Goal: Task Accomplishment & Management: Use online tool/utility

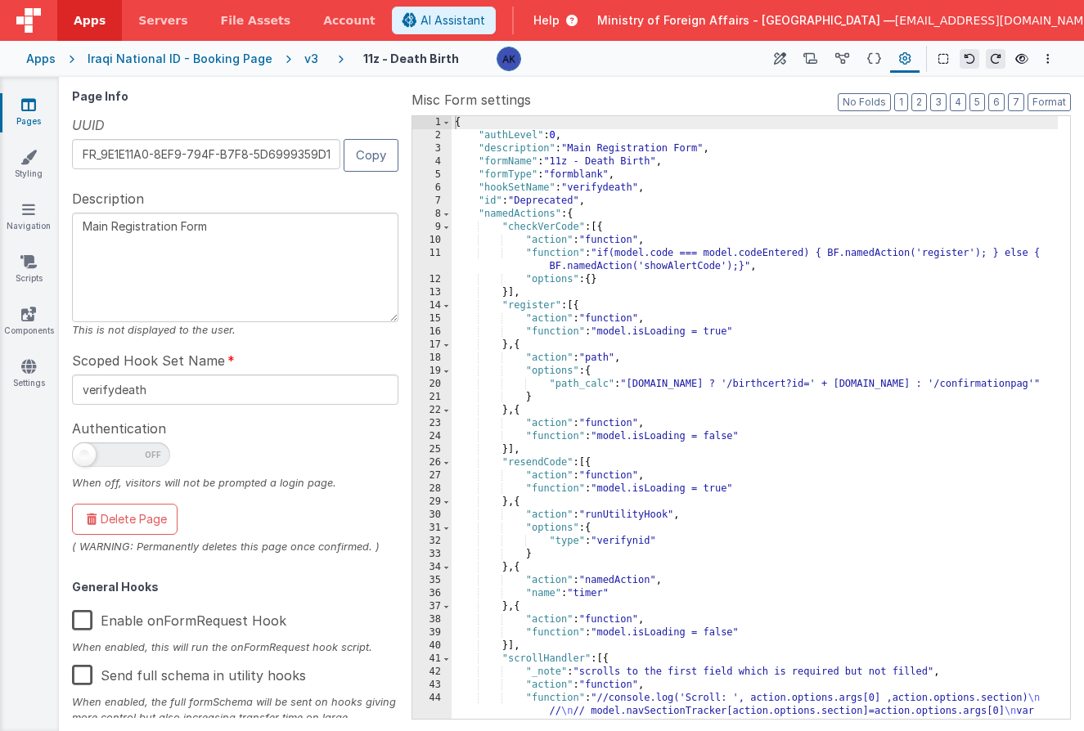
click at [304, 60] on div "v3" at bounding box center [314, 59] width 20 height 16
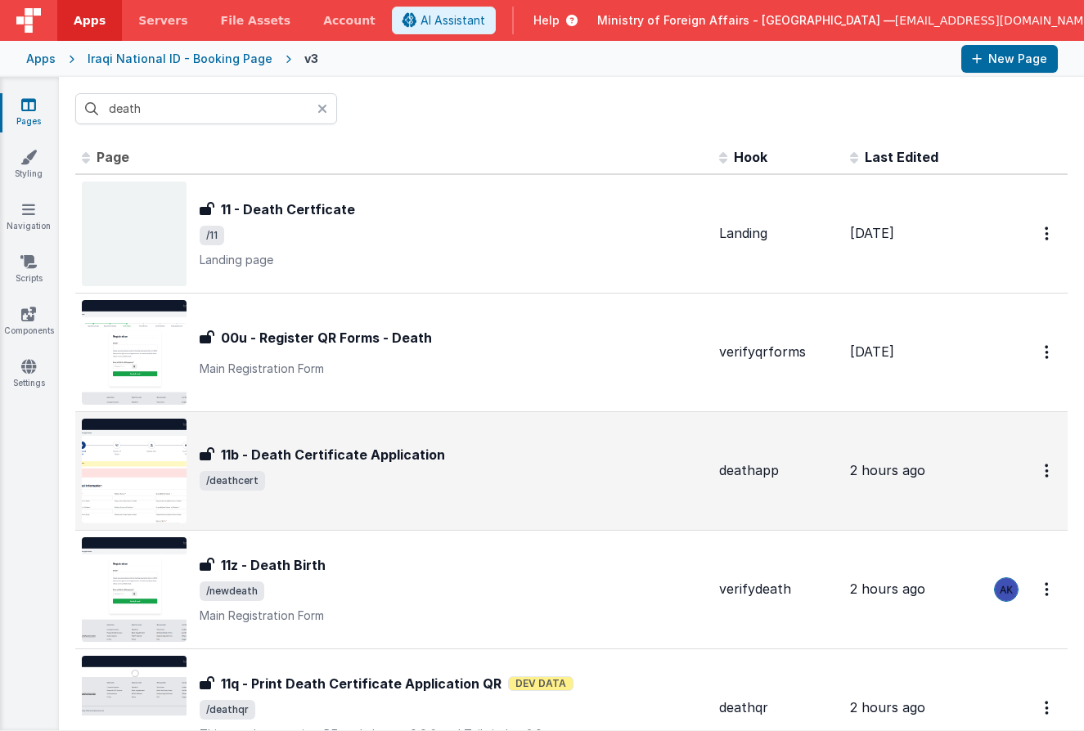
click at [159, 448] on img at bounding box center [134, 471] width 105 height 105
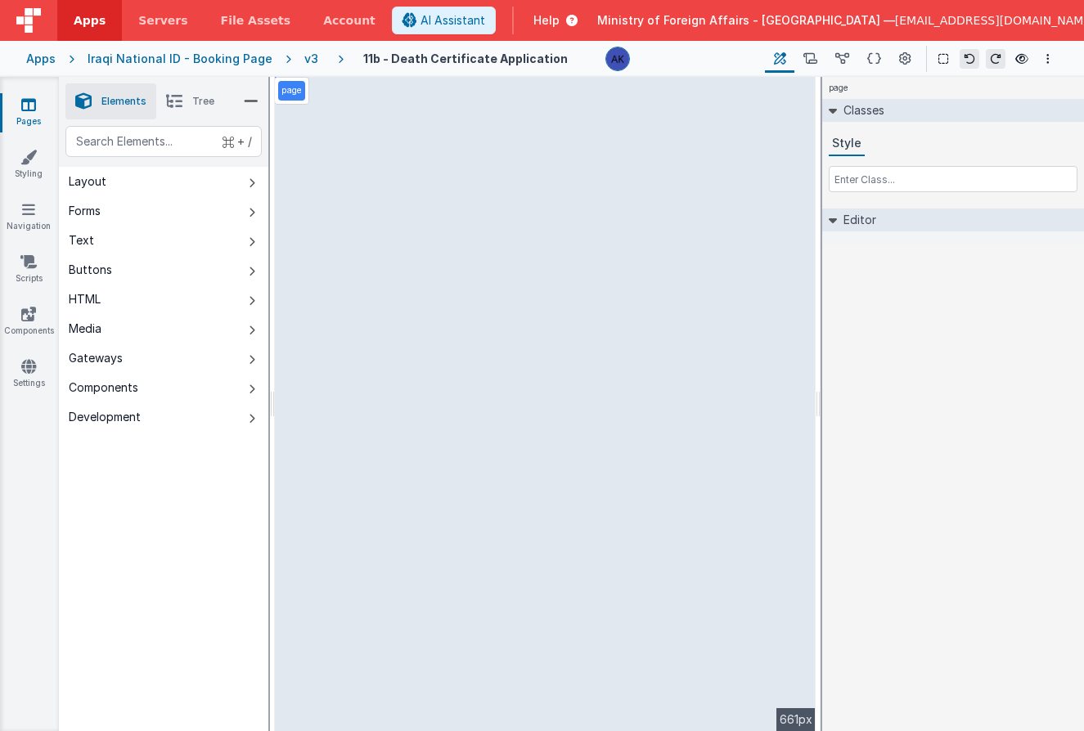
select select "regexp"
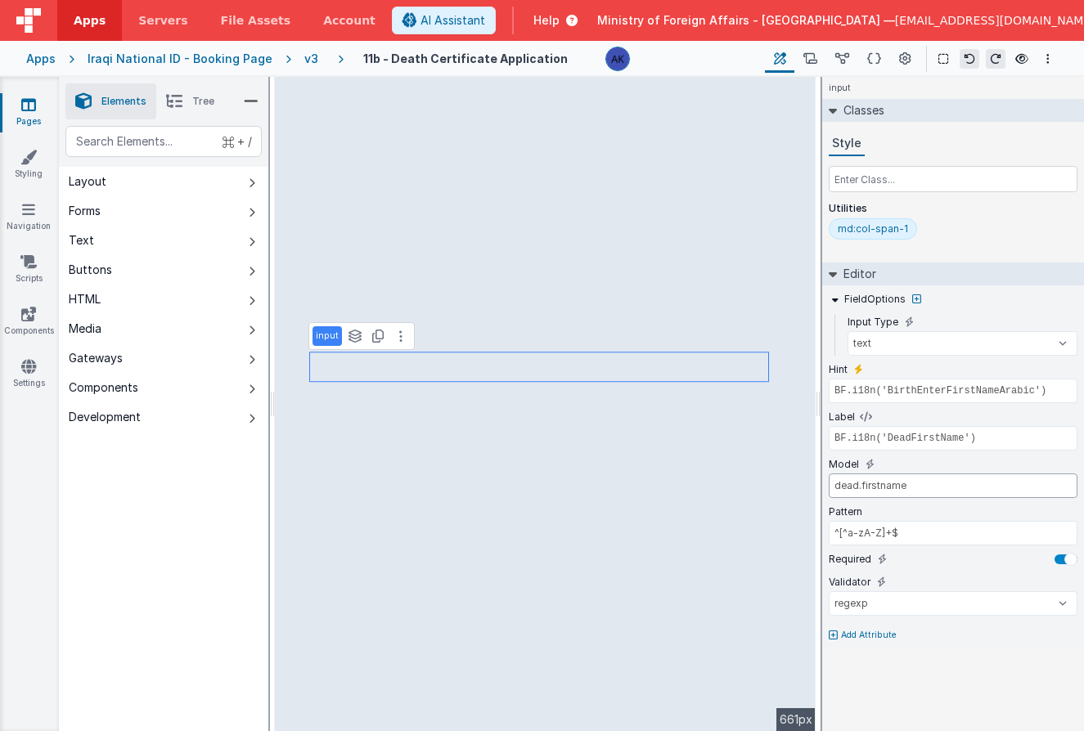
click at [888, 482] on input "dead.firstname" at bounding box center [952, 486] width 249 height 25
type input "BF.i18n('BirthPleaseEnterFatherNameArabic')"
type input "BF.i18n('DeadFatherName')"
type input "dead.fathername"
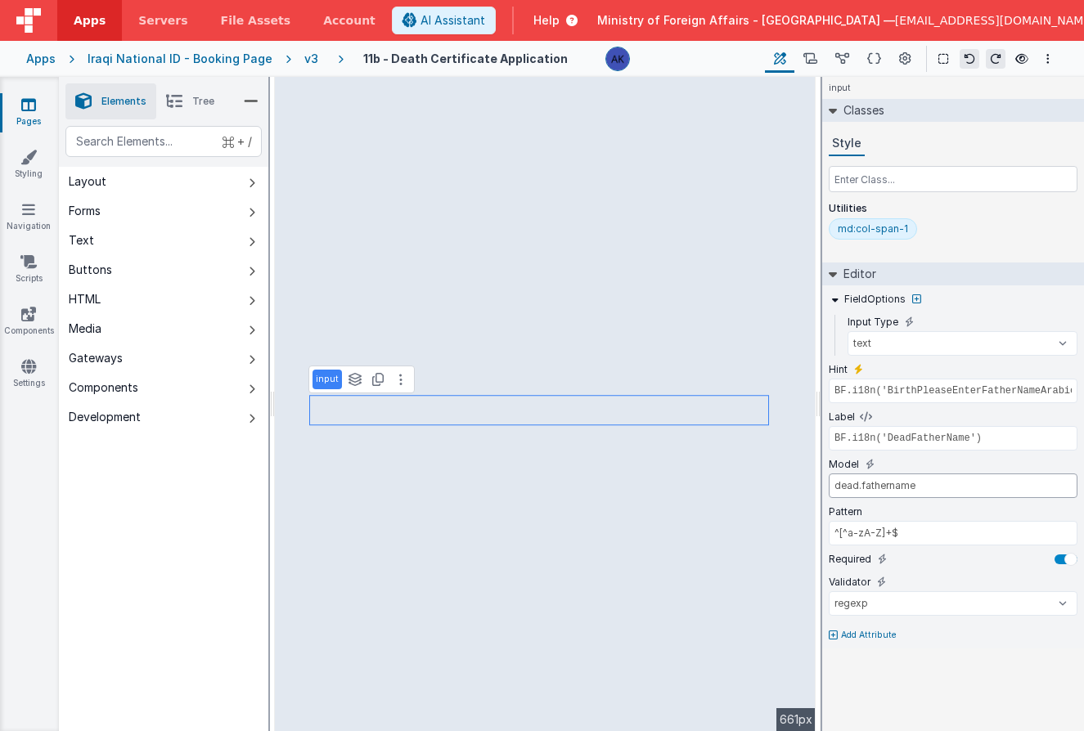
click at [885, 485] on input "dead.fathername" at bounding box center [952, 486] width 249 height 25
type input "BF.i18n('BirthPleaseEnterGrandfatherNameArabic')"
type input "BF.i18n('DeadGrandfatherName')"
type input "dead.grandname"
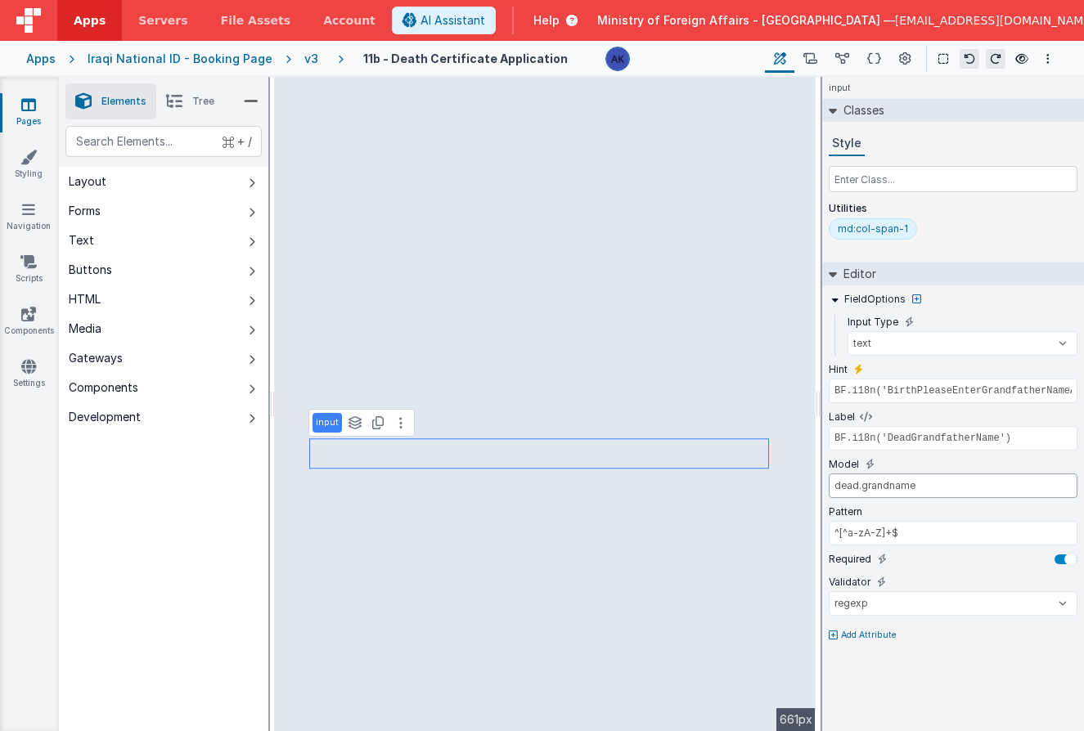
click at [896, 490] on input "dead.grandname" at bounding box center [952, 486] width 249 height 25
type input "BF.i18n('BirthEnterFirstNameArabic')"
type input "BF.i18n('DeadMotherFirstName')"
type input "dead.motherfirstname"
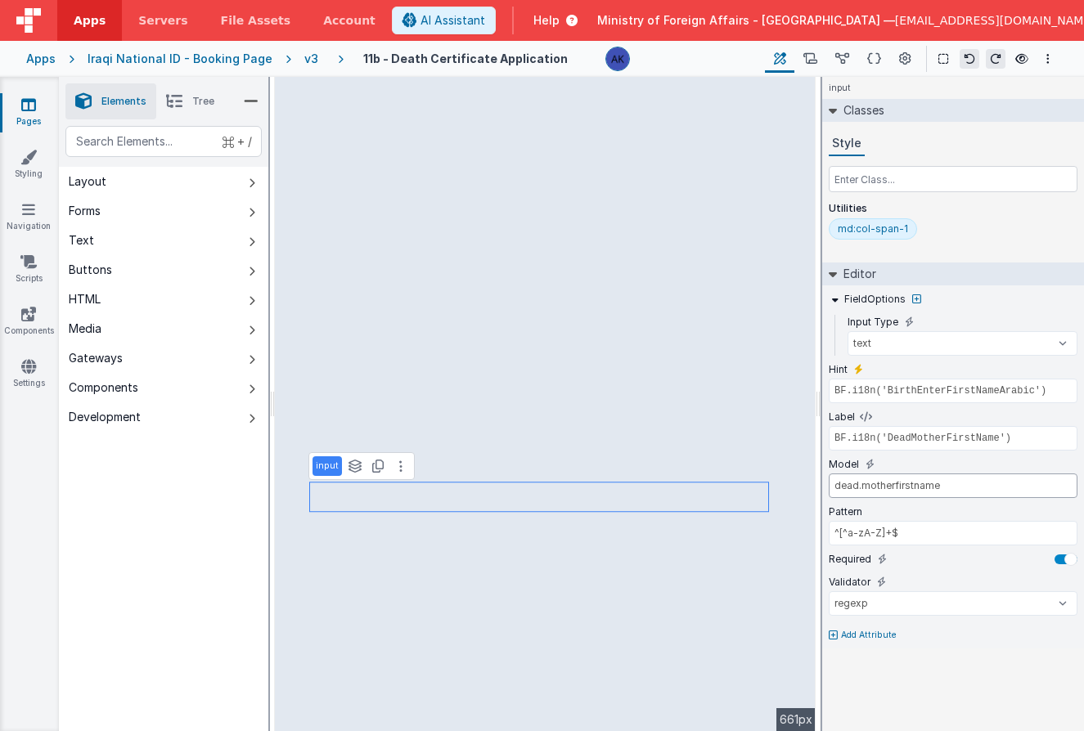
click at [910, 485] on input "dead.motherfirstname" at bounding box center [952, 486] width 249 height 25
type input "BF.i18n('BirthPleaseEnterFatherNameArabic')"
type input "BF.i18n('DeadMotherFatherName')"
type input "dead.motherfathername"
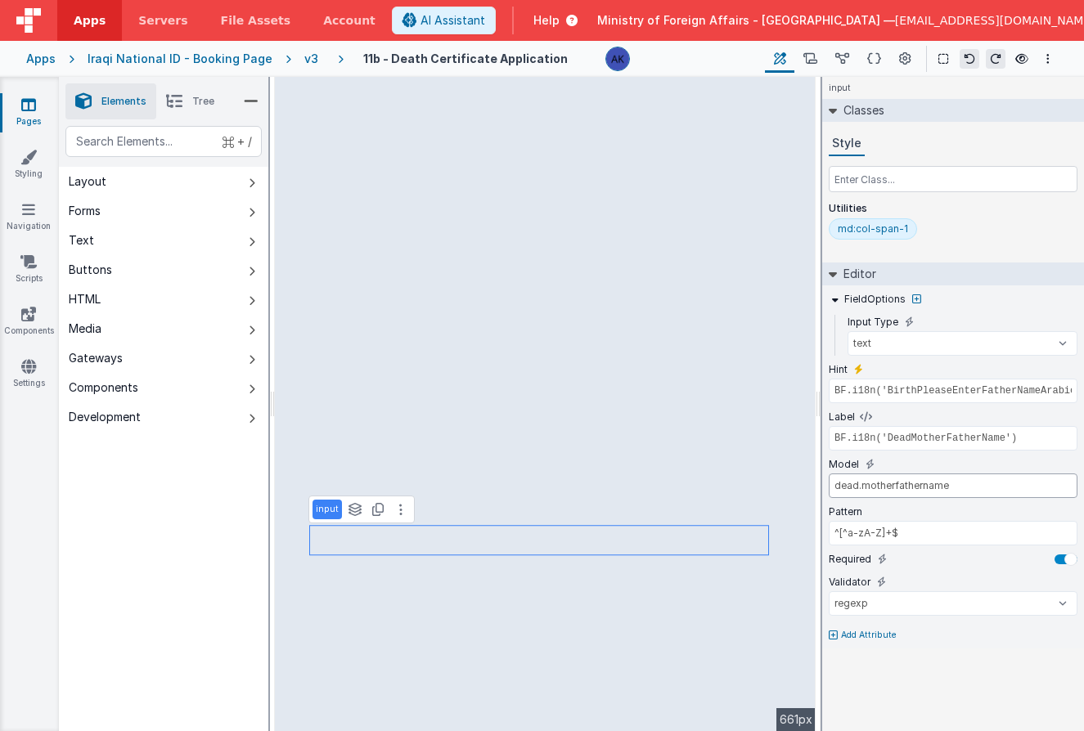
click at [930, 486] on input "dead.motherfathername" at bounding box center [952, 486] width 249 height 25
type input "app.i18n.langSelected == 'ar' || app.i18n.langSelected == 'kr' ? 'name_ar' : 'n…"
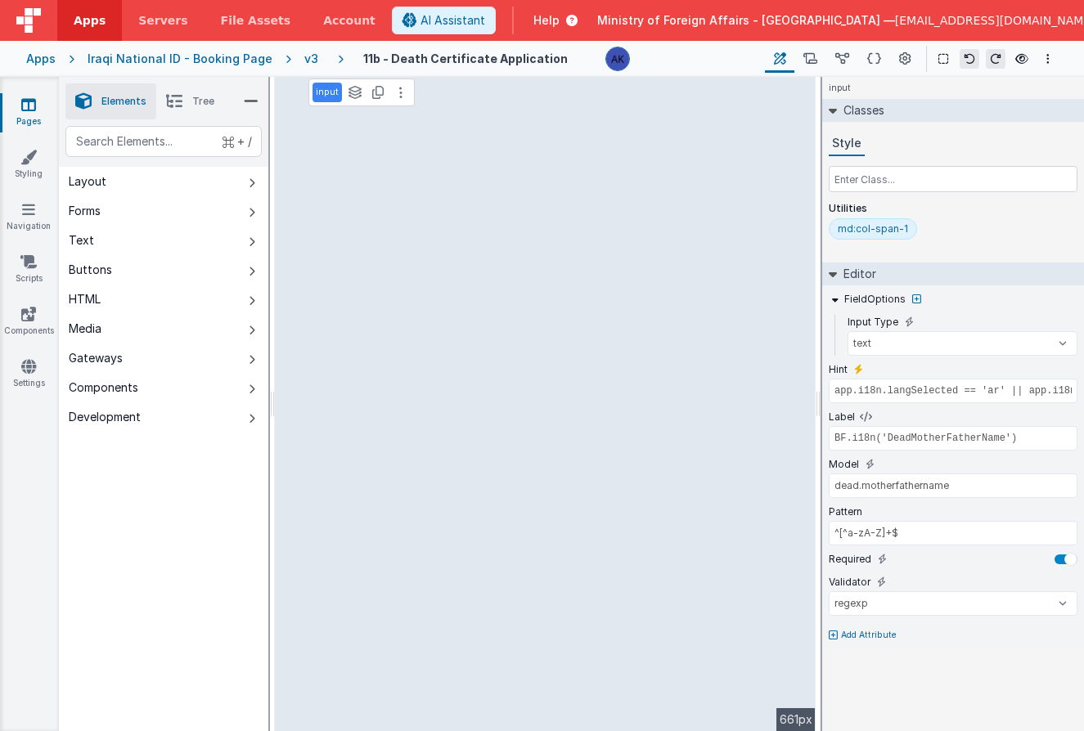
select select "required"
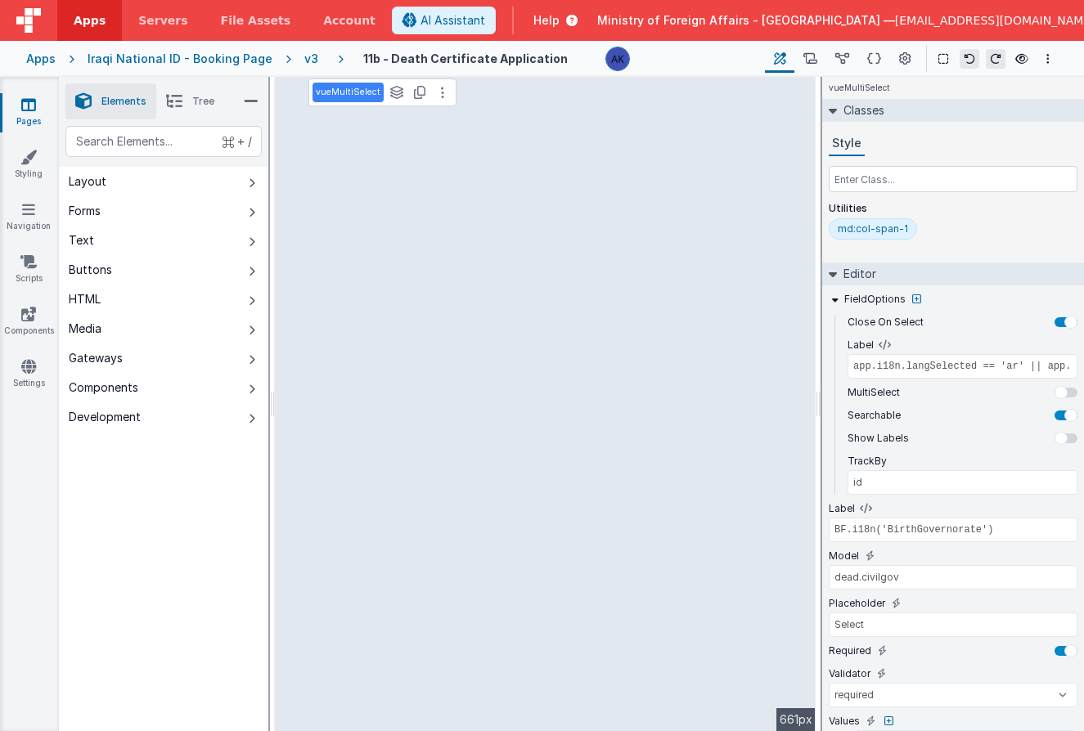
type input "BF.i18n('BirthResidenceCountry')"
type input "informer.addycountry"
select select "required"
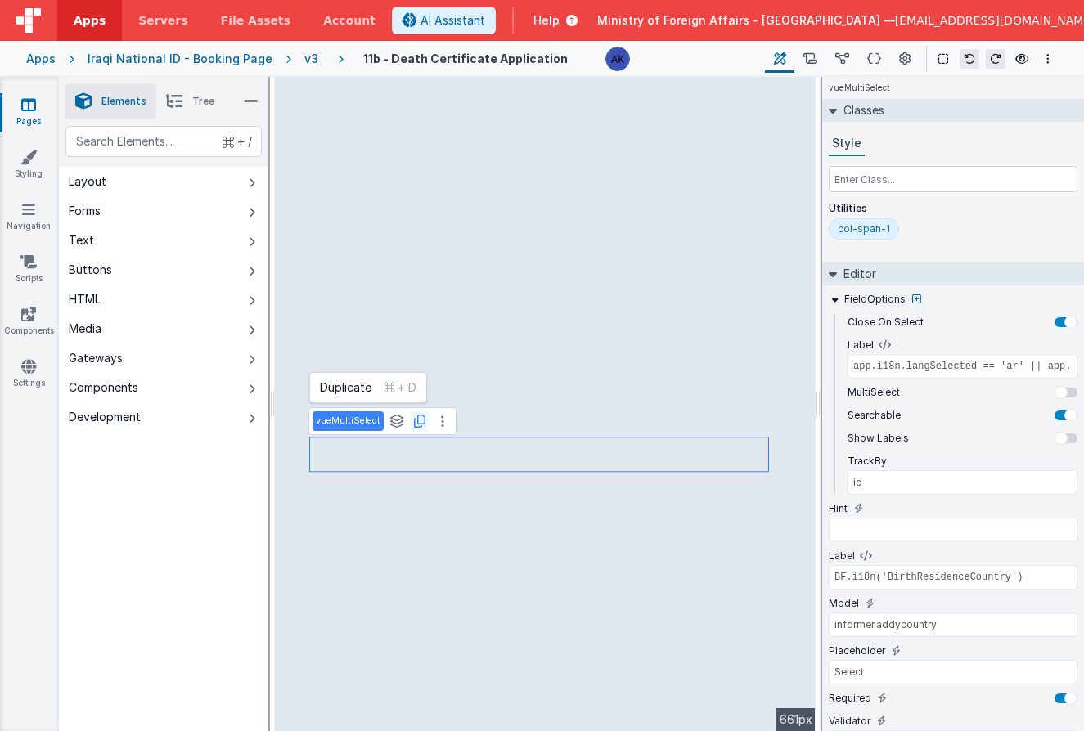
click at [415, 420] on icon at bounding box center [419, 421] width 11 height 13
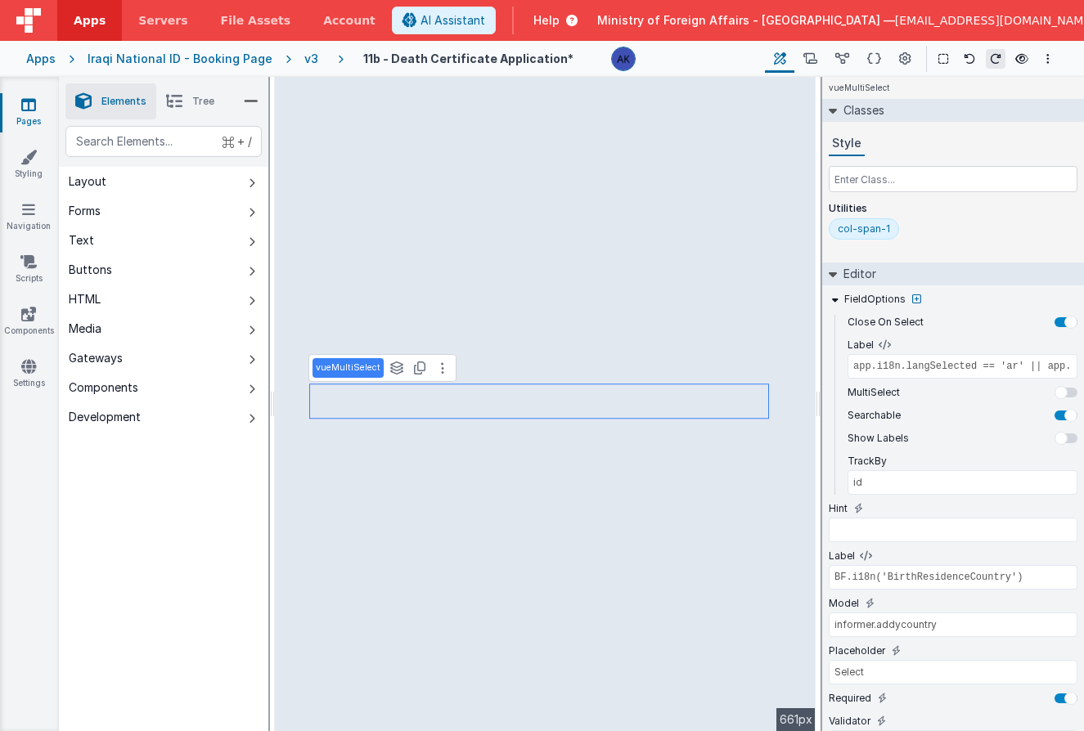
type input "dead.dob"
type input "^(0[1-9]|[12][0-9]|3[01])/(0[1-9]|1[0-2])/([0-9]{4})$"
type input "BF.i18n('BirthDateOfBirth')"
select select "regexp"
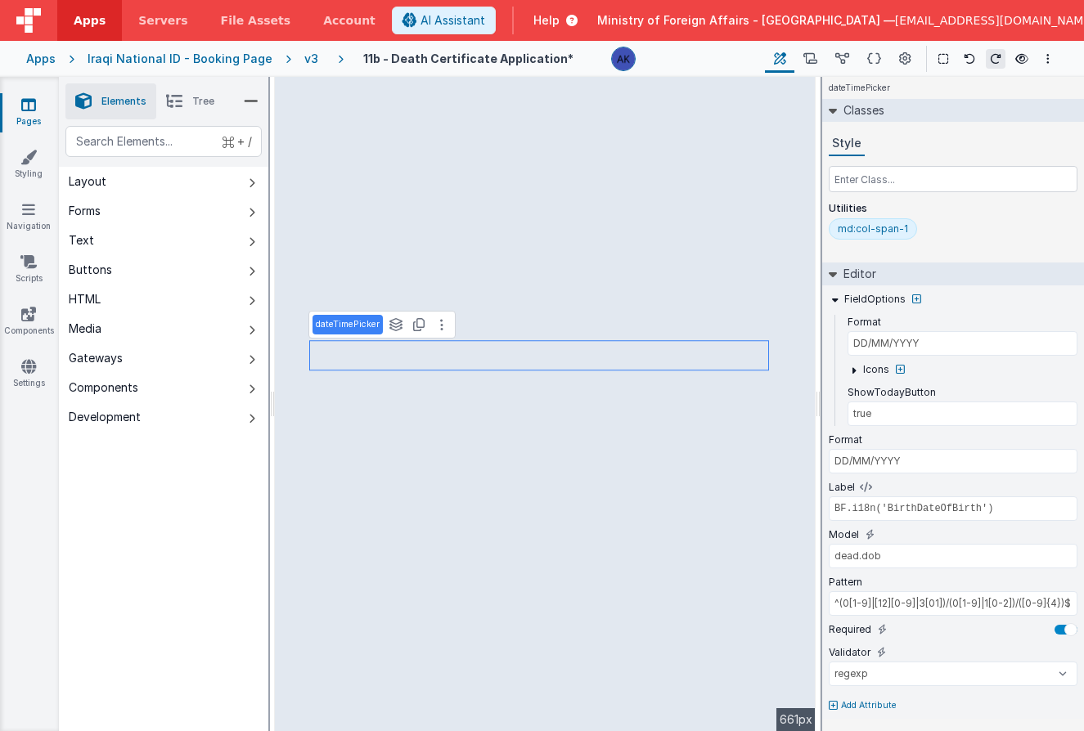
type input "id"
type input "BF.i18n('BirthResidenceCountry')"
select select "required"
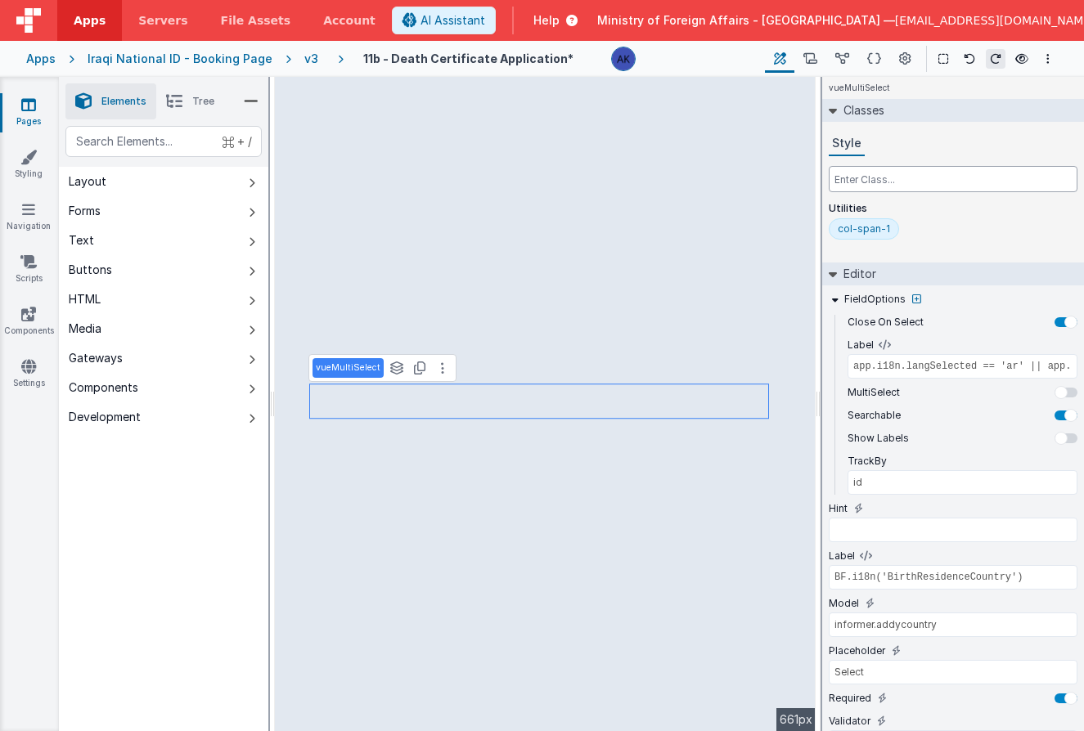
click at [868, 185] on input "text" at bounding box center [952, 179] width 249 height 26
click at [851, 626] on input "informer.addycountry" at bounding box center [952, 625] width 249 height 25
click at [894, 624] on input "dead.addycountry" at bounding box center [952, 625] width 249 height 25
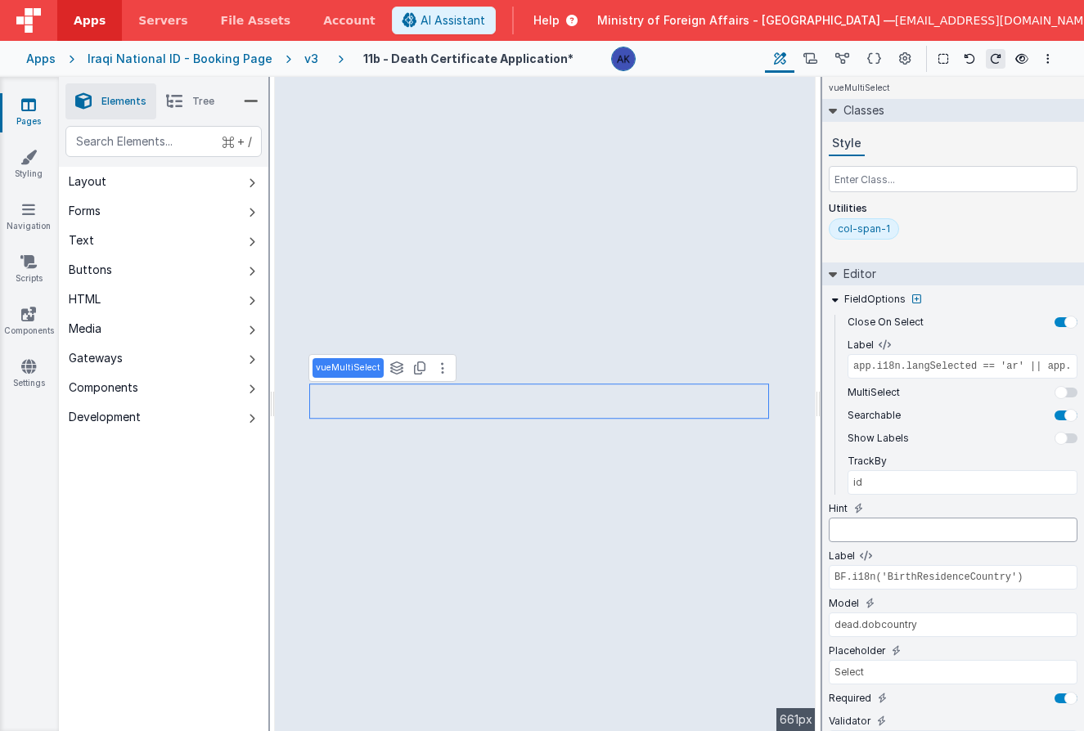
click at [992, 540] on input "text" at bounding box center [952, 530] width 249 height 25
click at [900, 622] on input "dead.dobcountry" at bounding box center [952, 625] width 249 height 25
click at [906, 623] on input "dead.dobcountry" at bounding box center [952, 625] width 249 height 25
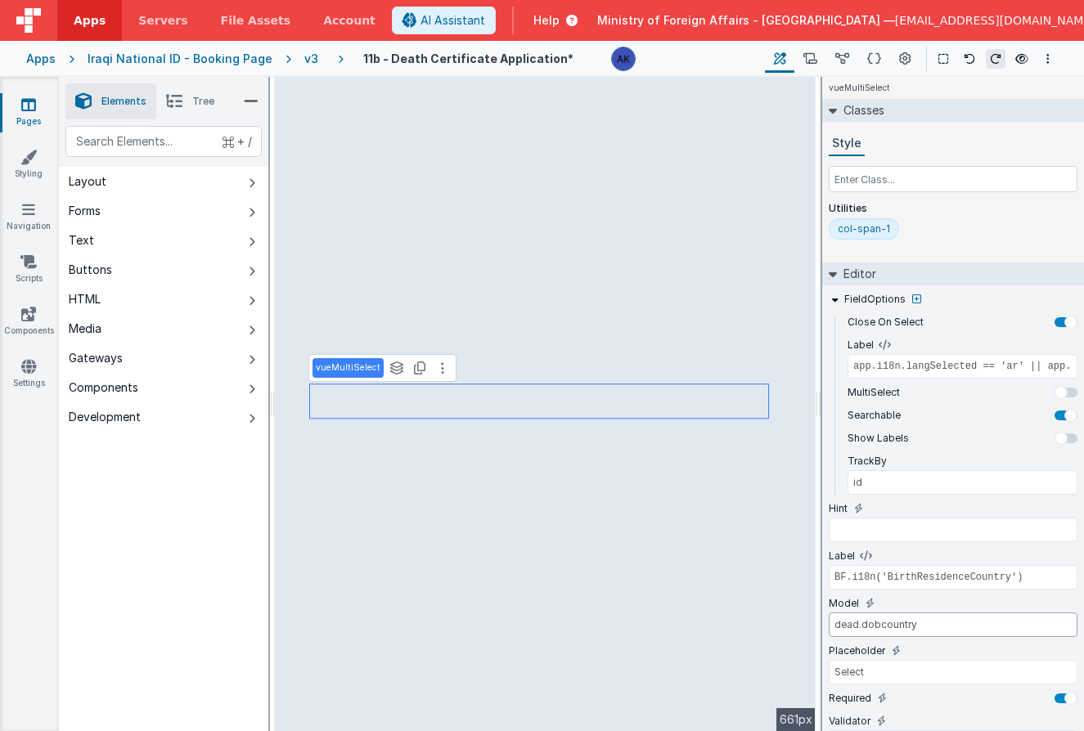
paste input "countryOfBirth"
type input "dead.countryOfBirth"
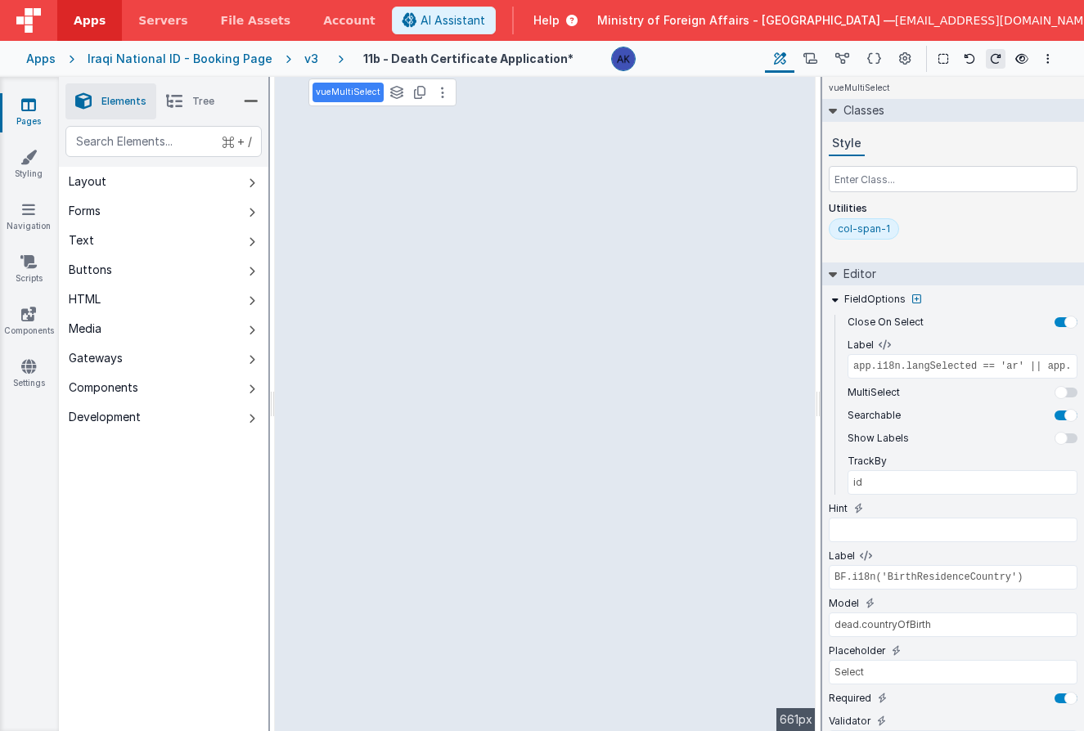
select select "regexp"
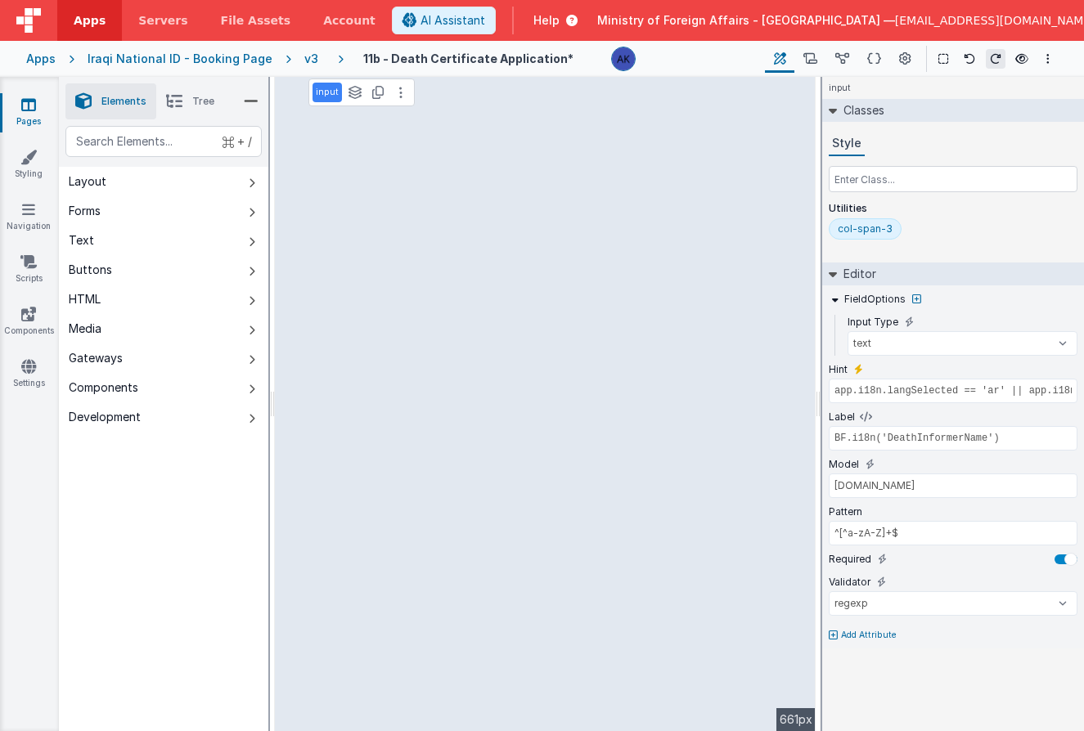
type input "BF.i18n('DeathPleaseEnterinArabic')"
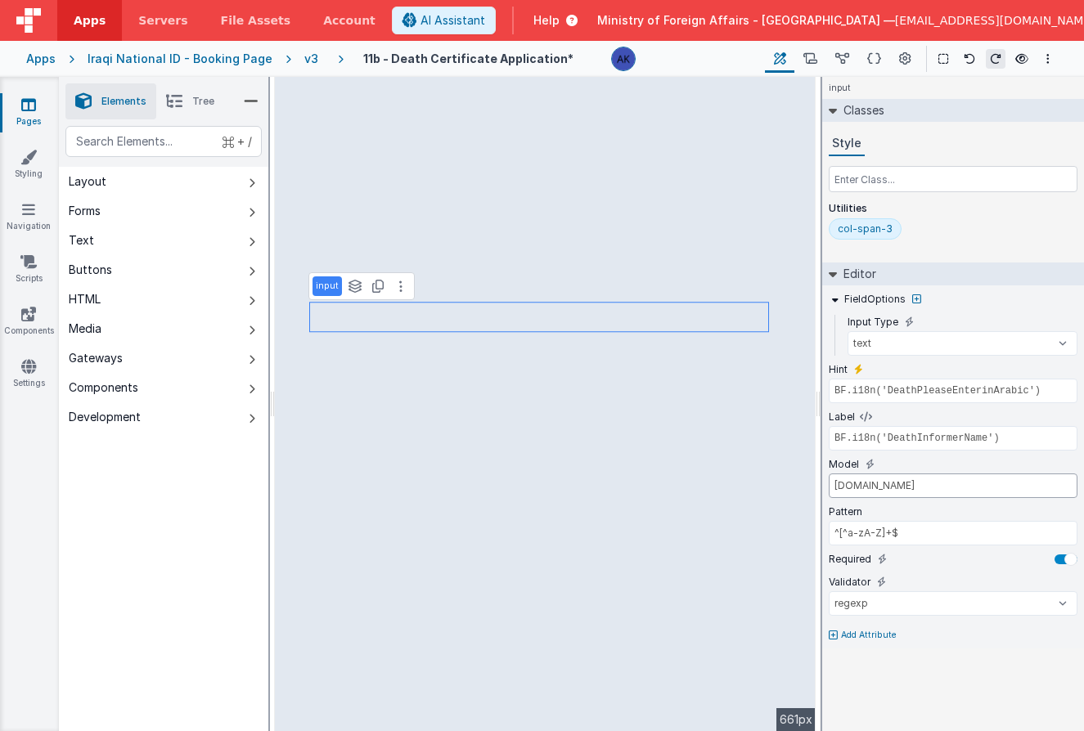
click at [858, 482] on input "informer.name" at bounding box center [952, 486] width 249 height 25
drag, startPoint x: 860, startPoint y: 487, endPoint x: 913, endPoint y: 487, distance: 53.2
click at [861, 487] on input "dead.name" at bounding box center [952, 486] width 249 height 25
type input "dead.informername"
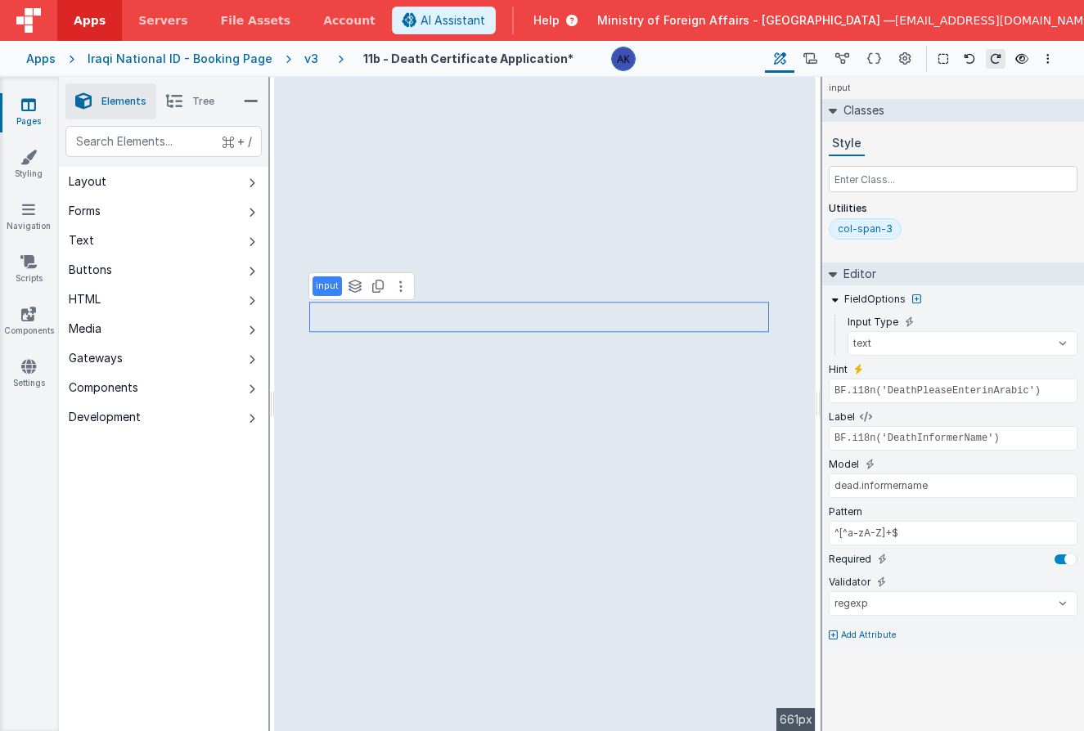
type input "app.i18n.langSelected == 'ar' || app.i18n.langSelected == 'kr' ? 'name_ar' : 'n…"
select select "required"
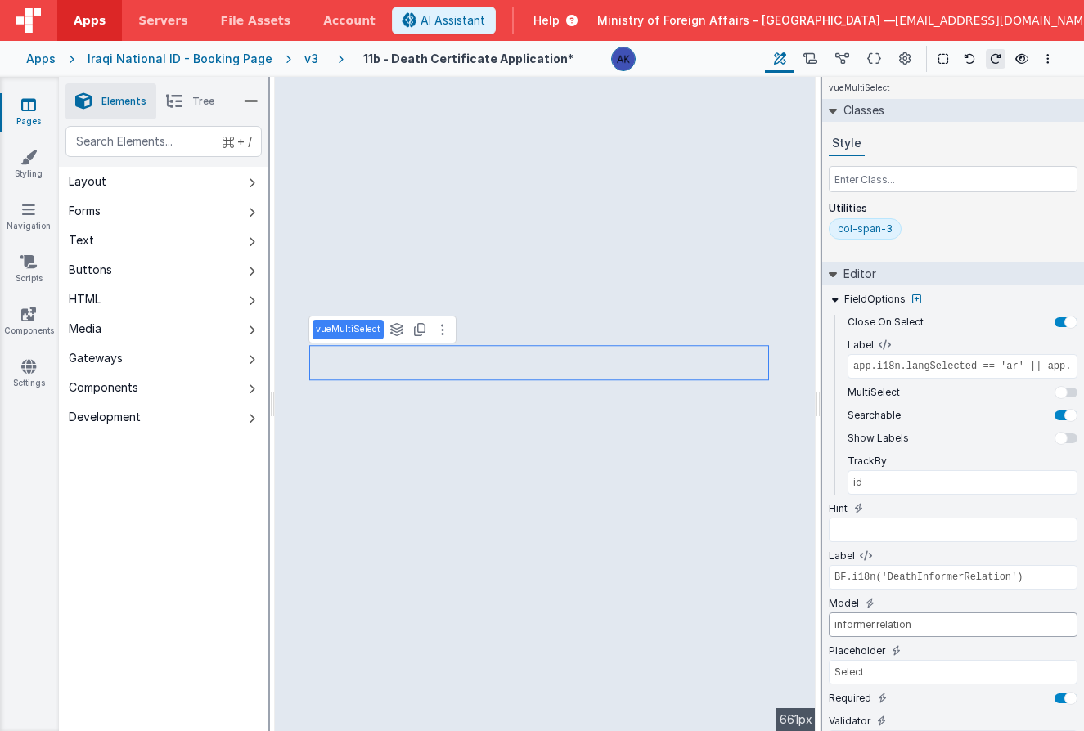
click at [857, 625] on input "informer.relation" at bounding box center [952, 625] width 249 height 25
click at [860, 625] on input "dead.relation" at bounding box center [952, 625] width 249 height 25
type input "dead.informerrelation"
type input "BF.i18n('DeathPleaseEnterinArabic')"
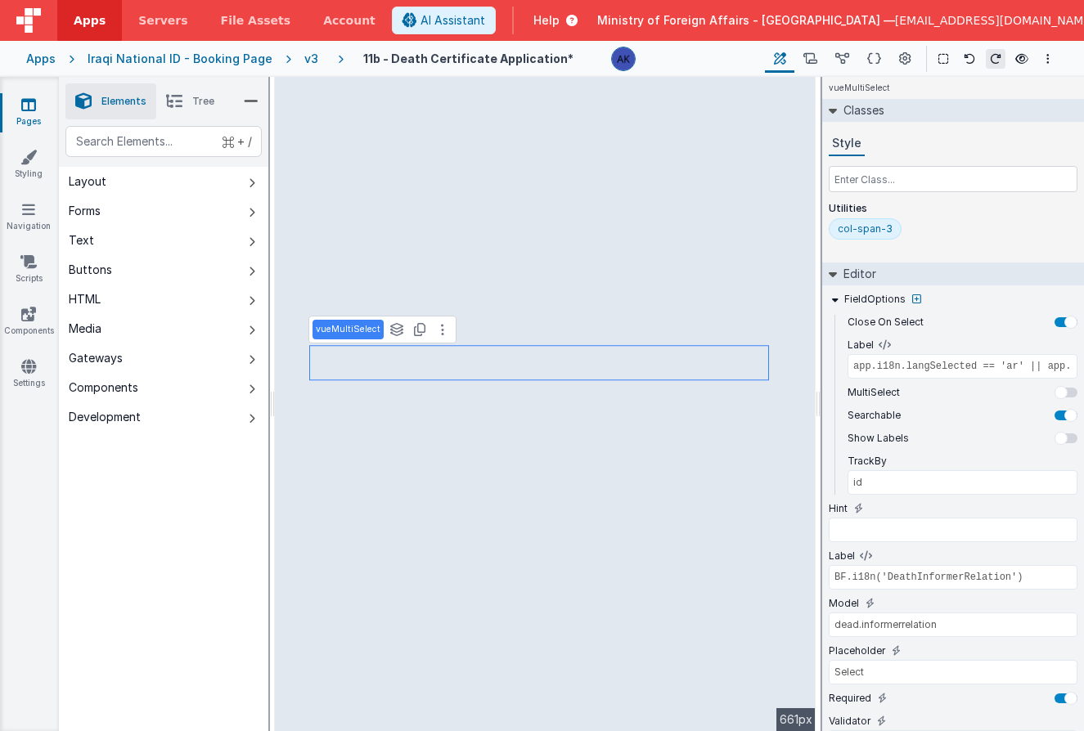
type input "model.informer.relation.id === '07'"
select select "regexp"
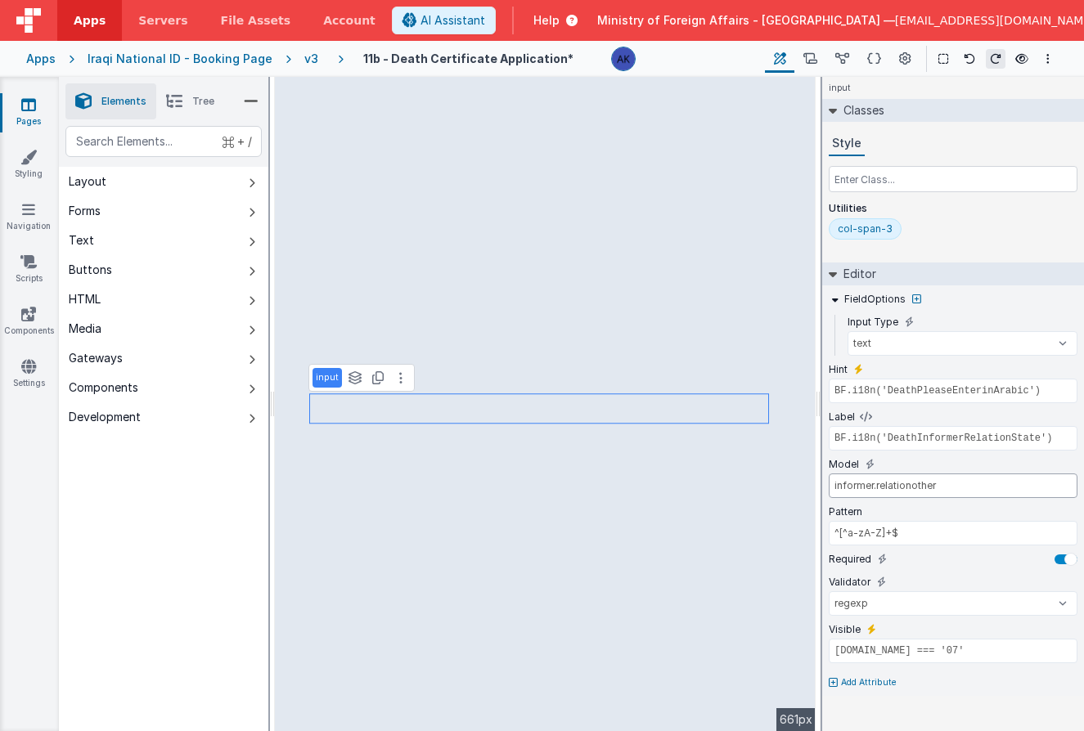
click at [852, 485] on input "informer.relationother" at bounding box center [952, 486] width 249 height 25
type input "dead.relationother"
type input "BF.i18n('BirthPleaseEnterCityArabic')"
type input "BF.i18n('BirthResidenceCity')"
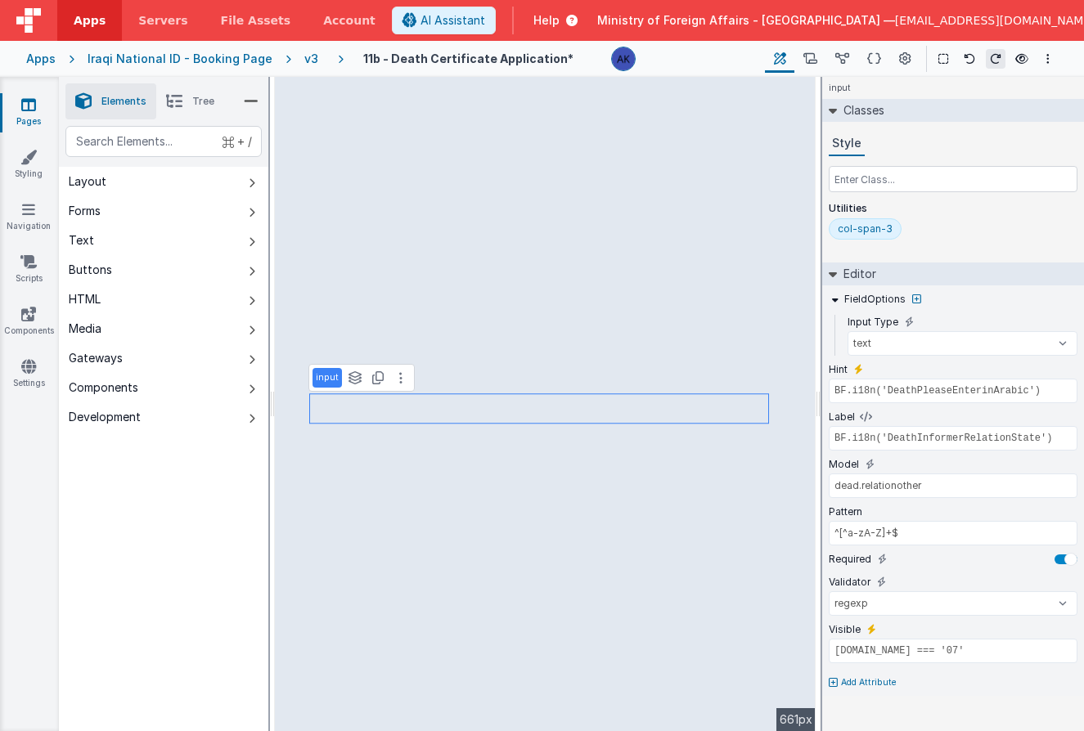
type input "informer.addycity"
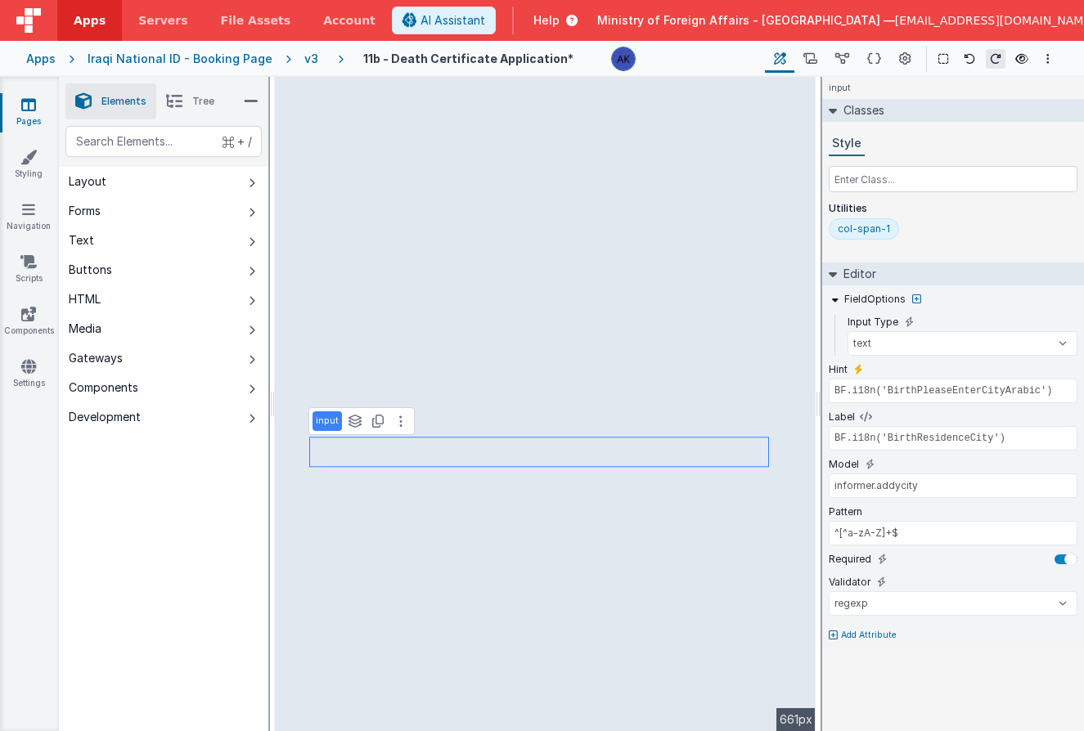
type input "BF.i18n('DeathPleaseEnterinArabic')"
type input "BF.i18n('DeathInformerRelationState')"
type input "dead.relationother"
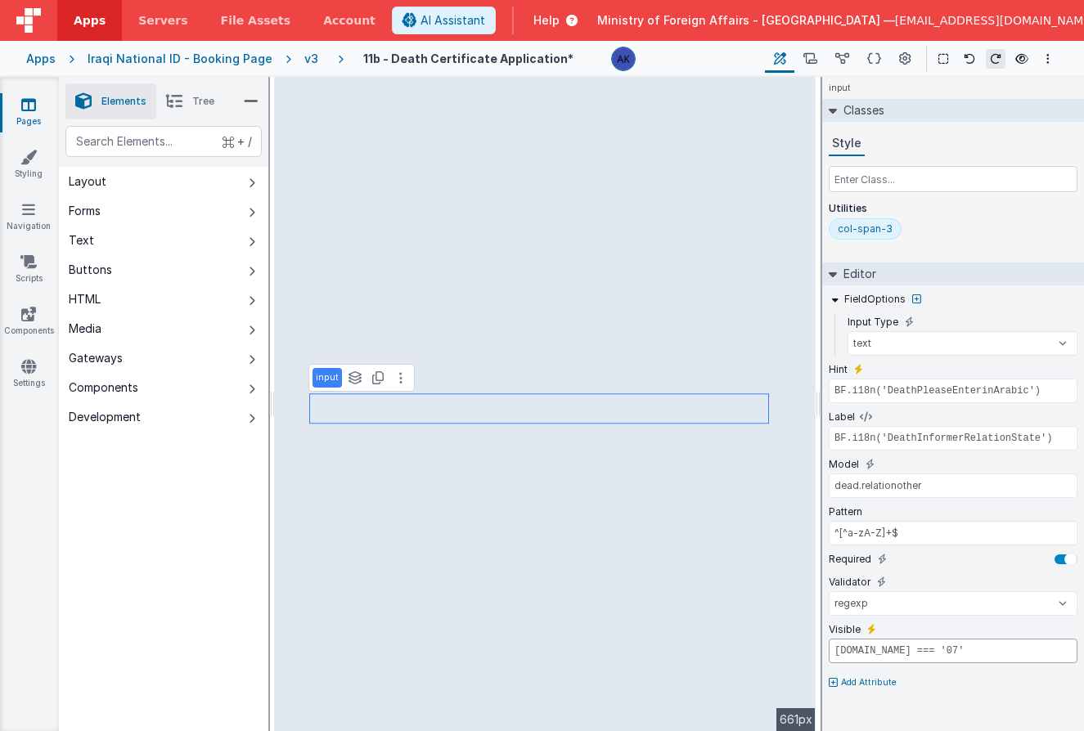
click at [886, 650] on input "model.informer.relation.id === '07'" at bounding box center [952, 651] width 249 height 25
click at [900, 652] on input "model.dead.relation.id === '07'" at bounding box center [952, 651] width 249 height 25
type input "model.dead.informerrelation.id === '07'"
type input "app.i18n.langSelected == 'ar' || app.i18n.langSelected == 'kr' ? 'name_ar' : 'n…"
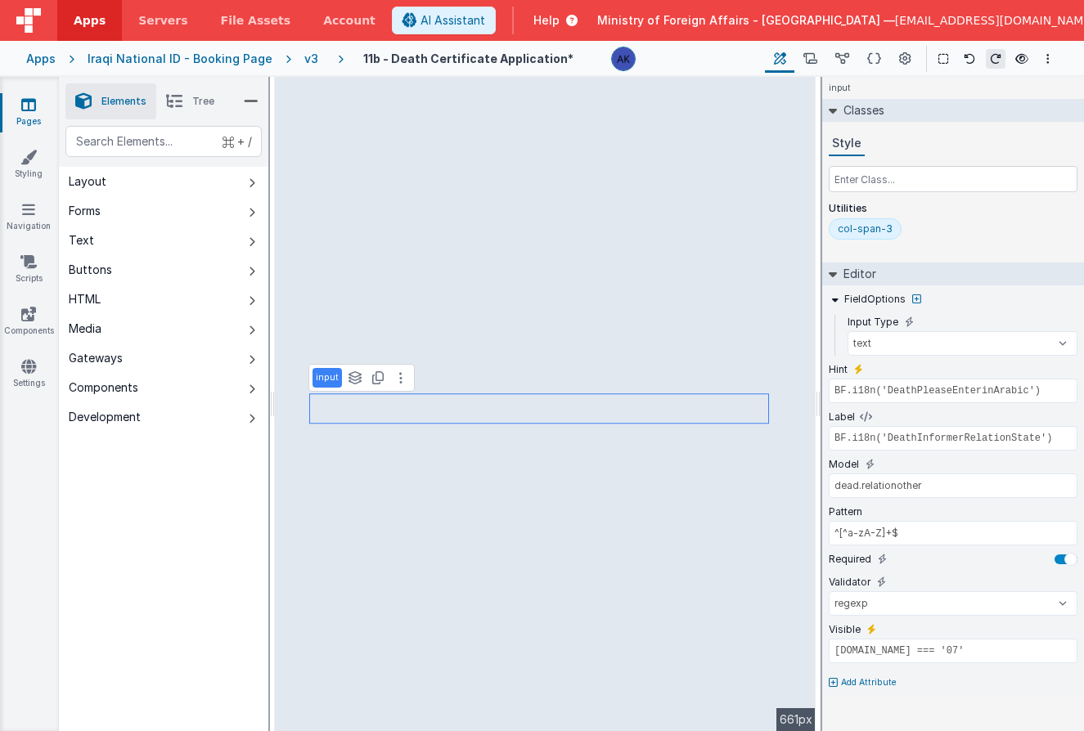
type input "Select"
select select "required"
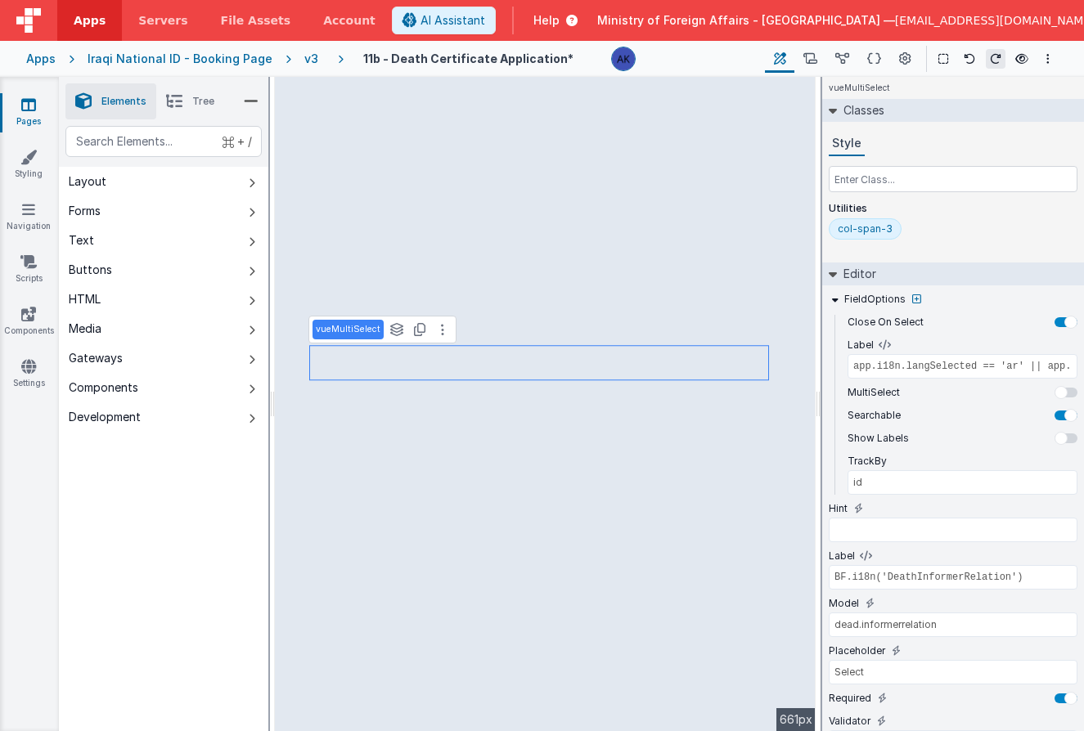
type input "BF.i18n('DeathPleaseEnterinArabic')"
type input "model.dead.informerrelation.id === '07'"
select select "regexp"
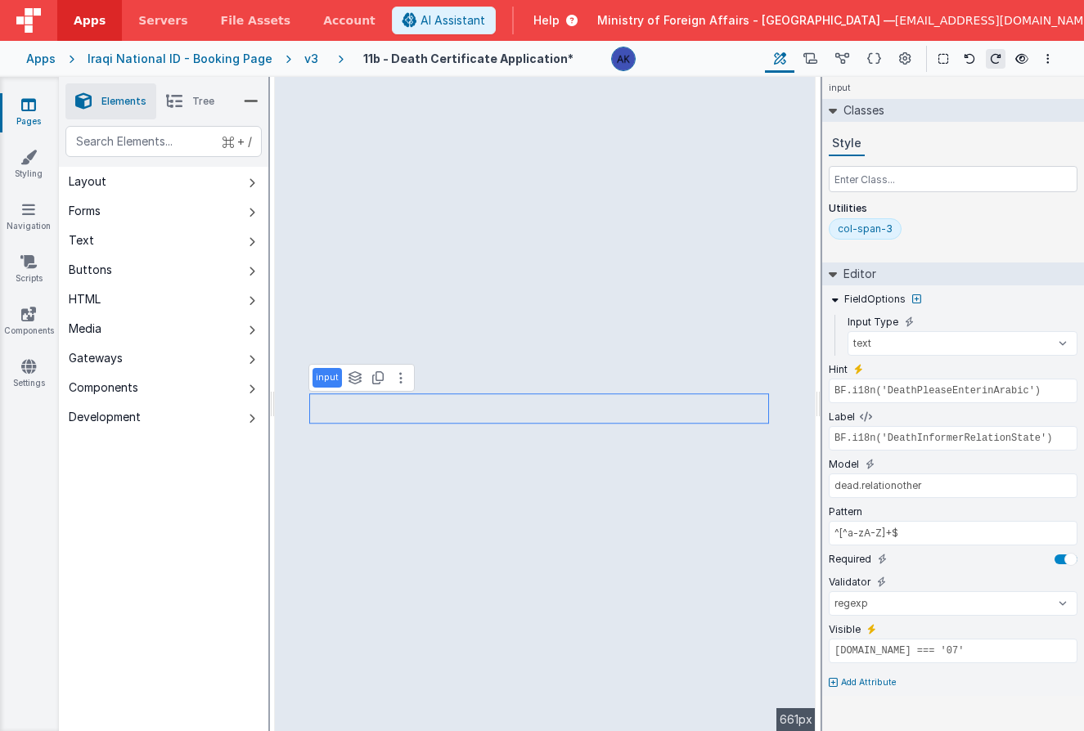
type input "BF.i18n('BirthPleaseEnterCityArabic')"
type input "BF.i18n('BirthResidenceCity')"
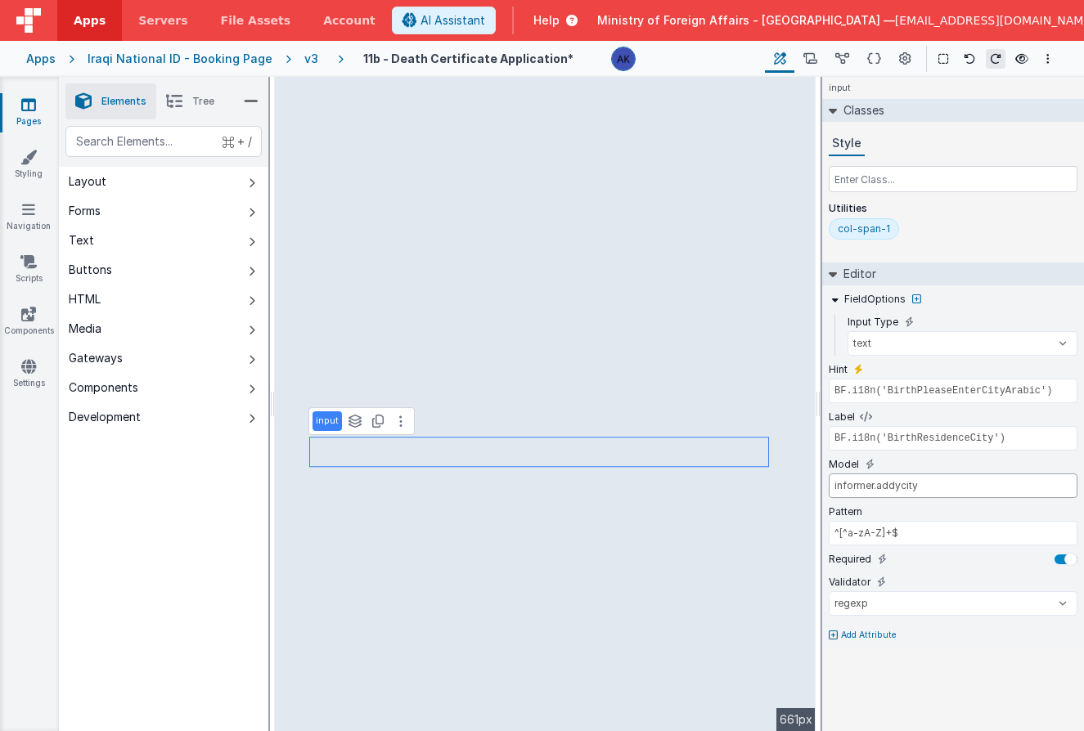
click at [876, 489] on input "informer.addycity" at bounding box center [952, 486] width 249 height 25
click at [858, 482] on input "informer.informeraddycity" at bounding box center [952, 486] width 249 height 25
type input "dead.informeraddycity"
type input "BF.i18n('BirthPleaseEnterProvinceArabic')"
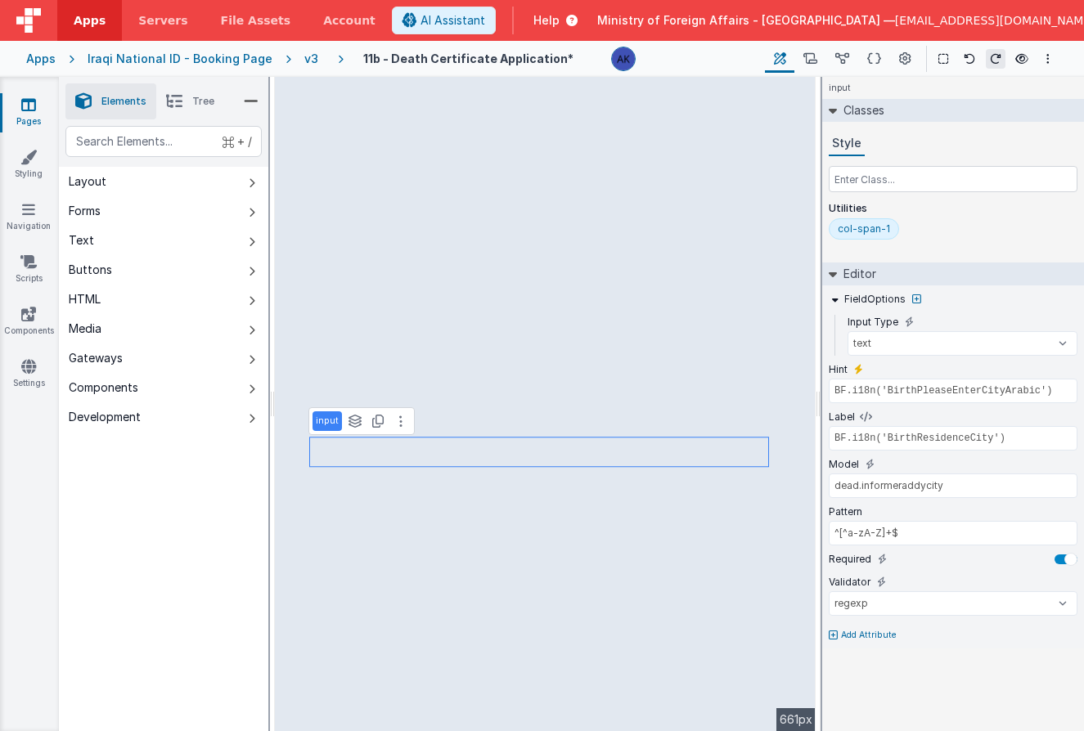
type input "BF.i18n('BirthResidenceProvinceState')"
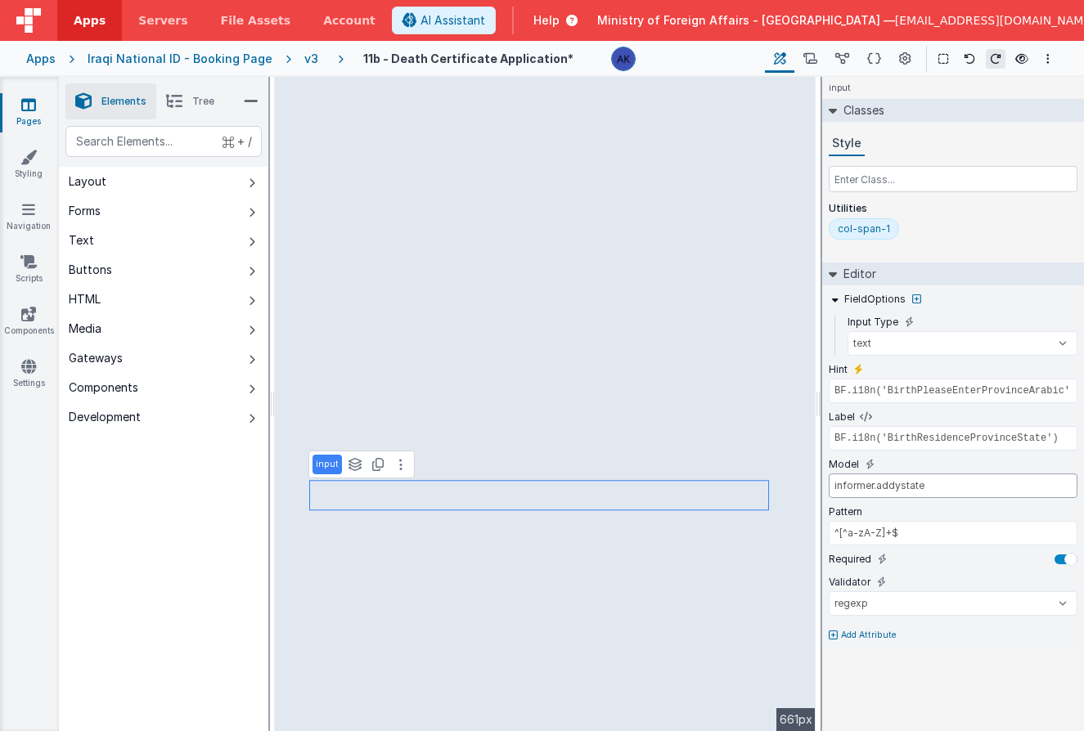
click at [862, 489] on input "informer.addystate" at bounding box center [952, 486] width 249 height 25
click at [860, 485] on input "dead.addystate" at bounding box center [952, 486] width 249 height 25
type input "dead.informeraddystate"
type input "app.i18n.langSelected == 'ar' || app.i18n.langSelected == 'kr' ? 'name_ar' : 'n…"
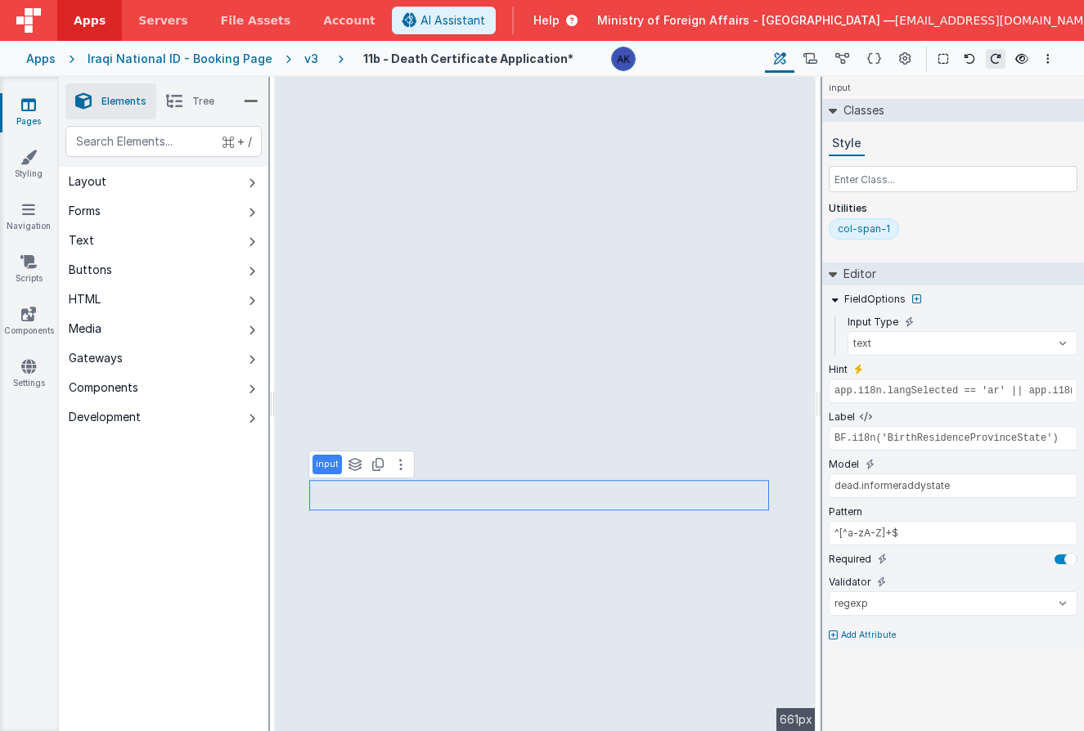
select select "required"
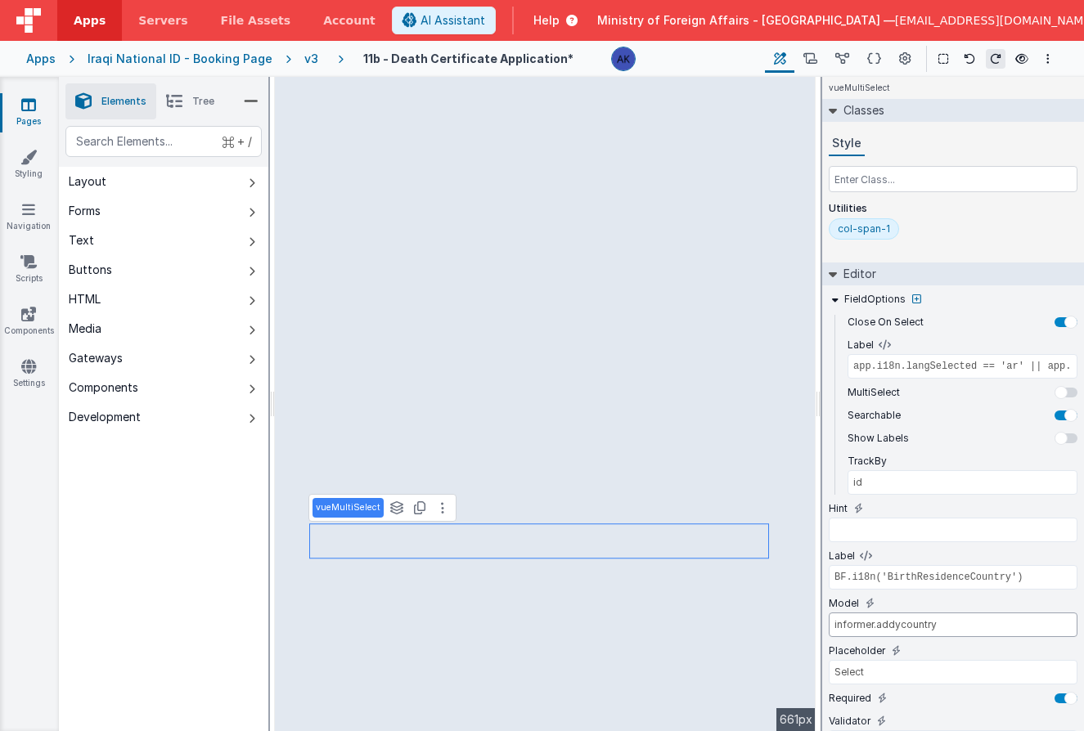
click at [856, 619] on input "informer.addycountry" at bounding box center [952, 625] width 249 height 25
click at [858, 626] on input "informer.addycountry" at bounding box center [952, 625] width 249 height 25
click at [862, 625] on input "dead.addycountry" at bounding box center [952, 625] width 249 height 25
type input "dead.informeraddycountry"
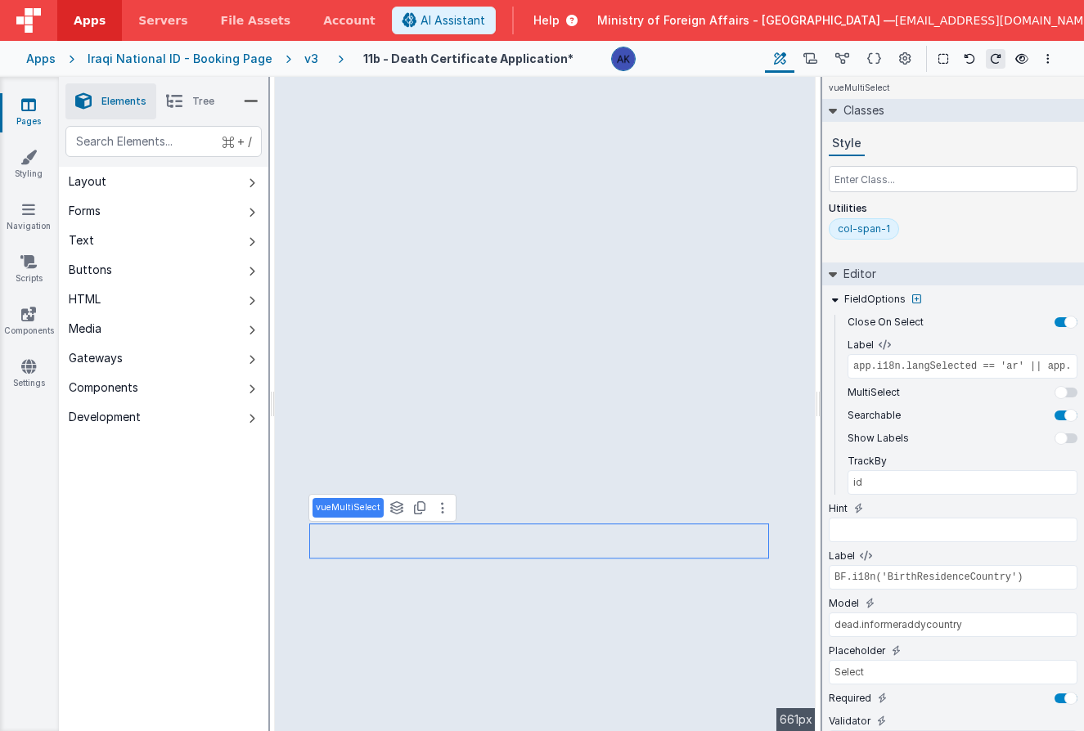
type input "BF.i18n('gsemail')"
select select "email"
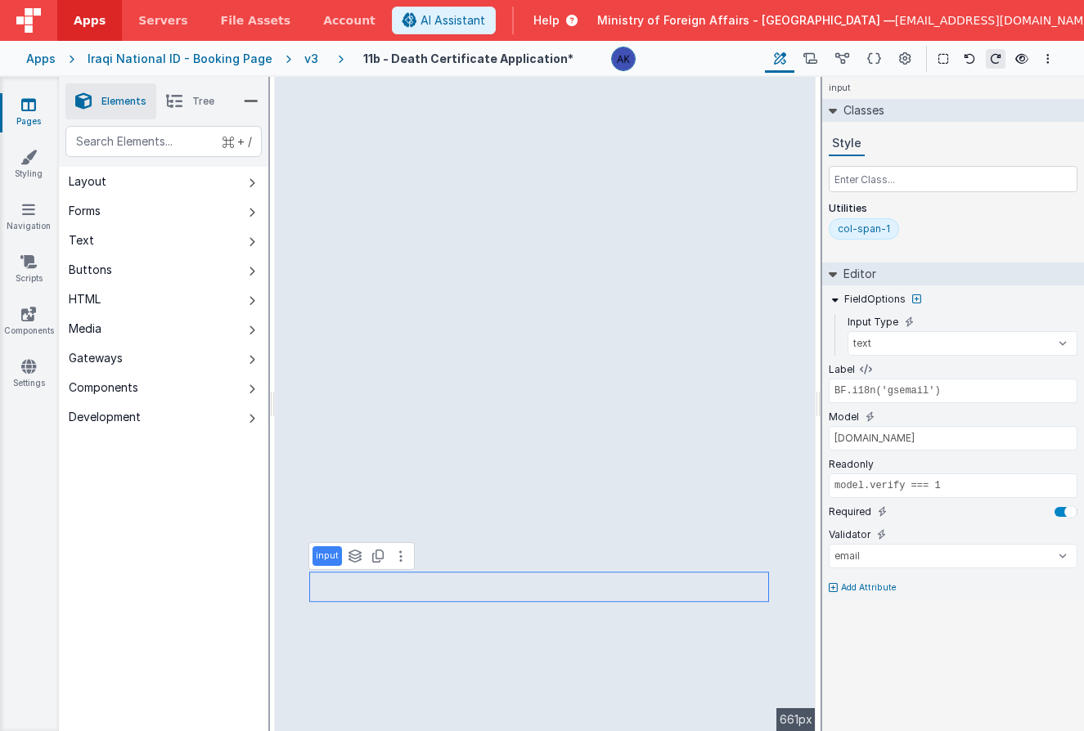
select select "string"
type input "BF.i18n('gsphoneno')"
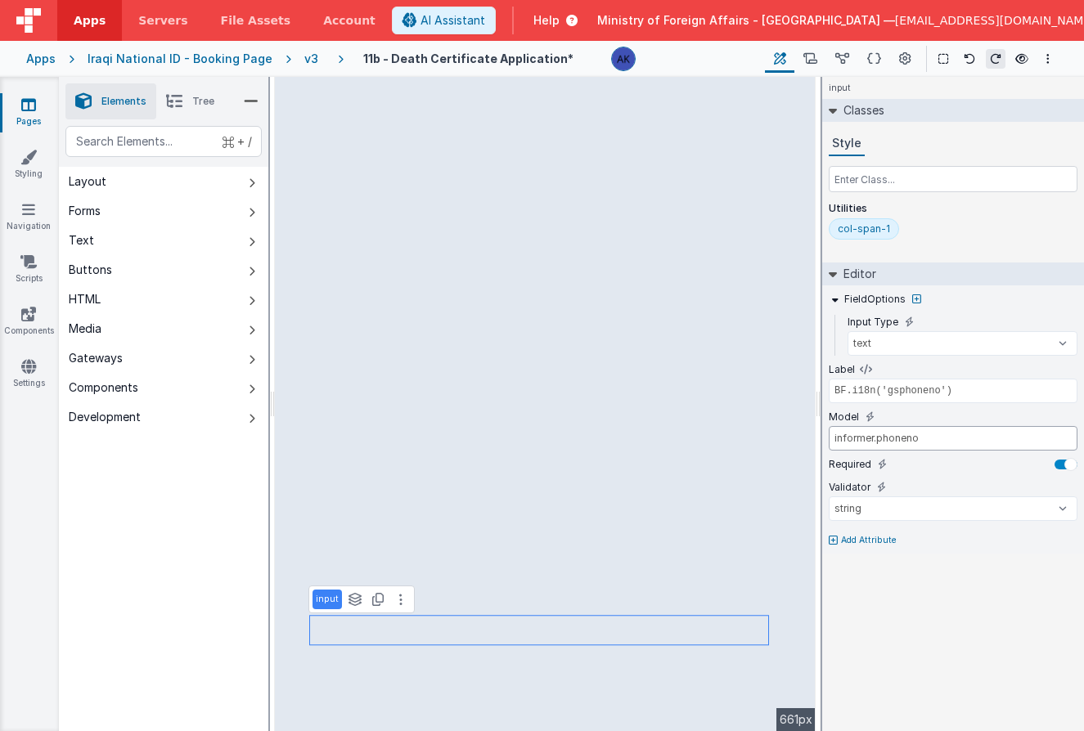
click at [854, 443] on input "informer.phoneno" at bounding box center [952, 438] width 249 height 25
type input "dead.phoneno"
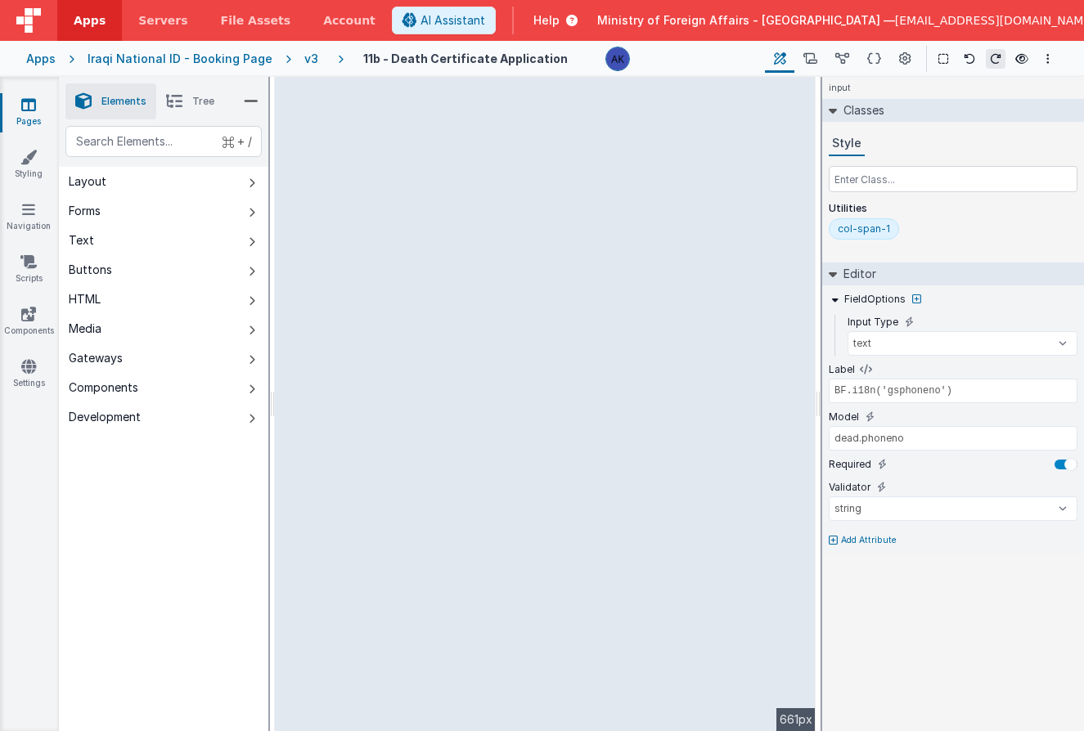
select select "required"
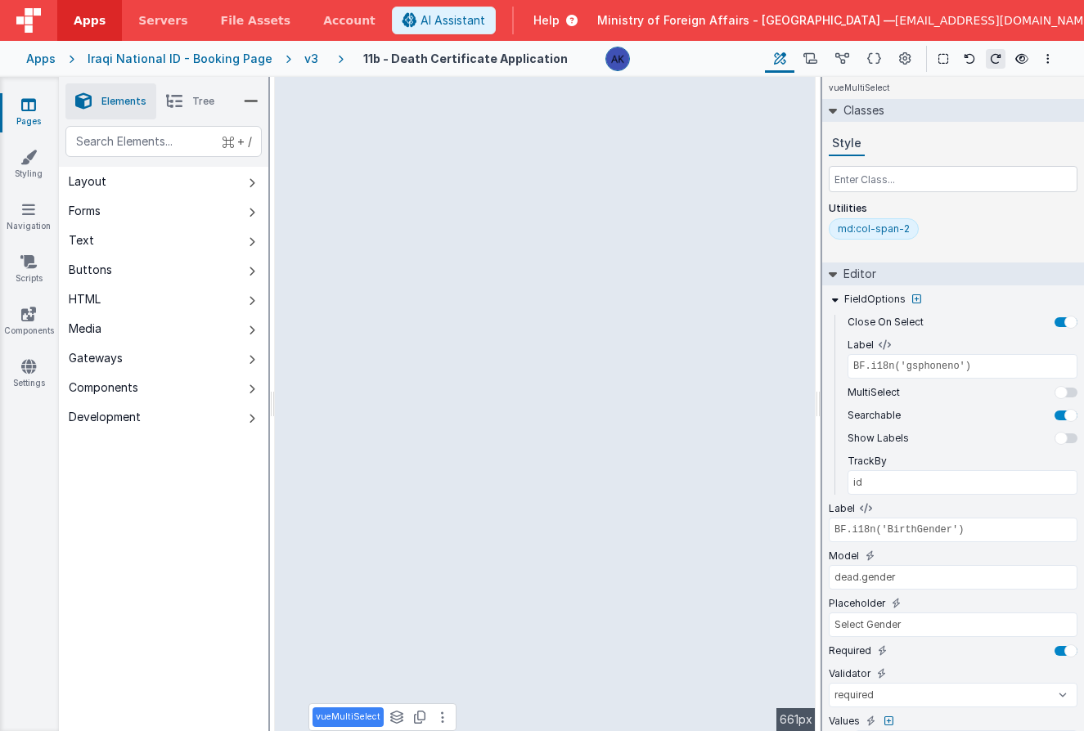
type input "app.i18n.langSelected == 'ar' || app.i18n.langSelected == 'kr' ? 'name_ar' : 'n…"
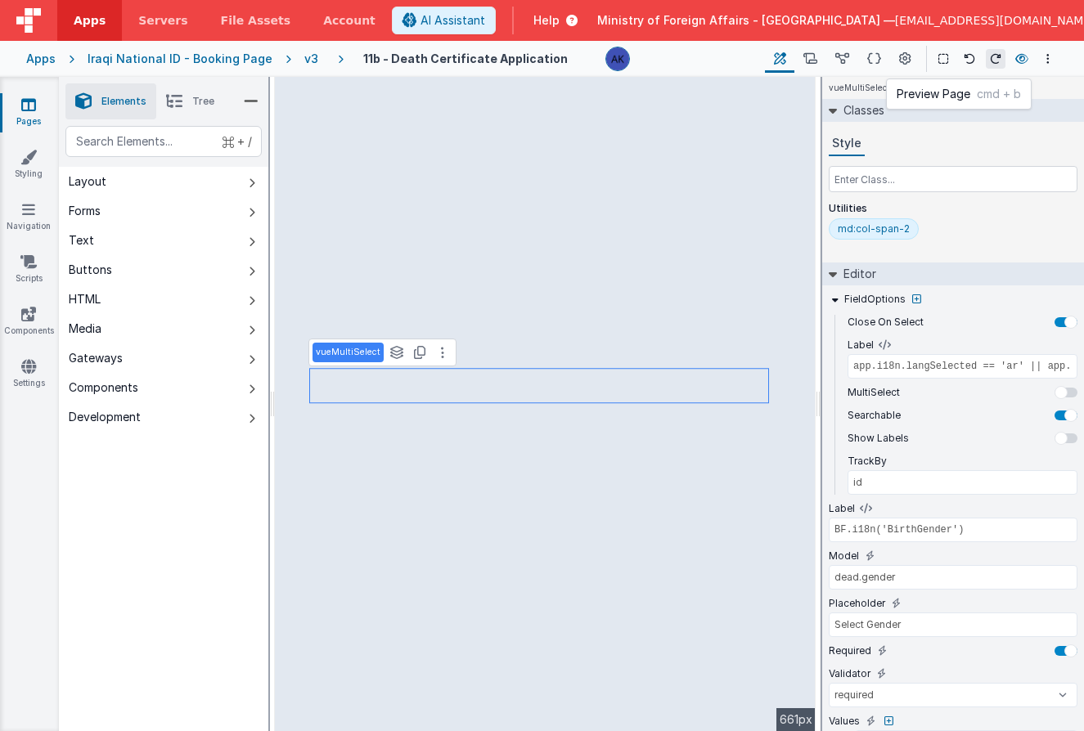
click at [1003, 60] on icon at bounding box center [1021, 58] width 13 height 11
type input "BF.i18n('BirthResidenceCountry')"
type input "dead.countryOfBirth"
select select "required"
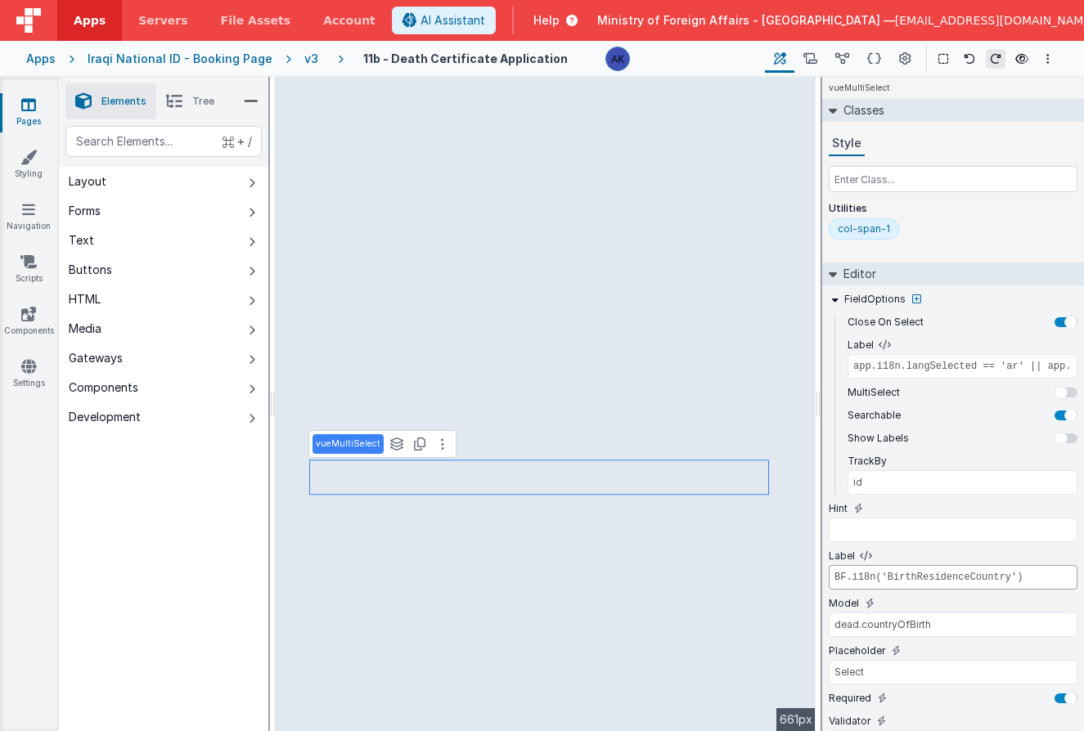
click at [937, 575] on input "BF.i18n('BirthResidenceCountry')" at bounding box center [952, 577] width 249 height 25
paste input "visapersonalCOB"
type input "BF.i18n('visapersonalCOB')"
type input "BF.i18n('BirthGender')"
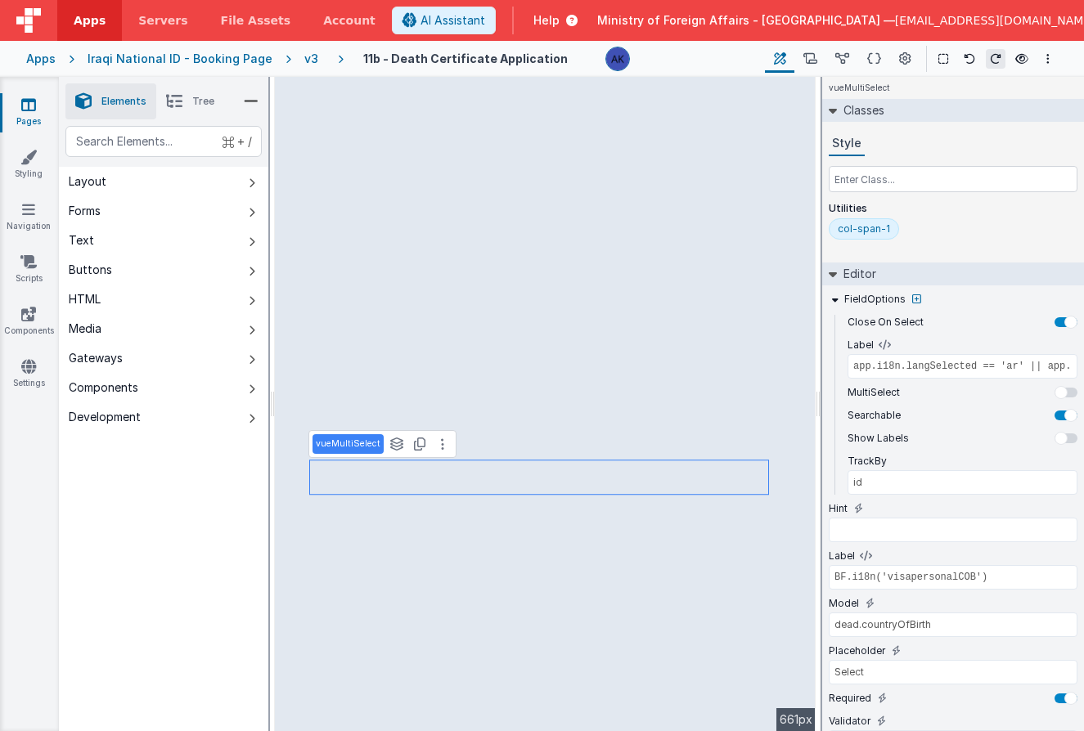
type input "dead.gender"
type input "Select Gender"
select select "required"
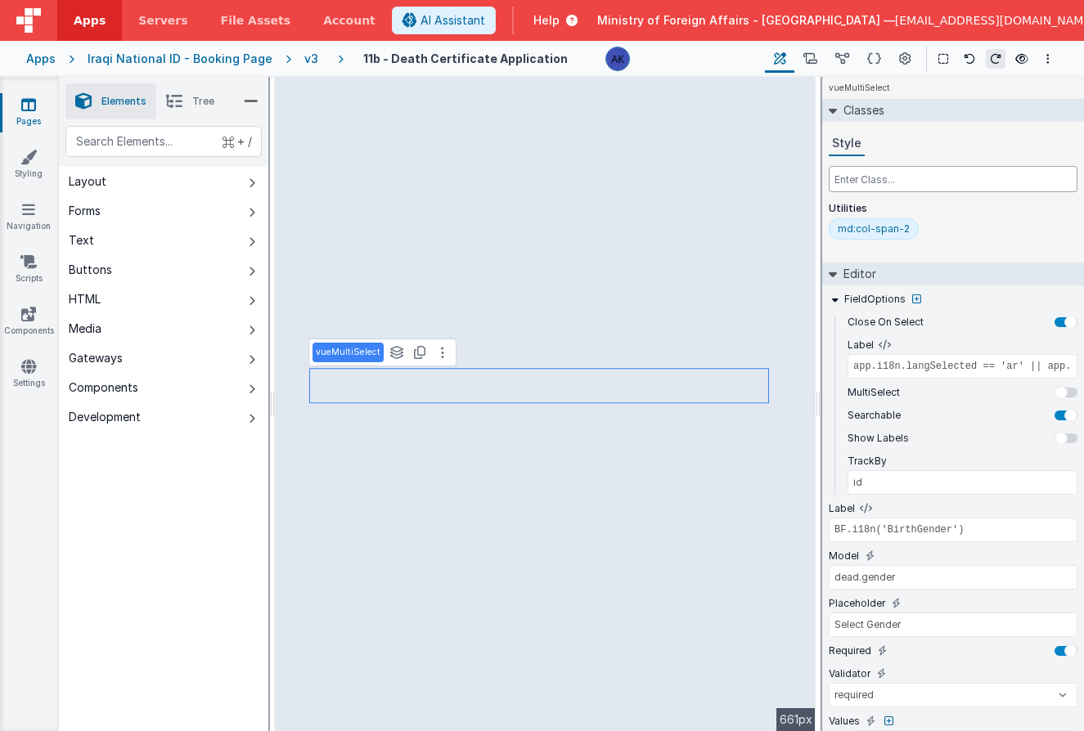
click at [891, 184] on input "text" at bounding box center [952, 179] width 249 height 26
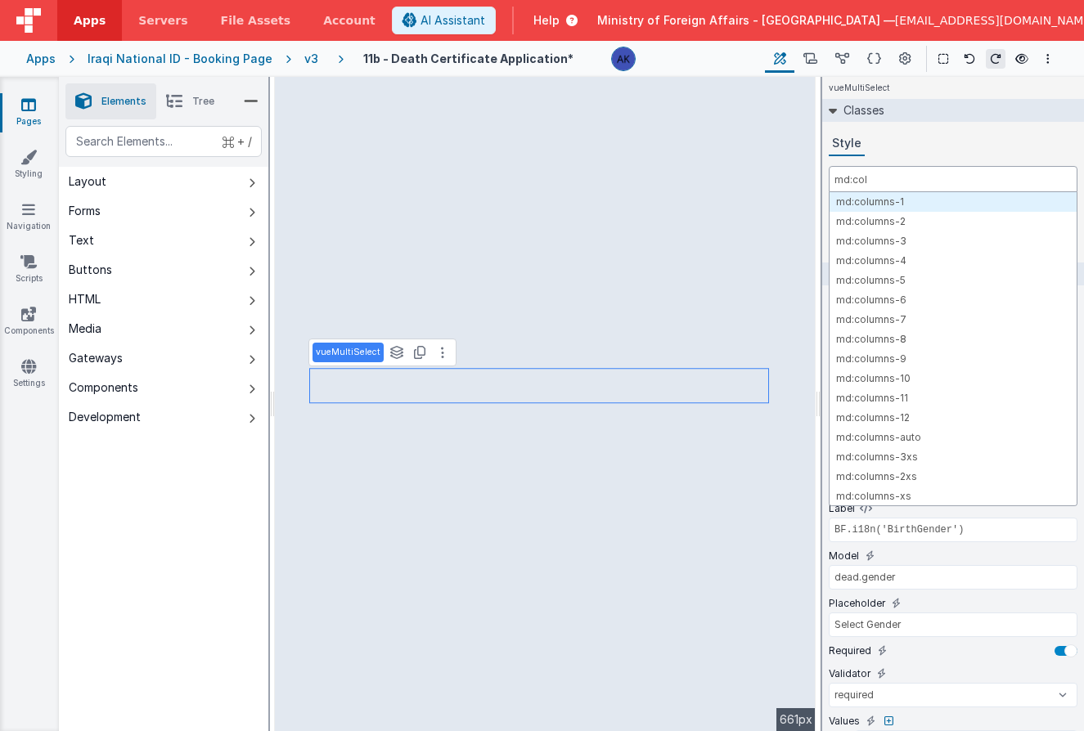
type input "md:col-"
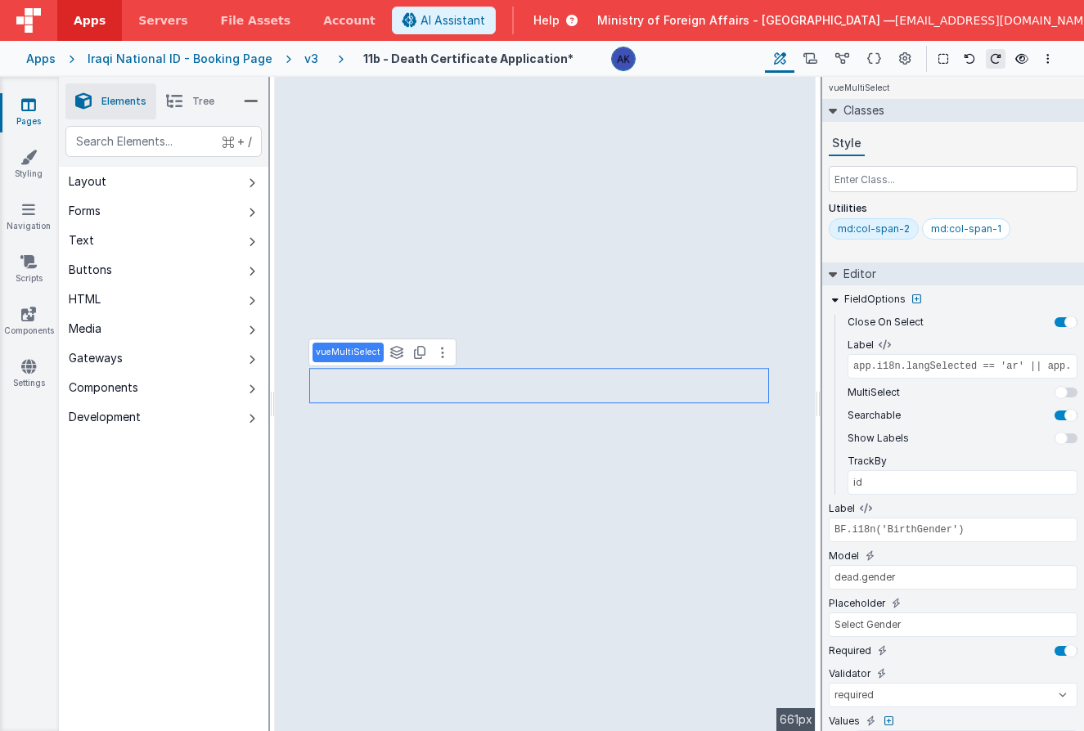
click at [865, 231] on div "md:col-span-2" at bounding box center [873, 228] width 72 height 13
type input "BF.i18n('BirthDateOfBirth')"
type input "dead.dob"
type input "^(0[1-9]|[12][0-9]|3[01])/(0[1-9]|1[0-2])/([0-9]{4})$"
select select "regexp"
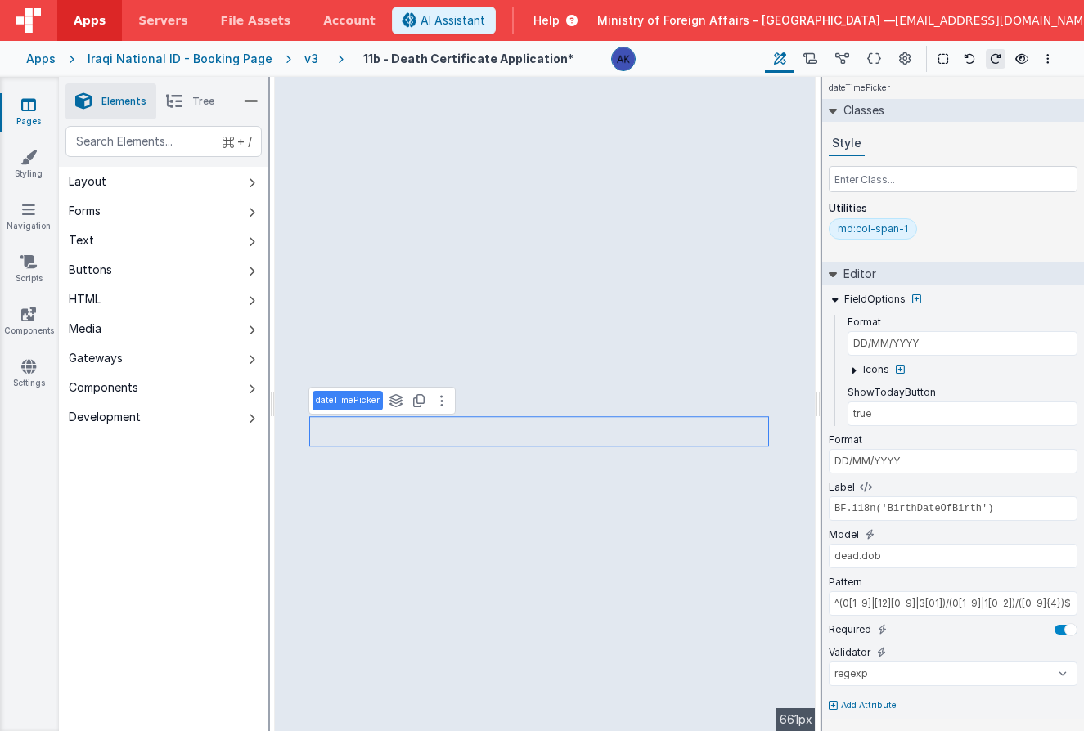
select select "required"
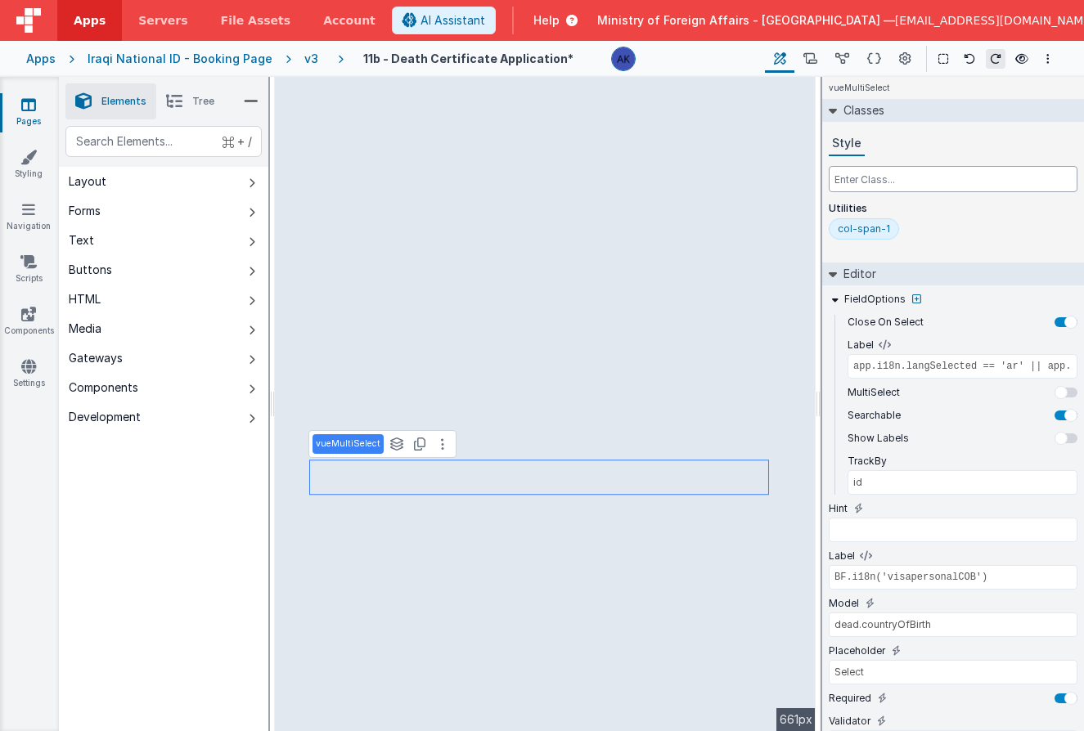
click at [883, 185] on input "text" at bounding box center [952, 179] width 249 height 26
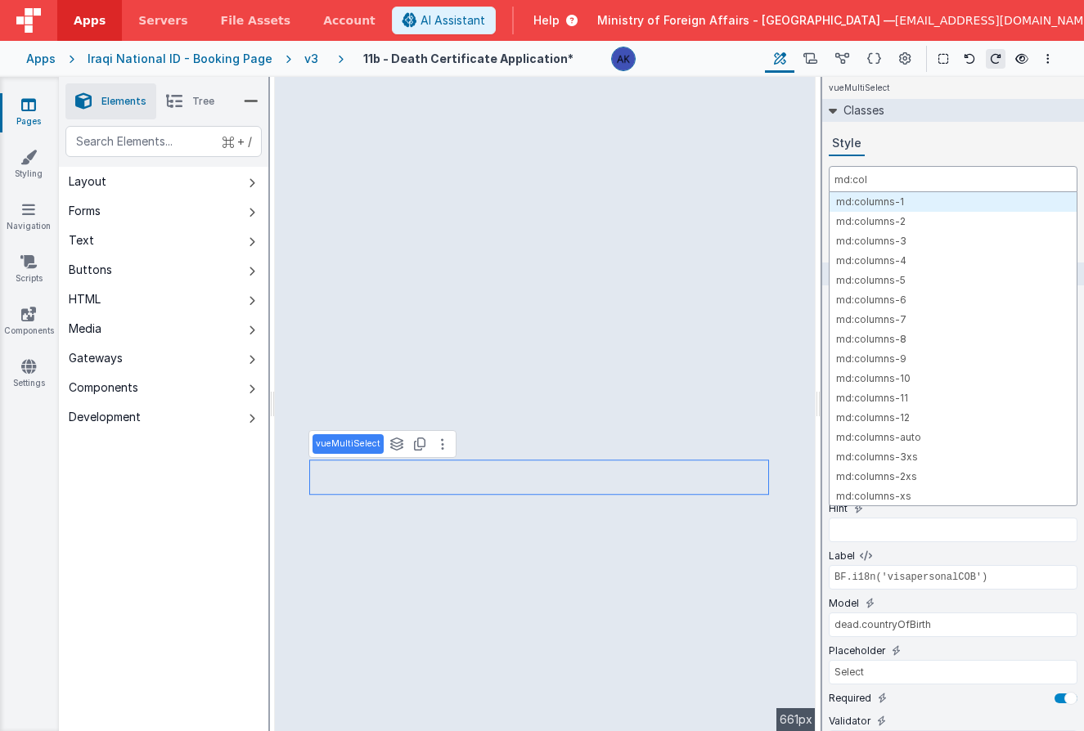
type input "md:col-"
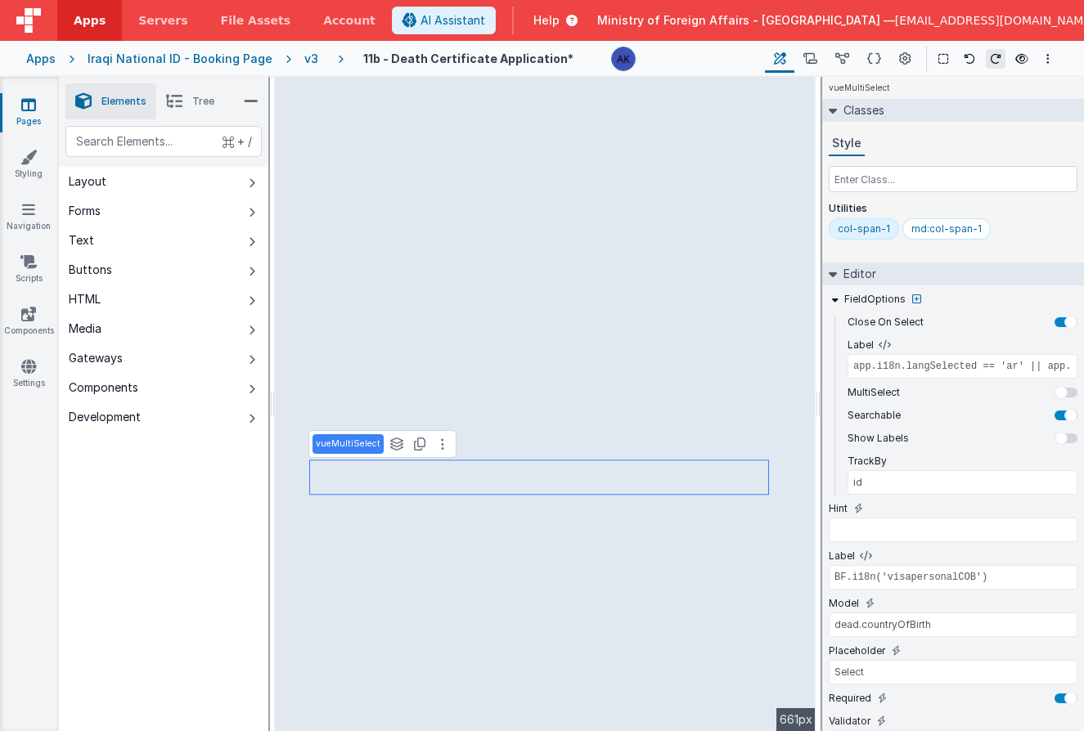
click at [853, 230] on div "col-span-1" at bounding box center [863, 228] width 52 height 13
click at [305, 61] on div "v3" at bounding box center [314, 59] width 20 height 16
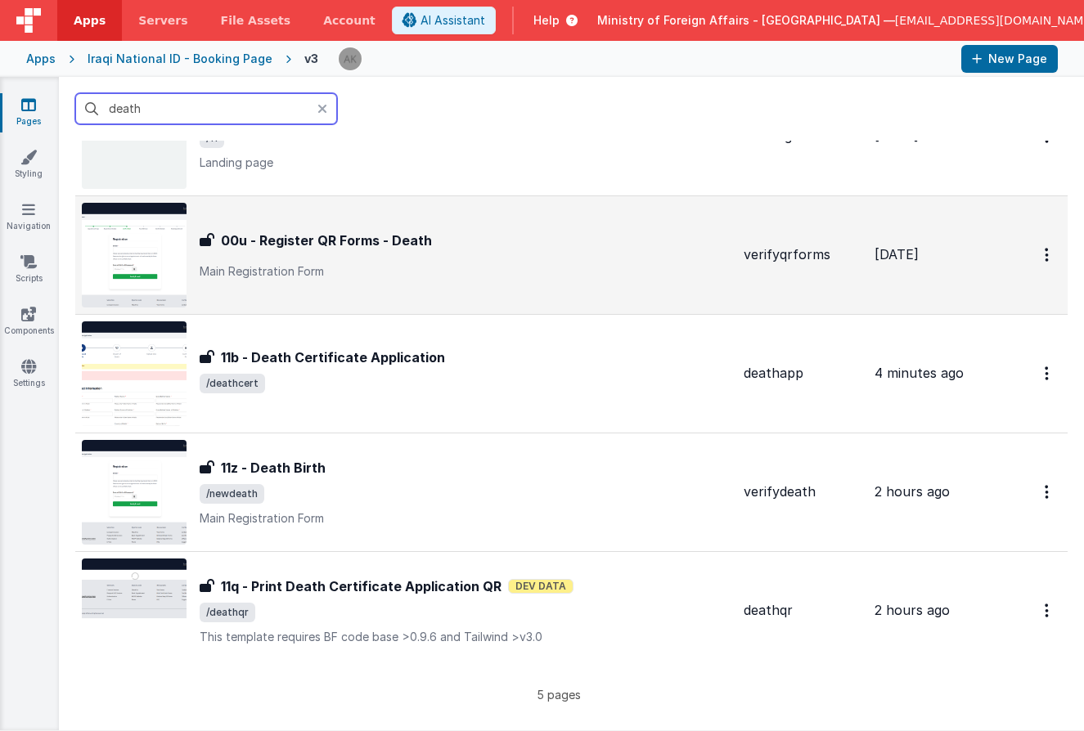
scroll to position [109, 0]
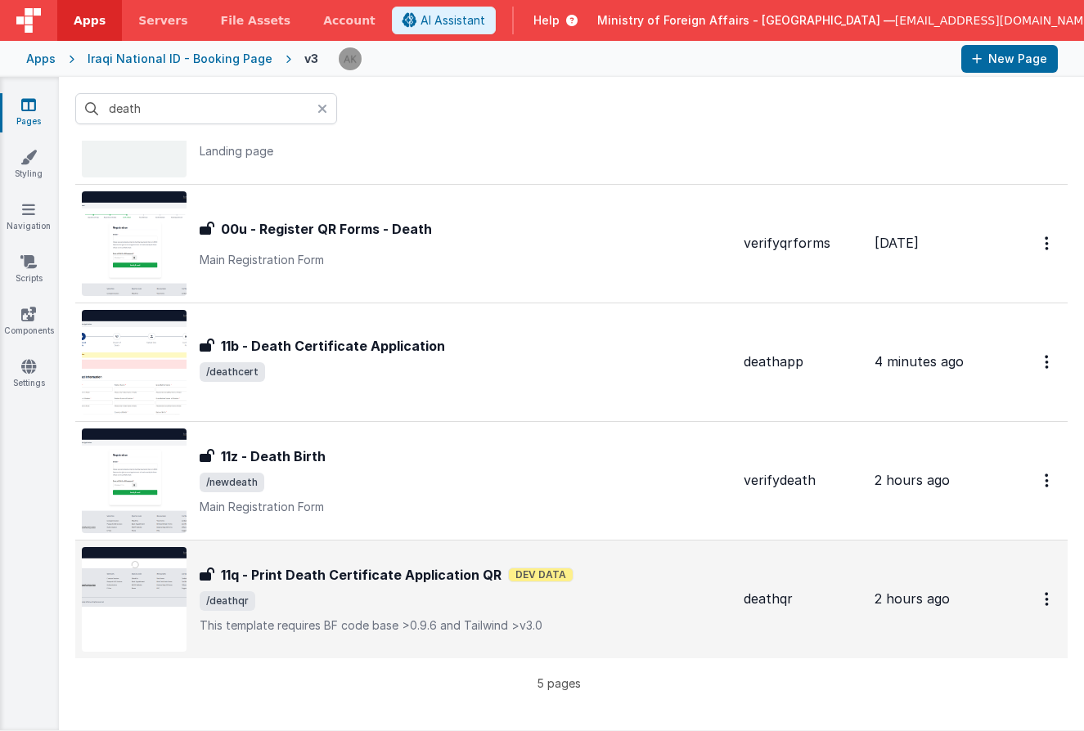
click at [182, 590] on img at bounding box center [134, 599] width 105 height 105
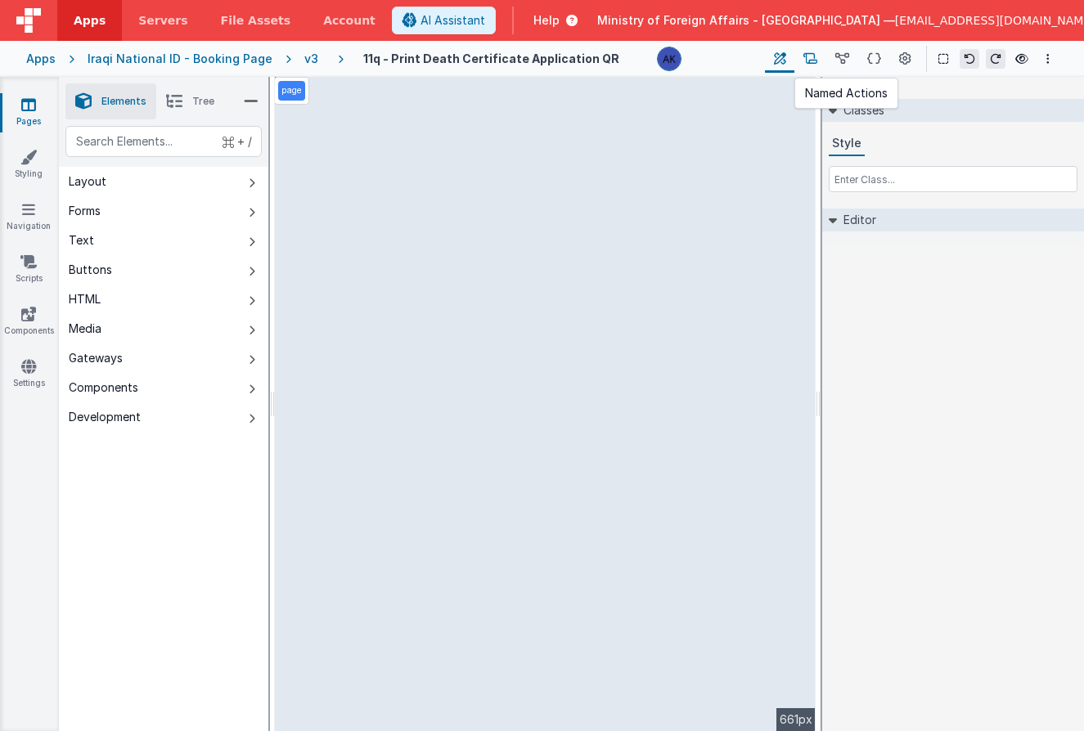
click at [817, 61] on icon at bounding box center [810, 59] width 14 height 17
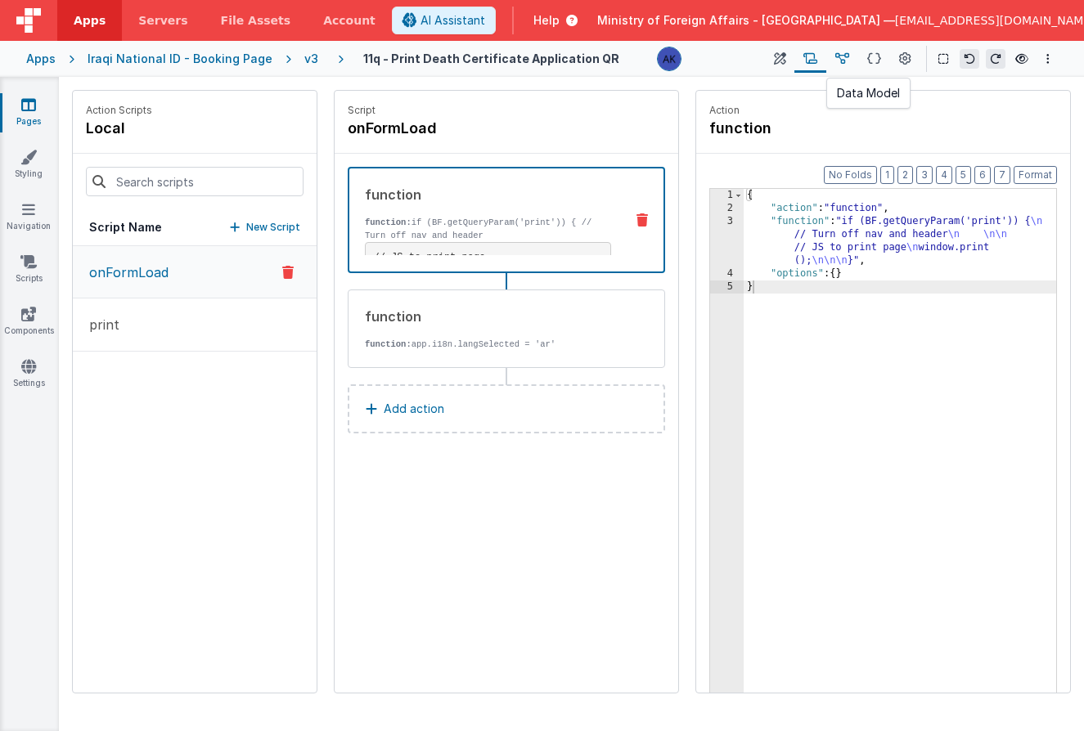
click at [850, 58] on button at bounding box center [842, 59] width 32 height 28
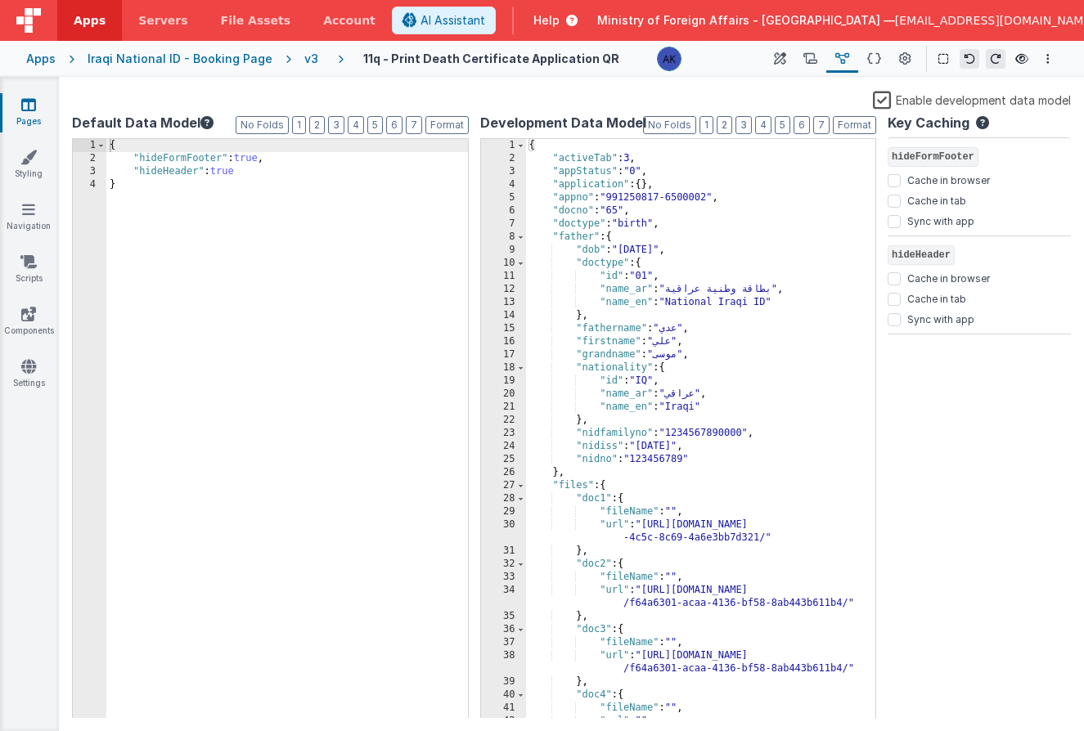
click at [876, 102] on label "Enable development data model" at bounding box center [972, 99] width 198 height 19
click at [0, 0] on input "Enable development data model" at bounding box center [0, 0] width 0 height 0
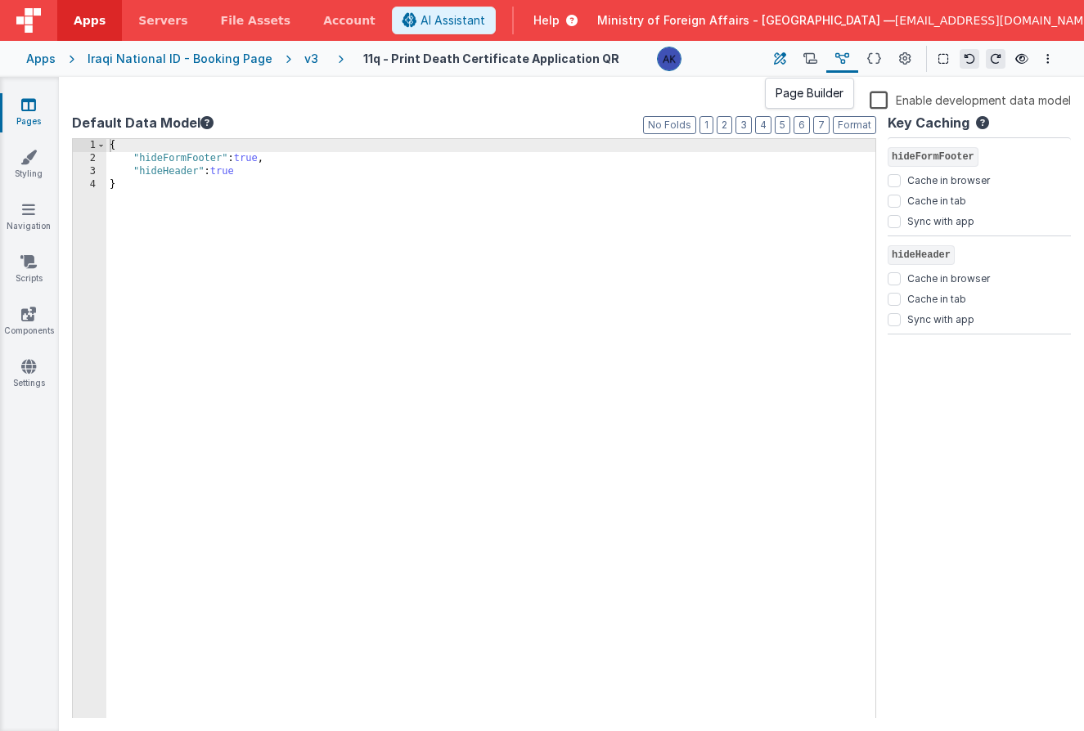
click at [776, 63] on icon at bounding box center [780, 59] width 12 height 17
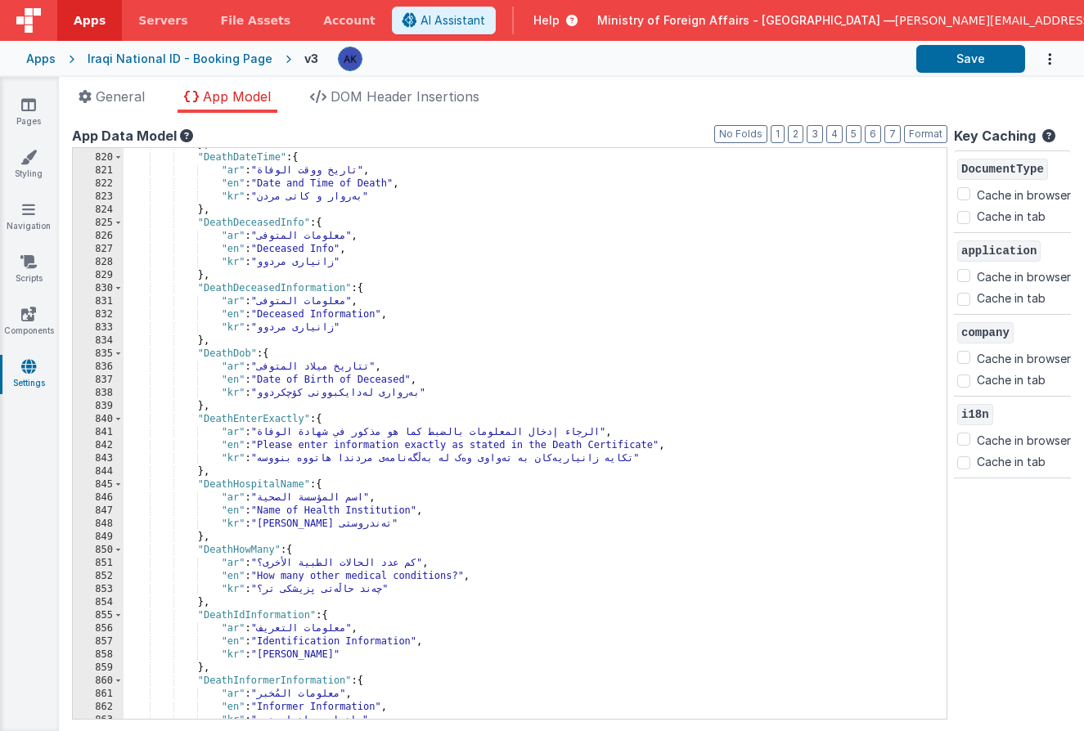
scroll to position [6555, 0]
click at [667, 217] on div "} , "DeathDateTime" : { "ar" : "تاريخ ووقت الوفاة" , "en" : "Date and Time of D…" at bounding box center [528, 436] width 810 height 597
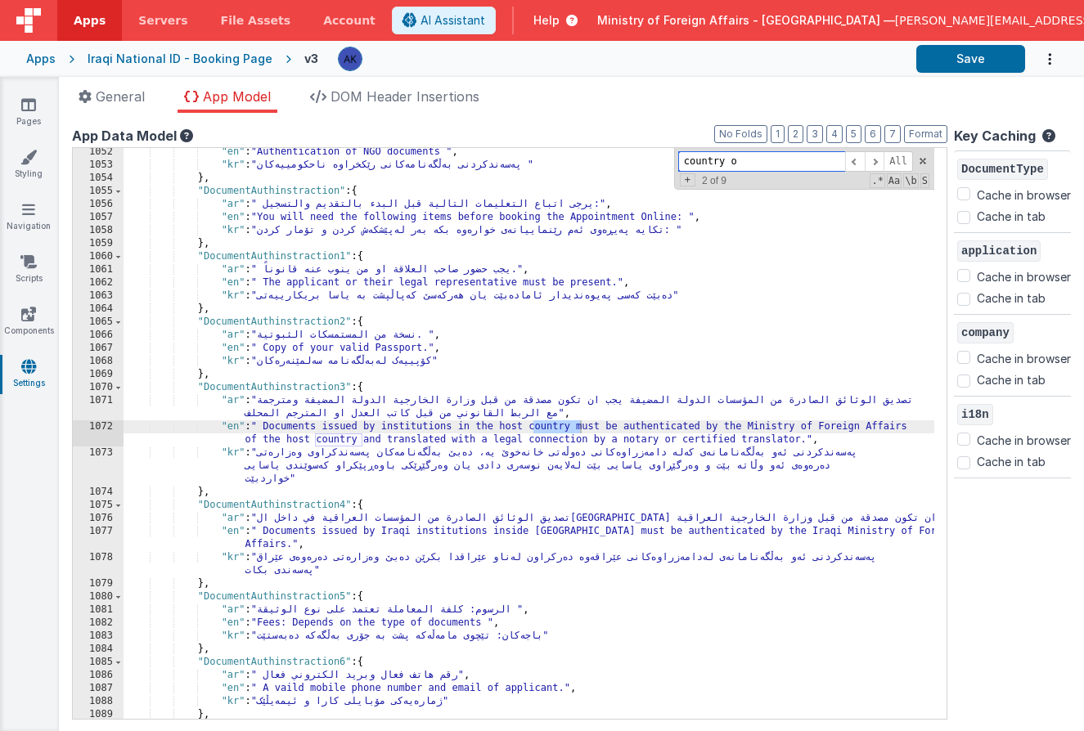
scroll to position [15429, 0]
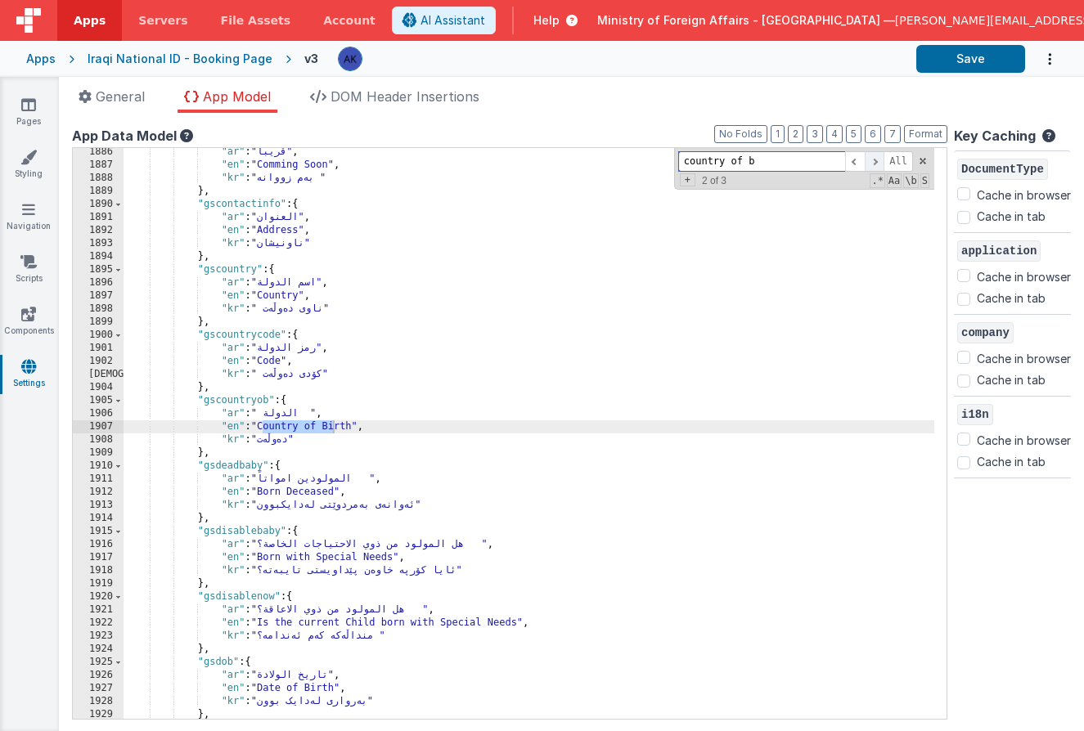
type input "country of b"
click at [864, 161] on span at bounding box center [874, 161] width 20 height 20
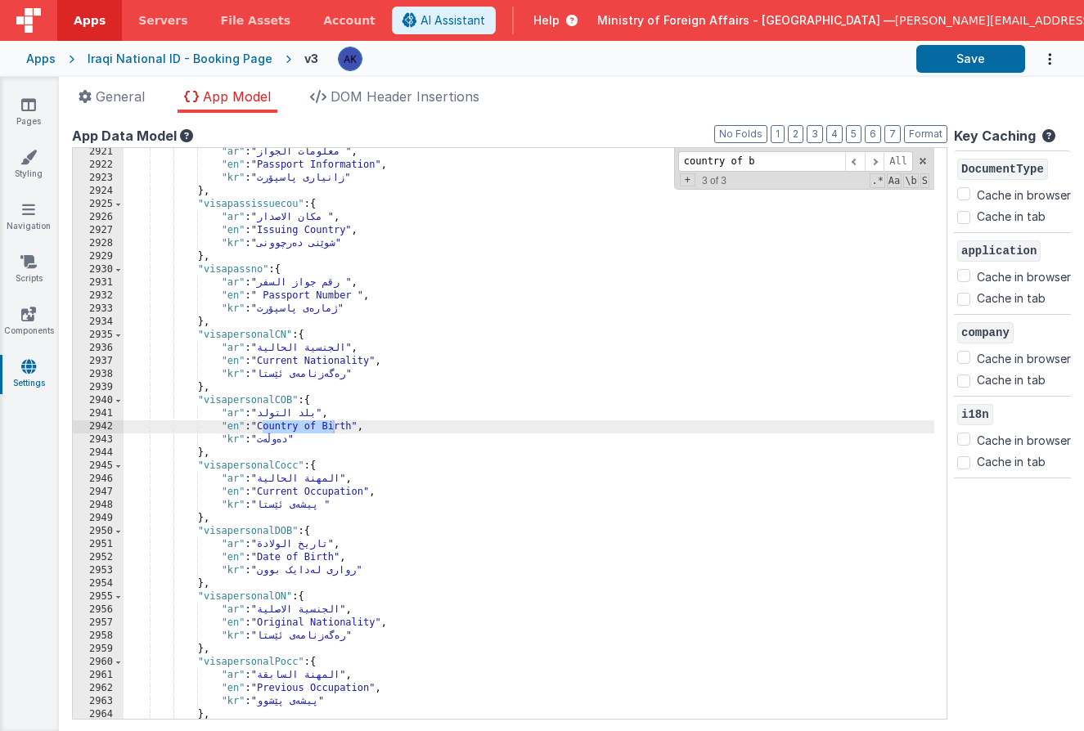
click at [274, 398] on div ""ar" : "معلومات الجواز " , "en" : "Passport Information" , "kr" : "زانیارى پاسپ…" at bounding box center [528, 444] width 810 height 597
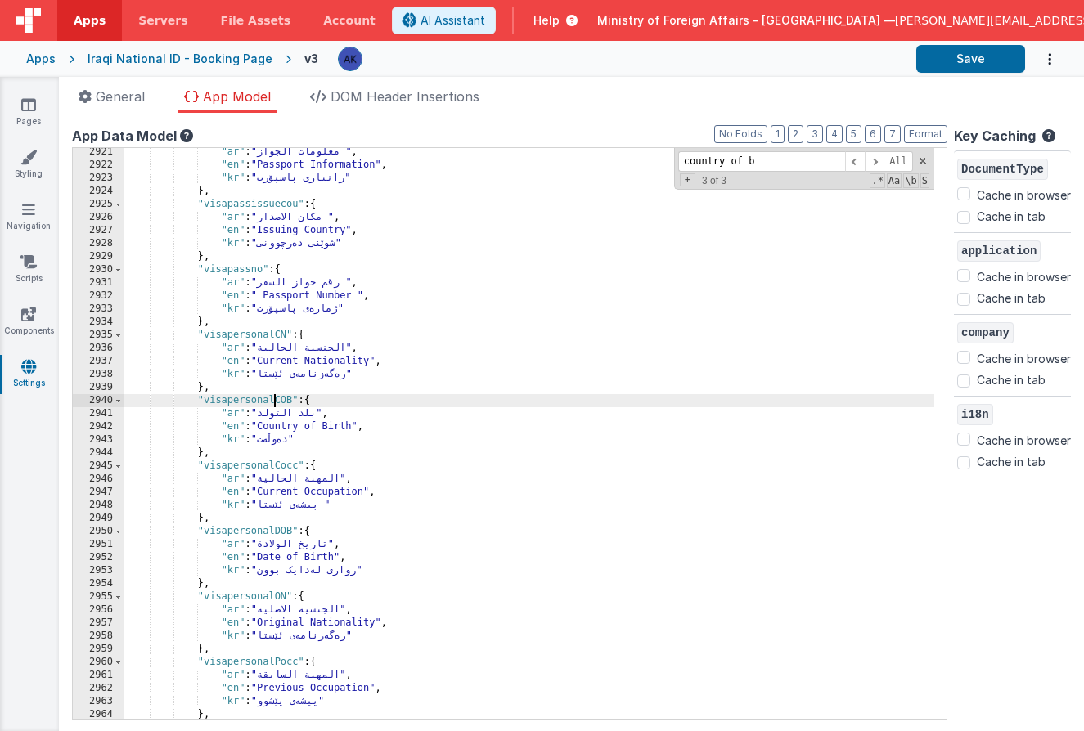
click at [274, 398] on div ""ar" : "معلومات الجواز " , "en" : "Passport Information" , "kr" : "زانیارى پاسپ…" at bounding box center [528, 444] width 810 height 597
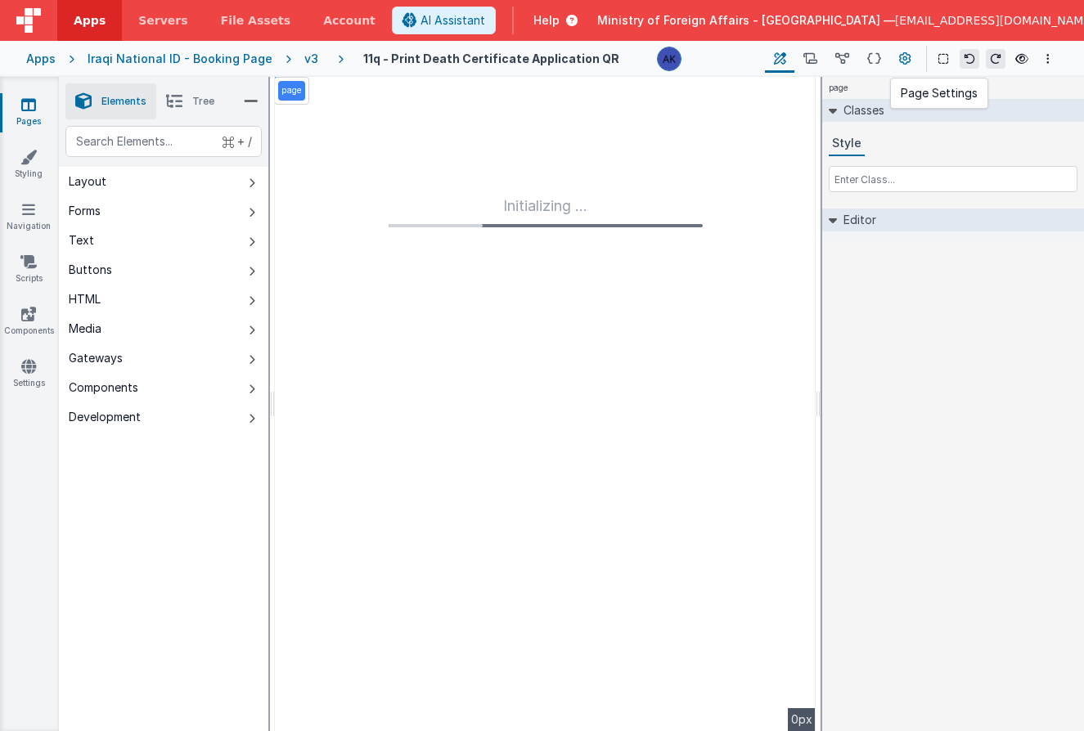
click at [900, 61] on icon at bounding box center [905, 59] width 12 height 17
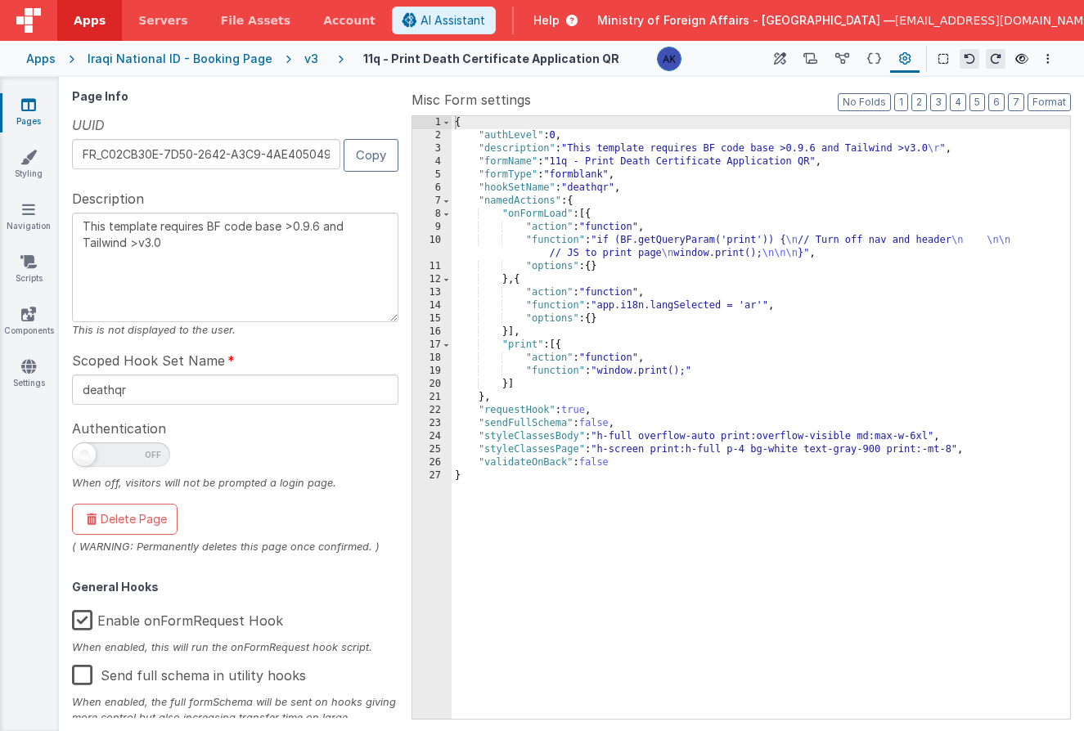
click at [249, 617] on label "Enable onFormRequest Hook" at bounding box center [177, 617] width 211 height 35
click at [0, 0] on input "Enable onFormRequest Hook" at bounding box center [0, 0] width 0 height 0
type textarea "This template requires BF code base >0.9.6 and Tailwind >v3.0"
click at [787, 63] on button at bounding box center [779, 59] width 29 height 28
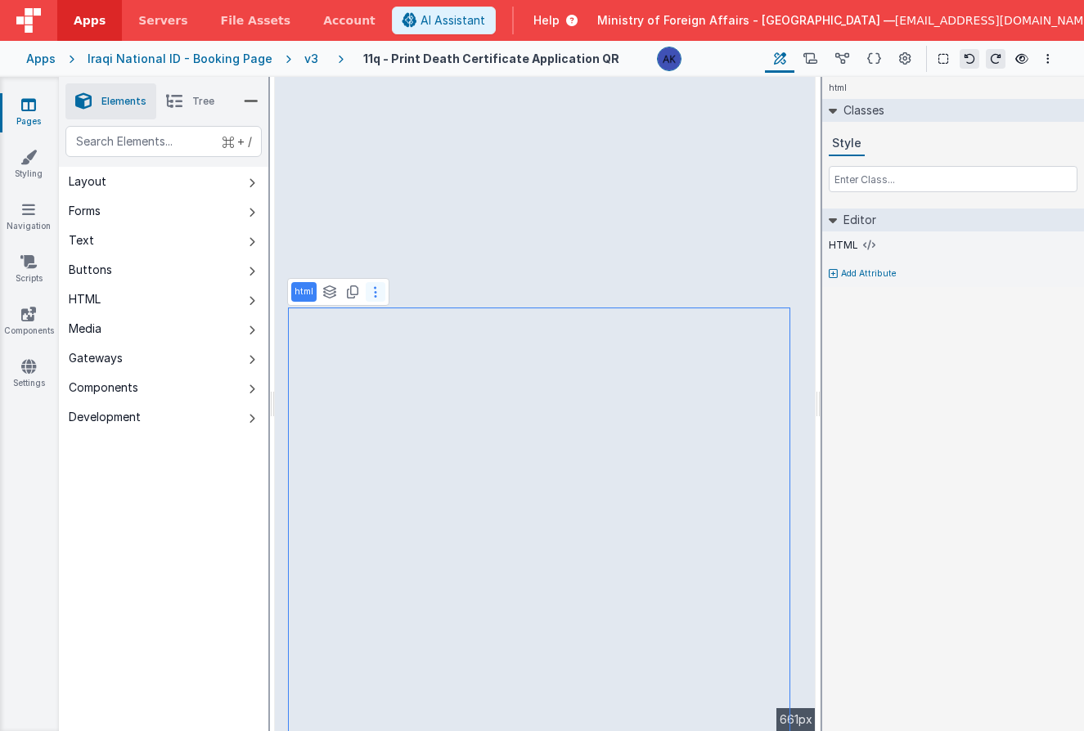
click at [375, 294] on button at bounding box center [376, 292] width 20 height 20
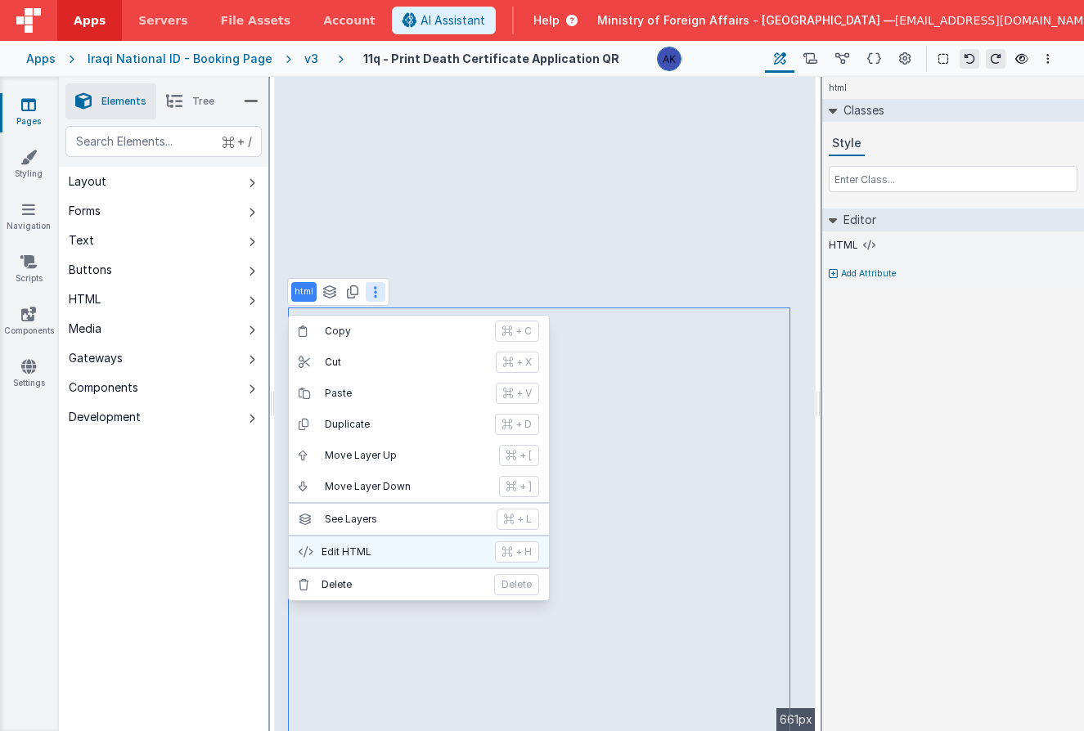
click at [379, 554] on p "Edit HTML" at bounding box center [403, 551] width 164 height 13
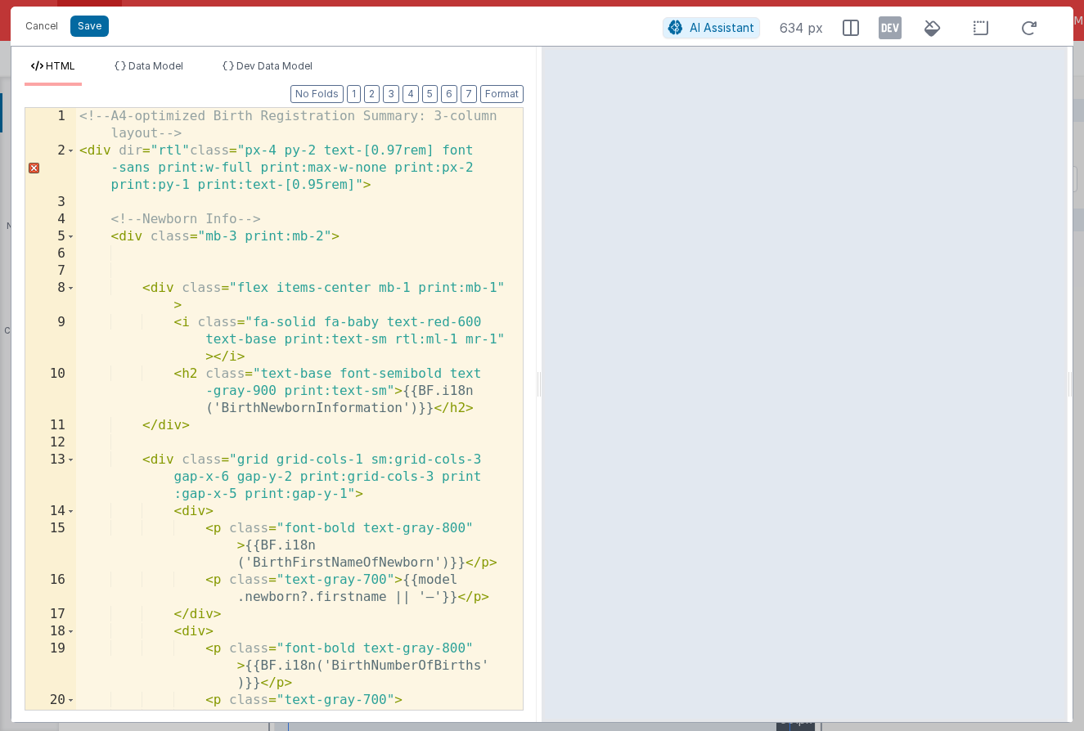
click at [110, 204] on div "<!-- A4-optimized Birth Registration Summary: 3-column layout --> < div dir = "…" at bounding box center [293, 443] width 434 height 671
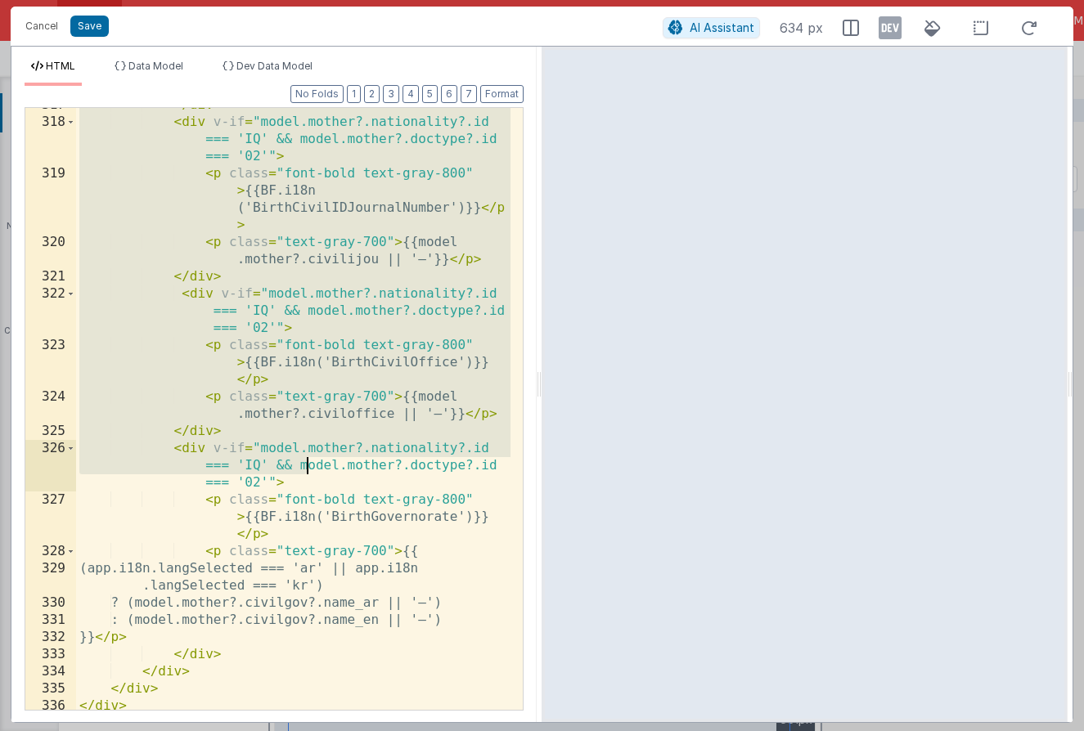
scroll to position [9393, 0]
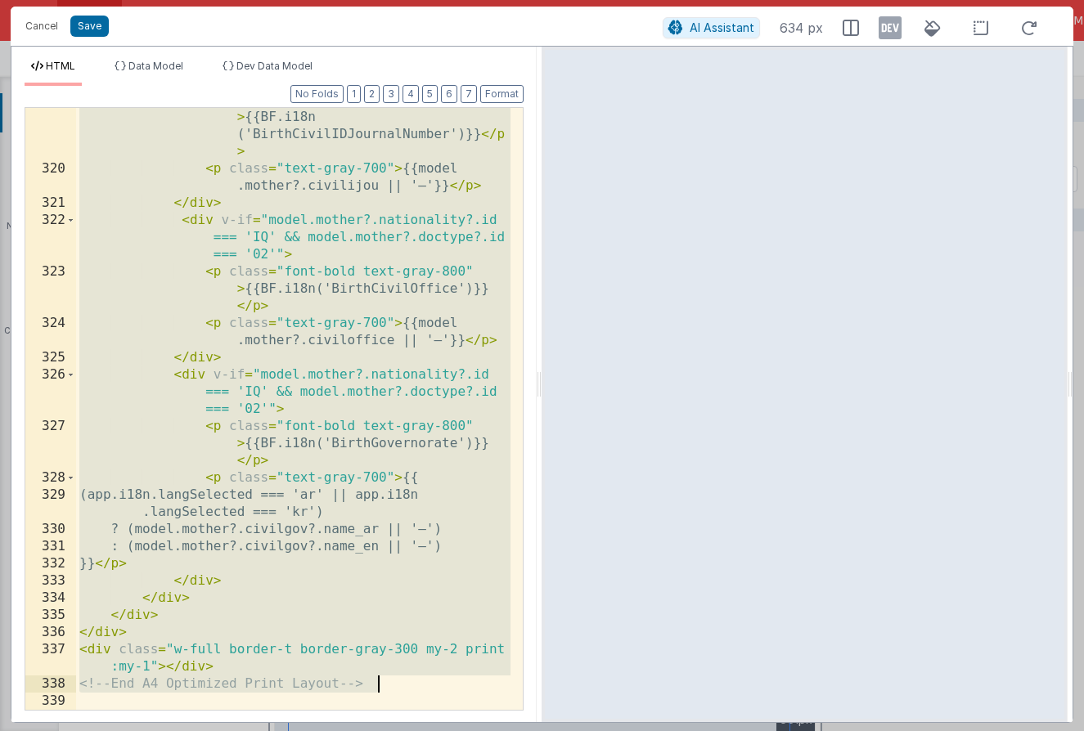
drag, startPoint x: 96, startPoint y: 233, endPoint x: 388, endPoint y: 689, distance: 541.0
click at [388, 689] on div "< p class = "font-bold text-gray-800" > {{BF.i18n ('BirthCivilIDJournalNumber')…" at bounding box center [293, 436] width 434 height 688
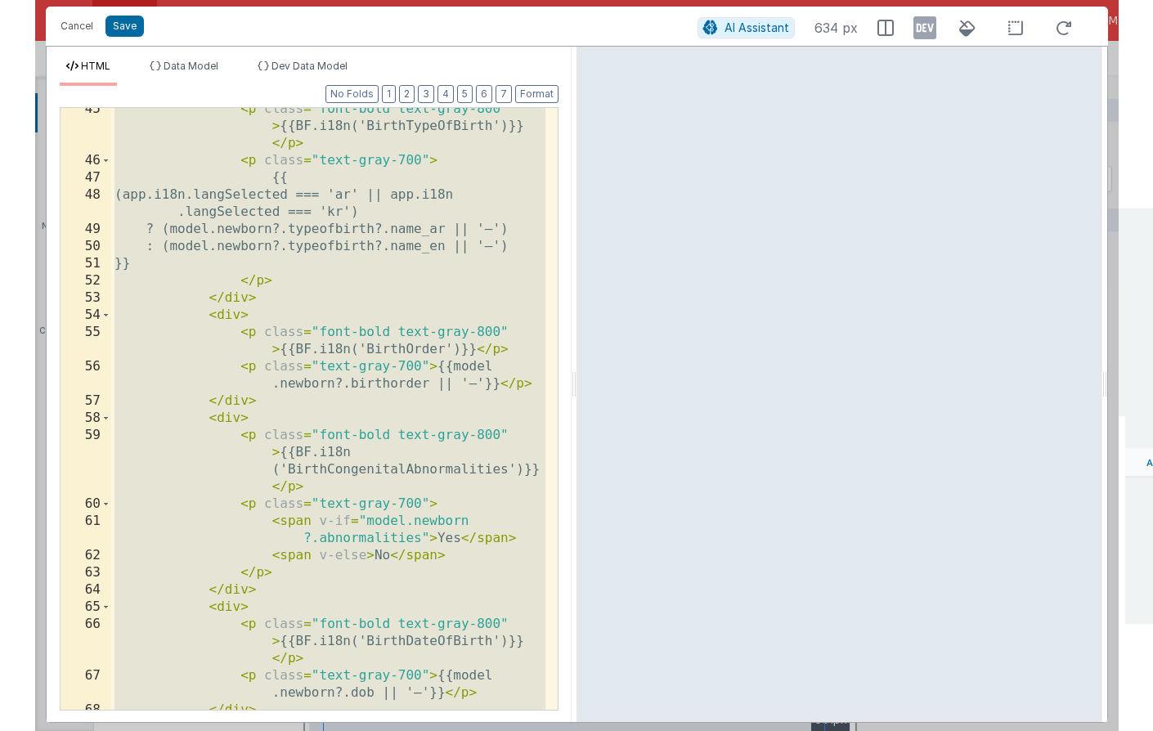
scroll to position [0, 0]
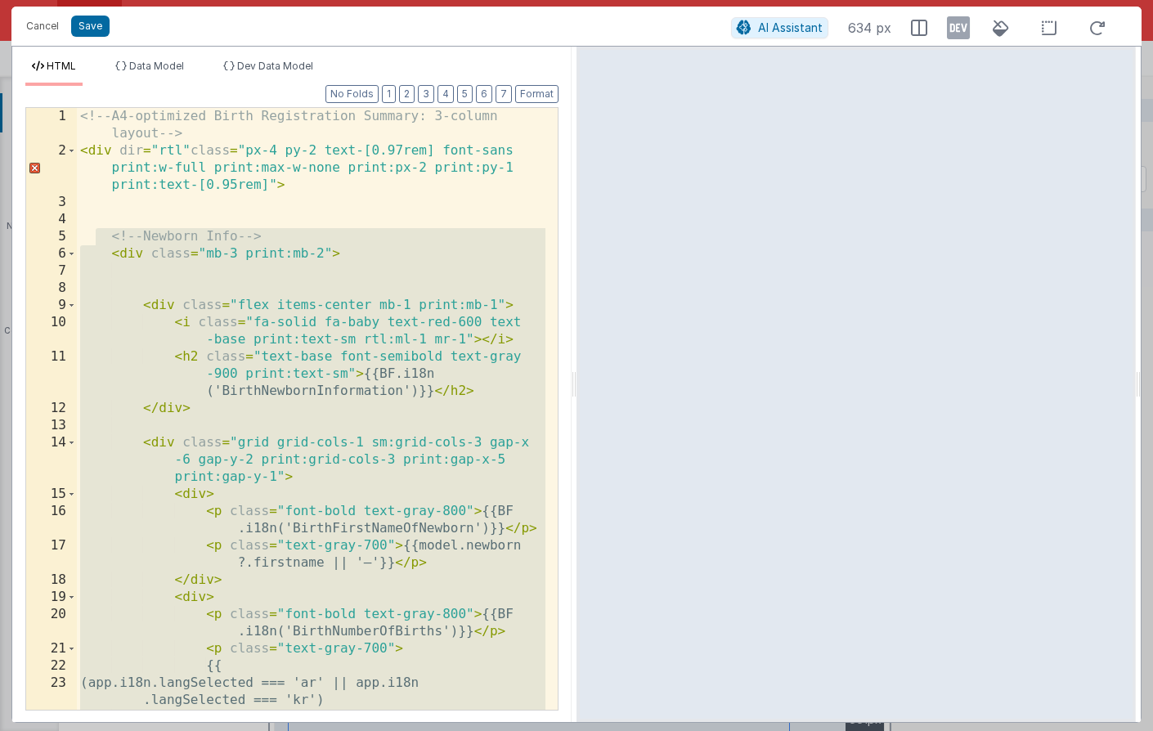
click at [272, 280] on div "<!-- A4-optimized Birth Registration Summary: 3-column layout --> < div dir = "…" at bounding box center [311, 409] width 469 height 602
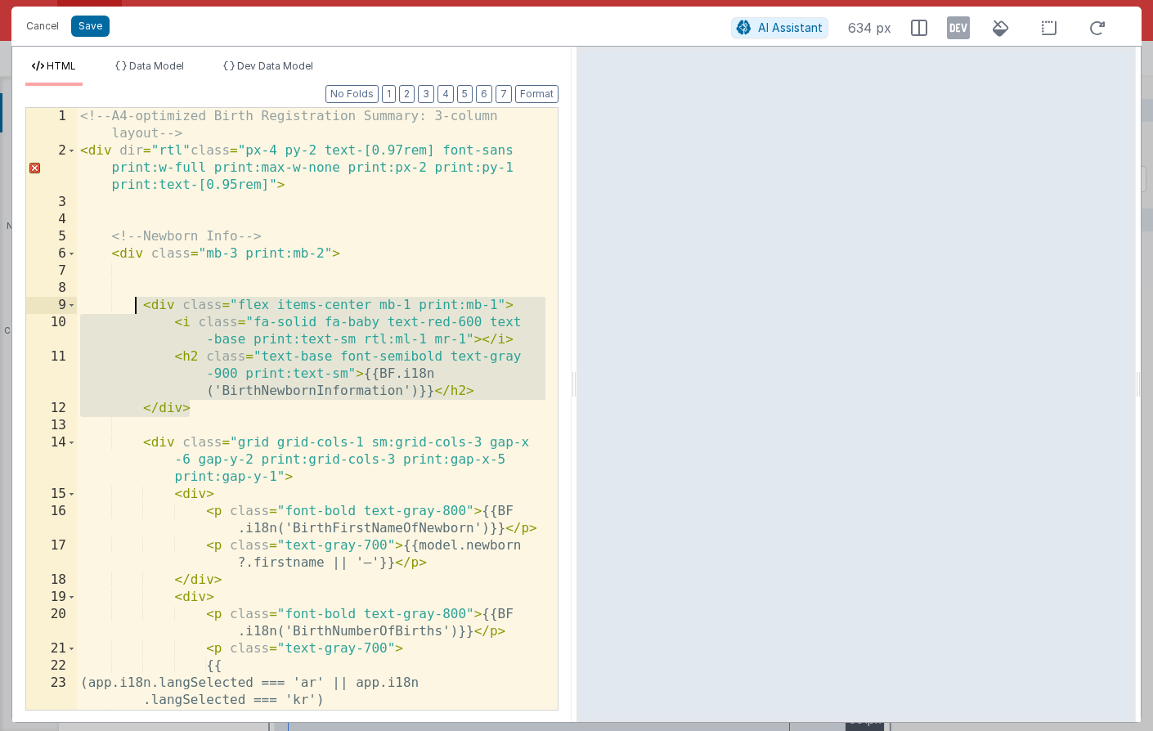
drag, startPoint x: 242, startPoint y: 407, endPoint x: 140, endPoint y: 303, distance: 145.7
click at [140, 303] on div "<!-- A4-optimized Birth Registration Summary: 3-column layout --> < div dir = "…" at bounding box center [311, 434] width 469 height 653
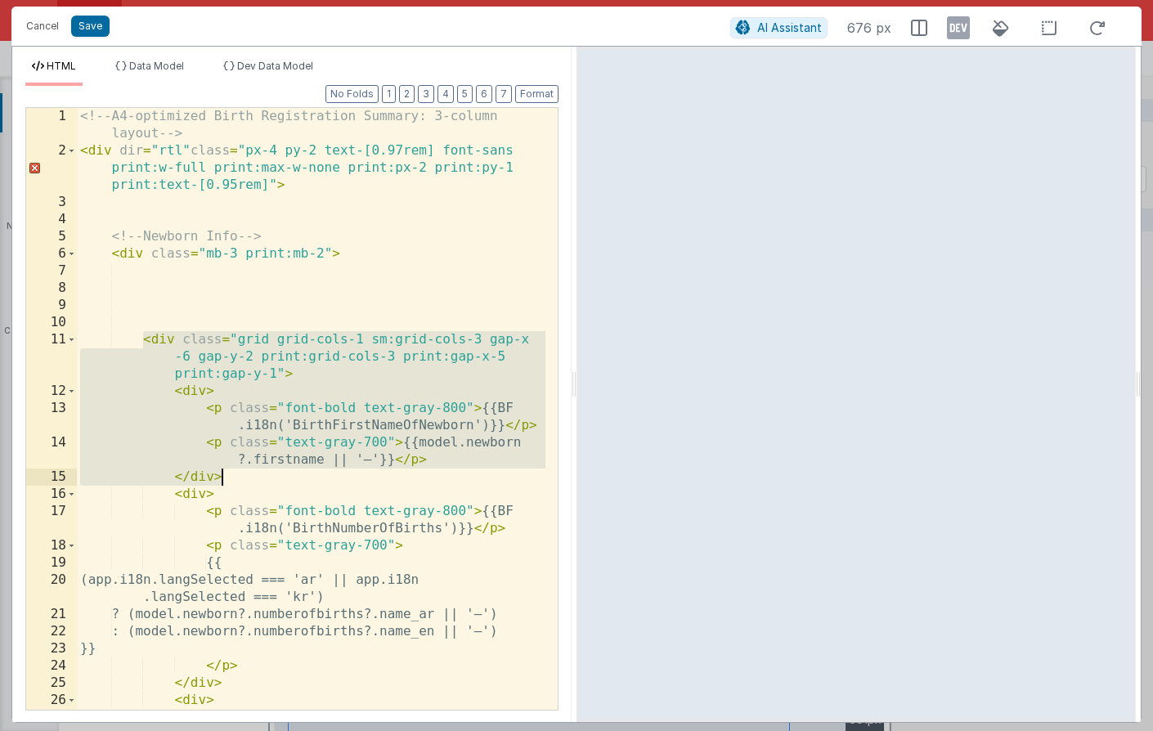
drag, startPoint x: 141, startPoint y: 335, endPoint x: 254, endPoint y: 480, distance: 183.5
click at [254, 480] on div "<!-- A4-optimized Birth Registration Summary: 3-column layout --> < div dir = "…" at bounding box center [311, 452] width 469 height 688
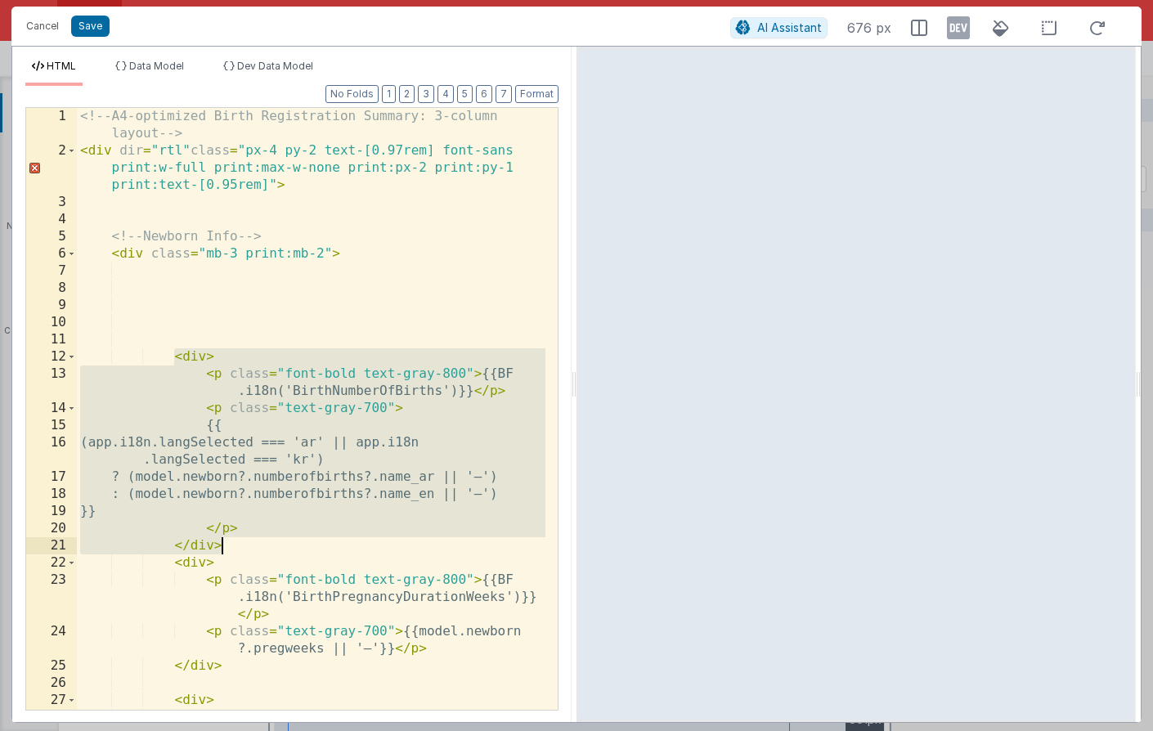
drag, startPoint x: 172, startPoint y: 348, endPoint x: 263, endPoint y: 546, distance: 218.1
click at [263, 546] on div "<!-- A4-optimized Birth Registration Summary: 3-column layout --> < div dir = "…" at bounding box center [311, 443] width 469 height 671
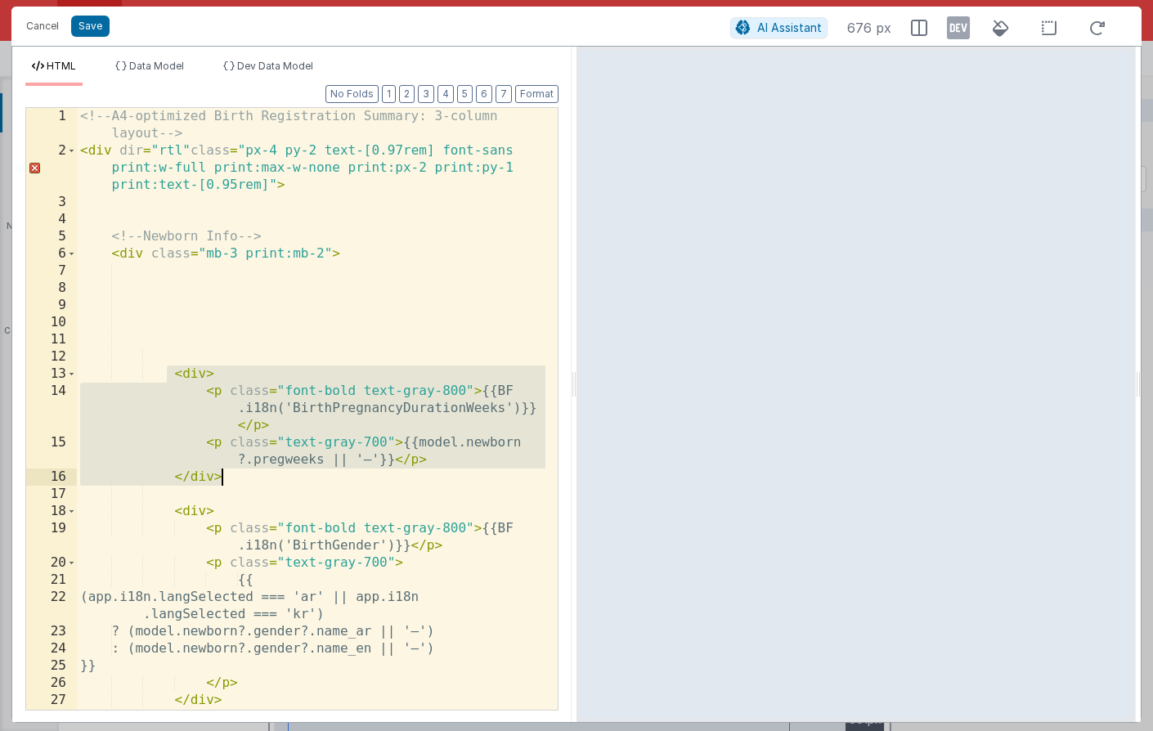
drag, startPoint x: 170, startPoint y: 377, endPoint x: 247, endPoint y: 478, distance: 126.6
click at [247, 478] on div "<!-- A4-optimized Birth Registration Summary: 3-column layout --> < div dir = "…" at bounding box center [311, 443] width 469 height 671
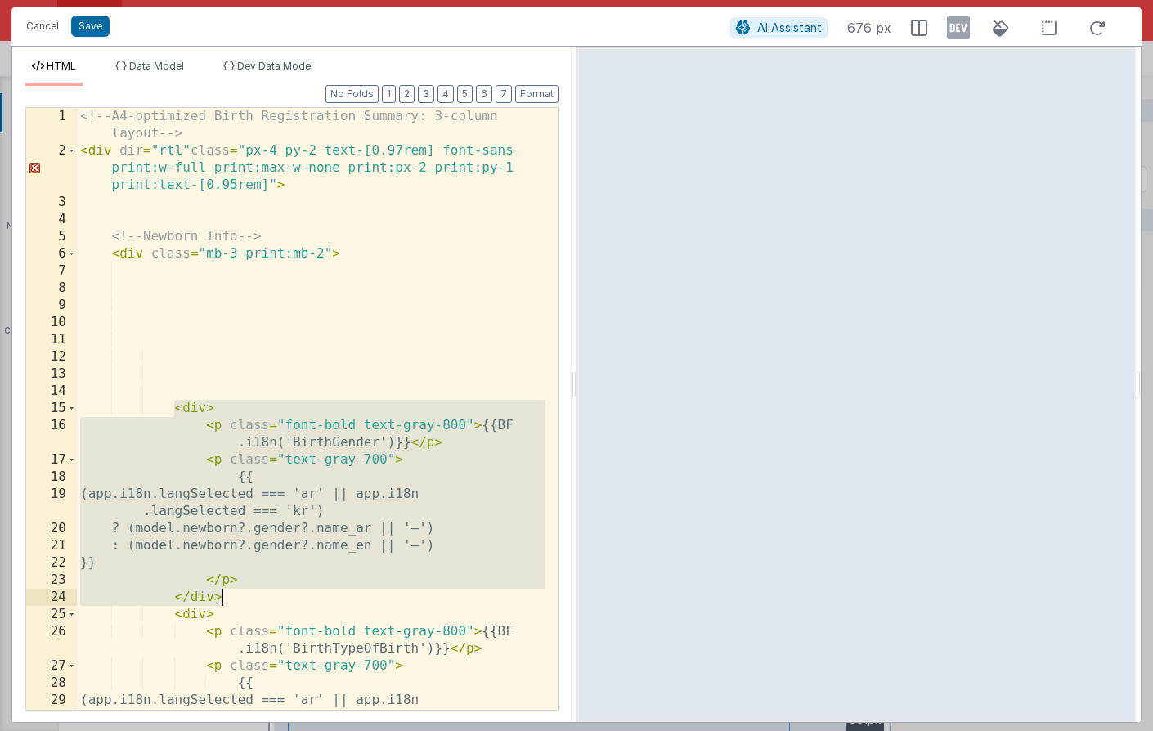
drag, startPoint x: 177, startPoint y: 408, endPoint x: 249, endPoint y: 595, distance: 199.9
click at [249, 595] on div "<!-- A4-optimized Birth Registration Summary: 3-column layout --> < div dir = "…" at bounding box center [311, 434] width 469 height 653
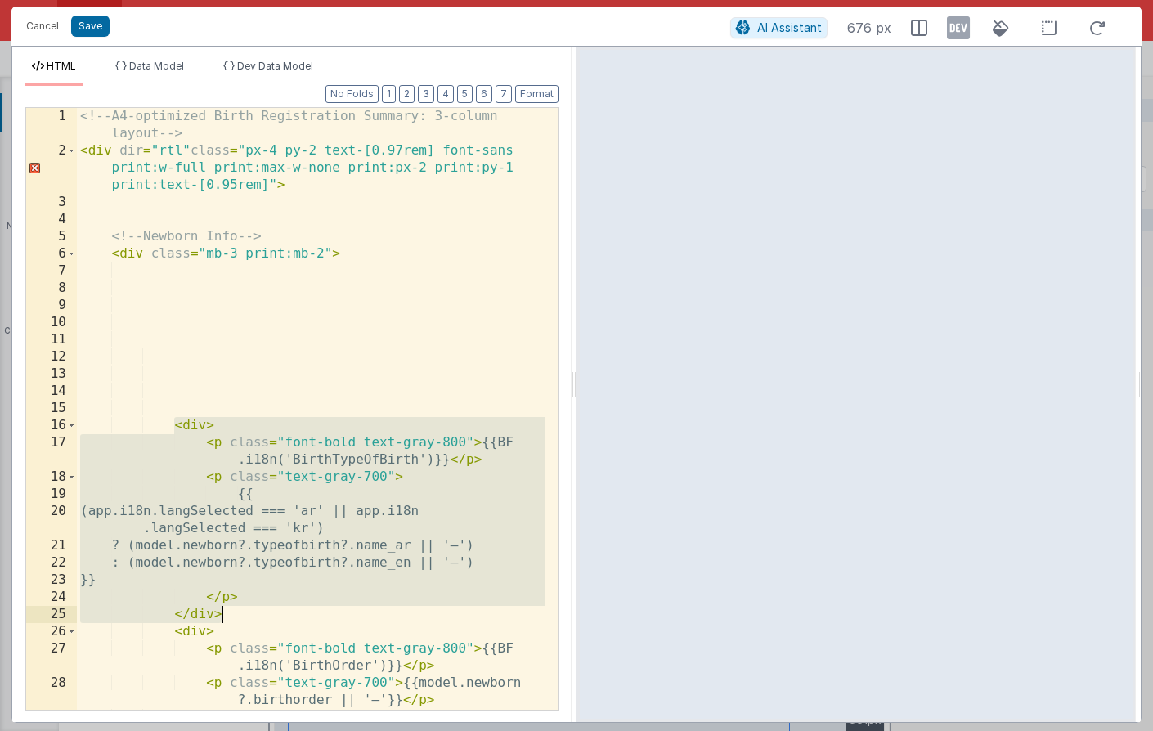
drag, startPoint x: 174, startPoint y: 422, endPoint x: 249, endPoint y: 608, distance: 201.1
click at [249, 608] on div "<!-- A4-optimized Birth Registration Summary: 3-column layout --> < div dir = "…" at bounding box center [311, 434] width 469 height 653
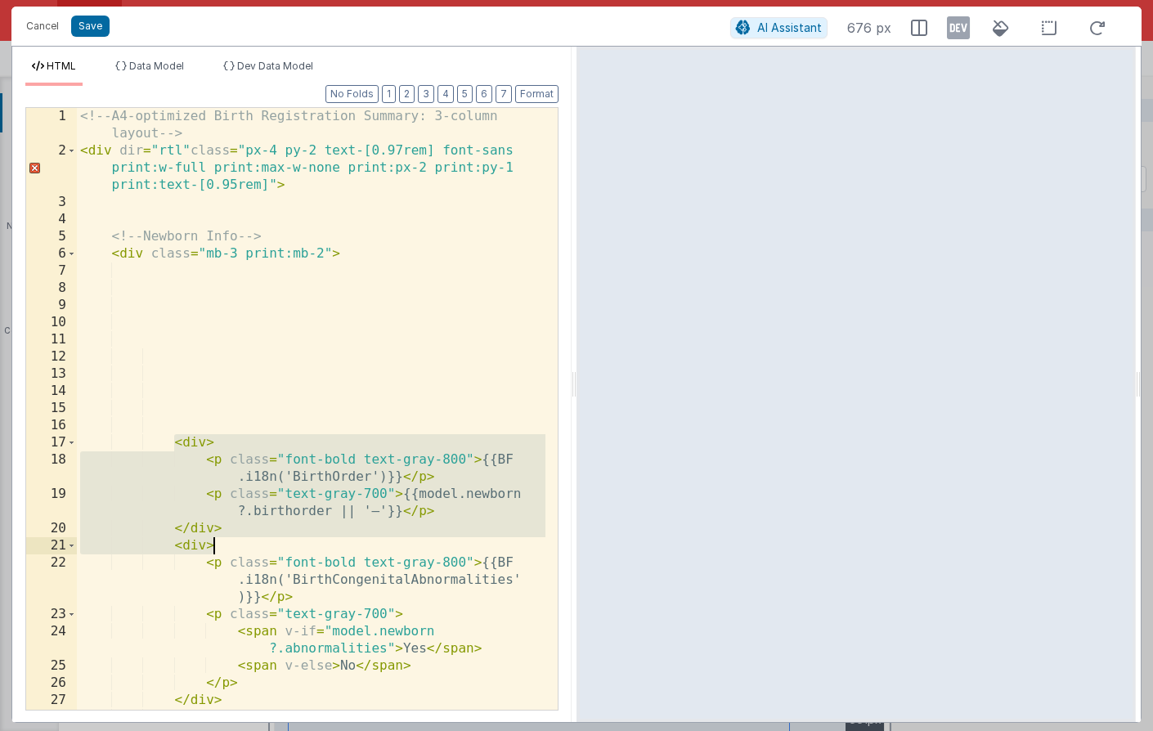
drag, startPoint x: 177, startPoint y: 442, endPoint x: 298, endPoint y: 545, distance: 159.6
click at [298, 545] on div "<!-- A4-optimized Birth Registration Summary: 3-column layout --> < div dir = "…" at bounding box center [311, 443] width 469 height 671
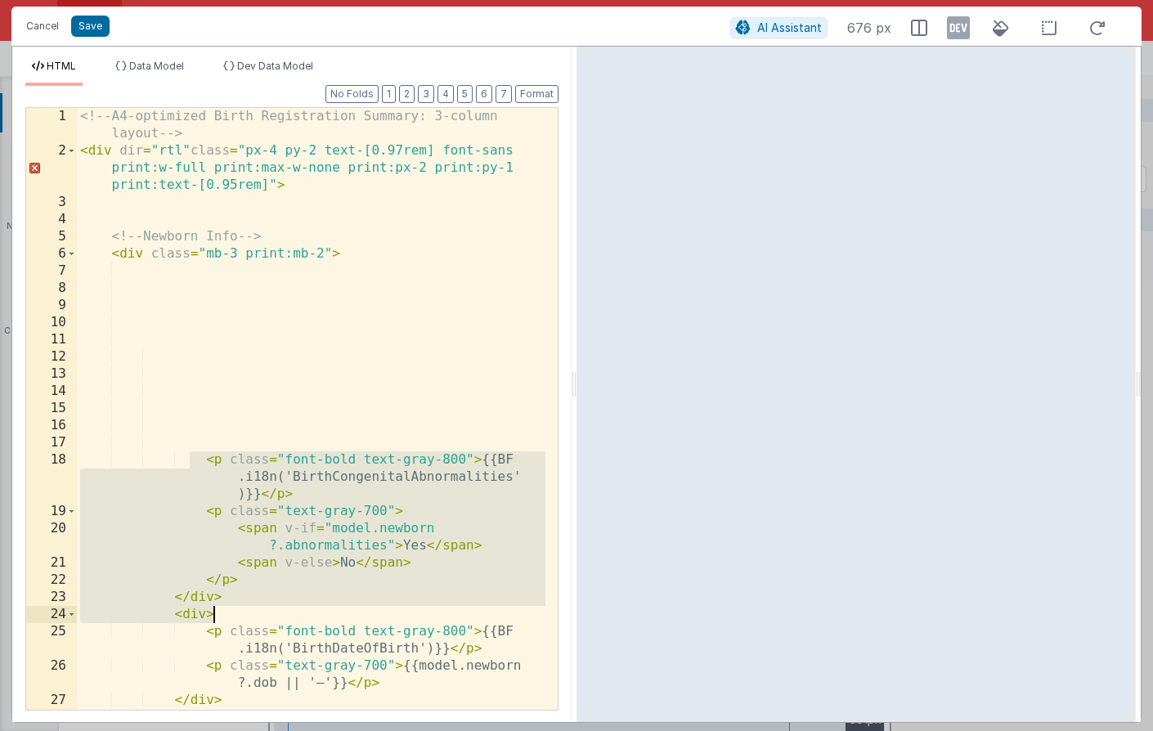
drag, startPoint x: 191, startPoint y: 456, endPoint x: 237, endPoint y: 613, distance: 164.3
click at [237, 613] on div "<!-- A4-optimized Birth Registration Summary: 3-column layout --> < div dir = "…" at bounding box center [311, 443] width 469 height 671
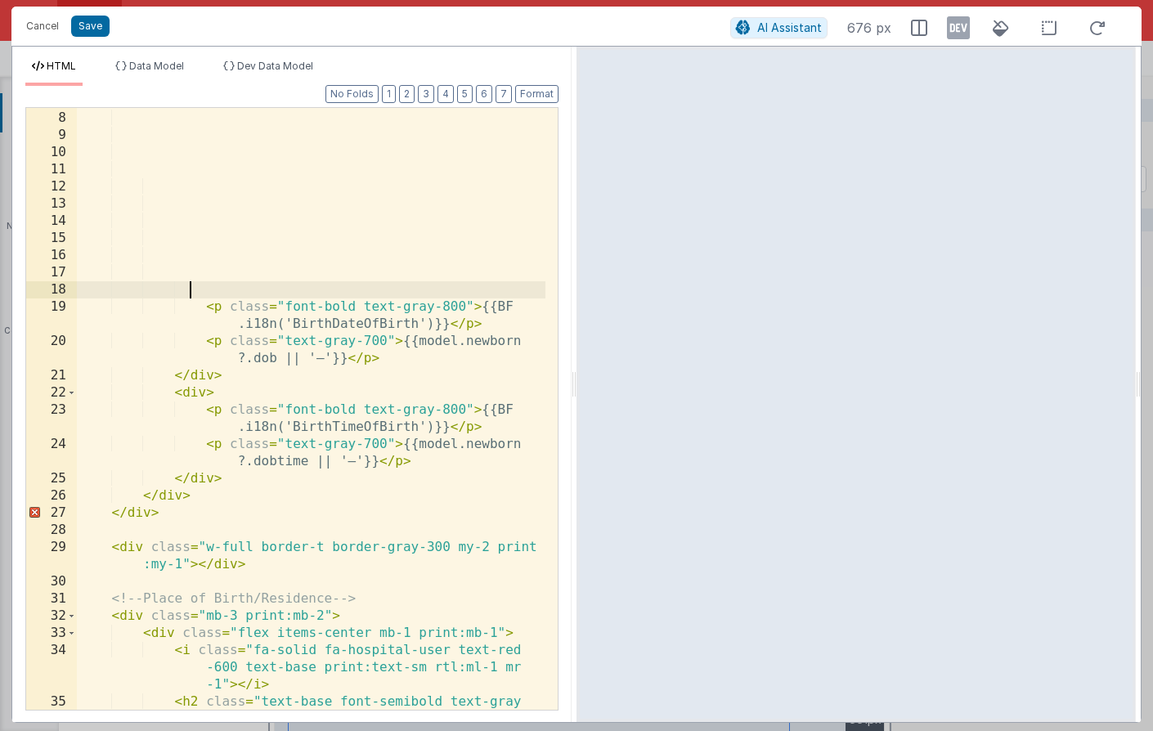
scroll to position [157, 0]
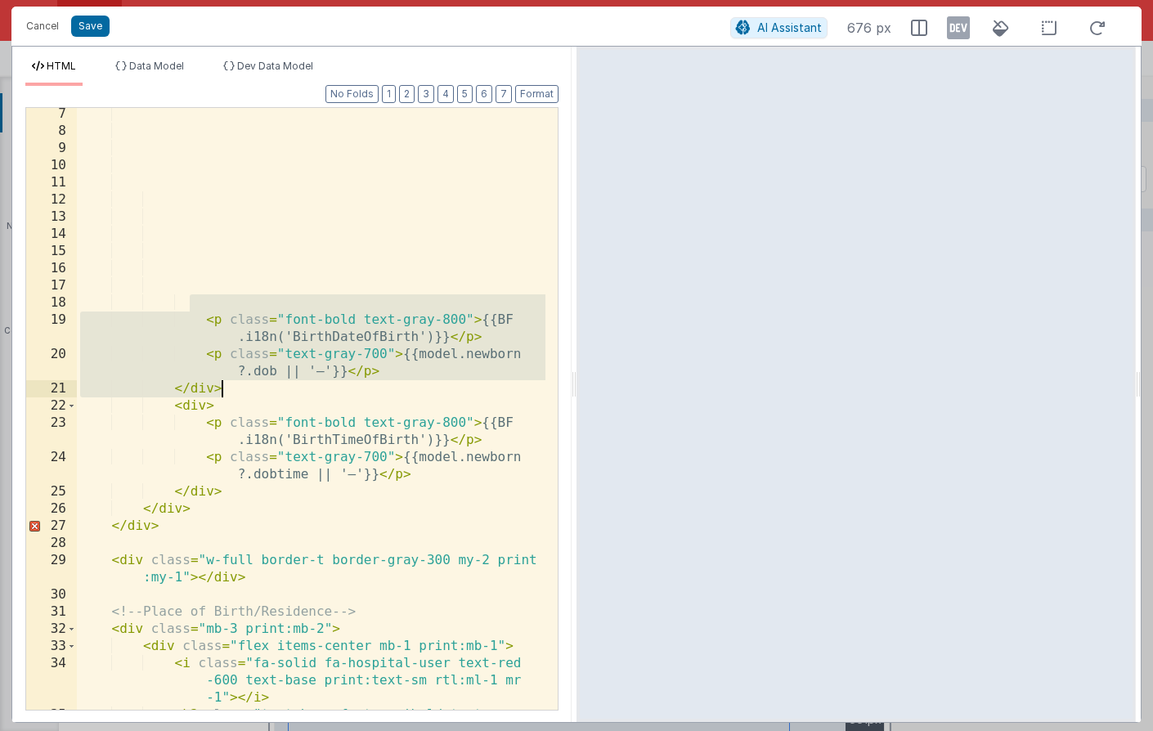
drag, startPoint x: 195, startPoint y: 309, endPoint x: 229, endPoint y: 389, distance: 87.2
click at [229, 389] on div "< p class = "font-bold text-gray-800" > {{BF .i18n('BirthDateOfBirth')}} </ p >…" at bounding box center [311, 440] width 469 height 671
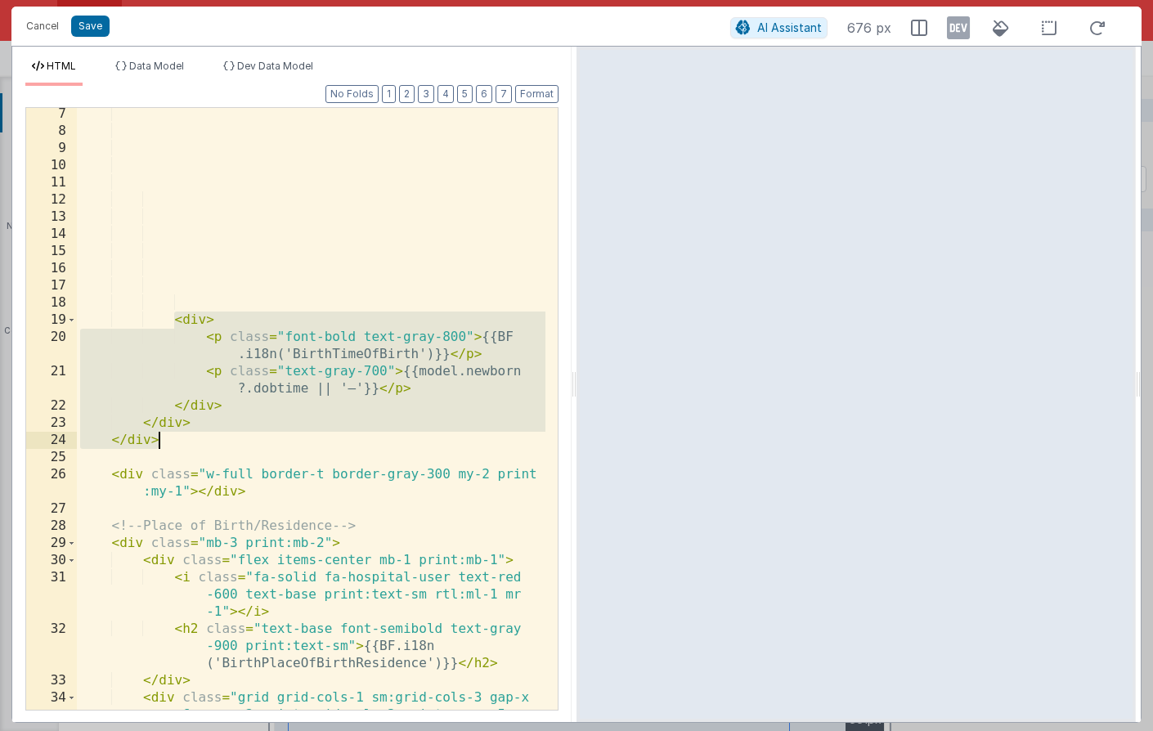
drag, startPoint x: 176, startPoint y: 319, endPoint x: 238, endPoint y: 441, distance: 136.8
click at [238, 441] on div "< div > < p class = "font-bold text-gray-800" > {{BF .i18n('BirthTimeOfBirth')}…" at bounding box center [311, 440] width 469 height 671
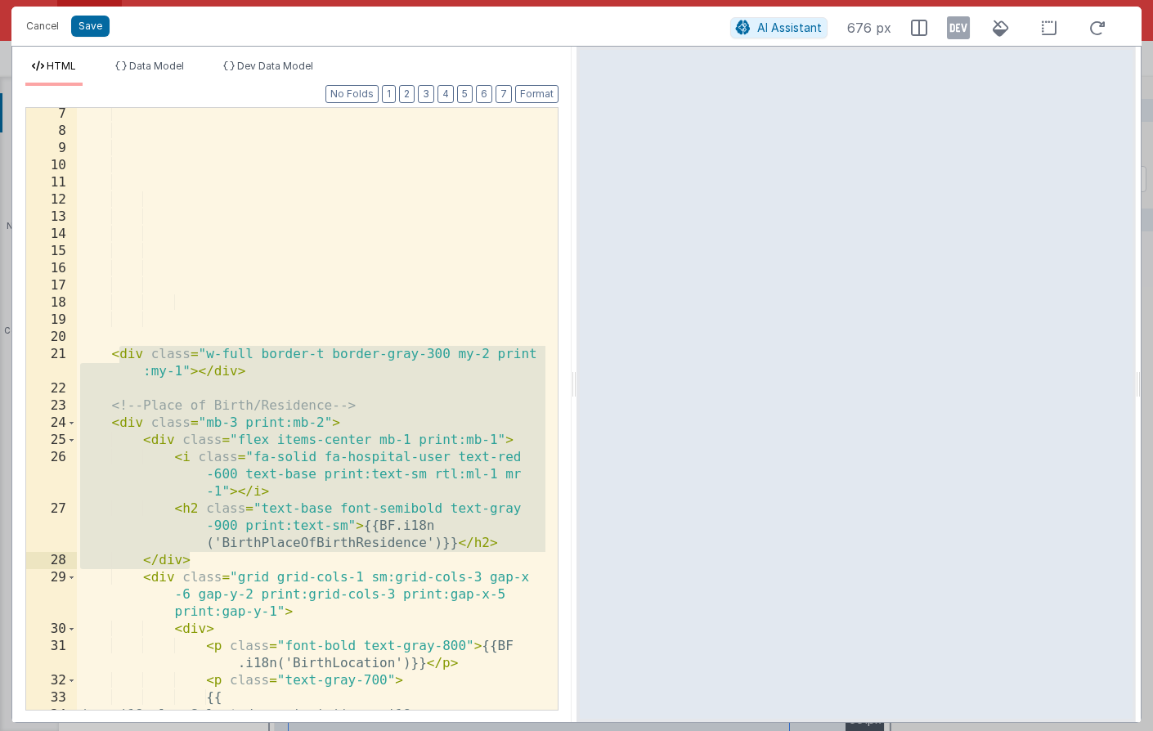
drag, startPoint x: 117, startPoint y: 352, endPoint x: 247, endPoint y: 559, distance: 244.4
click at [247, 559] on div "< div class = "w-full border-t border-gray-300 my-2 print :my-1" > </ div > <!-…" at bounding box center [311, 431] width 469 height 653
click at [101, 362] on div "< div class = "w-full border-t border-gray-300 my-2 print :my-1" > </ div > <!-…" at bounding box center [311, 431] width 469 height 653
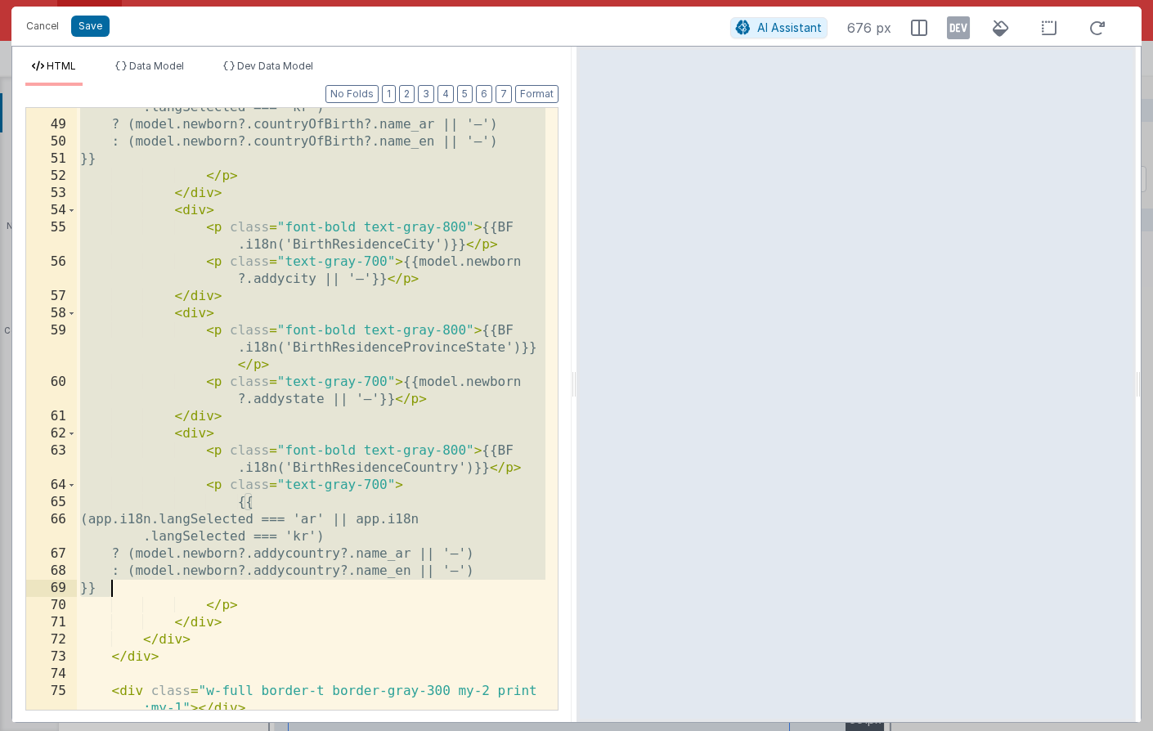
scroll to position [1091, 0]
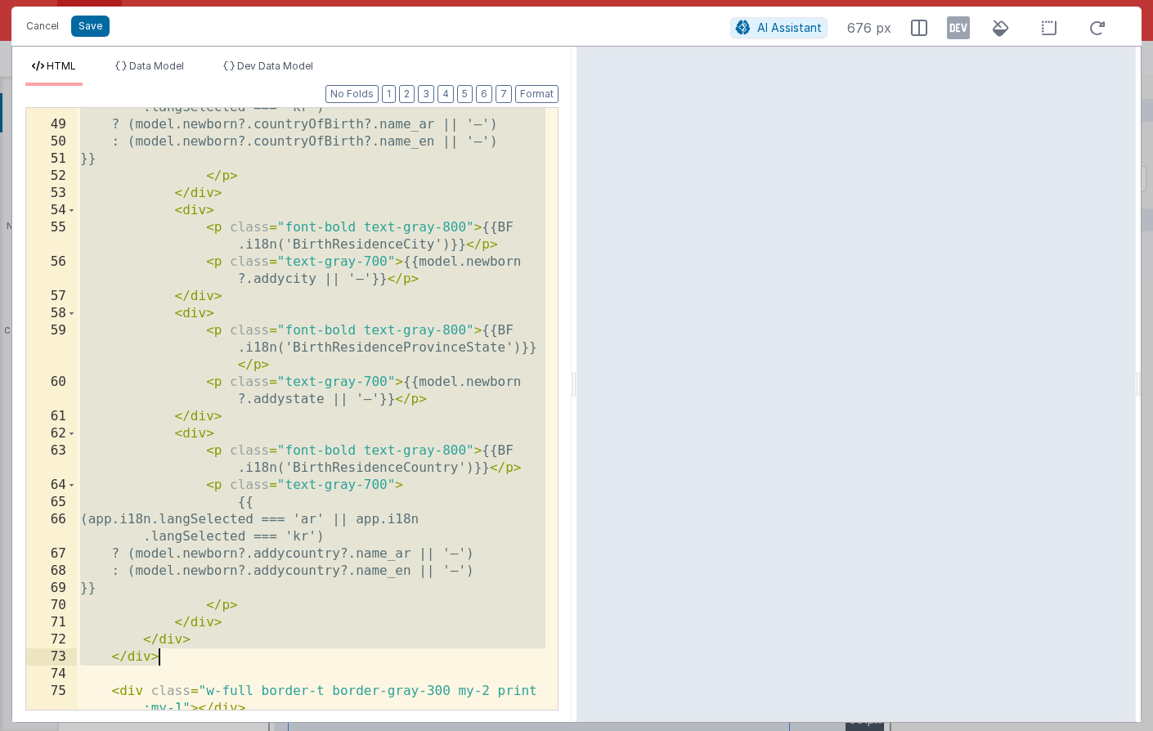
drag, startPoint x: 112, startPoint y: 356, endPoint x: 196, endPoint y: 653, distance: 309.4
click at [196, 653] on div "(app.i18n.langSelected === 'ar' || app.i18n .langSelected === 'kr') ? (model.ne…" at bounding box center [311, 408] width 469 height 653
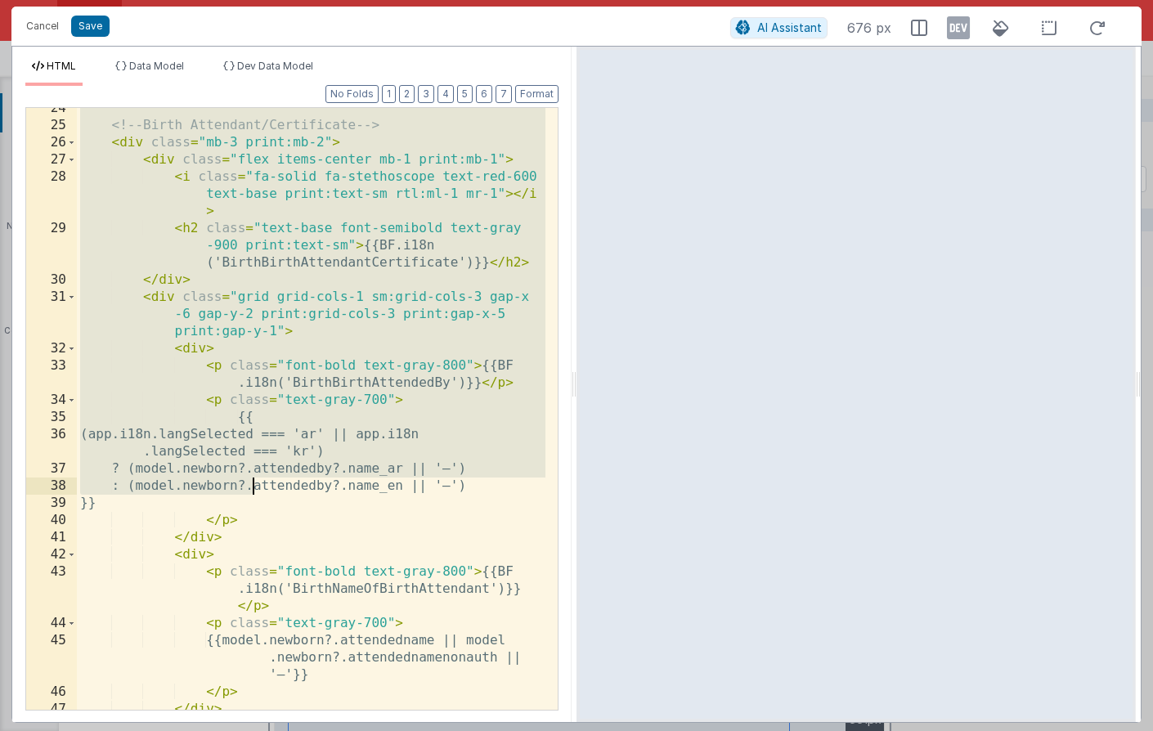
scroll to position [576, 0]
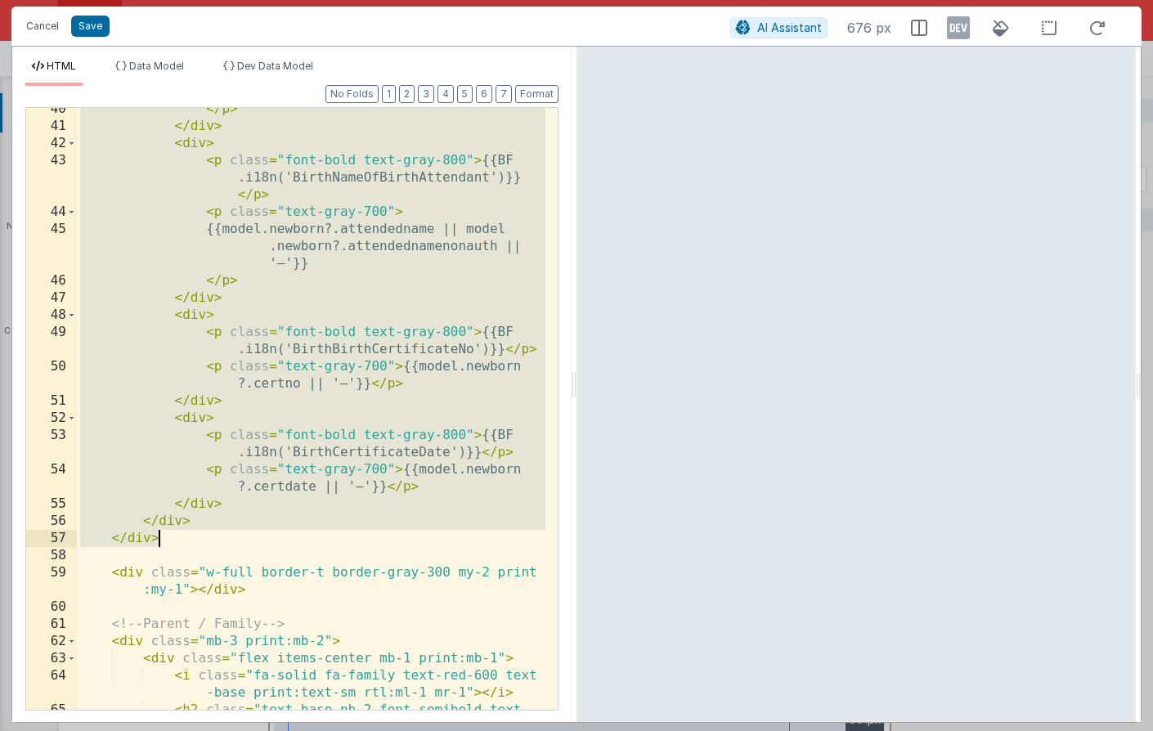
drag, startPoint x: 112, startPoint y: 297, endPoint x: 255, endPoint y: 542, distance: 284.0
click at [255, 542] on div "</ p > </ div > < div > < p class = "font-bold text-gray-800" > {{BF .i18n('Bir…" at bounding box center [311, 436] width 469 height 671
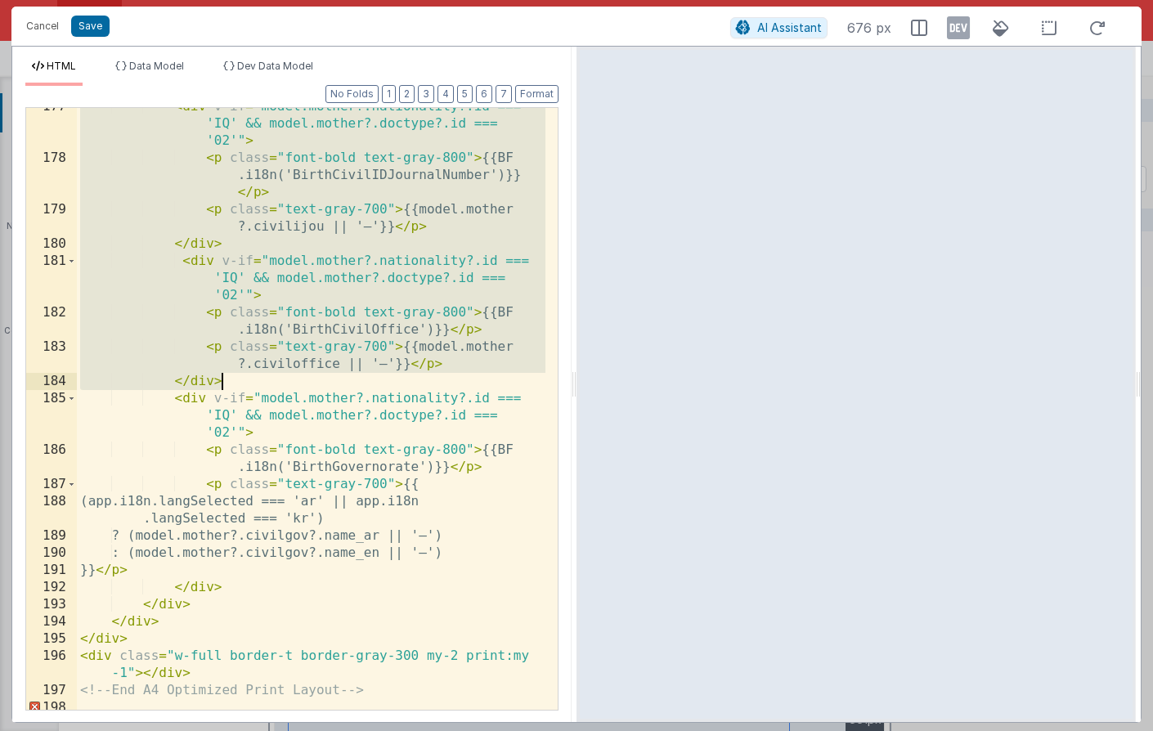
scroll to position [4894, 0]
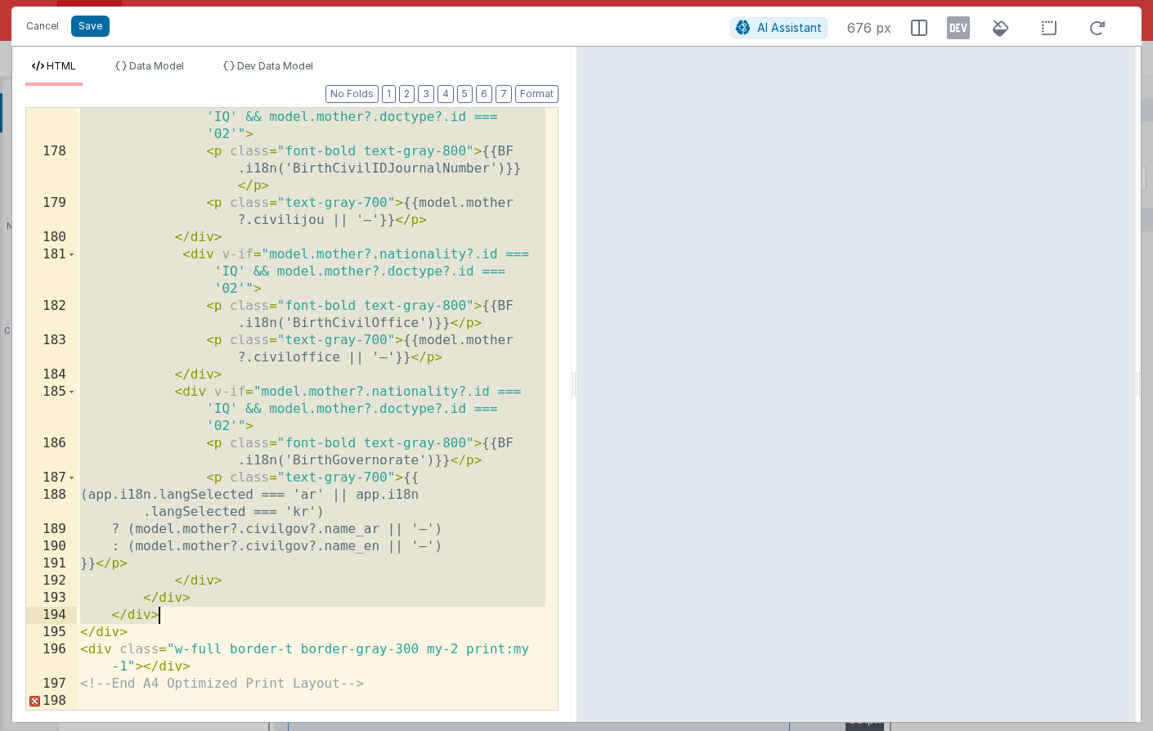
drag, startPoint x: 114, startPoint y: 152, endPoint x: 224, endPoint y: 611, distance: 471.9
click at [224, 611] on div "< div v-if = "model.mother?.nationality?.id === 'IQ' && model.mother?.doctype?.…" at bounding box center [311, 427] width 469 height 671
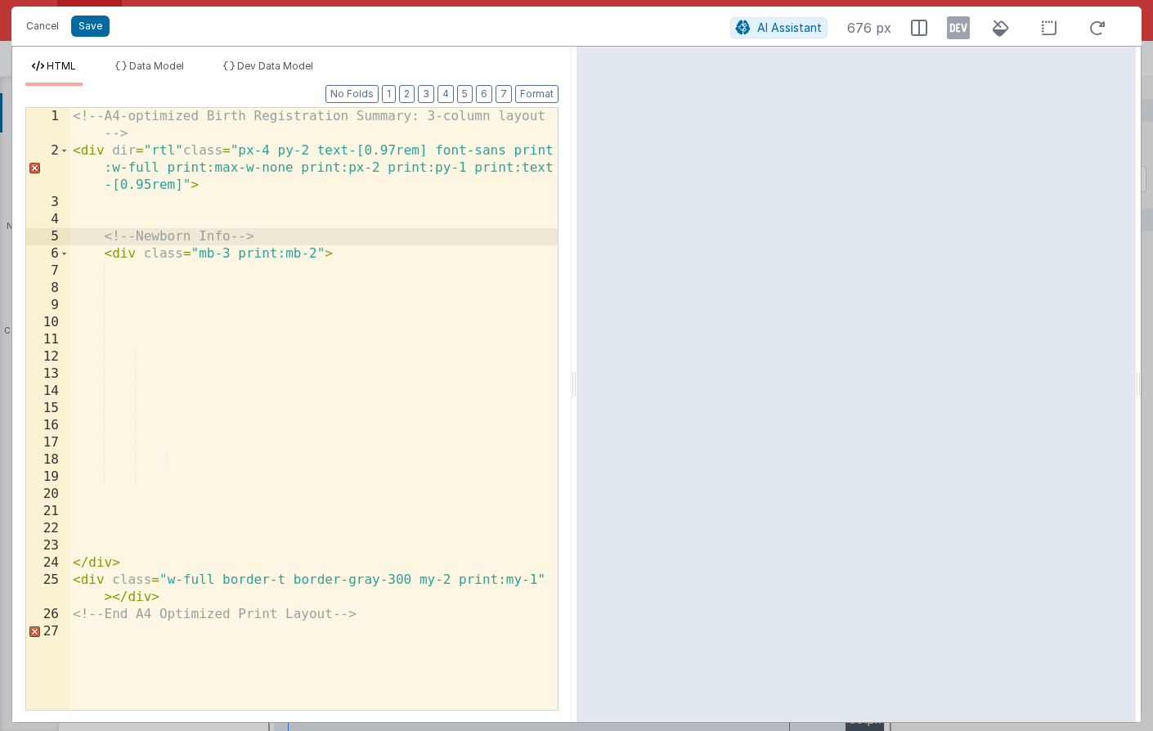
click at [108, 232] on div "<!-- A4-optimized Birth Registration Summary: 3-column layout --> < div dir = "…" at bounding box center [314, 434] width 488 height 653
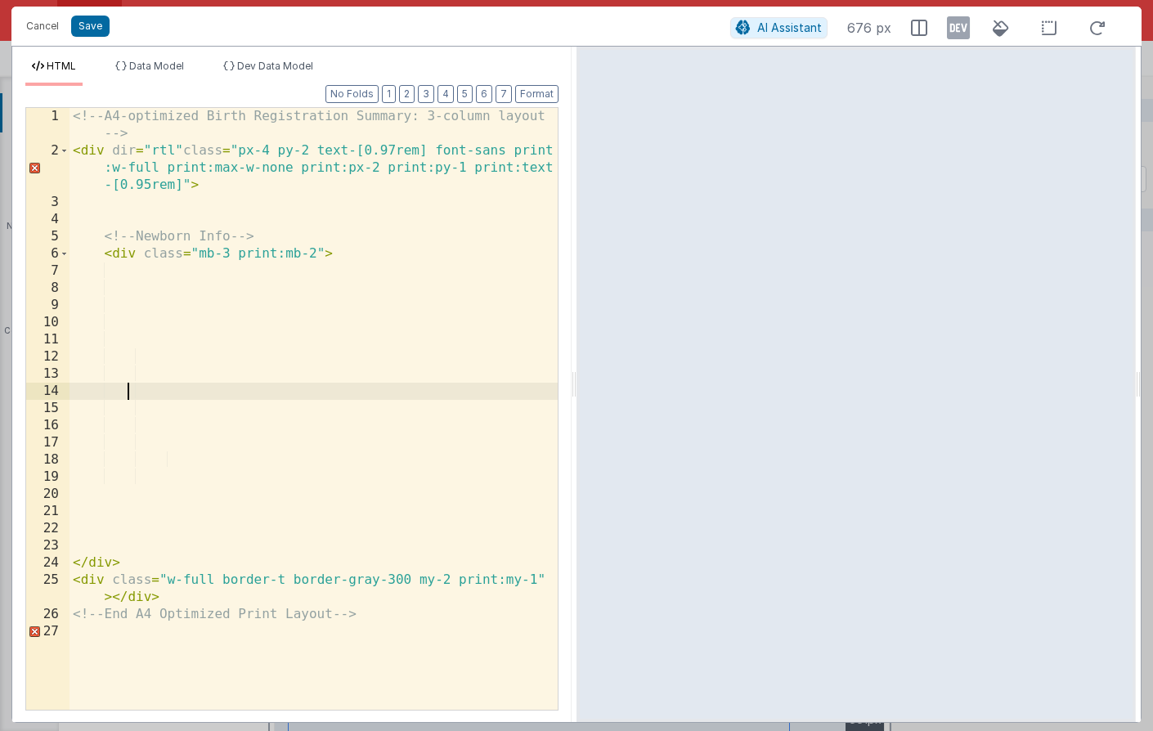
click at [129, 397] on div "<!-- A4-optimized Birth Registration Summary: 3-column layout --> < div dir = "…" at bounding box center [314, 434] width 488 height 653
click at [105, 283] on div "<!-- A4-optimized Birth Registration Summary: 3-column layout --> < div dir = "…" at bounding box center [314, 434] width 488 height 653
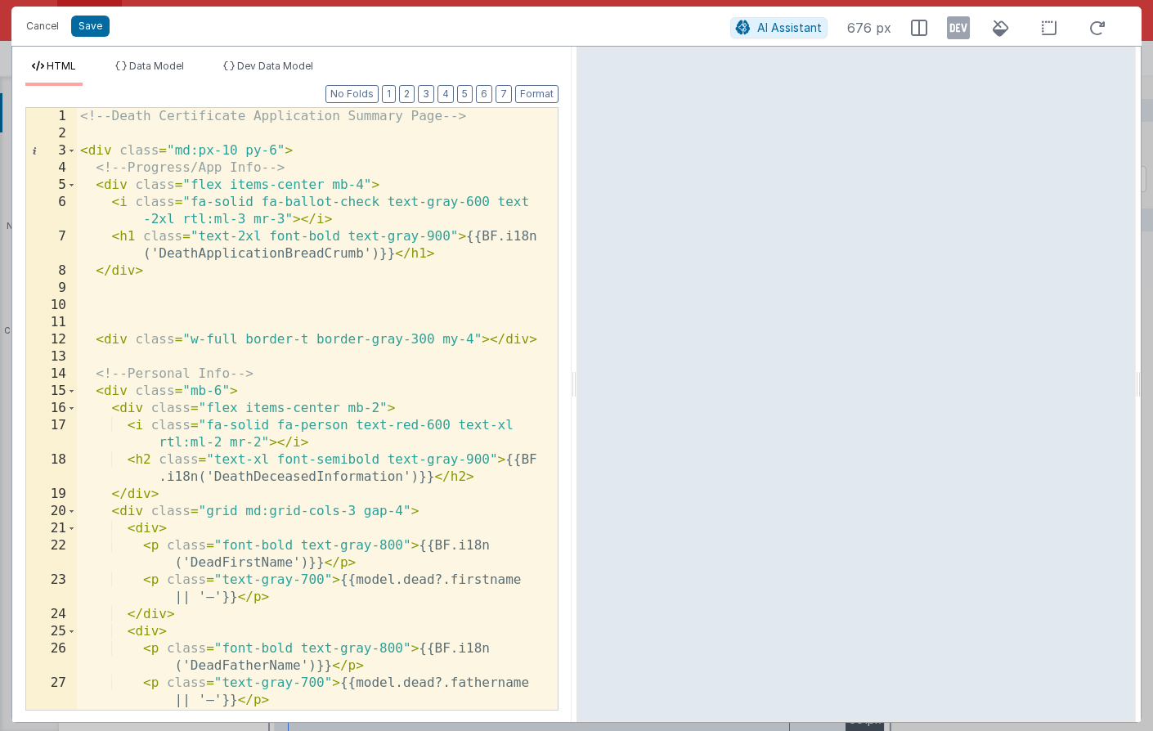
scroll to position [0, 0]
click at [94, 31] on button "Save" at bounding box center [90, 26] width 38 height 21
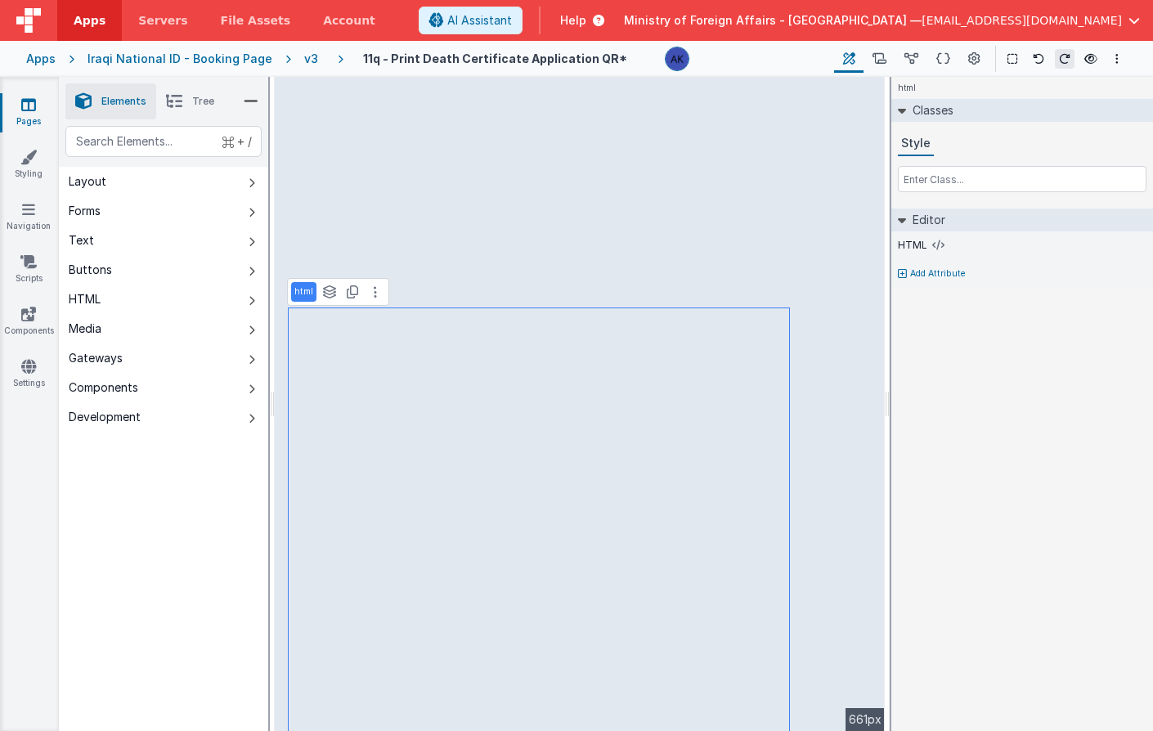
click at [304, 56] on div "v3" at bounding box center [314, 59] width 20 height 16
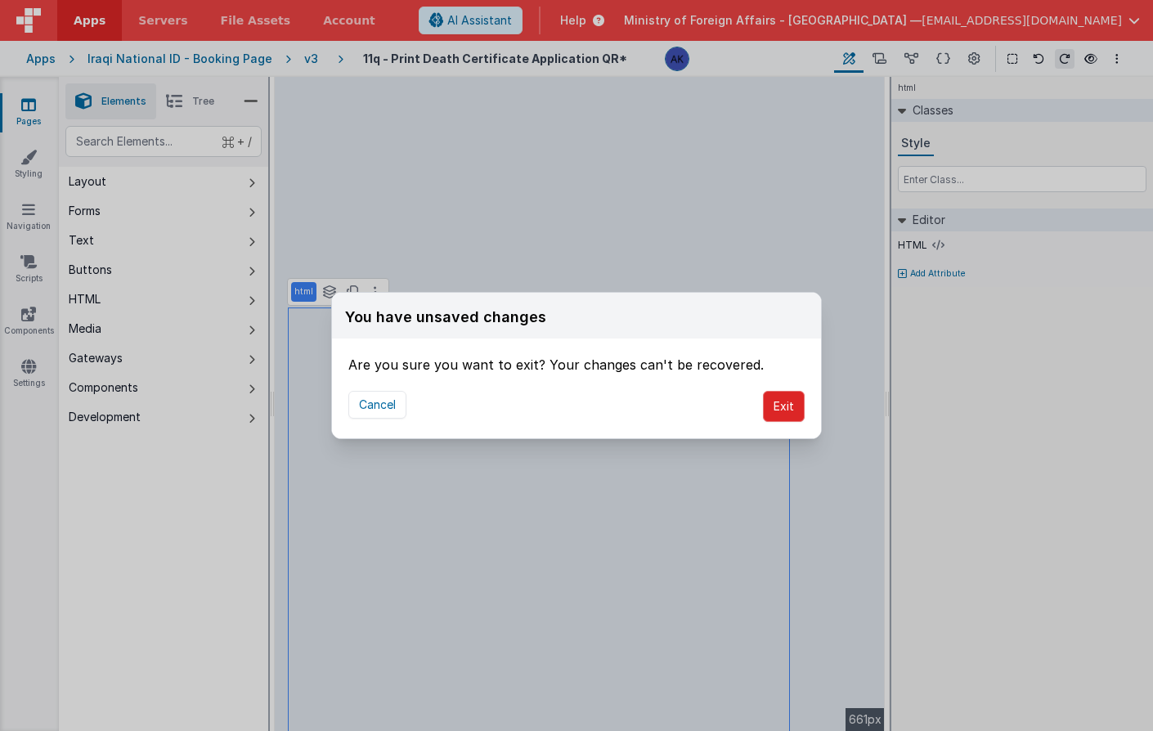
click at [782, 396] on button "Exit" at bounding box center [784, 406] width 42 height 31
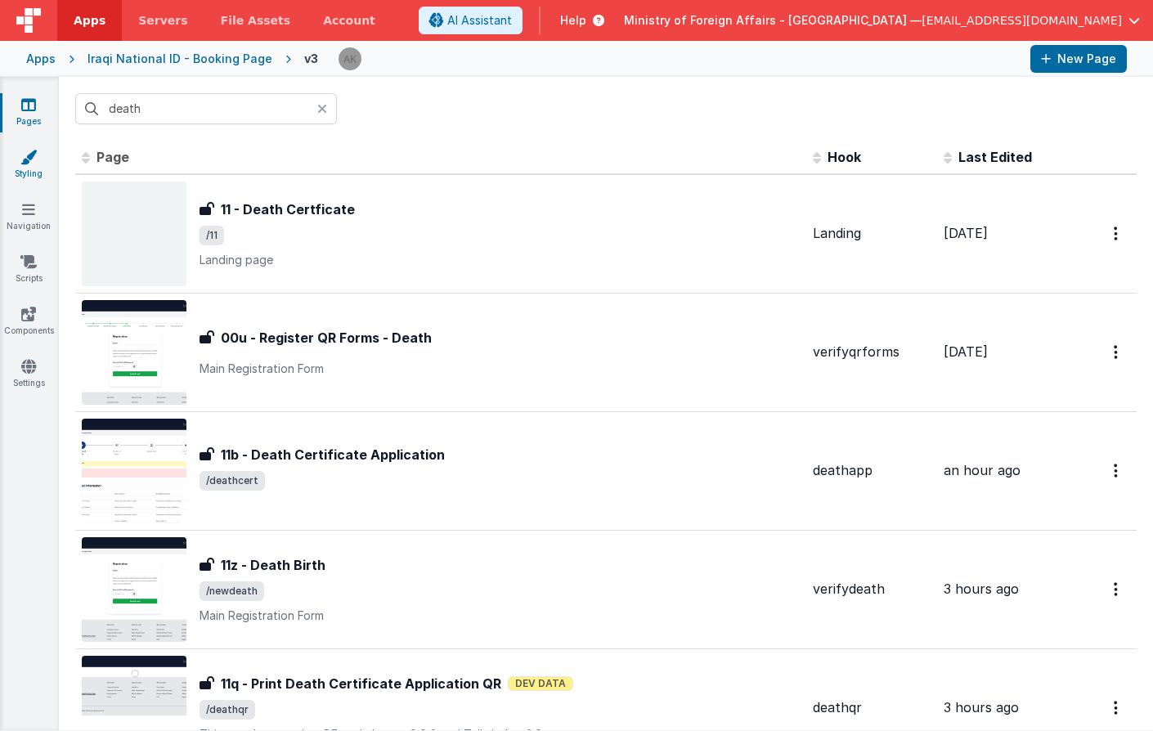
click at [32, 160] on icon at bounding box center [28, 157] width 16 height 16
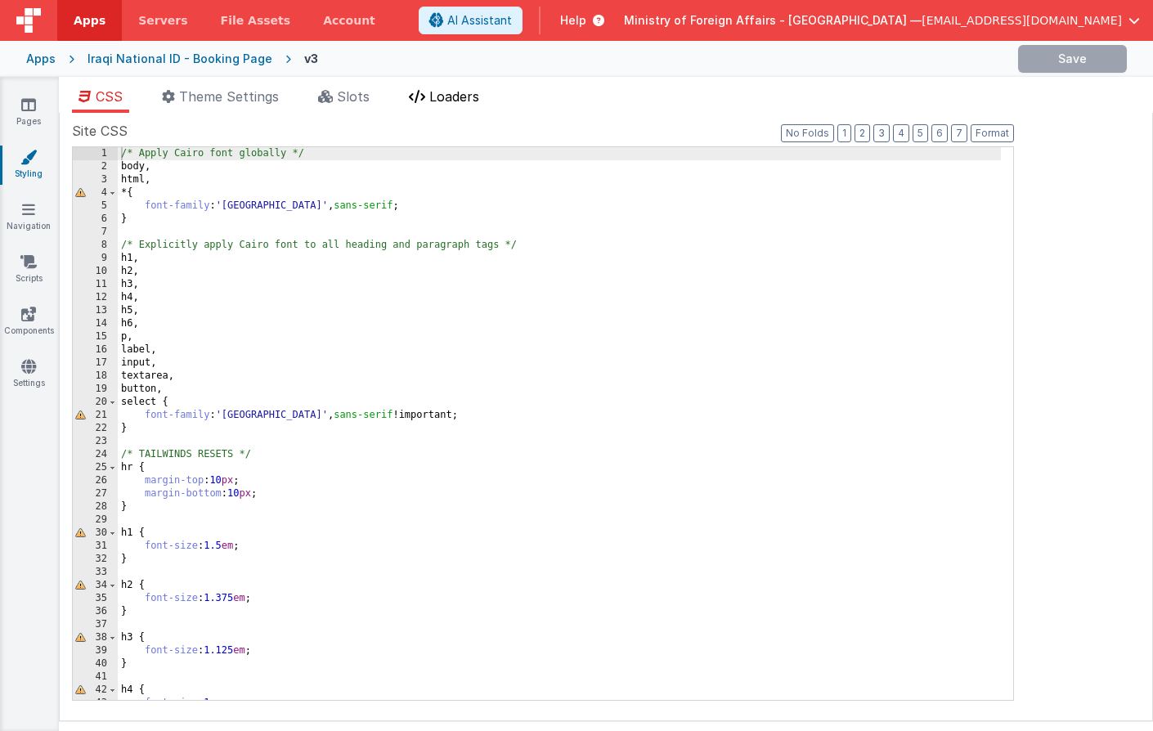
click at [433, 98] on span "Loaders" at bounding box center [454, 96] width 50 height 16
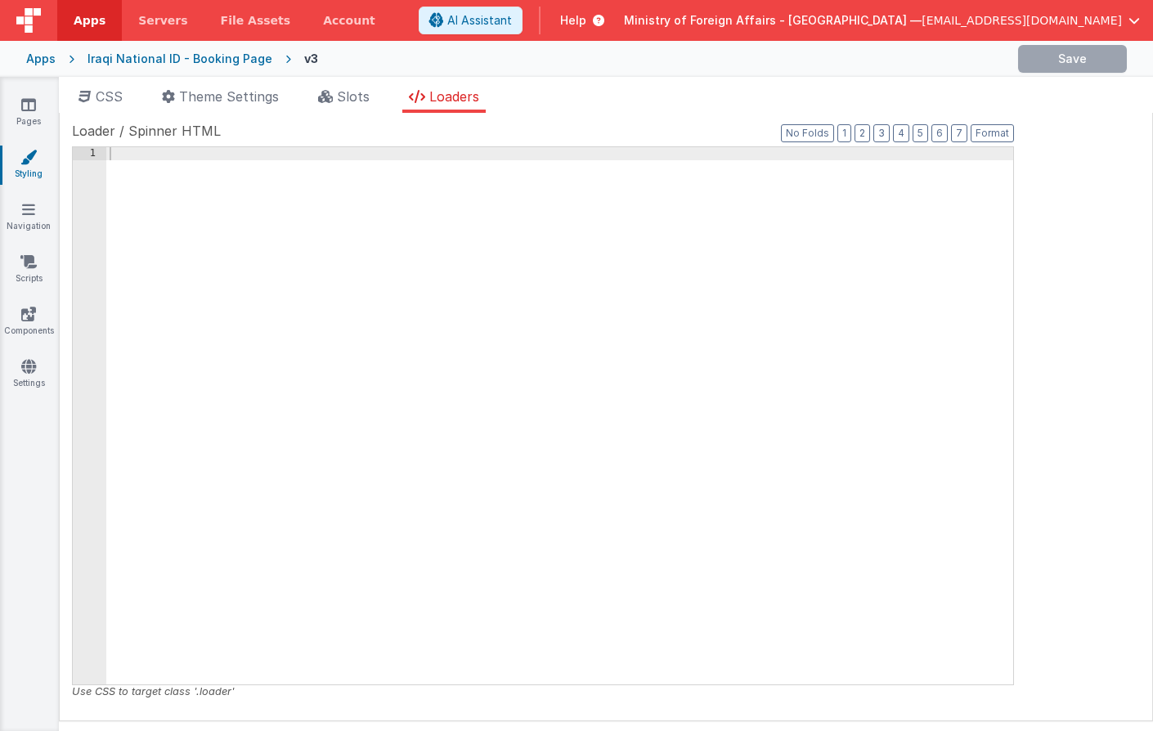
click at [1069, 258] on div "Loader / Spinner HTML Format 7 6 5 4 3 2 1 No Folds 1 XXXXXXXXXXXXXXXXXXXXXXXXX…" at bounding box center [606, 416] width 1068 height 591
click at [361, 99] on span "Slots" at bounding box center [353, 96] width 33 height 16
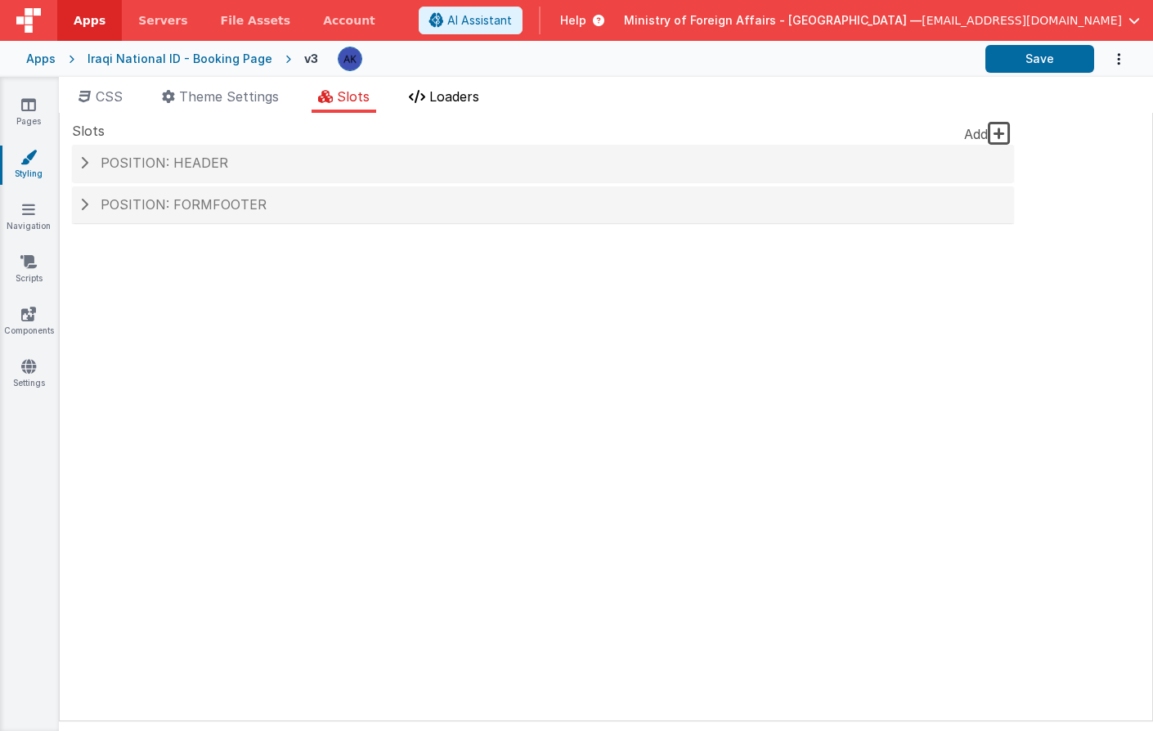
click at [437, 103] on span "Loaders" at bounding box center [454, 96] width 50 height 16
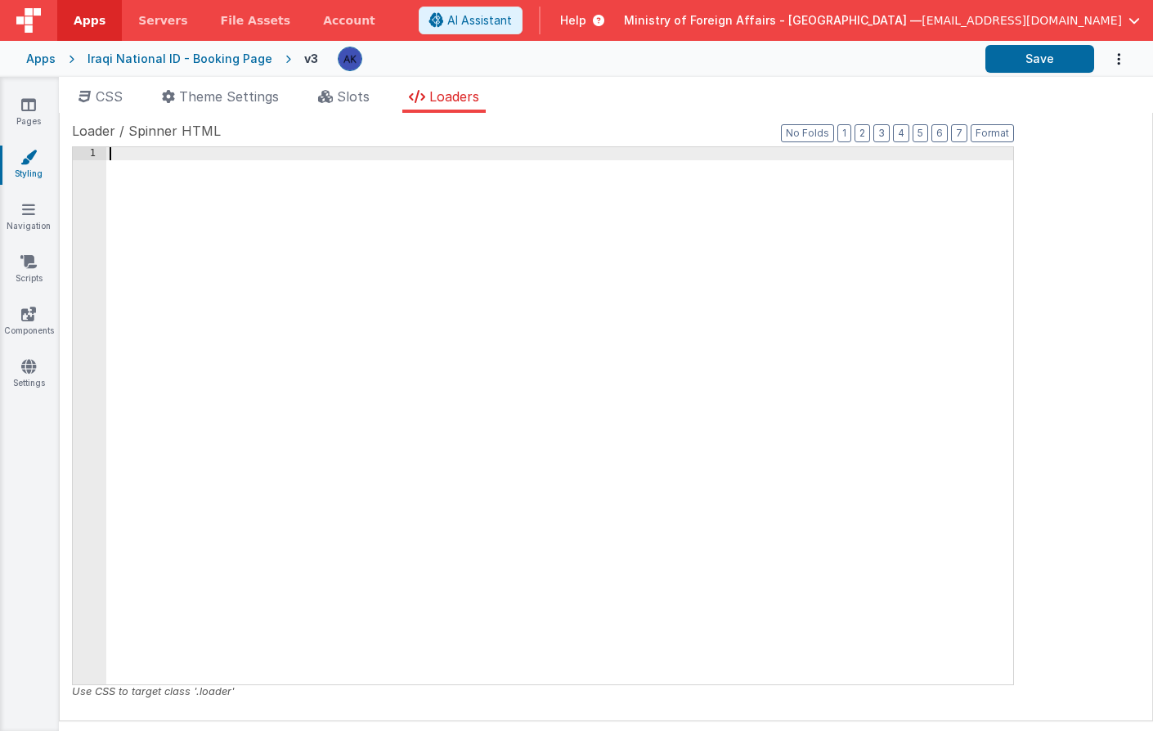
click at [299, 152] on div at bounding box center [559, 428] width 907 height 563
click at [122, 105] on li "CSS" at bounding box center [100, 100] width 57 height 26
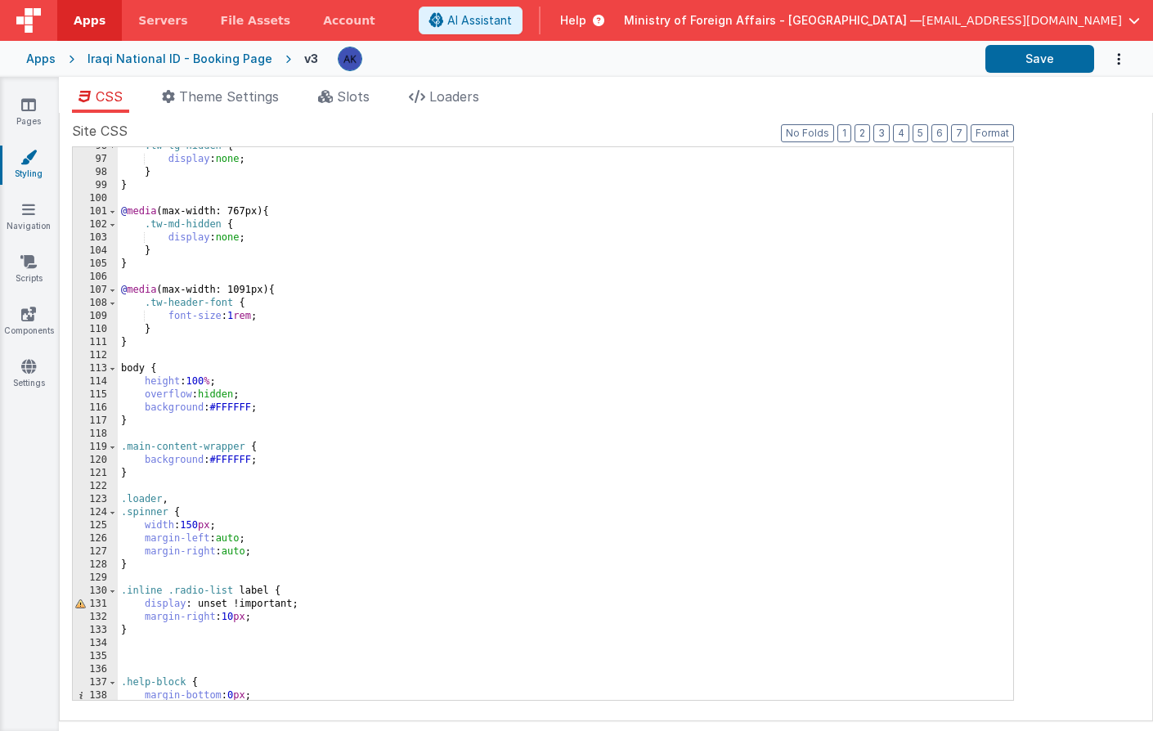
scroll to position [1250, 0]
click at [226, 527] on div ".tw-lg-hidden { display : none ; } } @ media (max-width: 767px) { .tw-md-hidden…" at bounding box center [559, 430] width 883 height 579
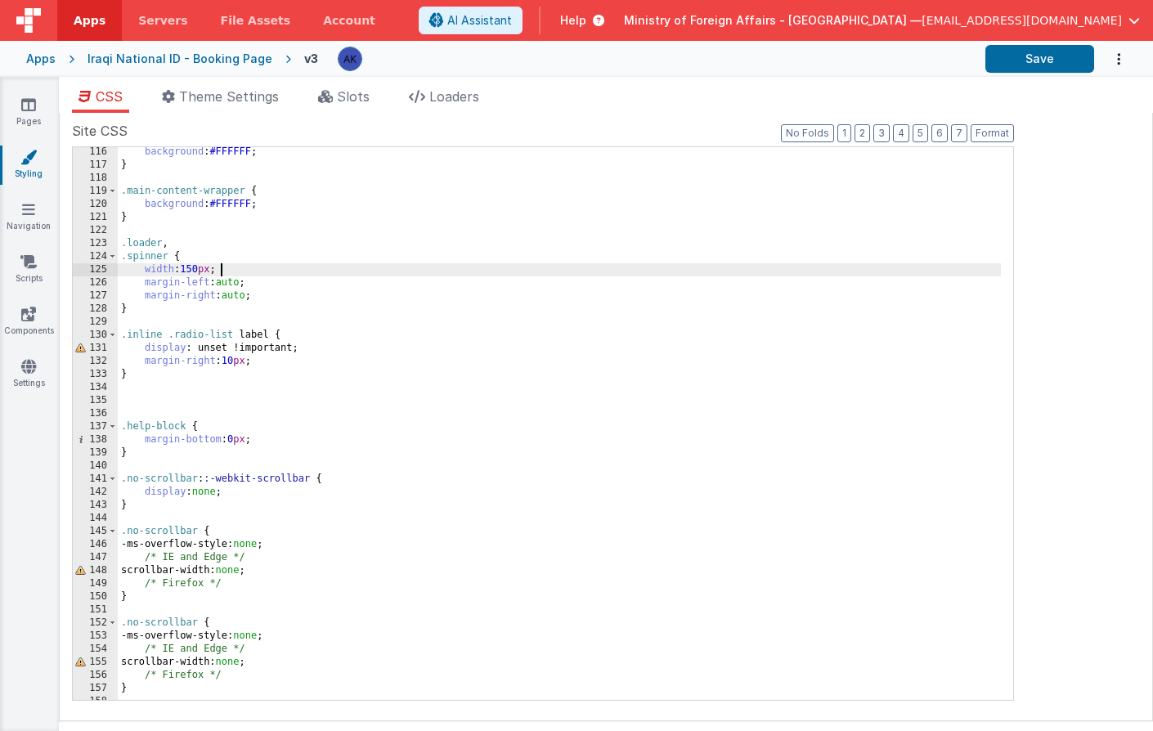
scroll to position [1507, 0]
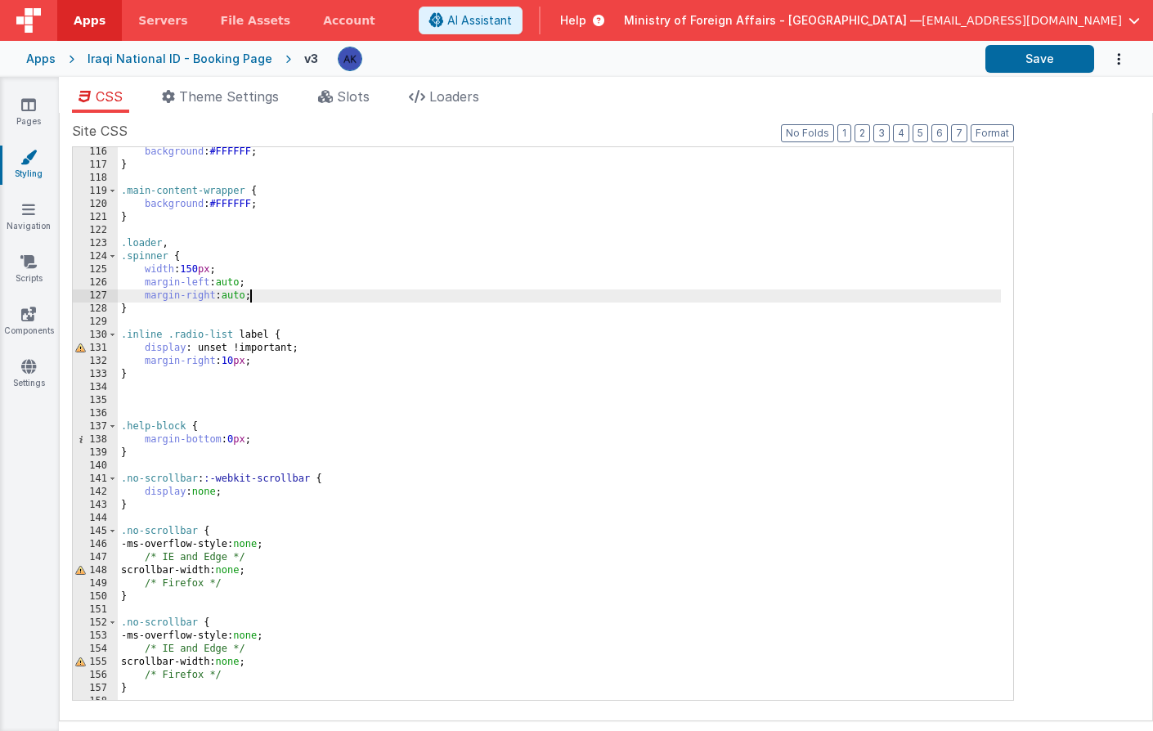
click at [253, 294] on div "background : #FFFFFF ; } .main-content-wrapper { background : #FFFFFF ; } .load…" at bounding box center [559, 435] width 883 height 579
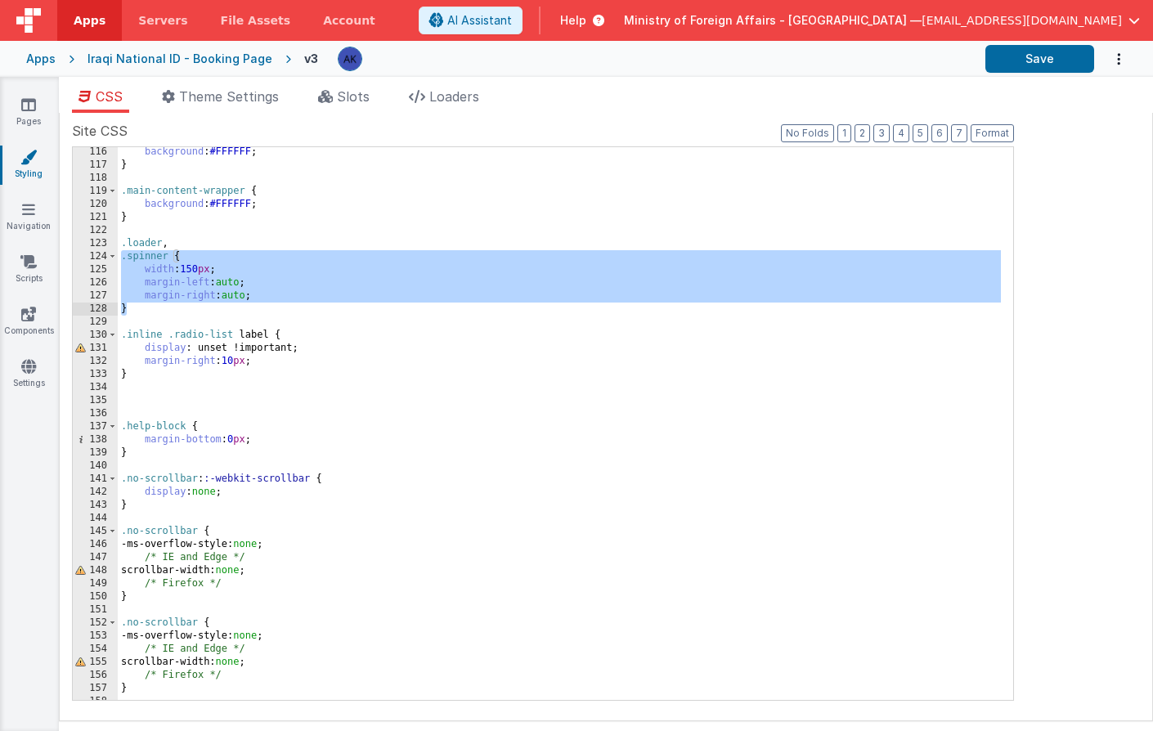
drag, startPoint x: 121, startPoint y: 255, endPoint x: 158, endPoint y: 315, distance: 70.1
click at [158, 315] on div "background : #FFFFFF ; } .main-content-wrapper { background : #FFFFFF ; } .load…" at bounding box center [559, 435] width 883 height 579
click at [512, 19] on span "AI Assistant" at bounding box center [479, 20] width 65 height 16
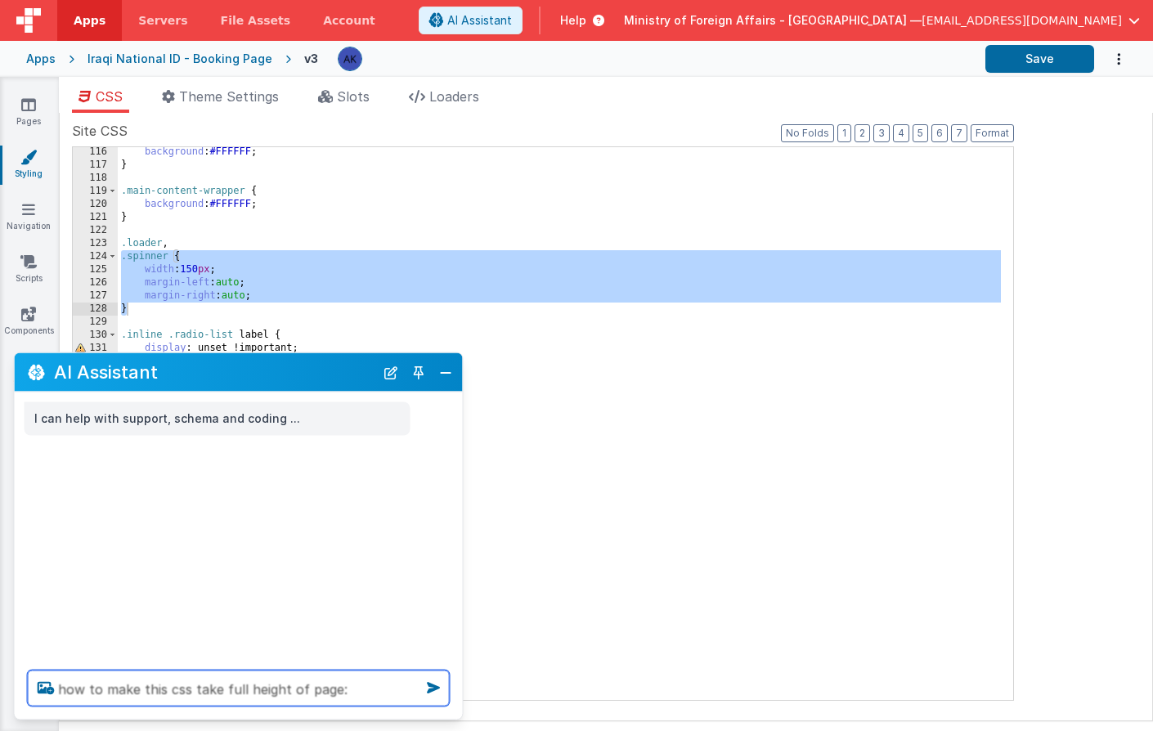
paste textarea ".spinner { width: 150px; margin-left: auto; margin-right: auto; }"
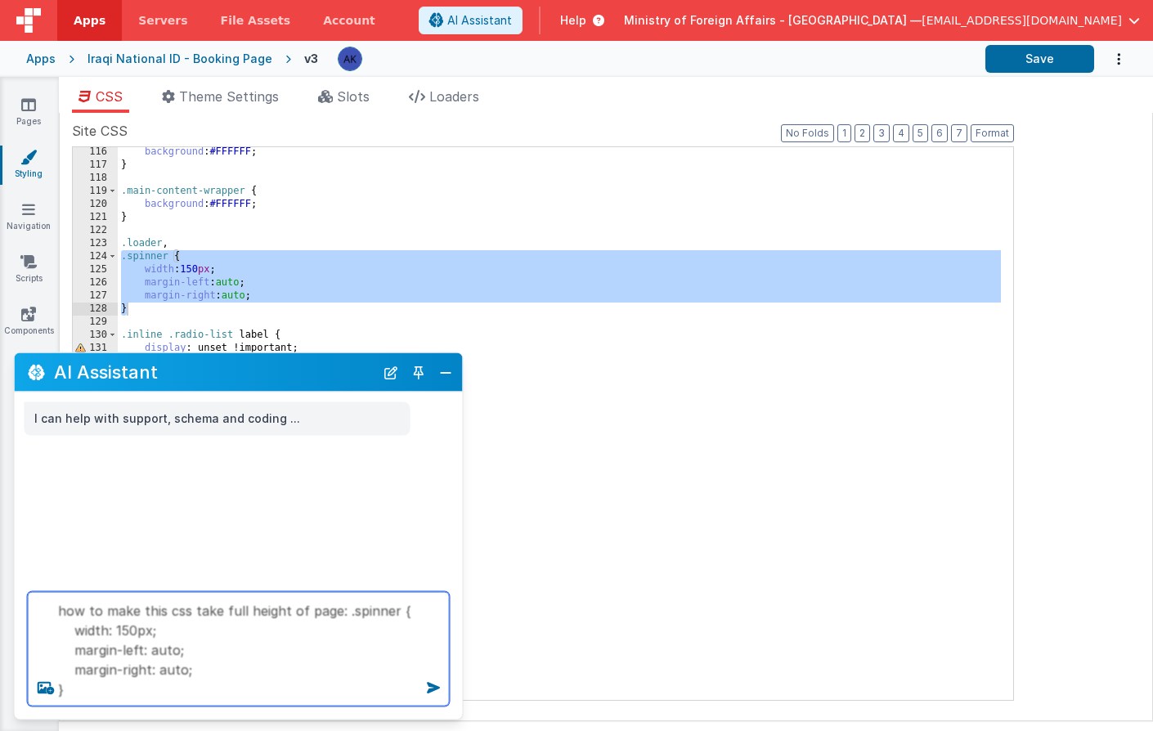
type textarea "how to make this css take full height of page: .spinner { width: 150px; margin-…"
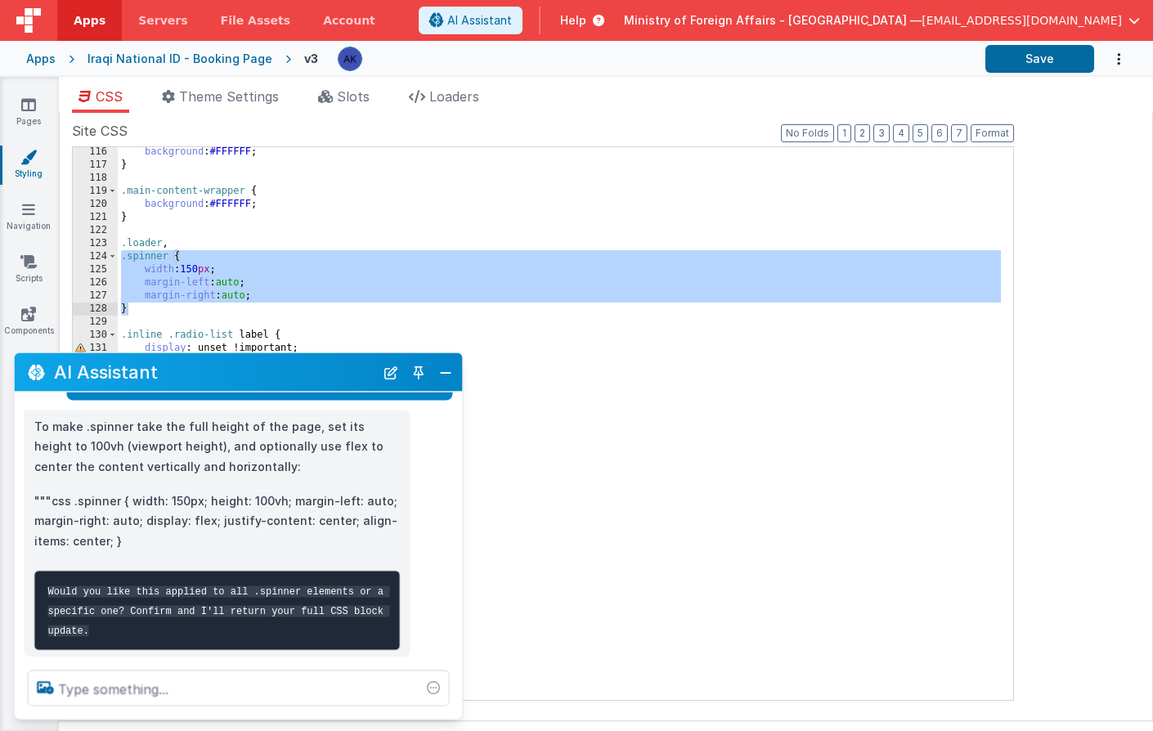
scroll to position [144, 0]
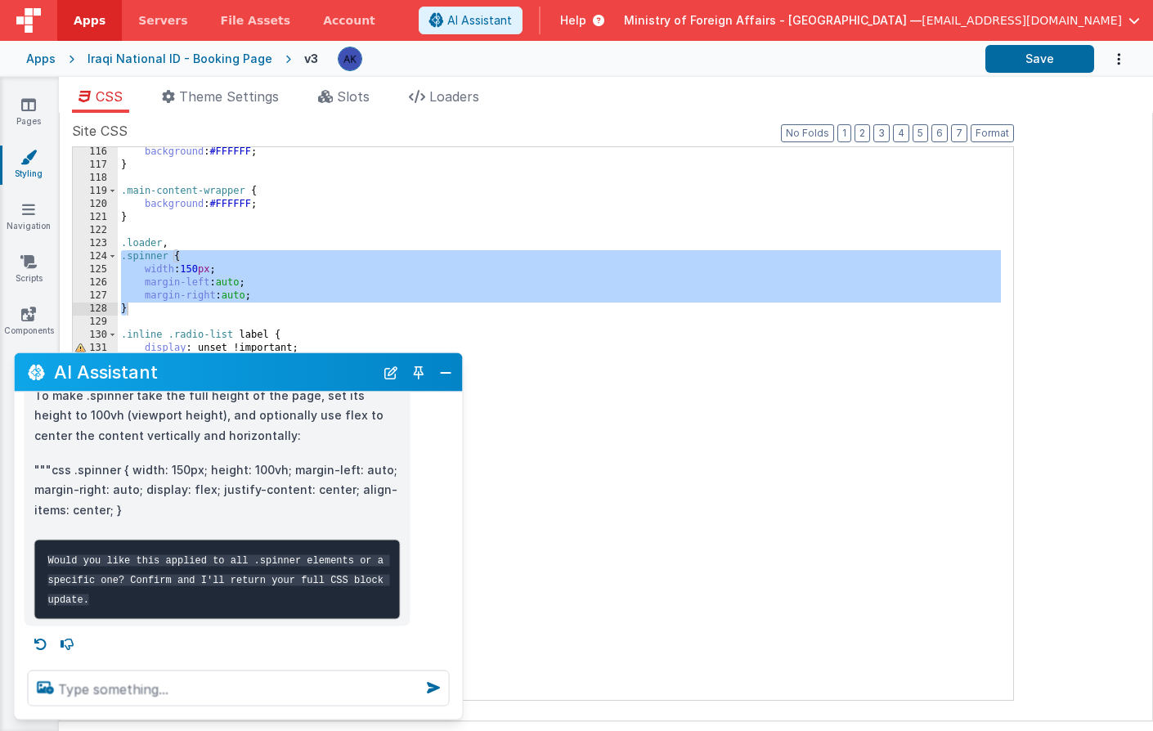
click at [221, 460] on p """"css .spinner { width: 150px; height: 100vh; margin-left: auto; margin-right:…" at bounding box center [217, 490] width 366 height 61
click at [203, 460] on p """"css .spinner { width: 150px; height: 100vh; margin-left: auto; margin-right:…" at bounding box center [217, 490] width 366 height 61
drag, startPoint x: 204, startPoint y: 456, endPoint x: 280, endPoint y: 458, distance: 75.3
click at [280, 460] on p """"css .spinner { width: 150px; height: 100vh; margin-left: auto; margin-right:…" at bounding box center [217, 490] width 366 height 61
click at [201, 460] on p """"css .spinner { width: 150px; height: 100vh; margin-left: auto; margin-right:…" at bounding box center [217, 490] width 366 height 61
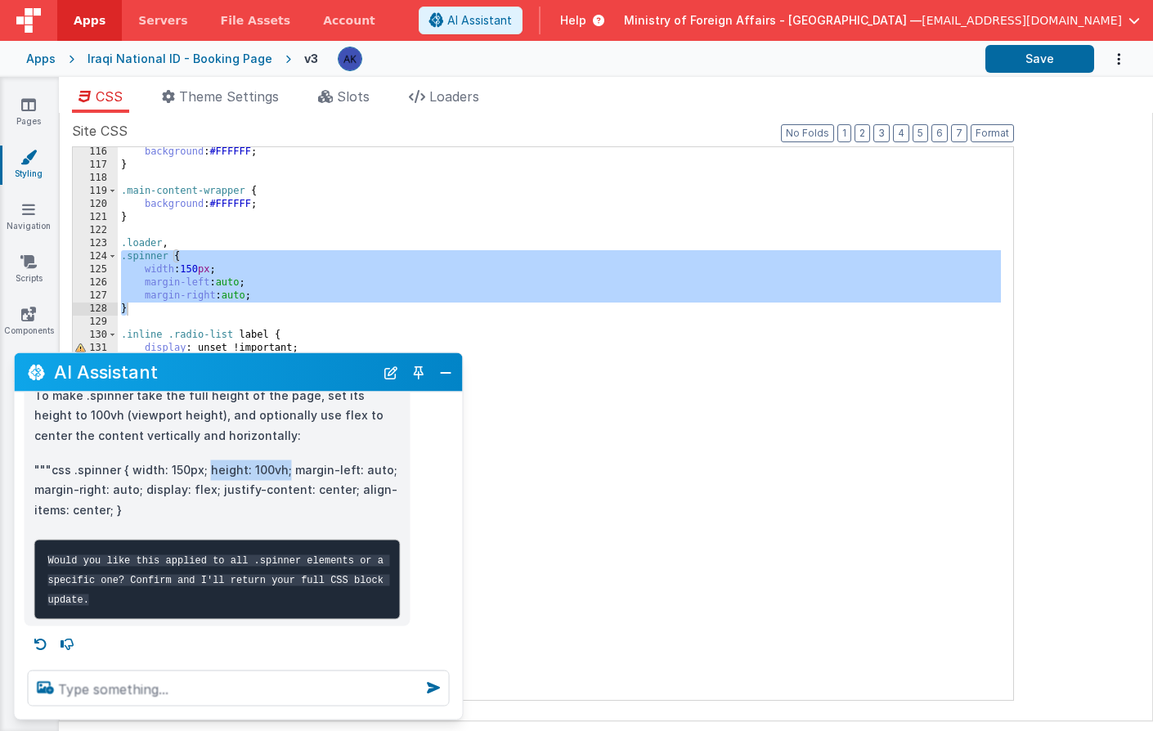
drag, startPoint x: 204, startPoint y: 455, endPoint x: 281, endPoint y: 456, distance: 77.7
click at [281, 460] on p """"css .spinner { width: 150px; height: 100vh; margin-left: auto; margin-right:…" at bounding box center [217, 490] width 366 height 61
copy p "height: 100vh;"
click at [298, 289] on div "background : #FFFFFF ; } .main-content-wrapper { background : #FFFFFF ; } .load…" at bounding box center [559, 435] width 883 height 579
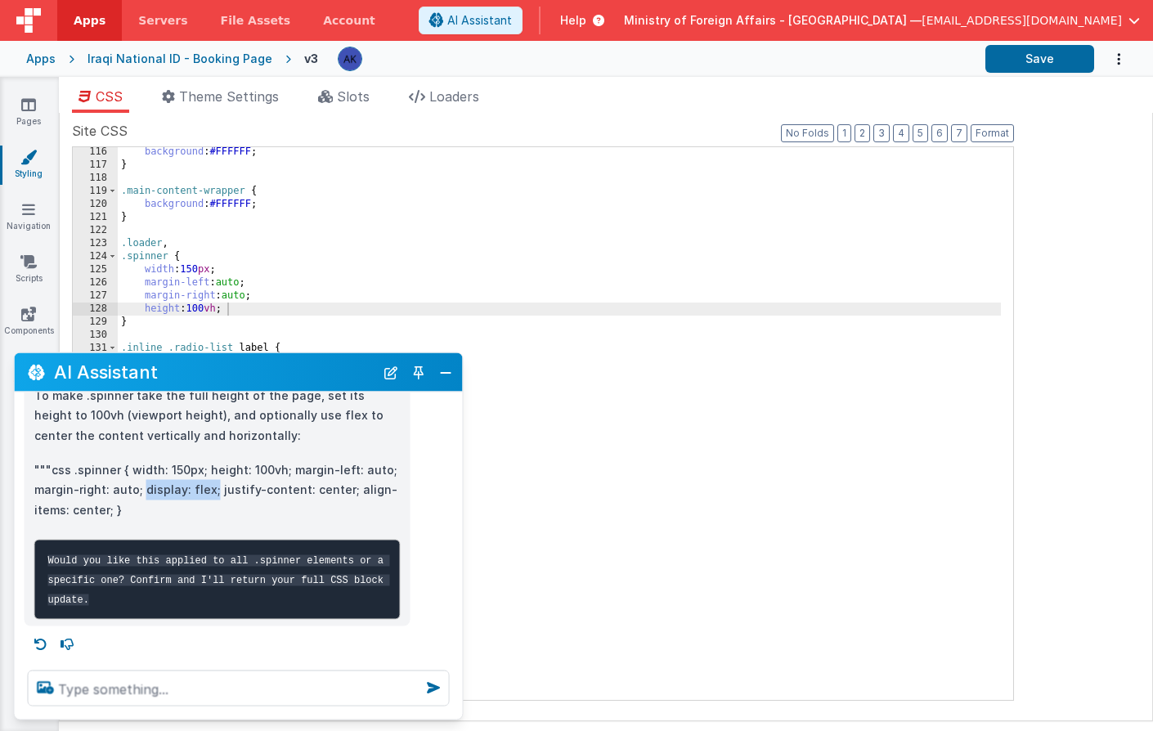
drag, startPoint x: 140, startPoint y: 475, endPoint x: 208, endPoint y: 478, distance: 68.0
click at [208, 478] on p """"css .spinner { width: 150px; height: 100vh; margin-left: auto; margin-right:…" at bounding box center [217, 490] width 366 height 61
copy p "display: flex;"
click at [263, 309] on div "background : #FFFFFF ; } .main-content-wrapper { background : #FFFFFF ; } .load…" at bounding box center [559, 435] width 883 height 579
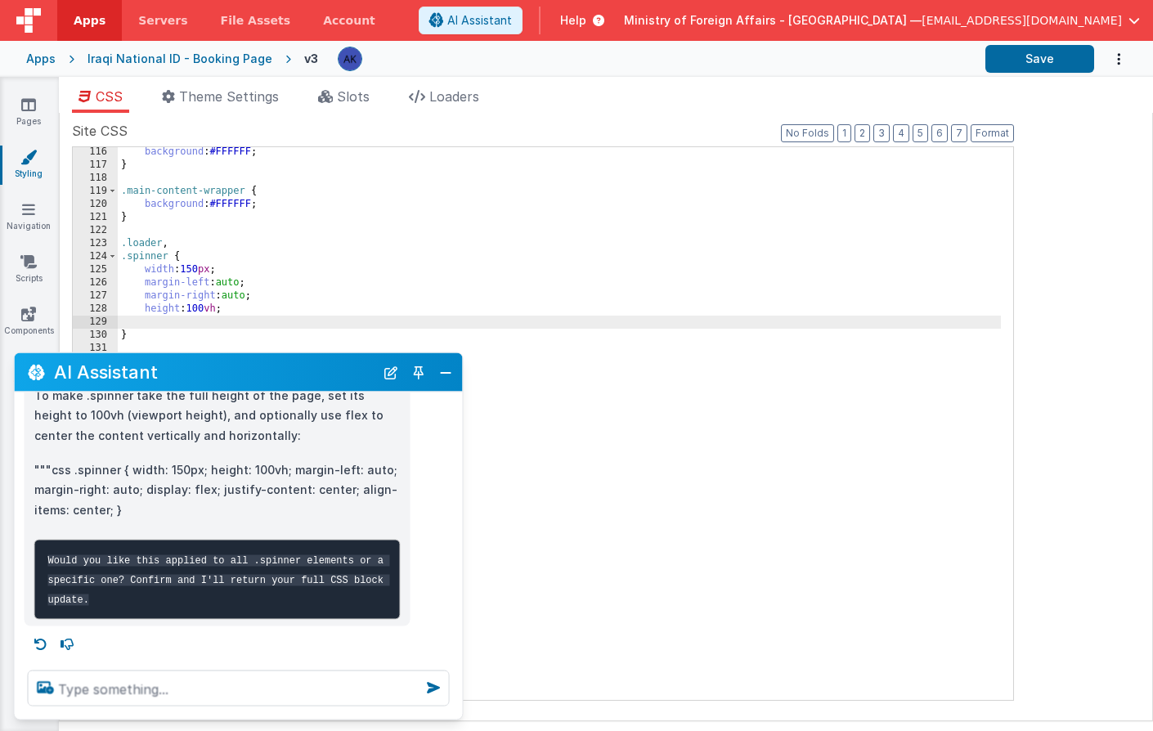
paste textarea
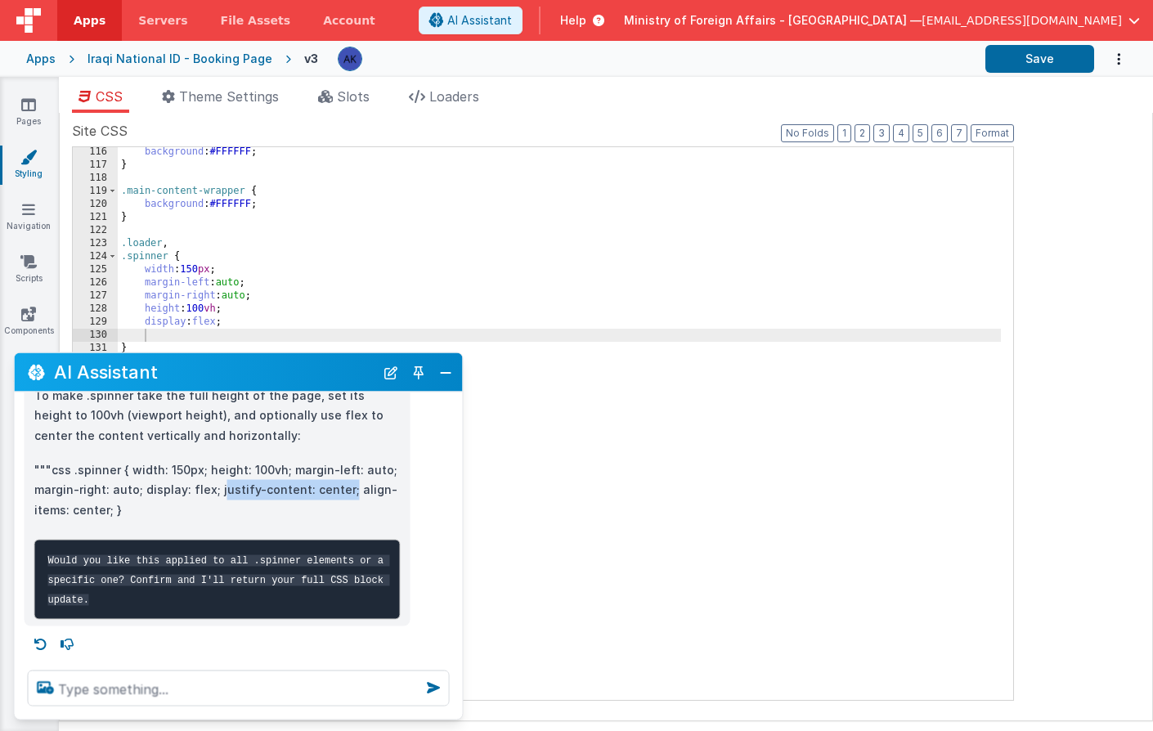
drag, startPoint x: 213, startPoint y: 476, endPoint x: 338, endPoint y: 481, distance: 124.4
click at [338, 481] on p """"css .spinner { width: 150px; height: 100vh; margin-left: auto; margin-right:…" at bounding box center [217, 490] width 366 height 61
copy p "ustify-content: center;"
click at [258, 334] on div "background : #FFFFFF ; } .main-content-wrapper { background : #FFFFFF ; } .load…" at bounding box center [559, 435] width 883 height 579
click at [143, 337] on div "background : #FFFFFF ; } .main-content-wrapper { background : #FFFFFF ; } .load…" at bounding box center [559, 435] width 883 height 579
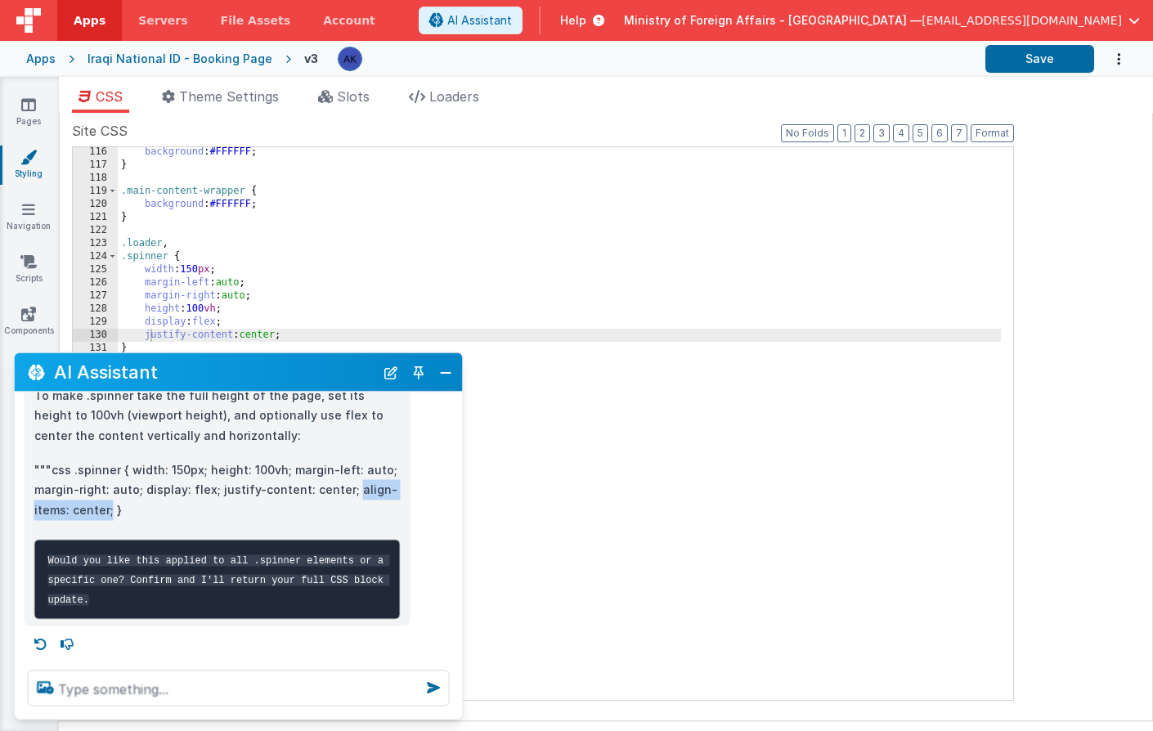
drag, startPoint x: 339, startPoint y: 477, endPoint x: 108, endPoint y: 500, distance: 232.6
click at [108, 500] on p """"css .spinner { width: 150px; height: 100vh; margin-left: auto; margin-right:…" at bounding box center [217, 490] width 366 height 61
copy p "align-items: center;"
click at [298, 330] on div "background : #FFFFFF ; } .main-content-wrapper { background : #FFFFFF ; } .load…" at bounding box center [559, 435] width 883 height 579
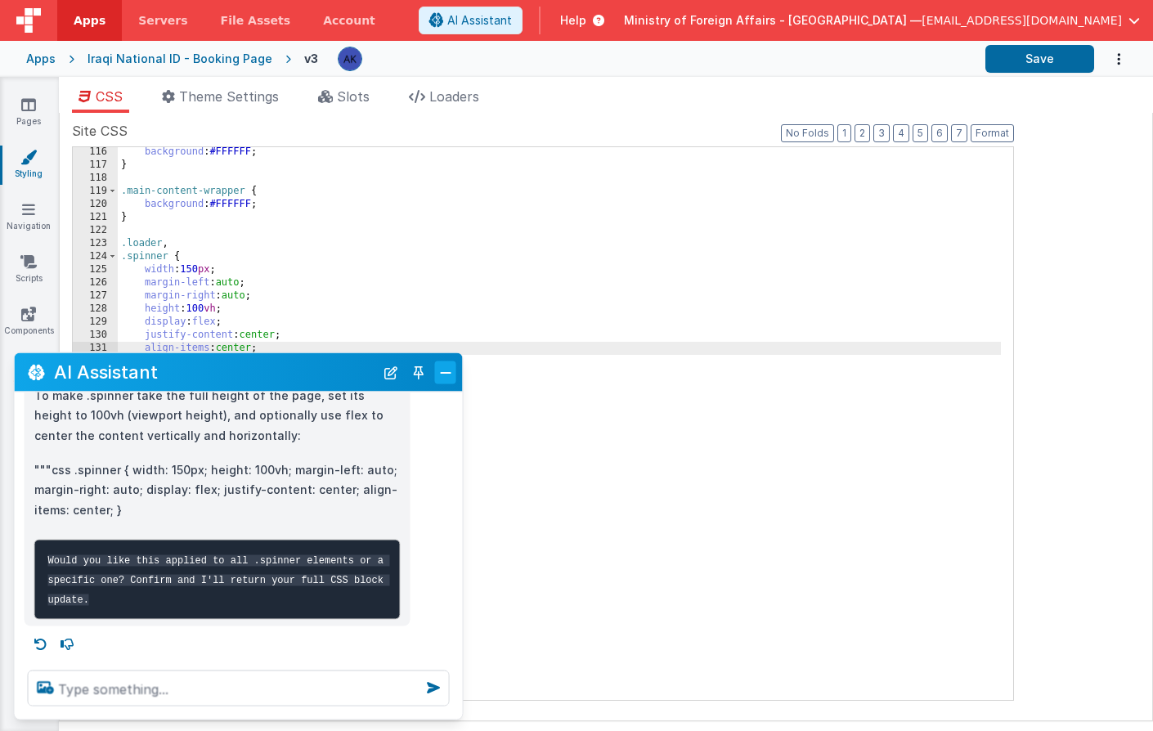
click at [441, 367] on button "Close" at bounding box center [445, 372] width 21 height 23
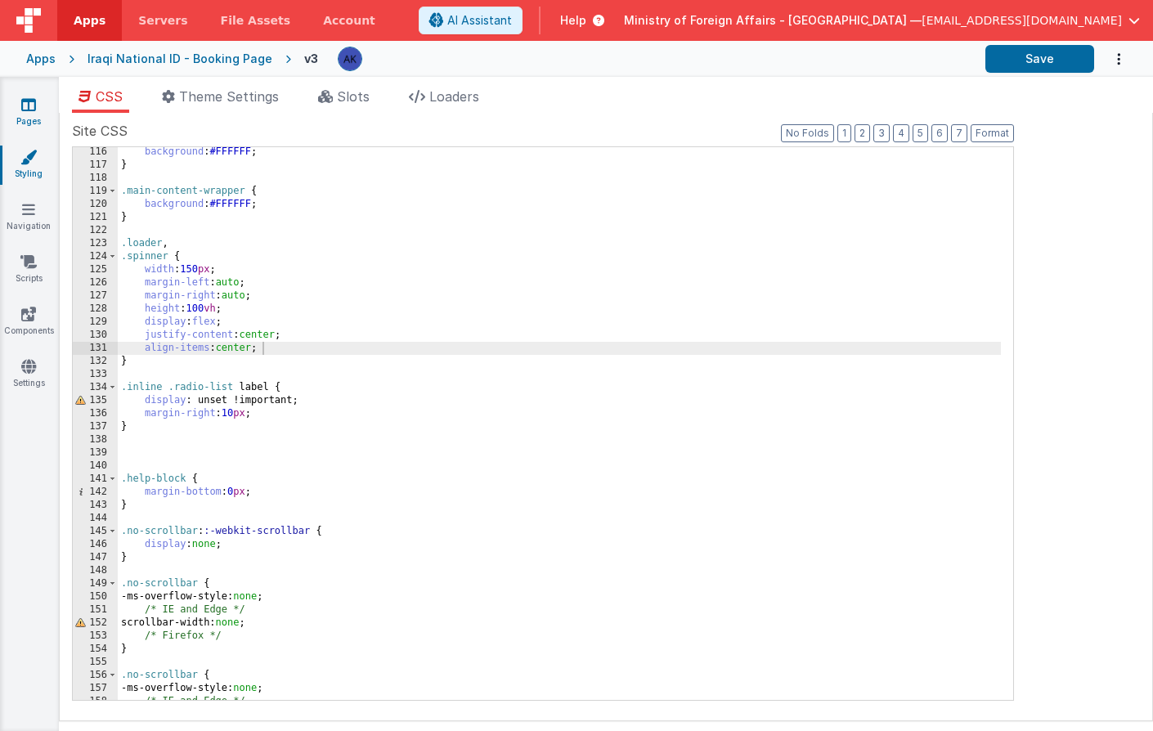
click at [41, 103] on link "Pages" at bounding box center [28, 112] width 59 height 33
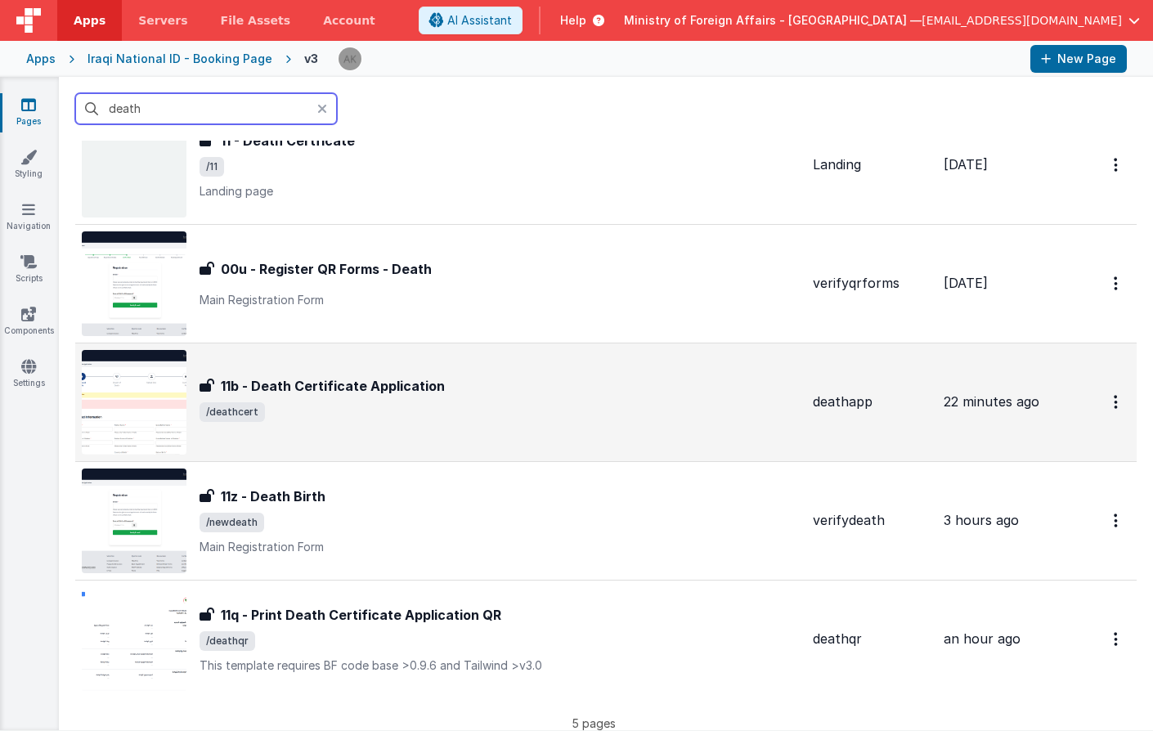
scroll to position [169, 0]
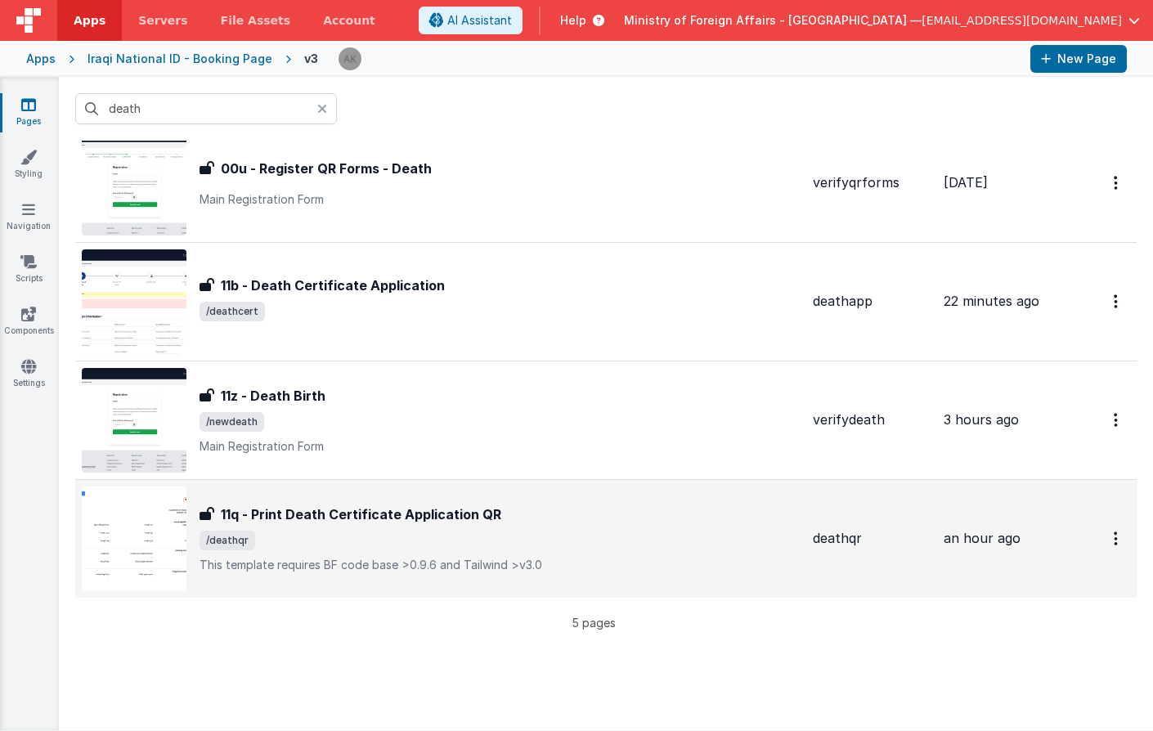
click at [168, 523] on img at bounding box center [134, 539] width 105 height 105
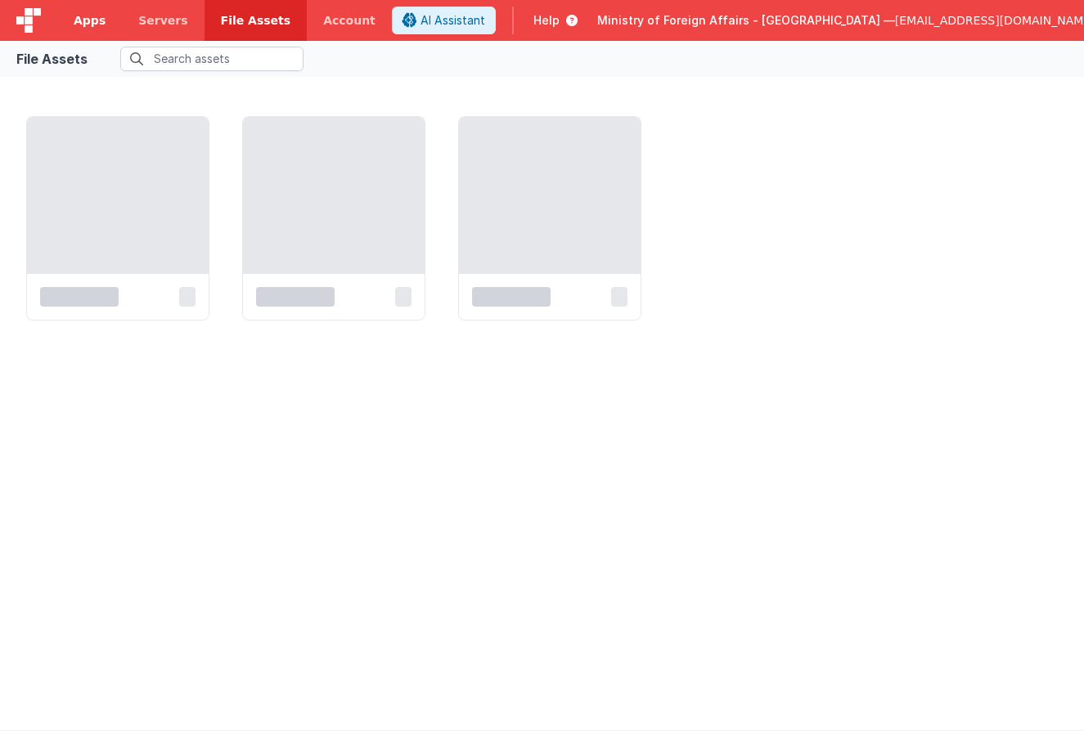
click at [79, 18] on span "Apps" at bounding box center [90, 20] width 32 height 16
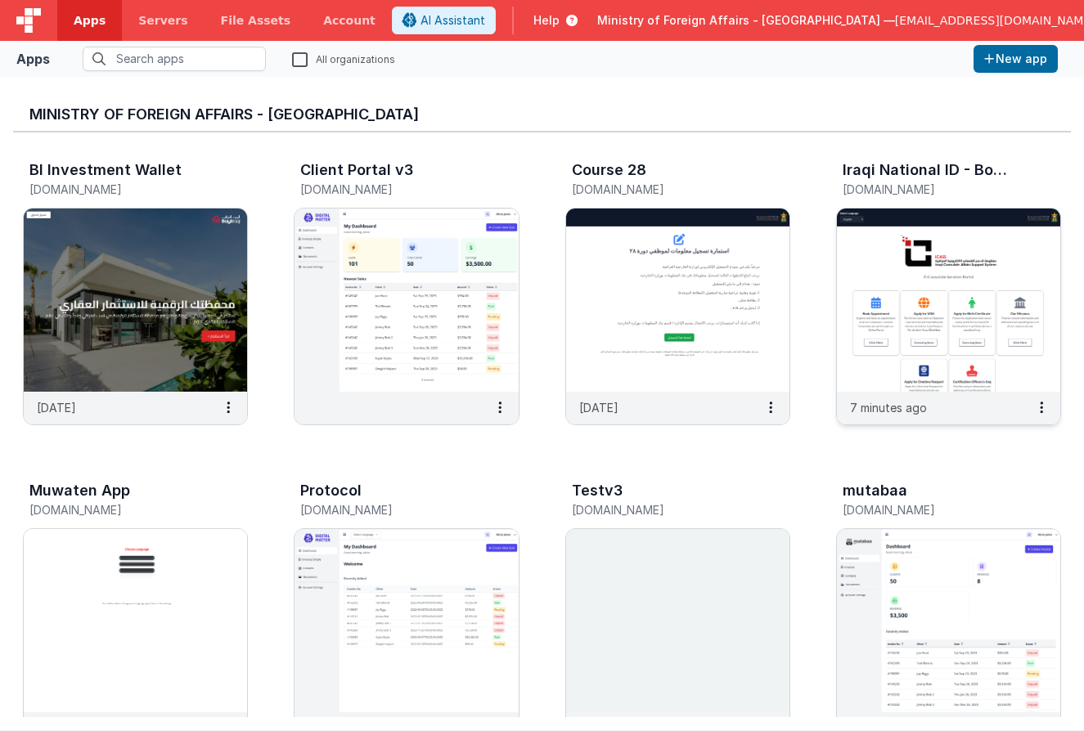
click at [894, 298] on img at bounding box center [948, 300] width 223 height 183
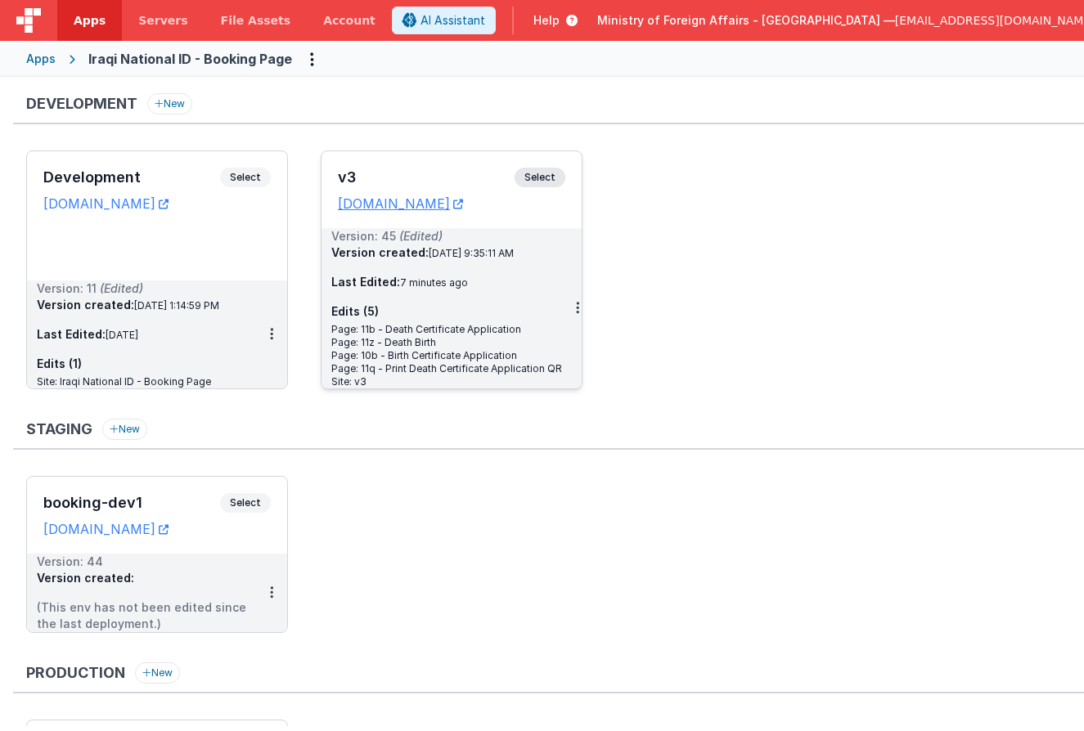
click at [527, 174] on span "Select" at bounding box center [539, 178] width 51 height 20
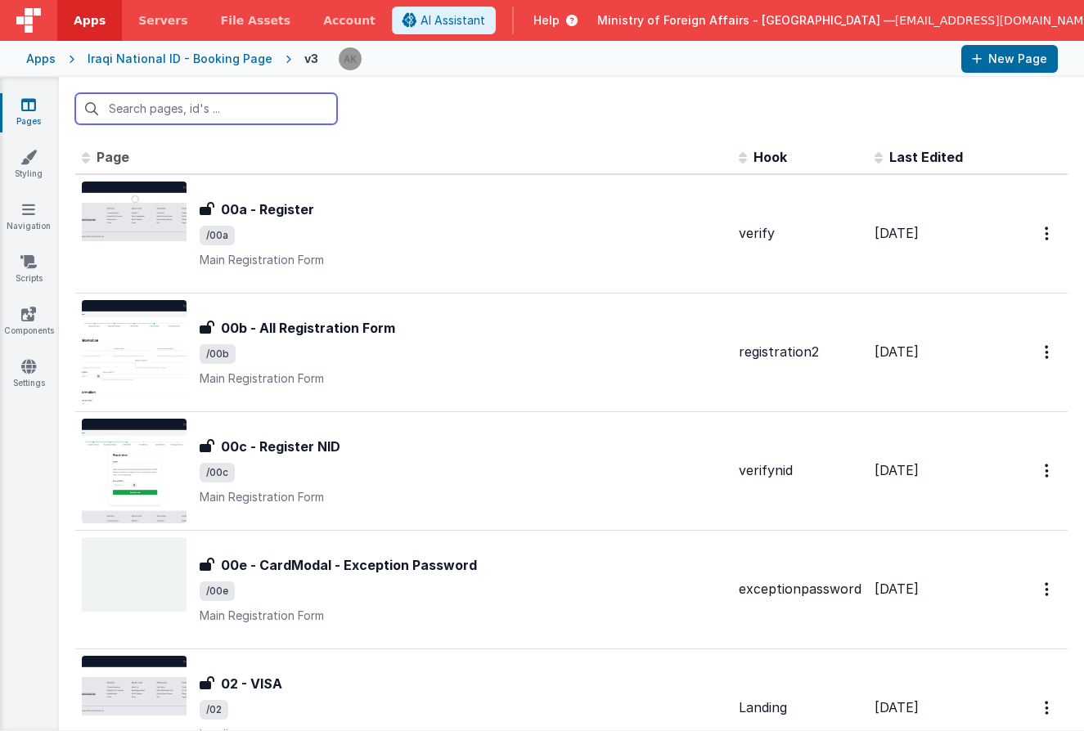
click at [279, 110] on input "text" at bounding box center [206, 108] width 262 height 31
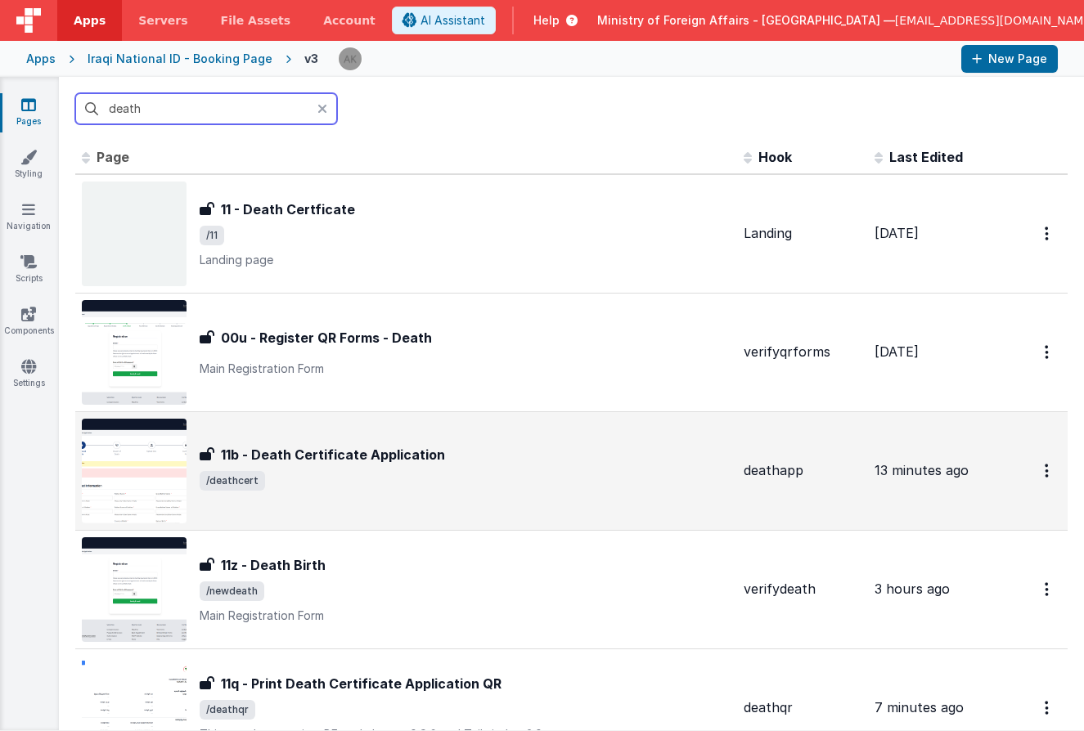
type input "death"
click at [168, 436] on img at bounding box center [134, 471] width 105 height 105
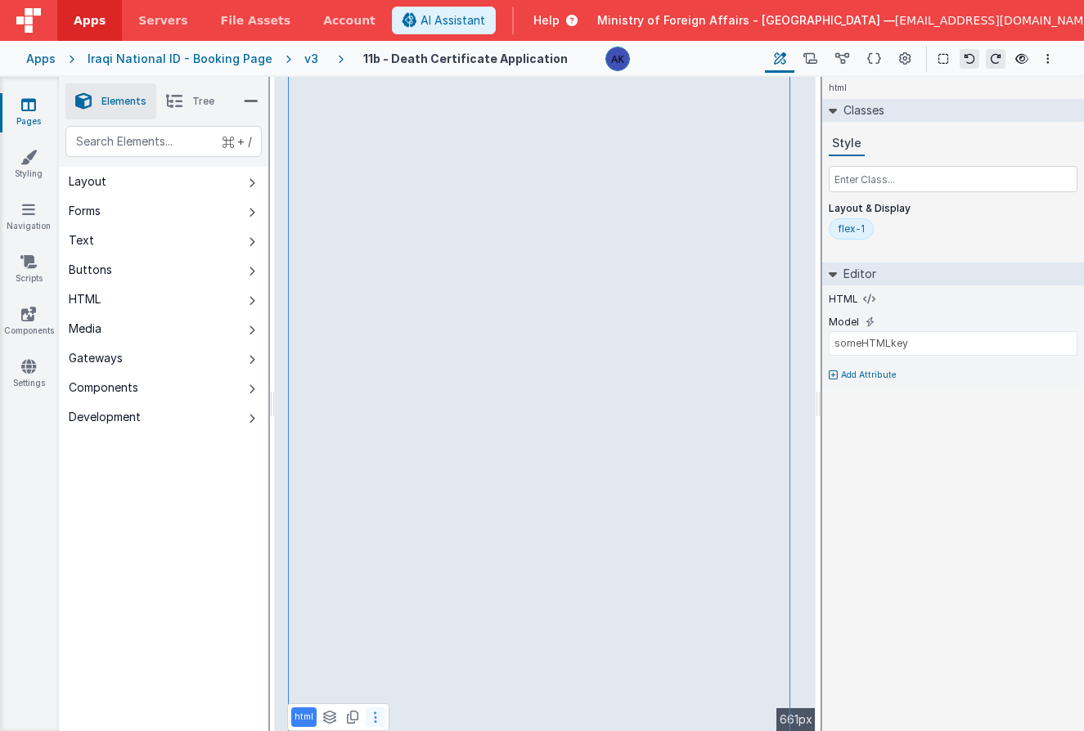
click at [377, 711] on button at bounding box center [376, 717] width 20 height 20
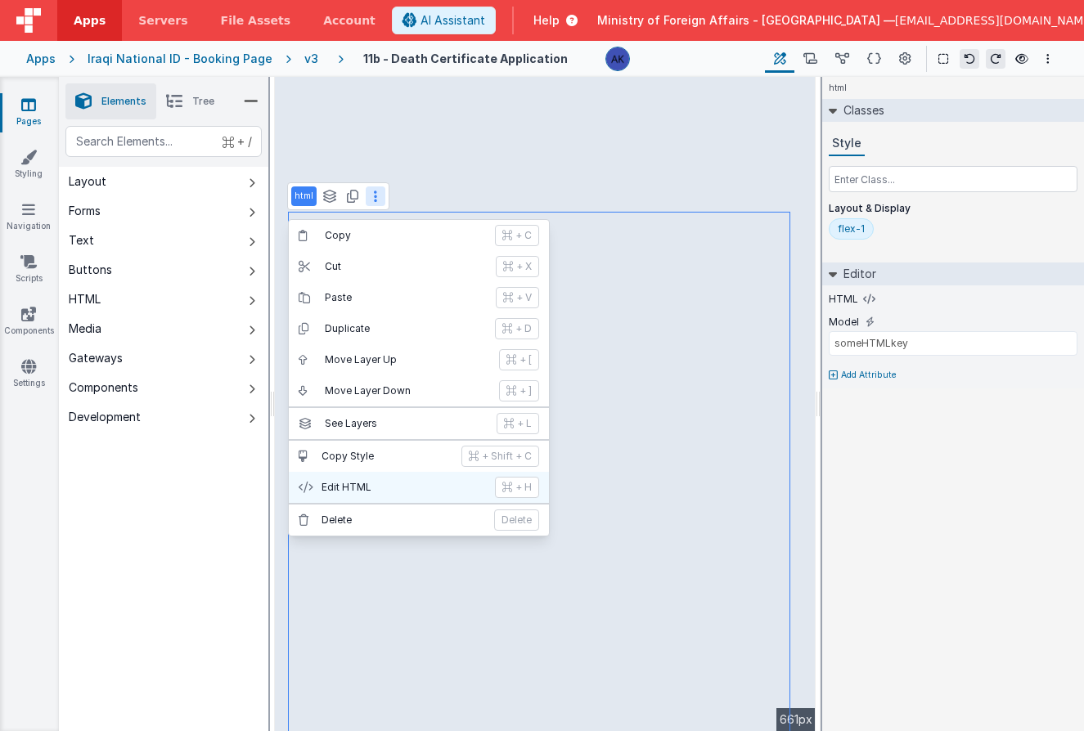
click at [439, 485] on p "Edit HTML" at bounding box center [403, 487] width 164 height 13
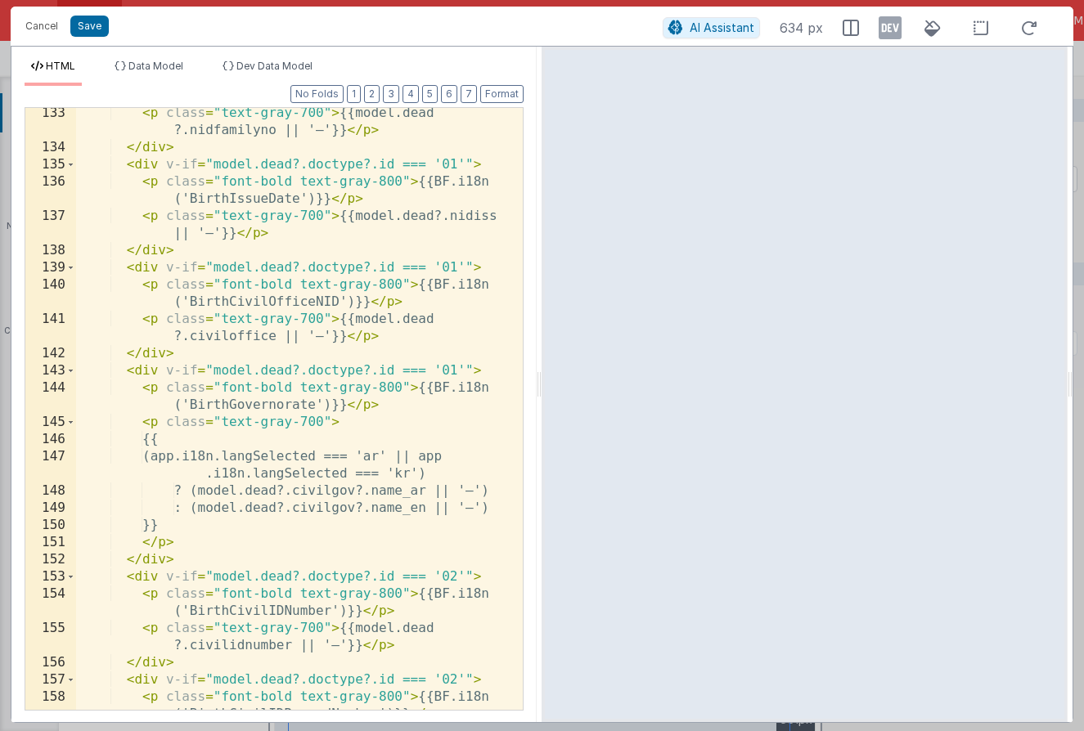
scroll to position [3009, 0]
click at [234, 239] on div "< p class = "text-gray-700" > {{model.dead ?.nidfamilyno || '—'}} </ p > </ div…" at bounding box center [293, 440] width 434 height 671
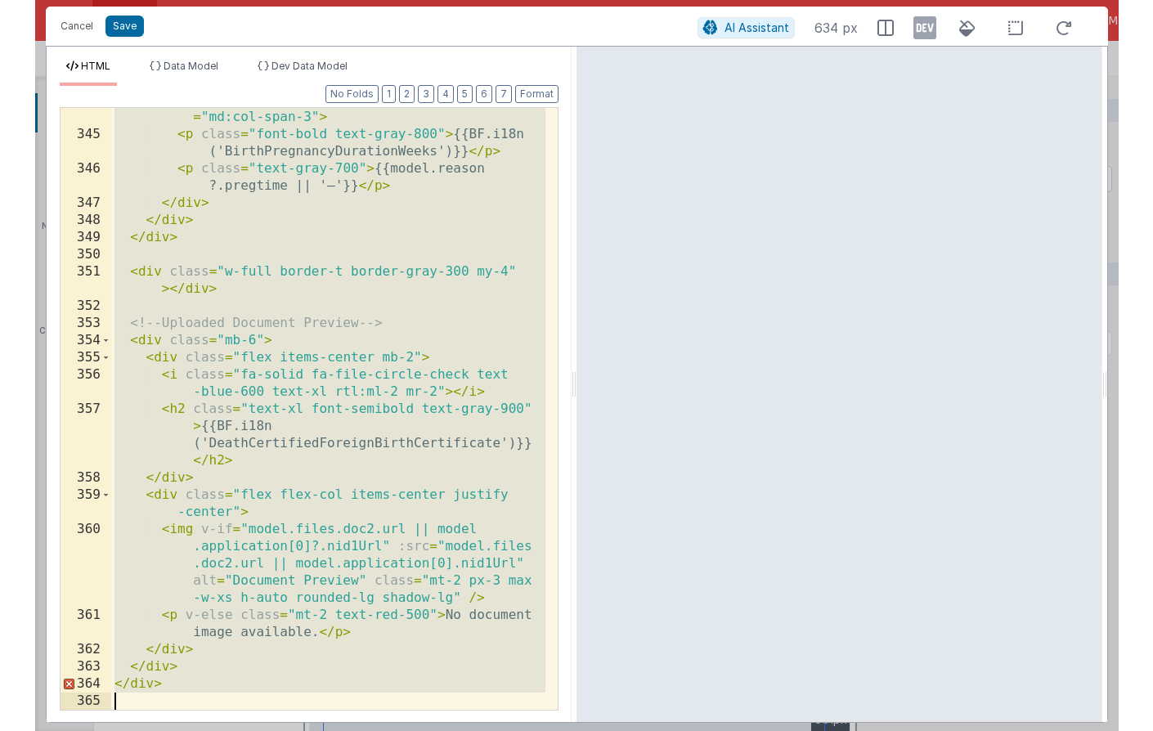
scroll to position [8191, 0]
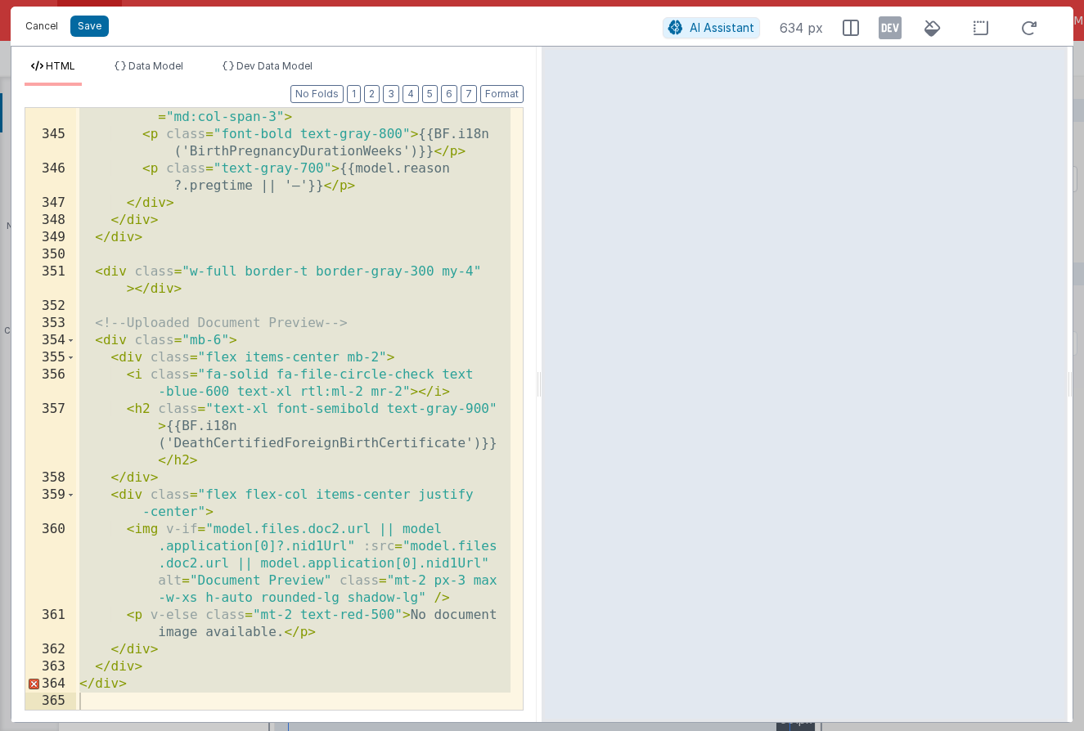
click at [55, 24] on button "Cancel" at bounding box center [41, 26] width 49 height 23
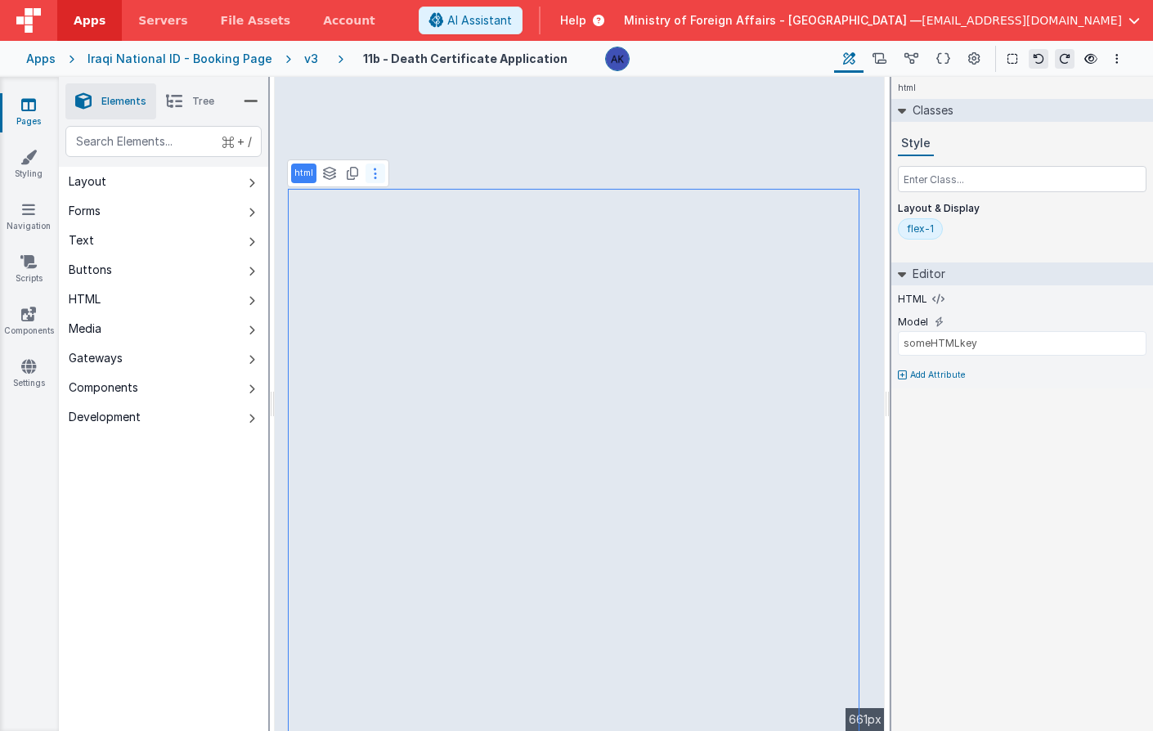
click at [374, 176] on icon at bounding box center [375, 173] width 3 height 13
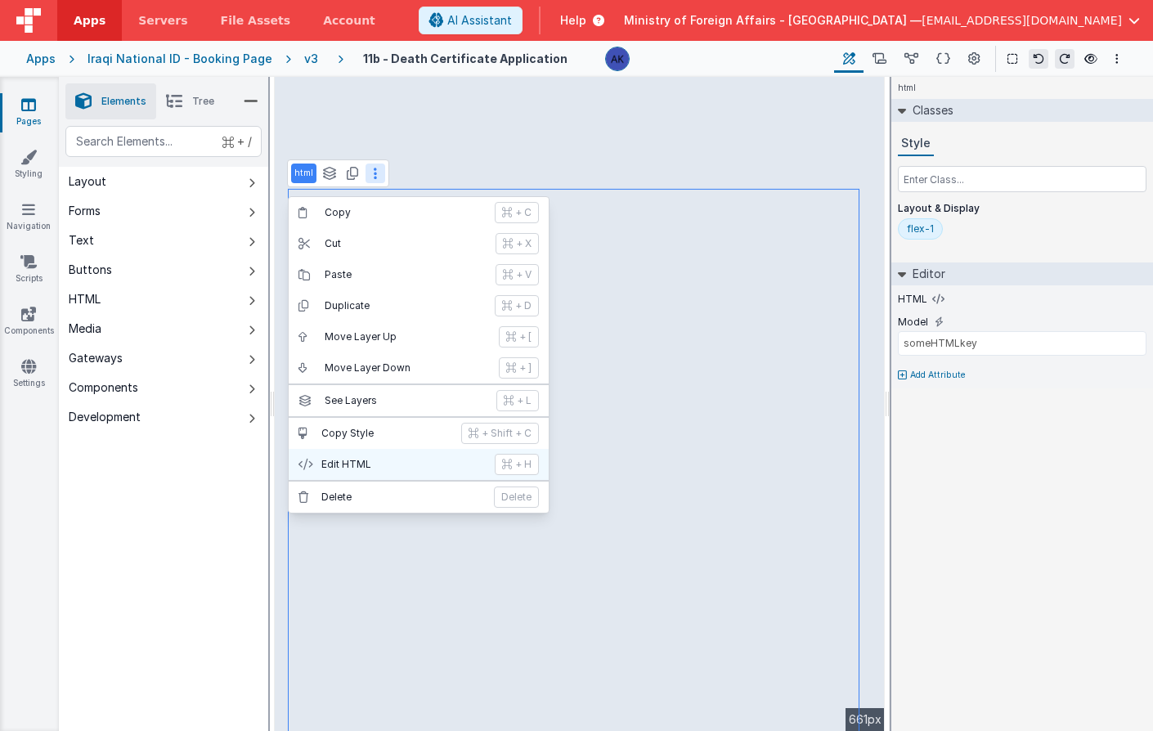
click at [384, 467] on p "Edit HTML" at bounding box center [403, 464] width 164 height 13
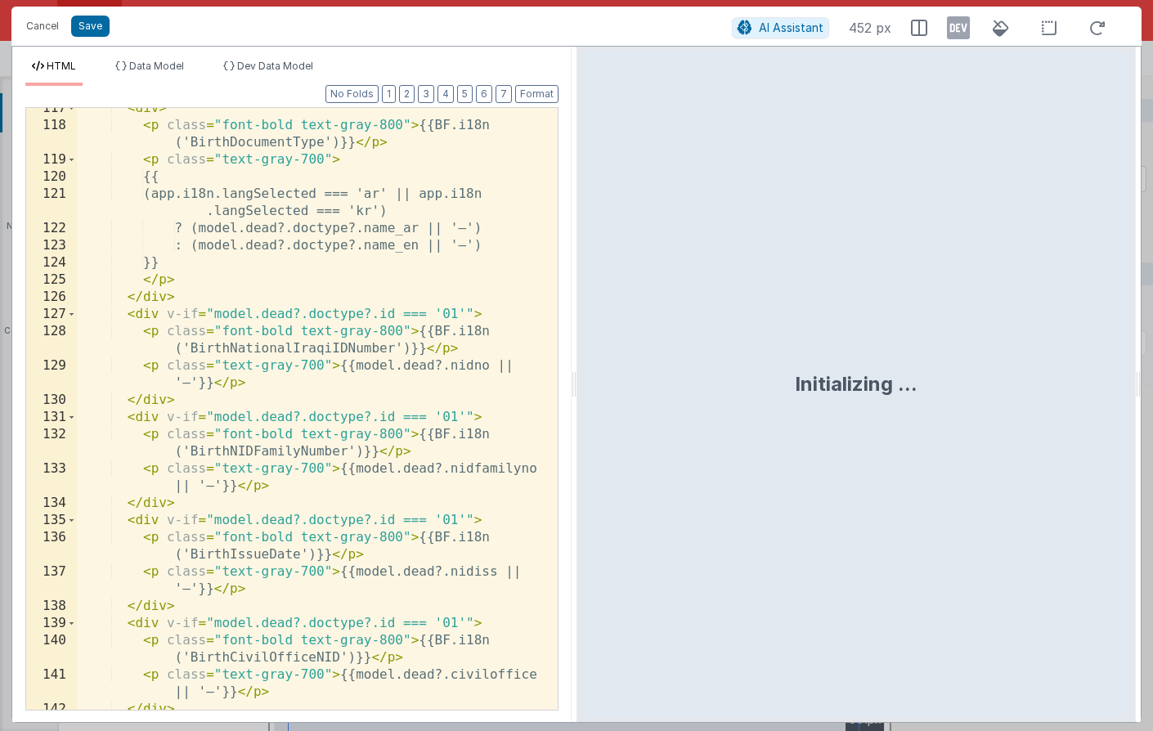
scroll to position [2570, 0]
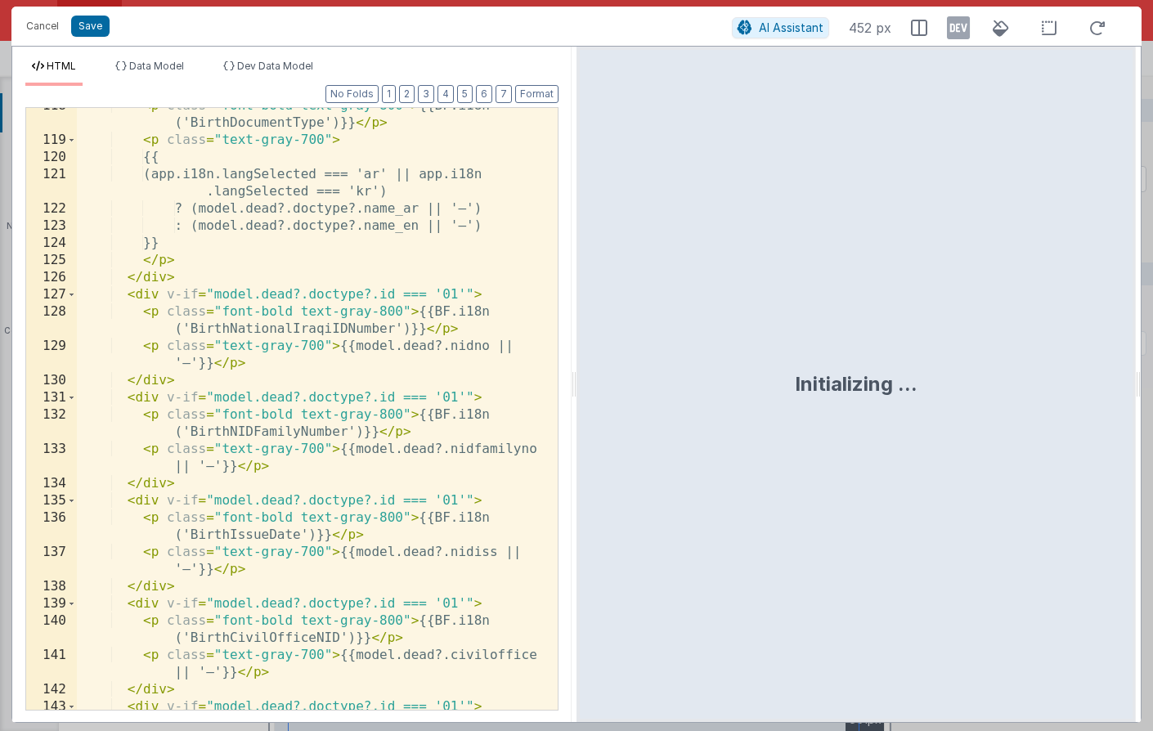
click at [422, 386] on div "< p class = "font-bold text-gray-800" > {{BF.i18n ('BirthDocumentType')}} </ p …" at bounding box center [311, 432] width 469 height 671
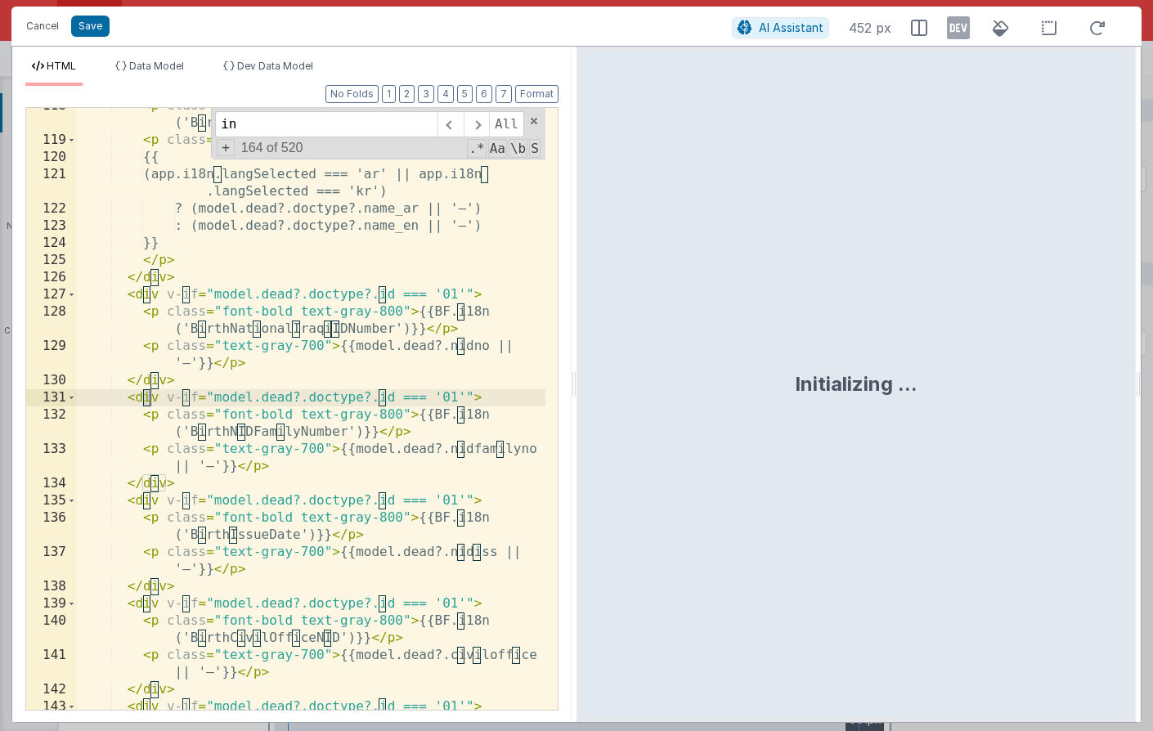
scroll to position [3786, 0]
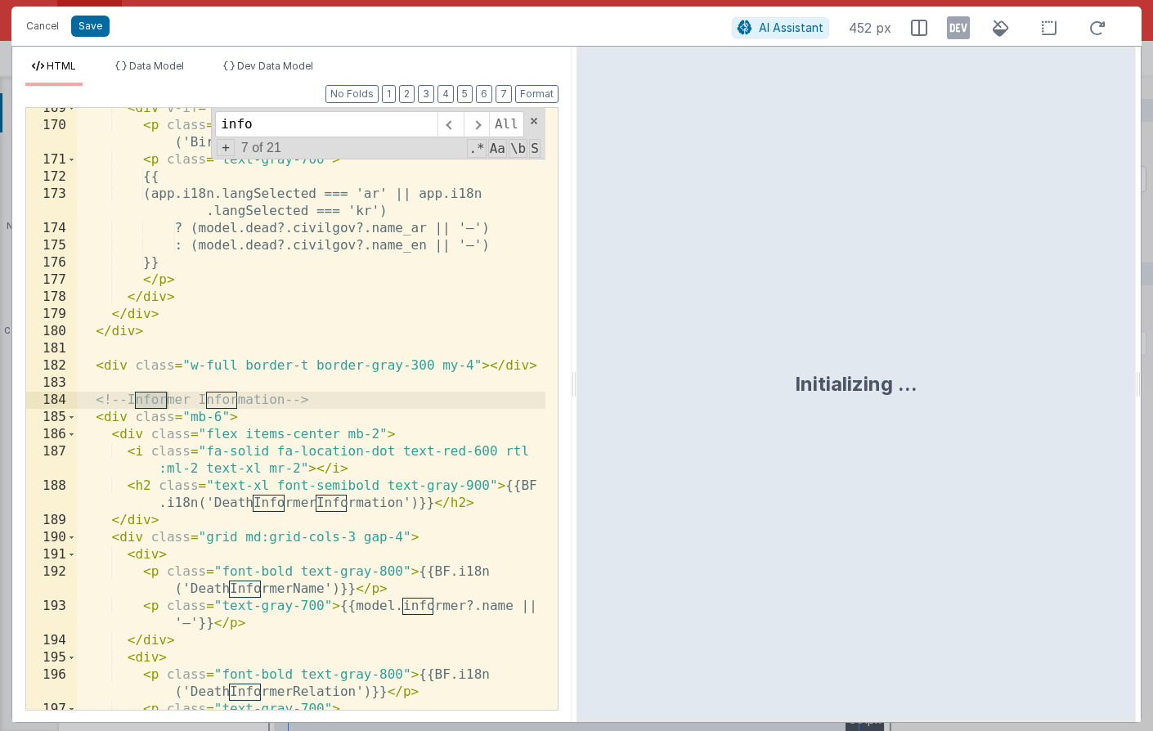
click at [226, 473] on div "< div v-if = "model.dead?.doctype?.id === '02'" > < p class = "font-bold text-g…" at bounding box center [311, 418] width 469 height 636
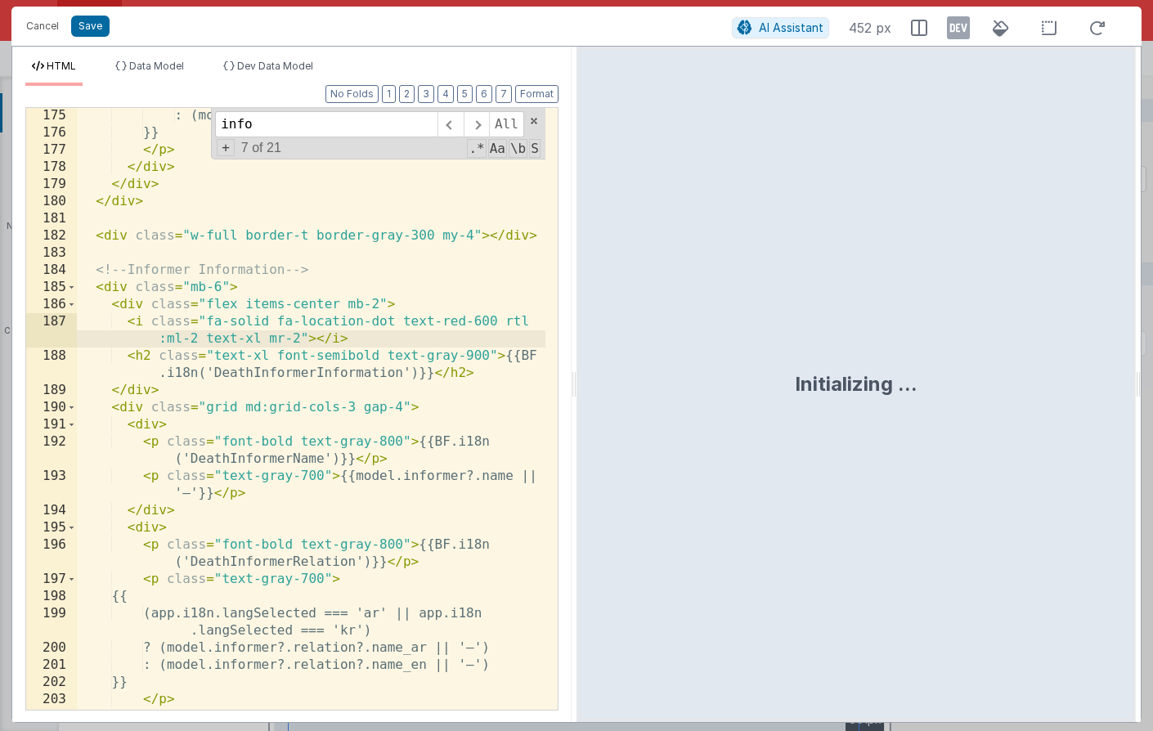
scroll to position [3952, 0]
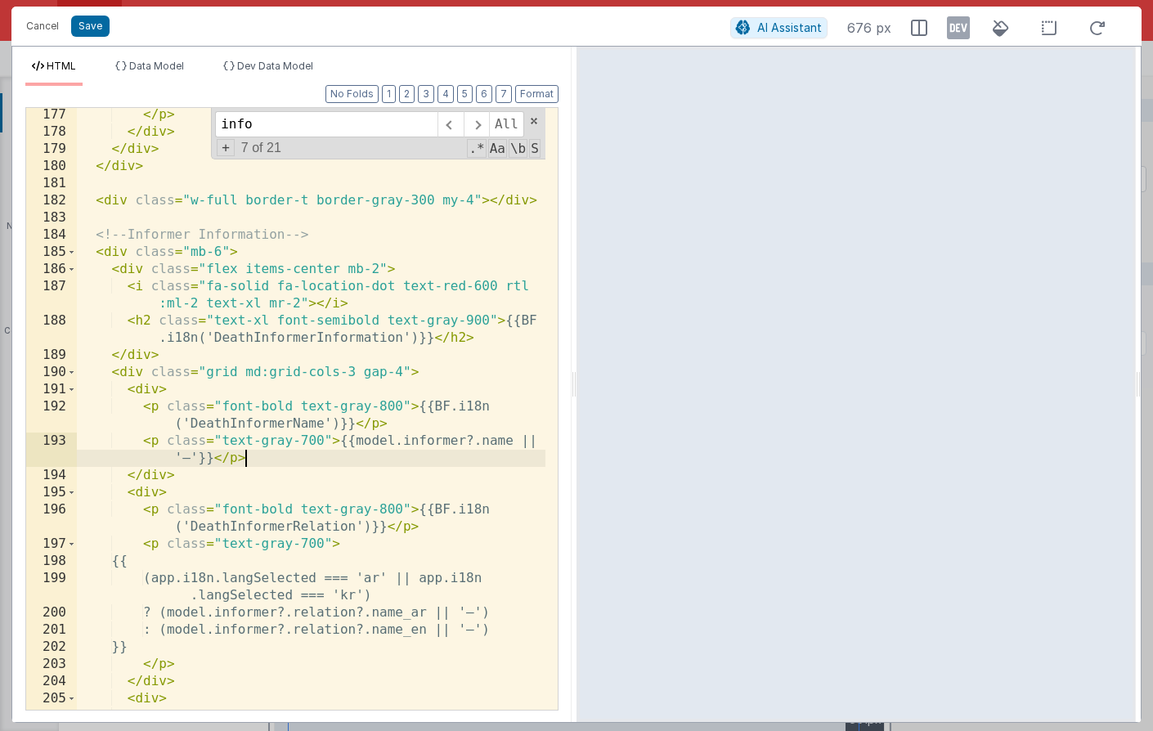
click at [316, 465] on div "</ p > </ div > </ div > </ div > < div class = "w-full border-t border-gray-30…" at bounding box center [311, 432] width 469 height 653
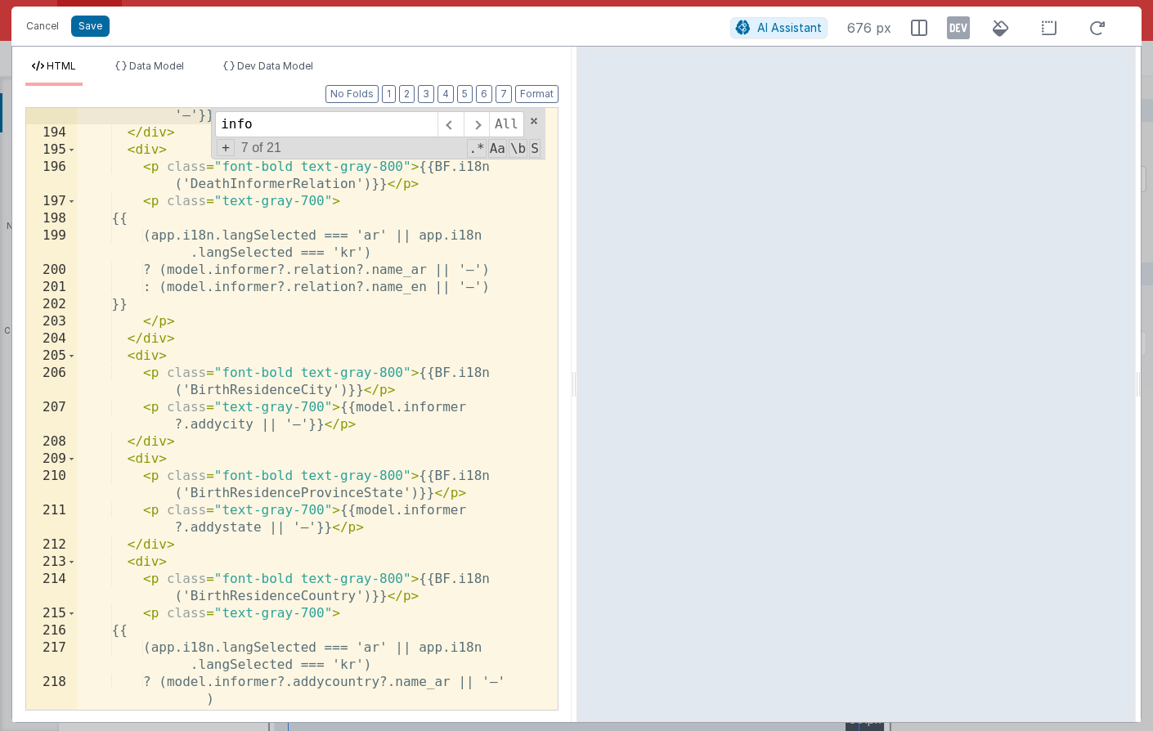
scroll to position [4051, 0]
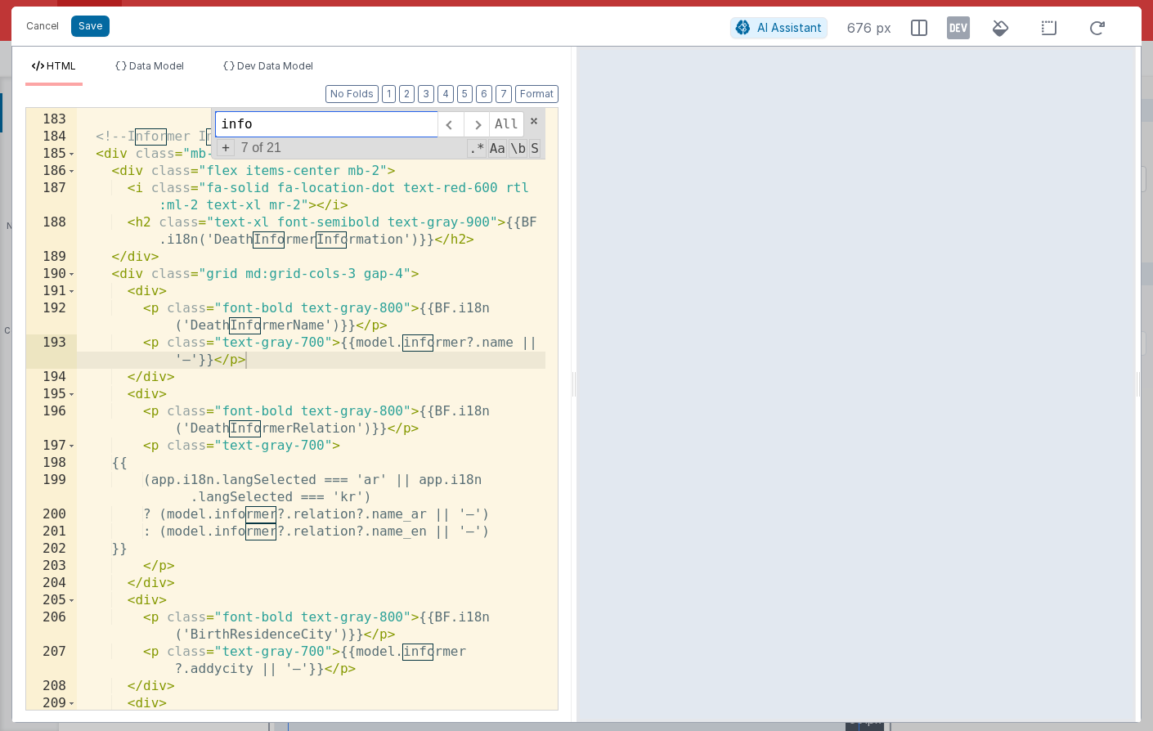
click at [333, 128] on input "info" at bounding box center [326, 124] width 222 height 26
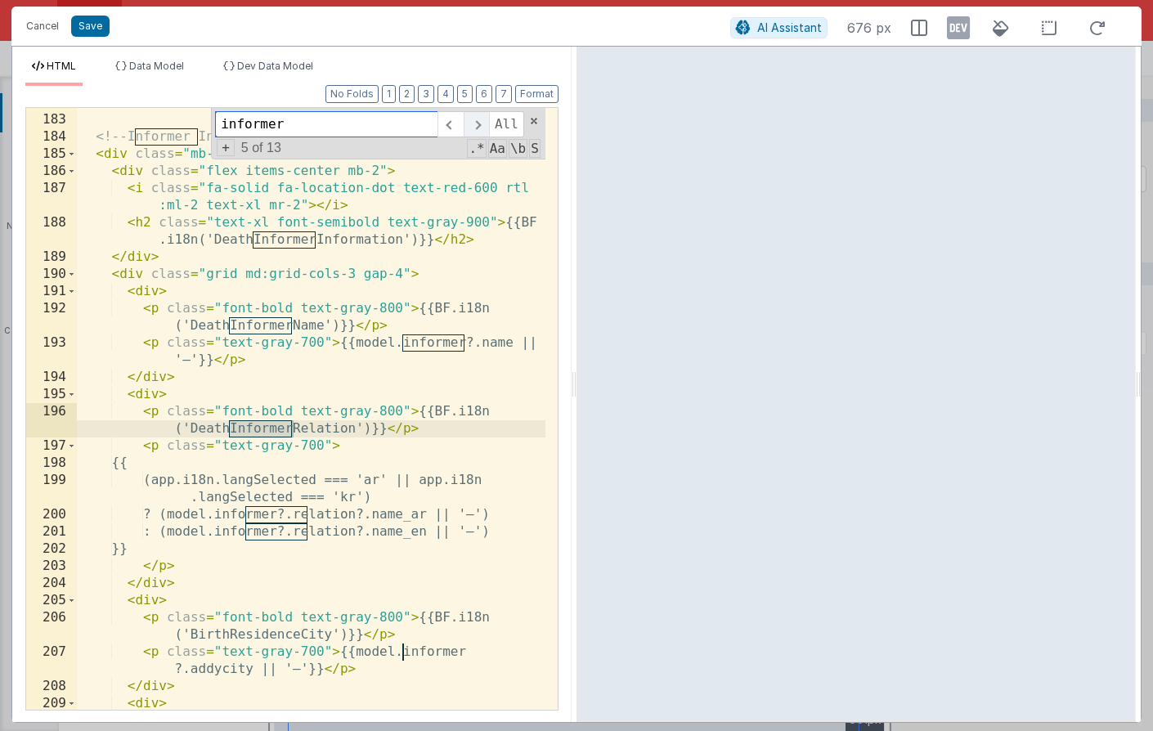
type input "informer"
click at [471, 119] on span at bounding box center [476, 124] width 25 height 26
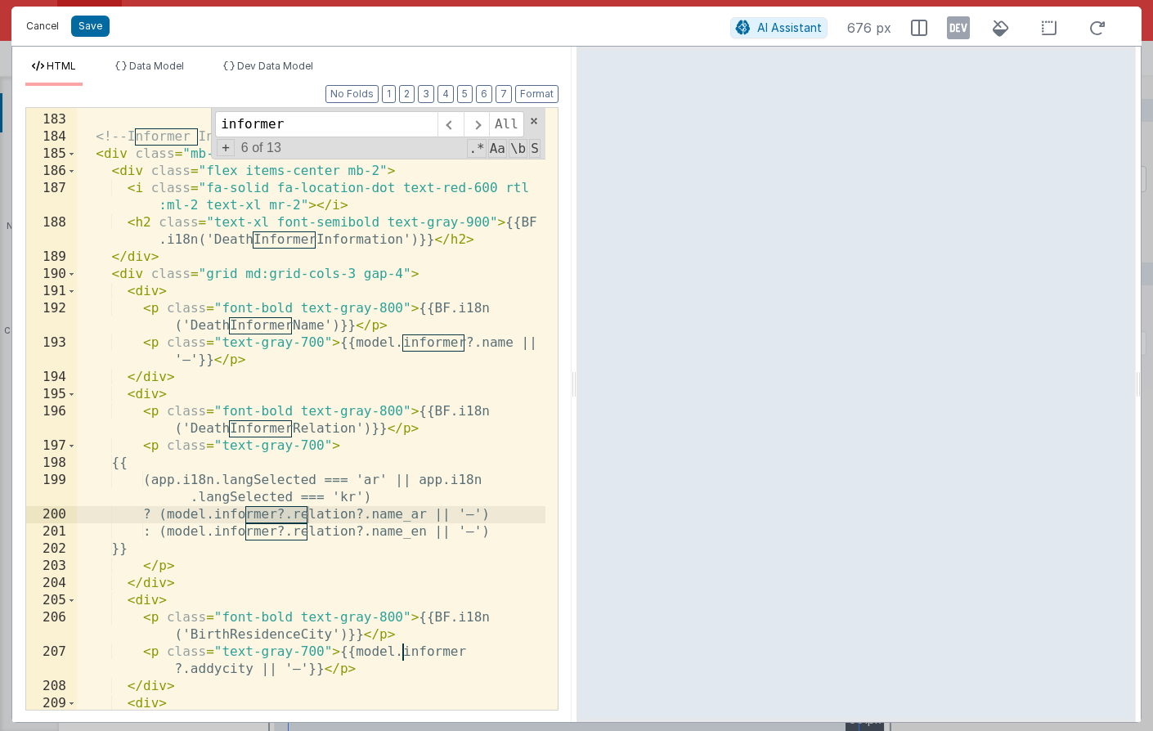
click at [57, 25] on button "Cancel" at bounding box center [42, 26] width 49 height 23
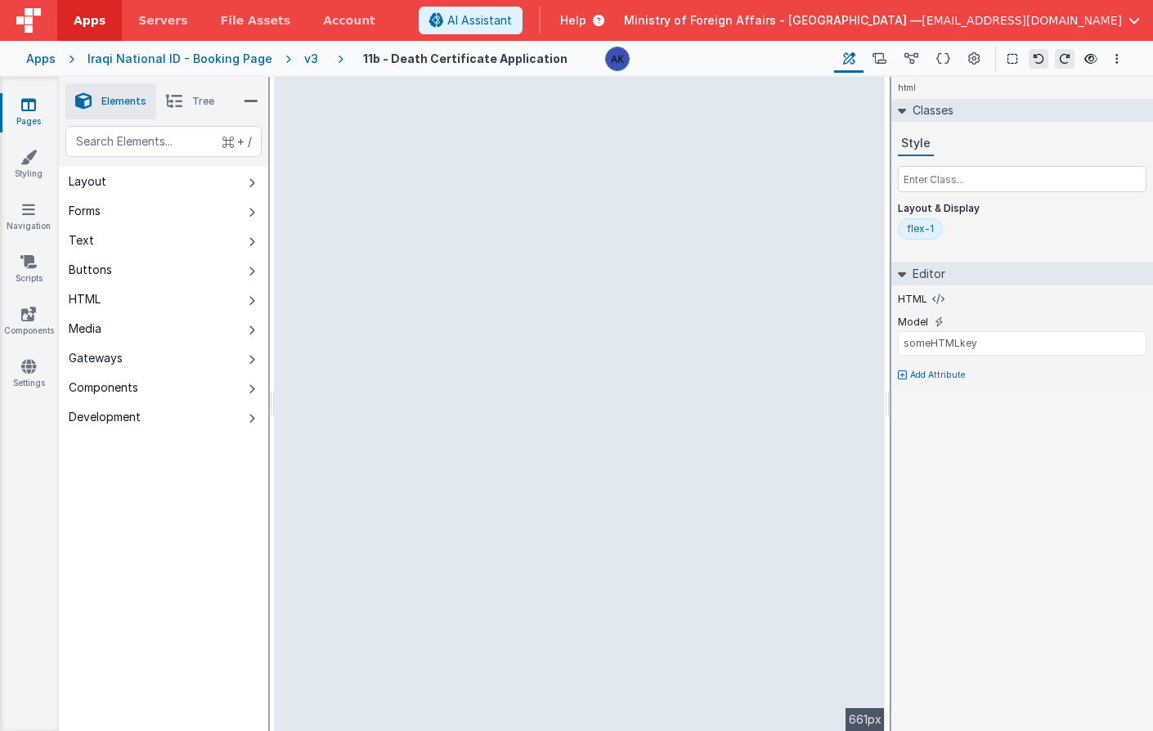
select select "regexp"
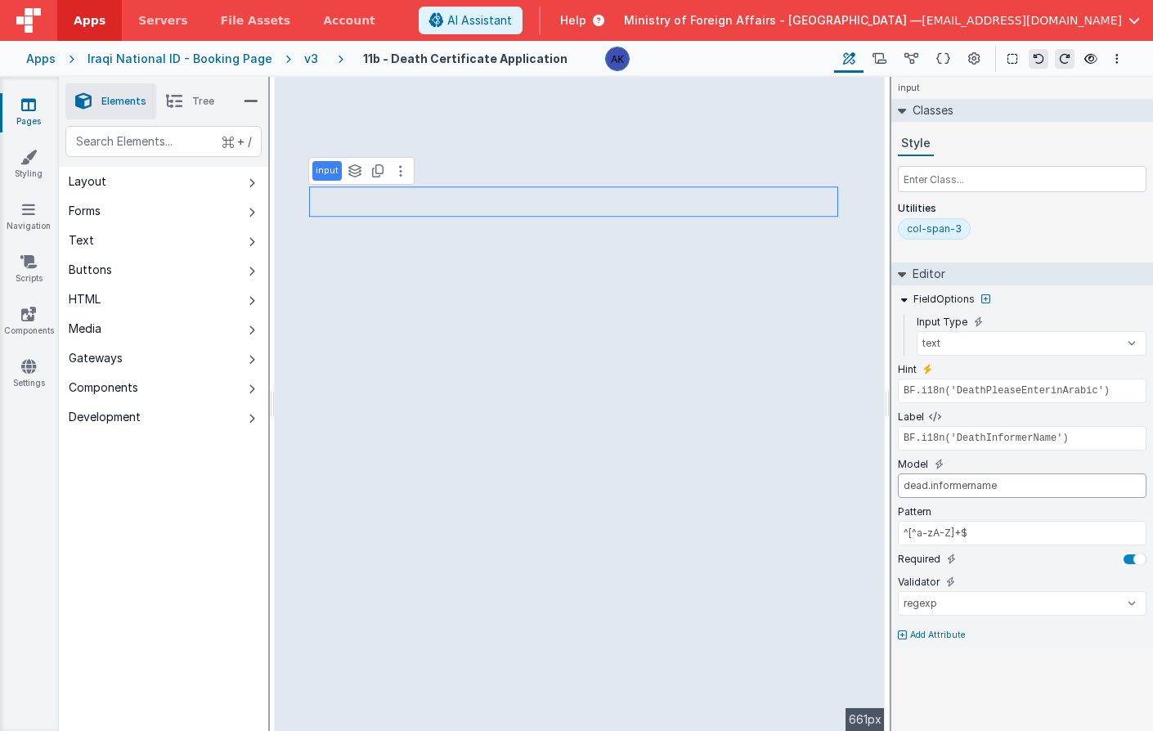
click at [967, 486] on input "dead.informername" at bounding box center [1022, 486] width 249 height 25
type input "informer.name"
type input "app.i18n.langSelected == 'ar' || app.i18n.langSelected == 'kr' ? 'name_ar' : 'n…"
select select "required"
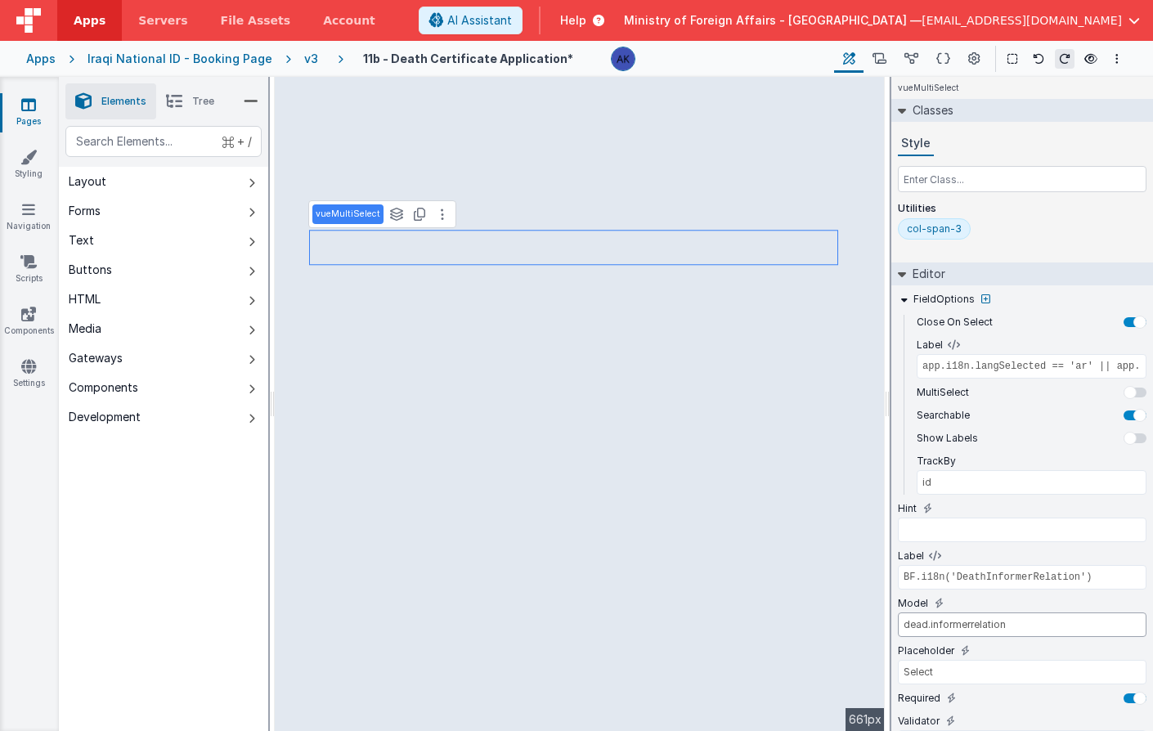
click at [931, 626] on input "dead.informerrelation" at bounding box center [1022, 625] width 249 height 25
type input "informer.relation"
type input "BF.i18n('DeathPleaseEnterinArabic')"
type input "model.dead.informerrelation.id === '07'"
select select "regexp"
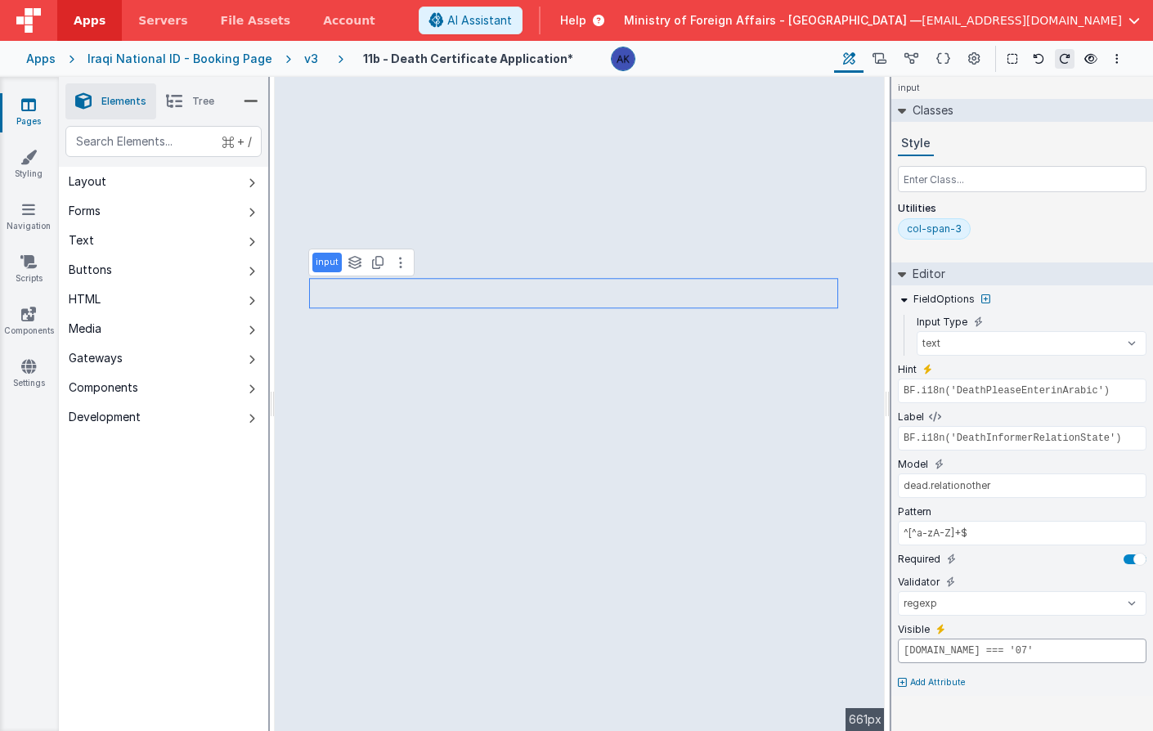
click at [972, 651] on input "model.dead.informerrelation.id === '07'" at bounding box center [1022, 651] width 249 height 25
type input "model.informer.relation.id === '07'"
type input "BF.i18n('BirthPleaseEnterCityArabic')"
type input "BF.i18n('BirthResidenceCity')"
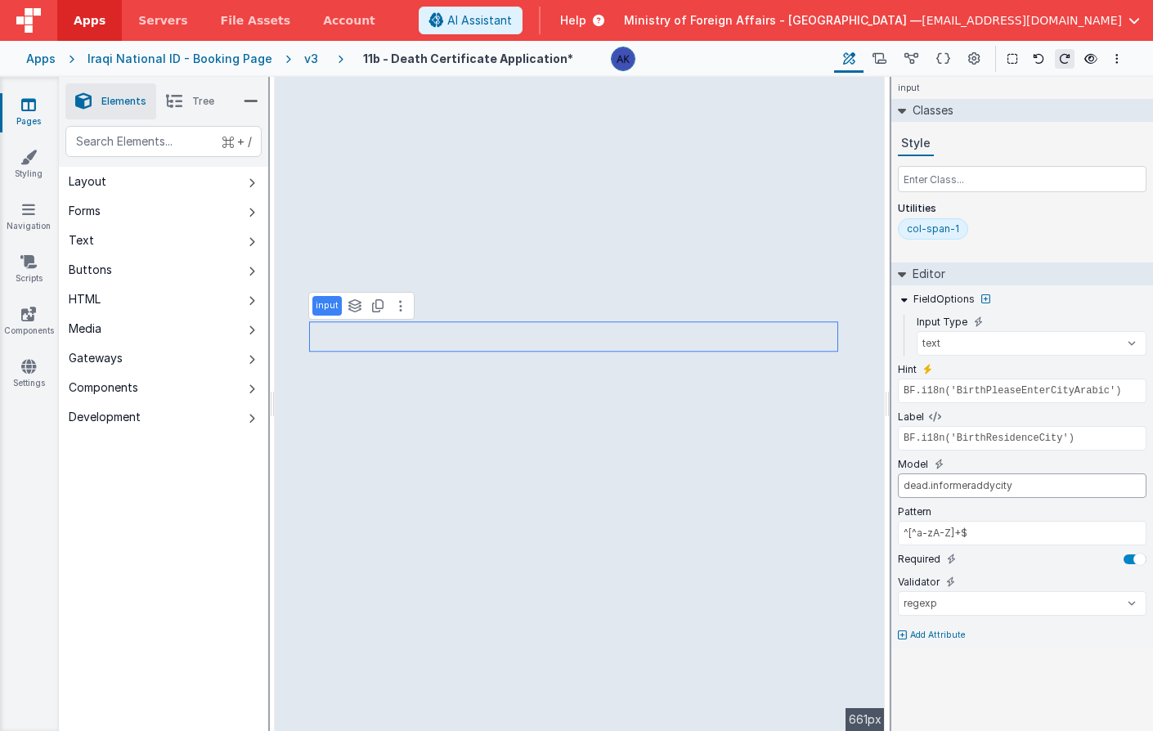
click at [931, 484] on input "dead.informeraddycity" at bounding box center [1022, 486] width 249 height 25
type input "informer.addycity"
type input "BF.i18n('BirthPleaseEnterProvinceArabic')"
type input "BF.i18n('BirthResidenceProvinceState')"
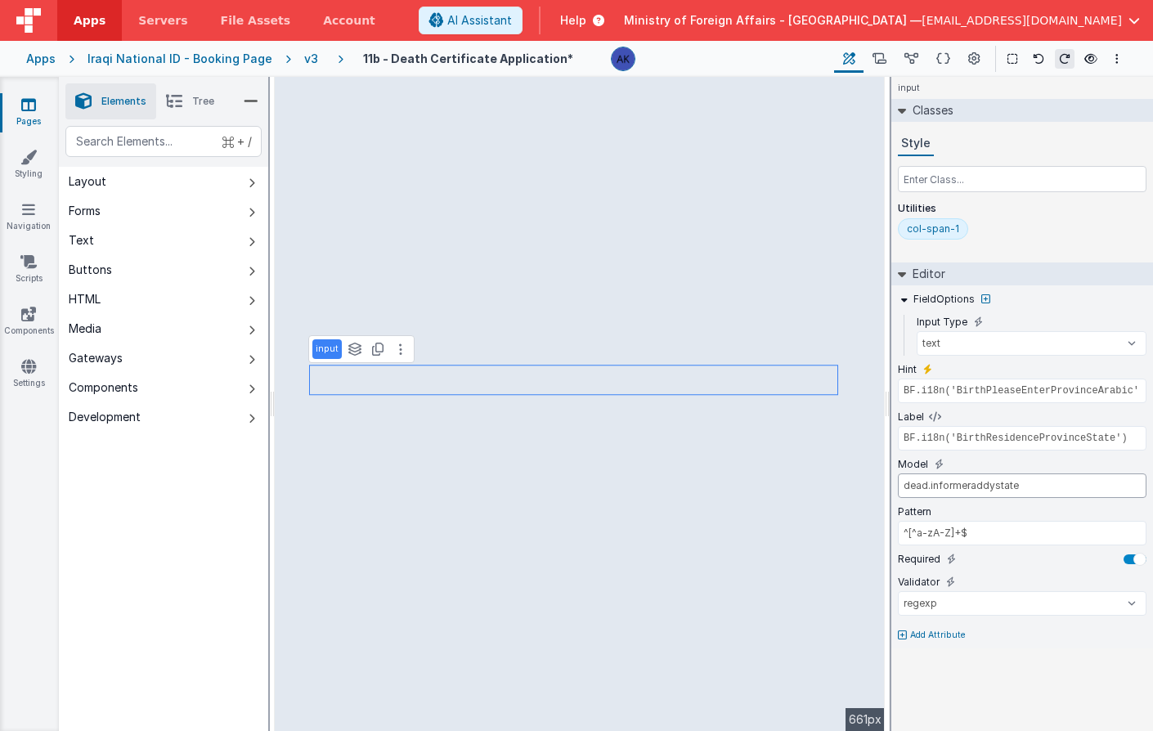
click at [919, 486] on input "dead.informeraddystate" at bounding box center [1022, 486] width 249 height 25
click at [918, 485] on input "dead.informeraddystate" at bounding box center [1022, 486] width 249 height 25
type input "informer.addystate"
type input "app.i18n.langSelected == 'ar' || app.i18n.langSelected == 'kr' ? 'name_ar' : 'n…"
select select "required"
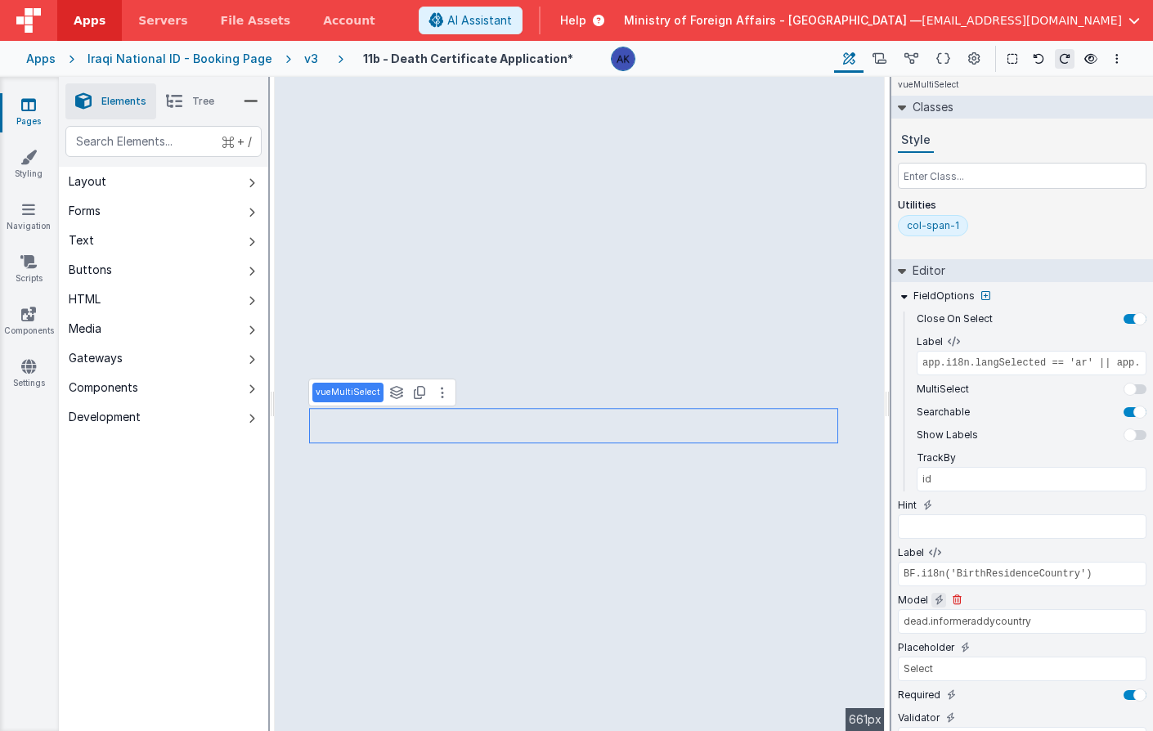
scroll to position [6, 0]
click at [931, 620] on input "dead.informeraddycountry" at bounding box center [1022, 619] width 249 height 25
type input "informer.addycountry"
type input "BF.i18n('gsemail')"
select select "email"
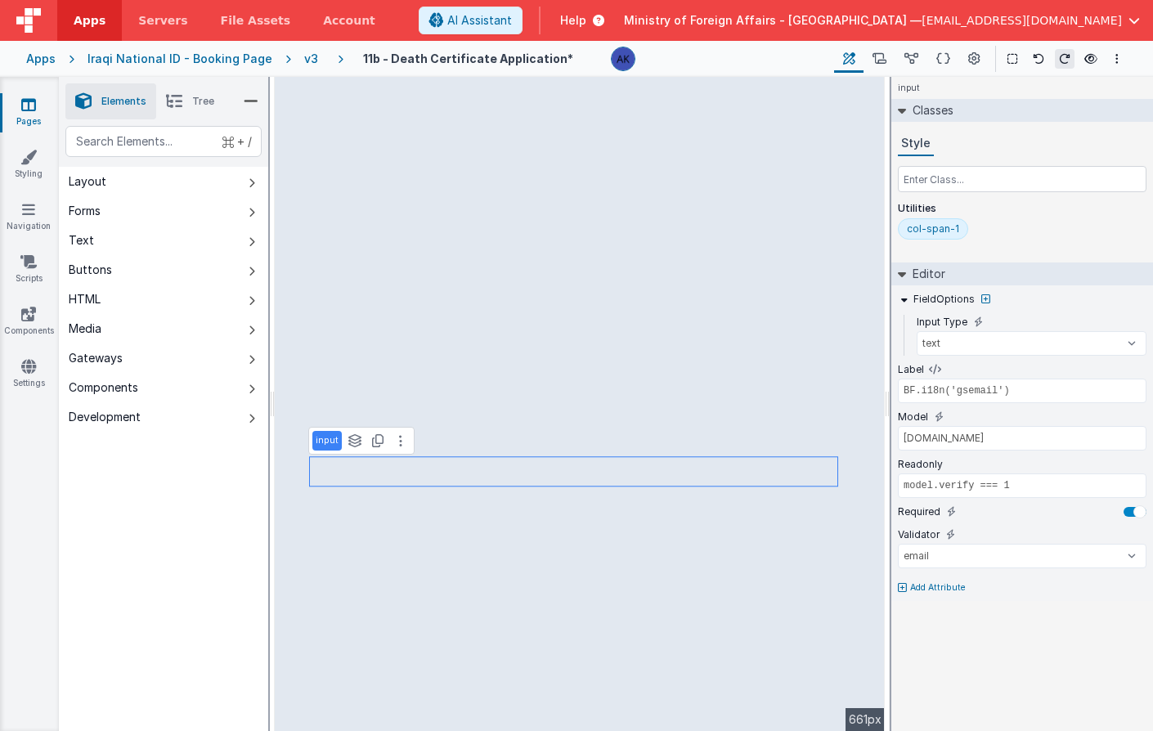
scroll to position [0, 0]
type input "BF.i18n('gsphoneno')"
type input "dead.phoneno"
select select "string"
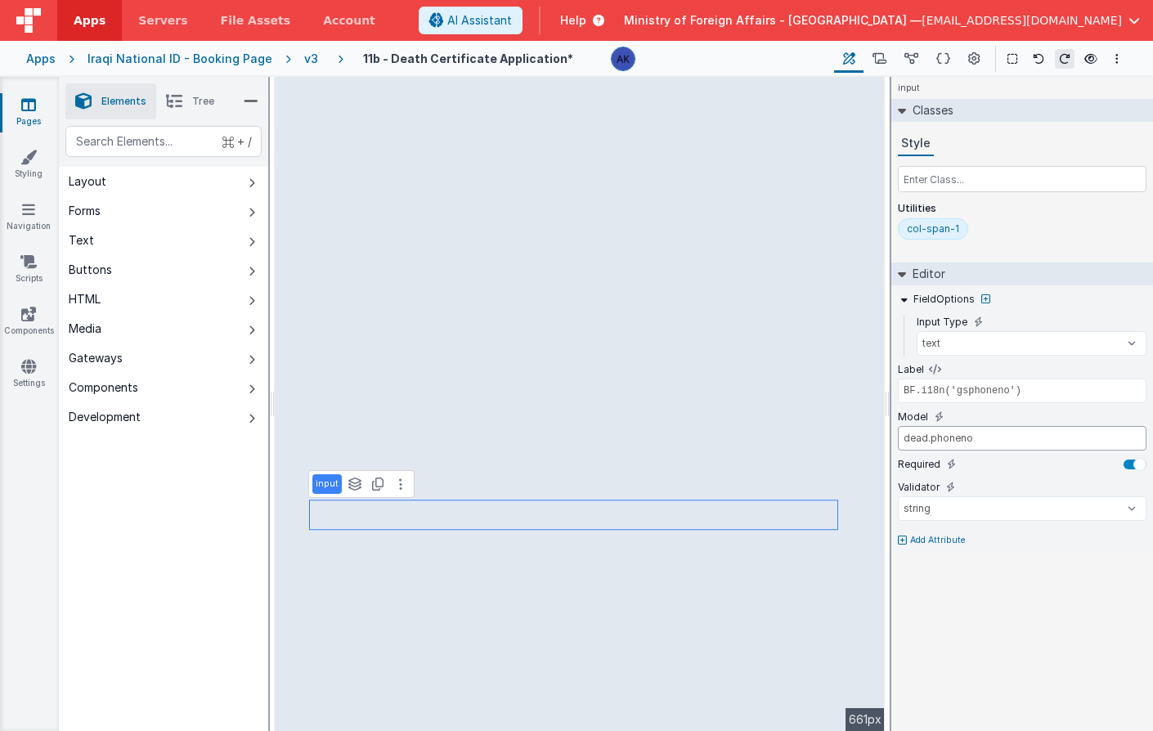
click at [910, 440] on input "dead.phoneno" at bounding box center [1022, 438] width 249 height 25
click at [910, 441] on input "dead.phoneno" at bounding box center [1022, 438] width 249 height 25
type input "informer.phoneno"
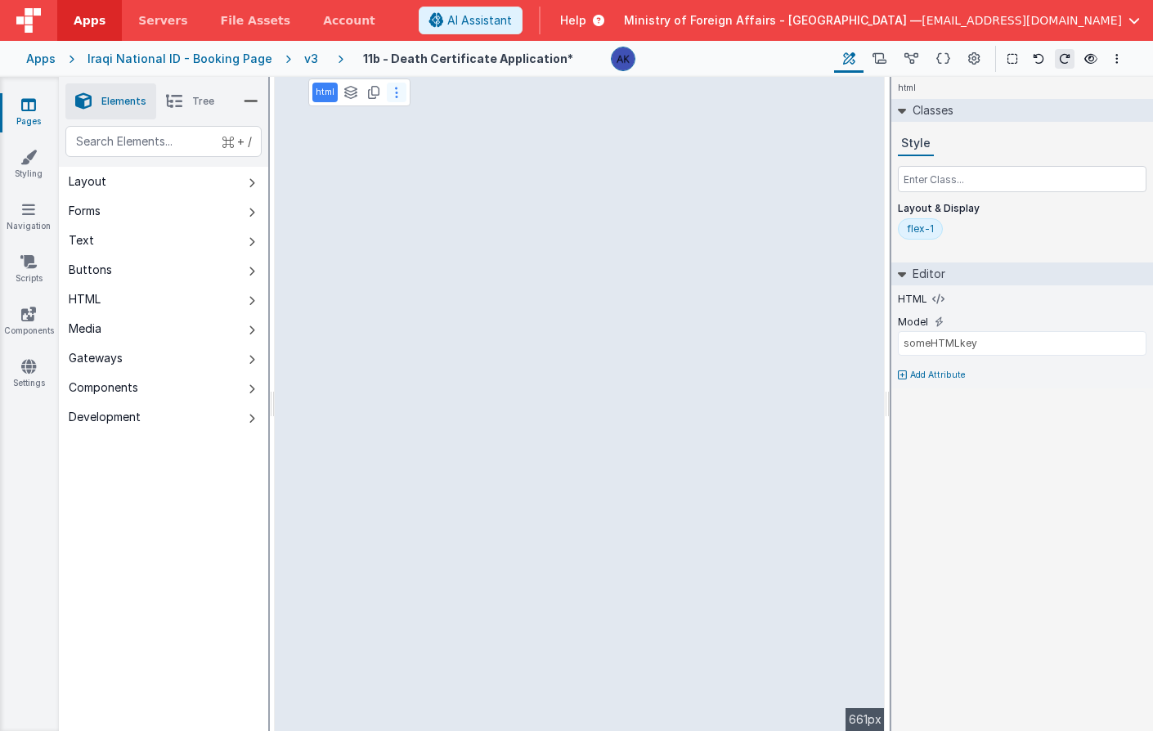
click at [397, 95] on button at bounding box center [397, 93] width 20 height 20
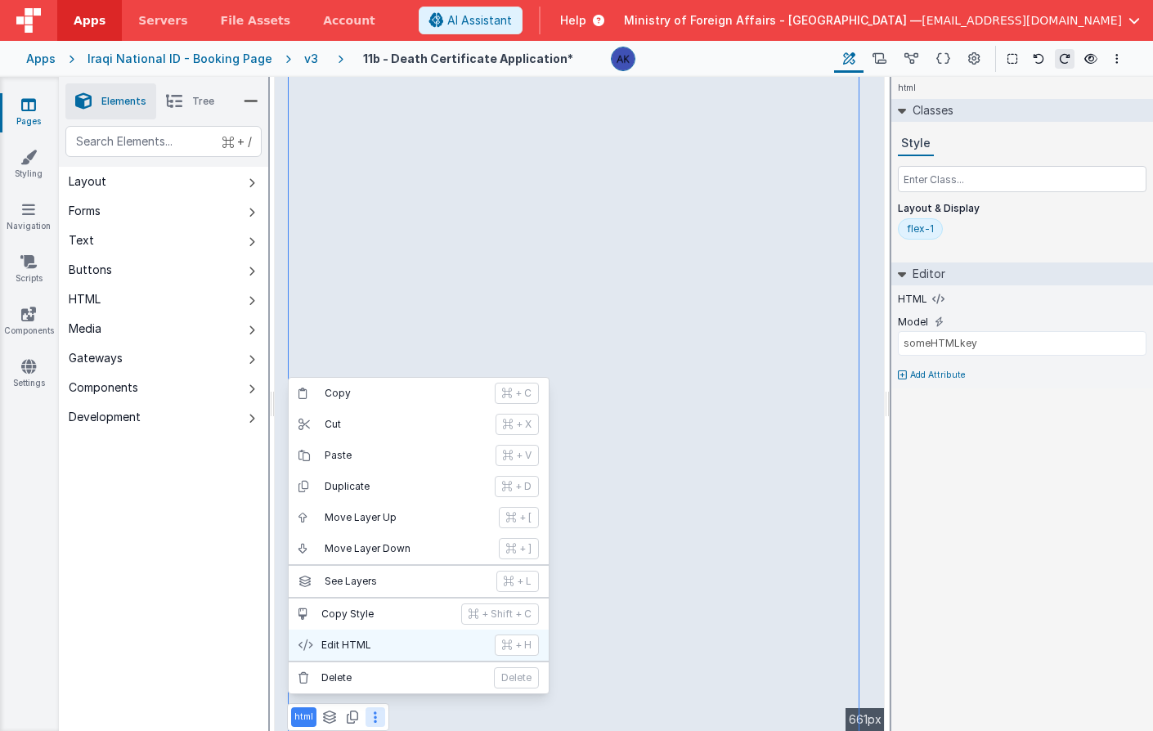
click at [379, 639] on p "Edit HTML" at bounding box center [403, 645] width 164 height 13
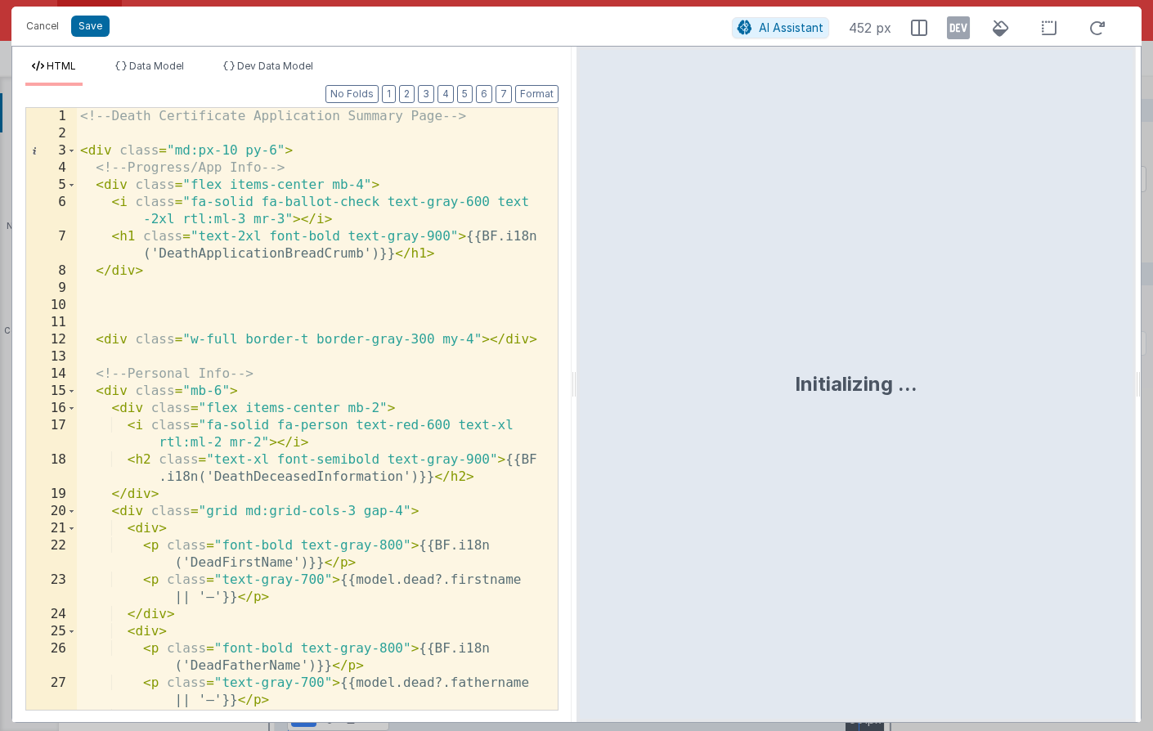
click at [451, 316] on div "<!-- Death Certificate Application Summary Page --> < div class = "md:px-10 py-…" at bounding box center [311, 426] width 469 height 636
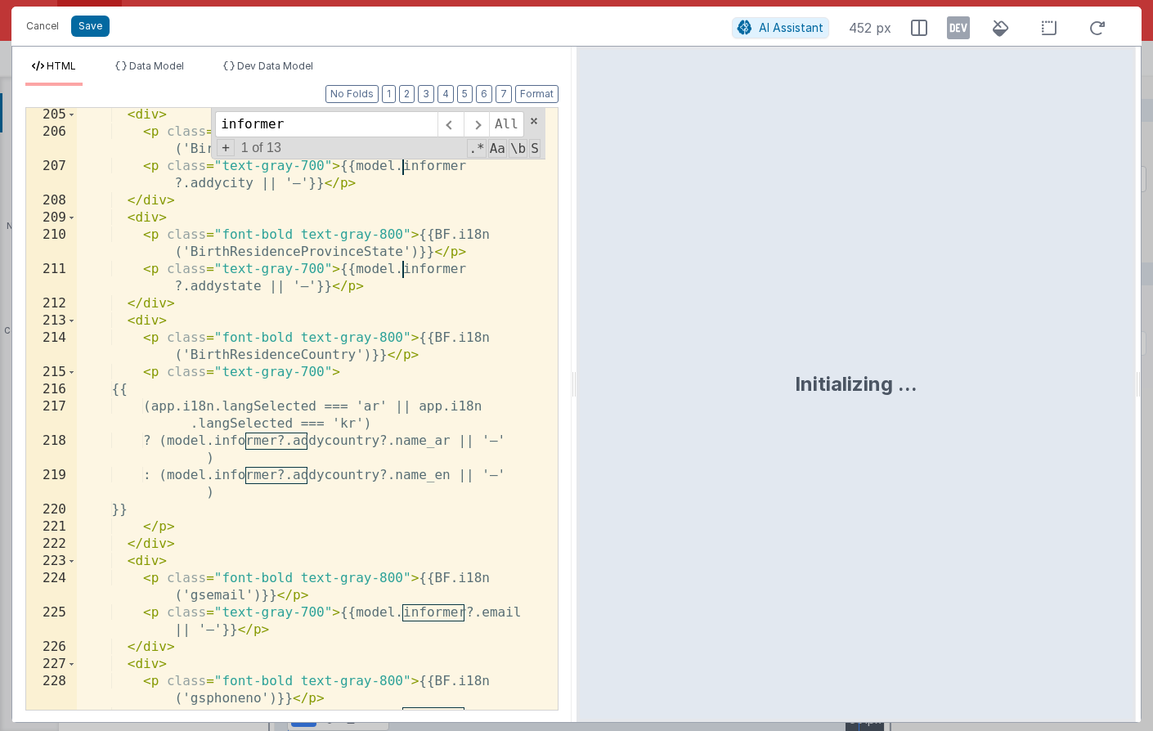
scroll to position [4650, 0]
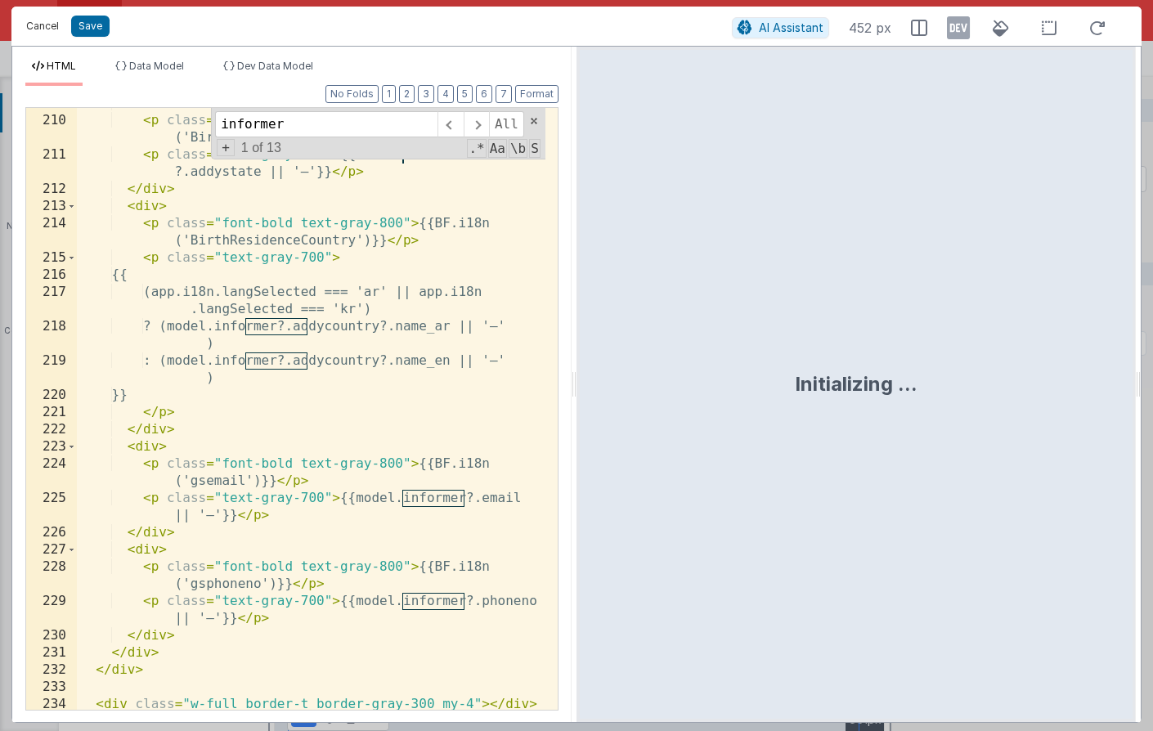
type input "informer"
click at [53, 30] on button "Cancel" at bounding box center [42, 26] width 49 height 23
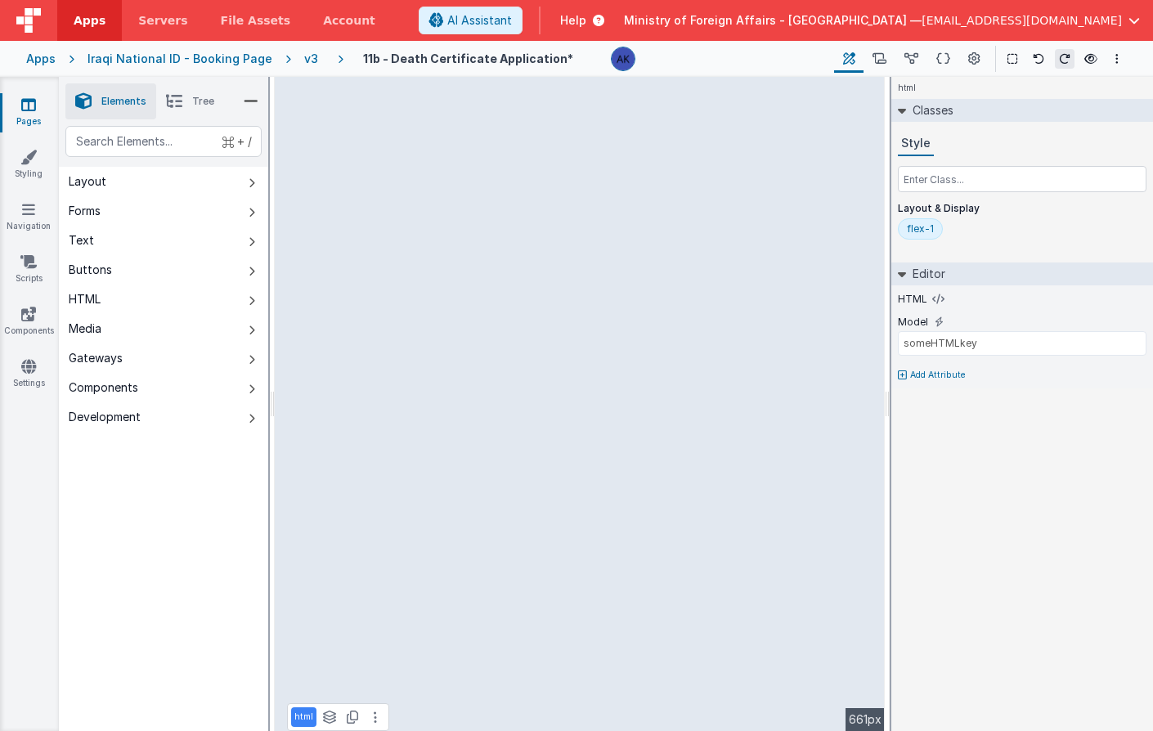
select select "email"
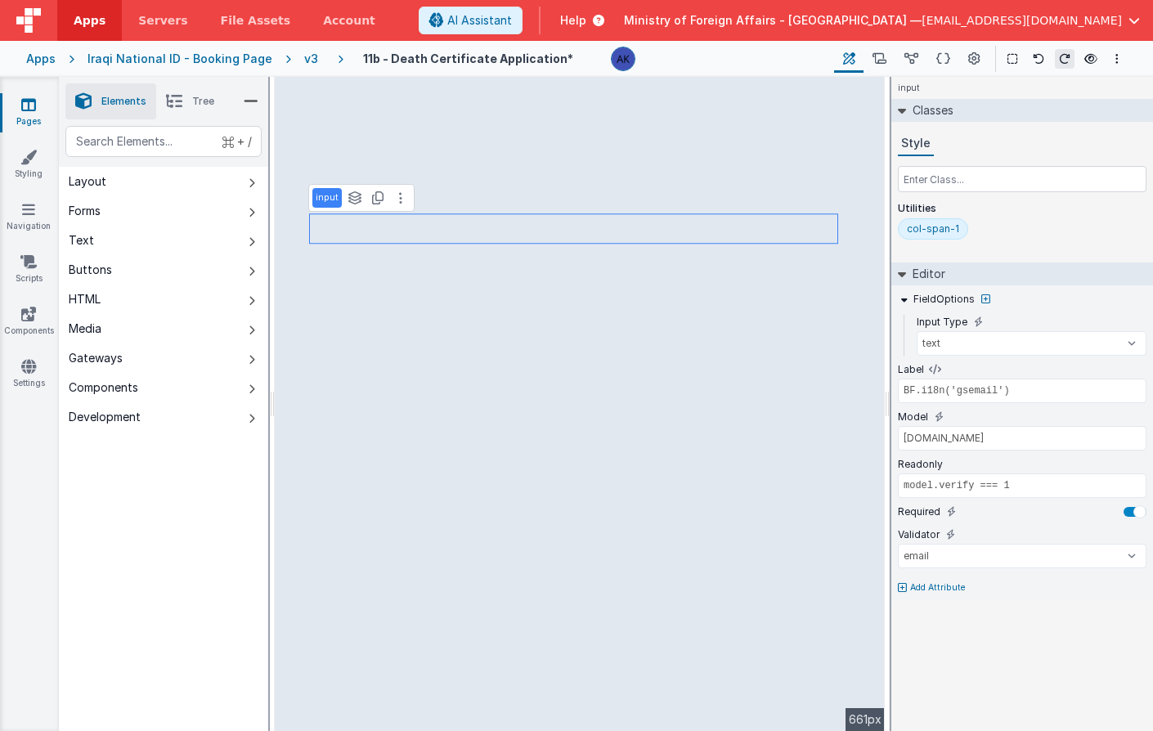
type input "BF.i18n('gsphoneno')"
type input "informer.phoneno"
select select "string"
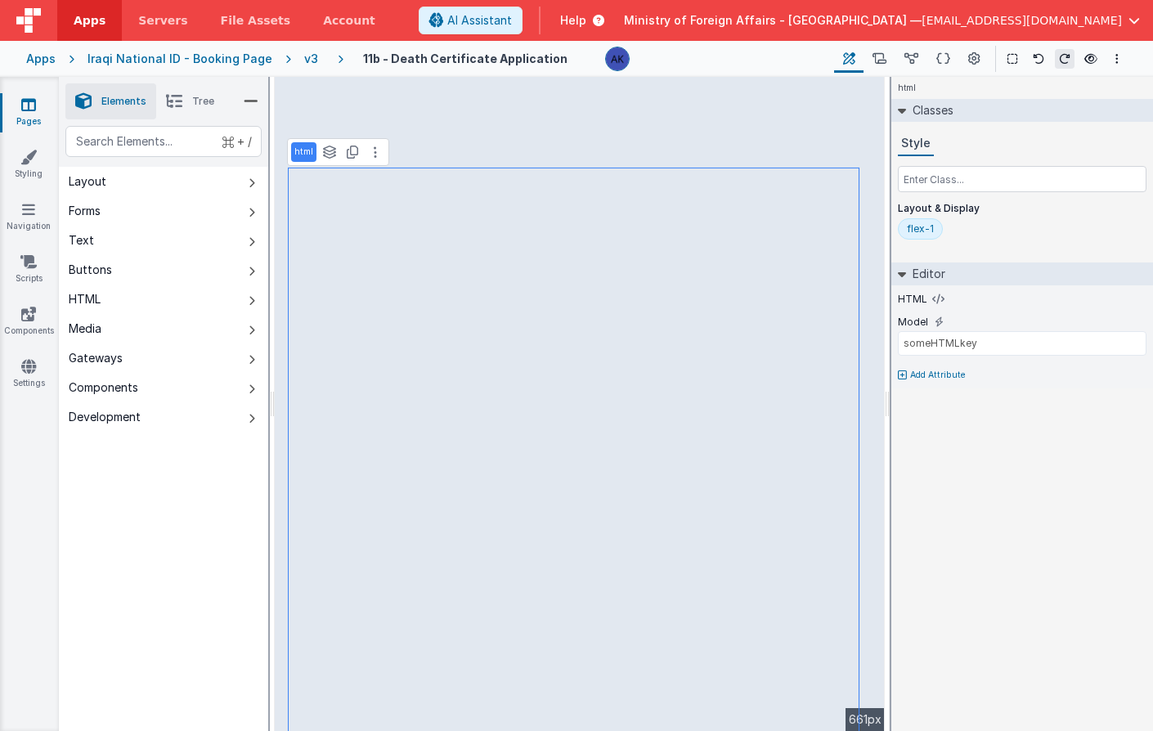
click at [376, 155] on button at bounding box center [376, 152] width 20 height 20
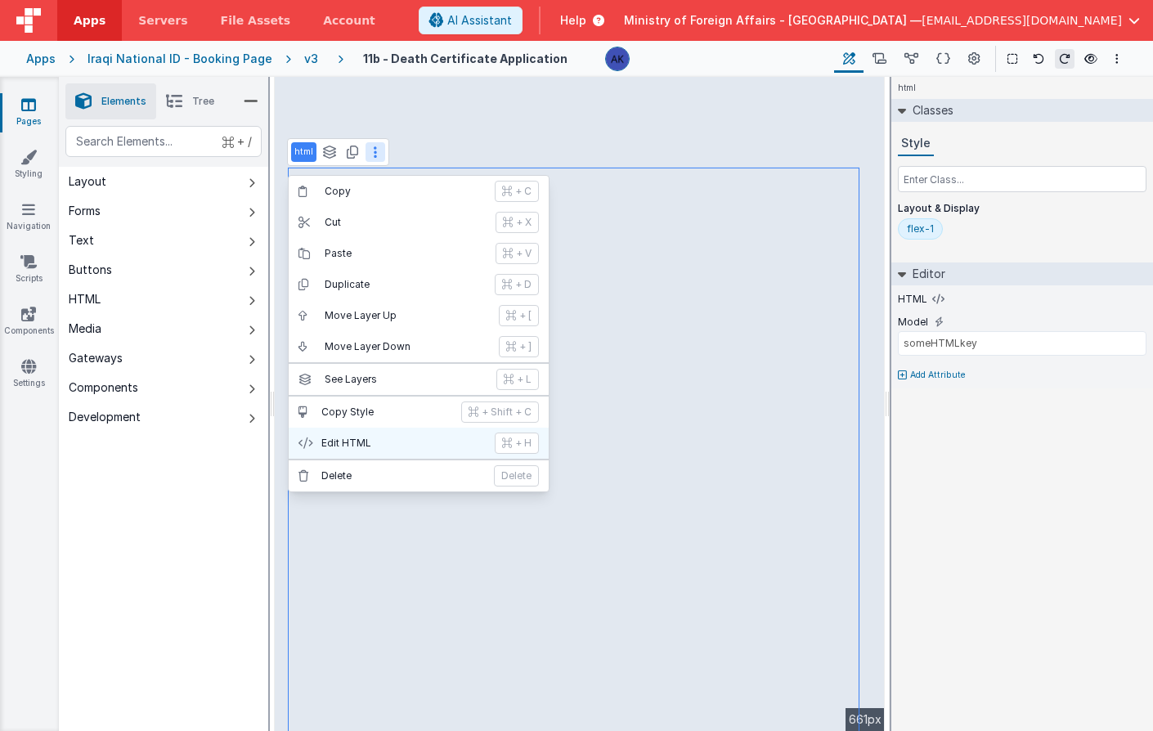
click at [394, 444] on p "Edit HTML" at bounding box center [403, 443] width 164 height 13
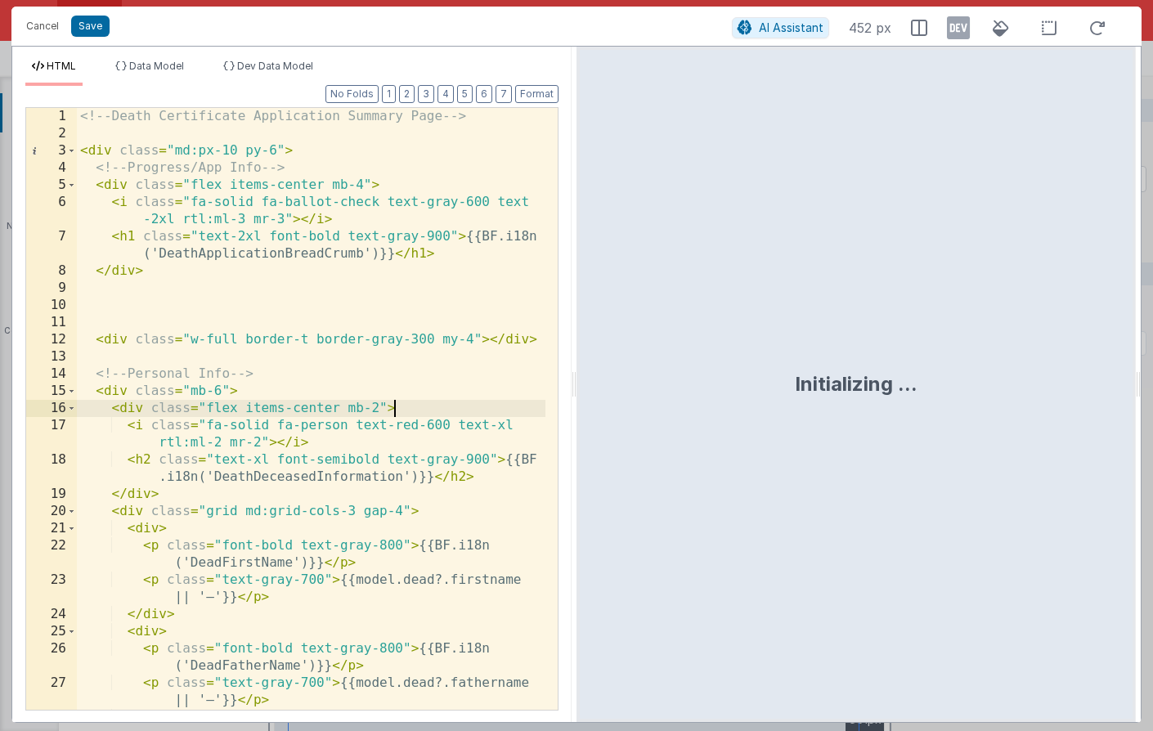
click at [510, 411] on div "<!-- Death Certificate Application Summary Page --> < div class = "md:px-10 py-…" at bounding box center [311, 426] width 469 height 636
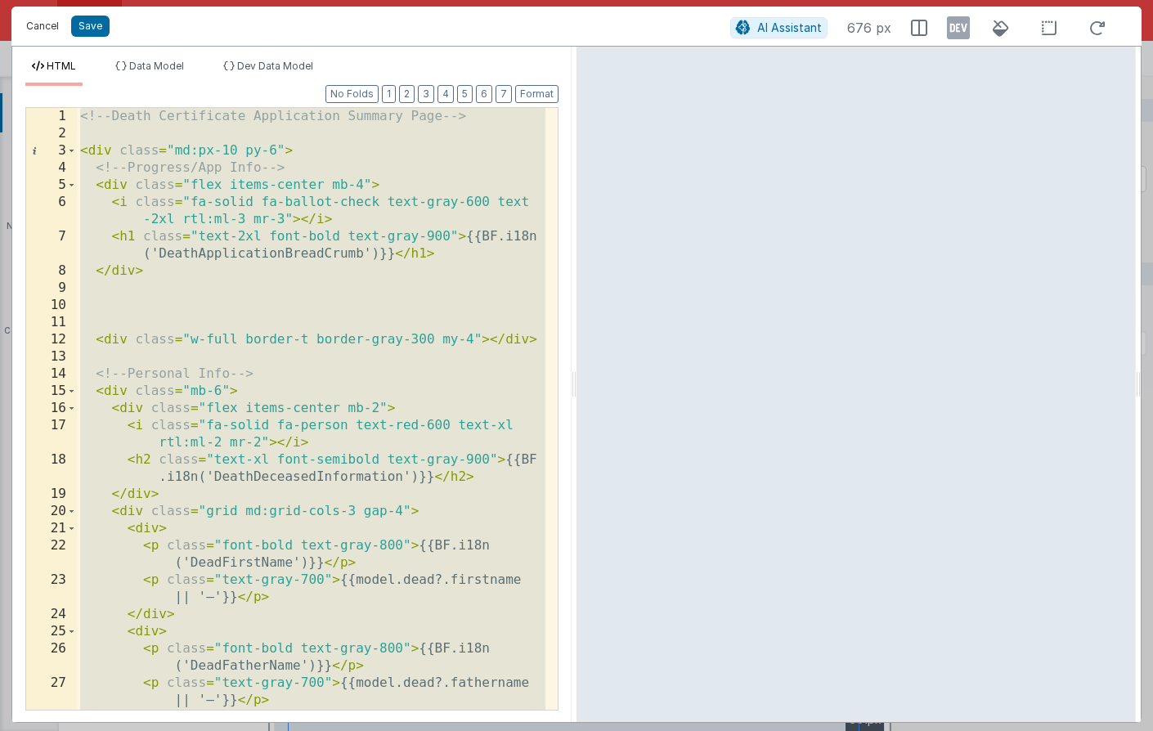
click at [48, 29] on button "Cancel" at bounding box center [42, 26] width 49 height 23
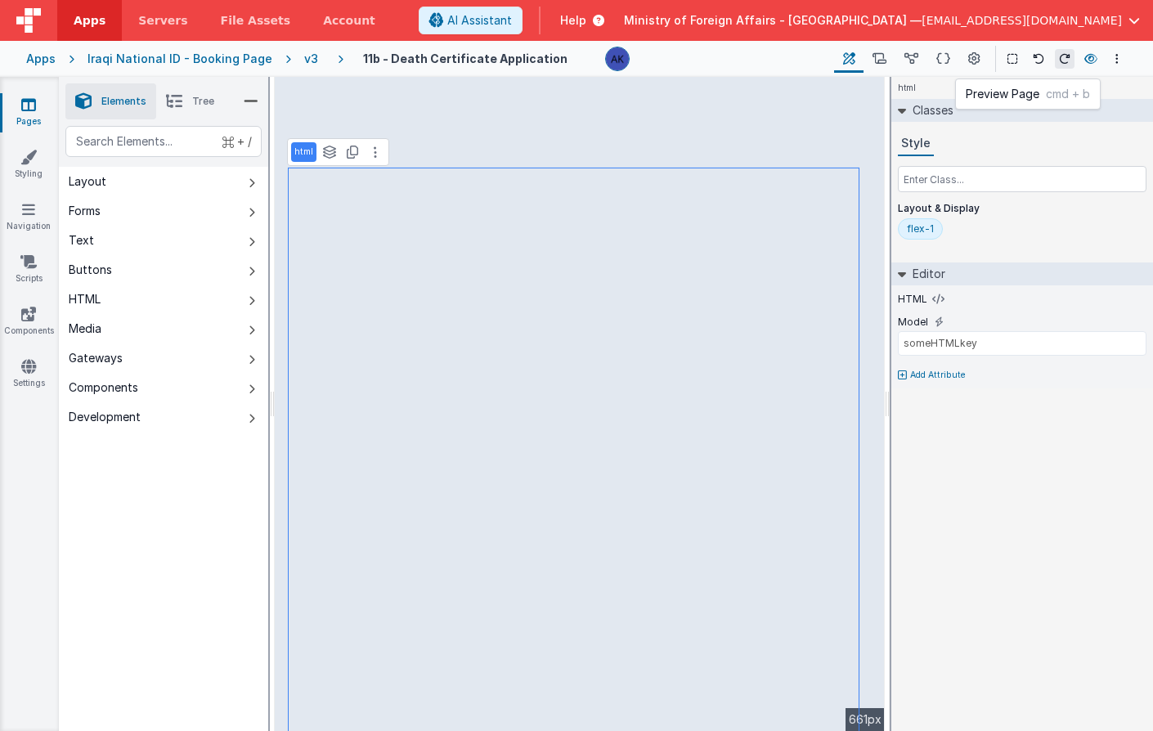
click at [1083, 56] on icon at bounding box center [1090, 58] width 13 height 11
click at [1083, 60] on icon at bounding box center [1090, 58] width 13 height 11
click at [981, 55] on button at bounding box center [973, 59] width 29 height 28
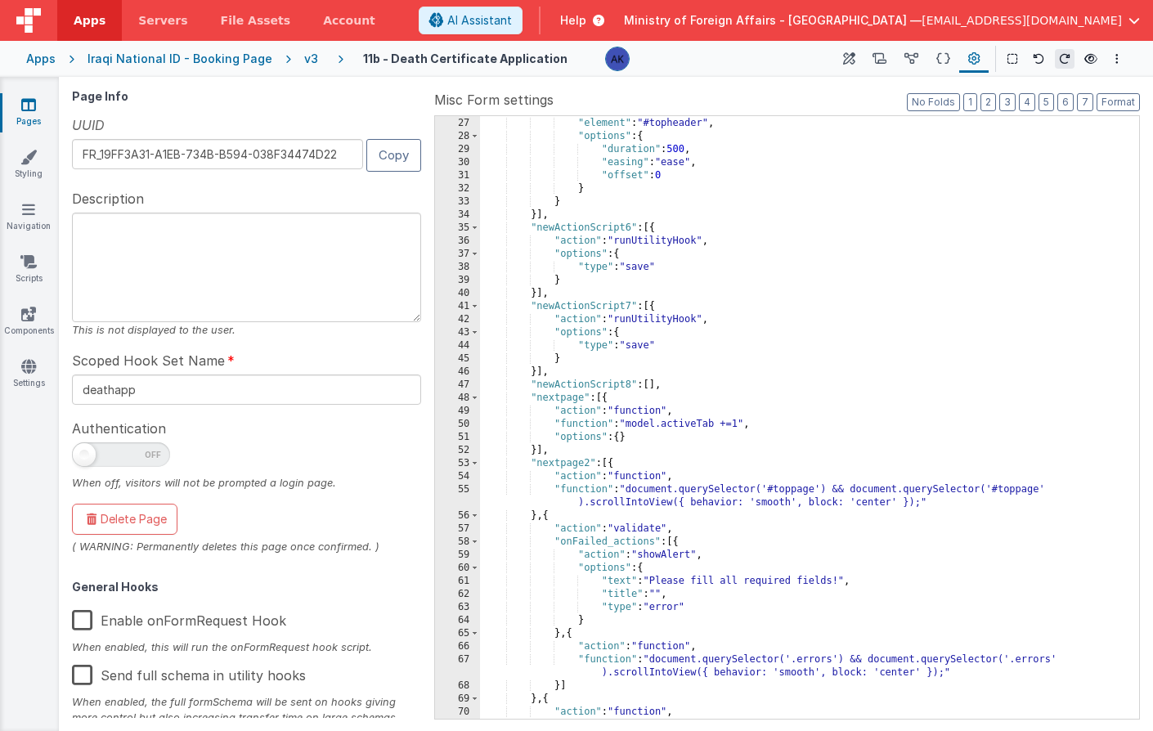
scroll to position [2485, 0]
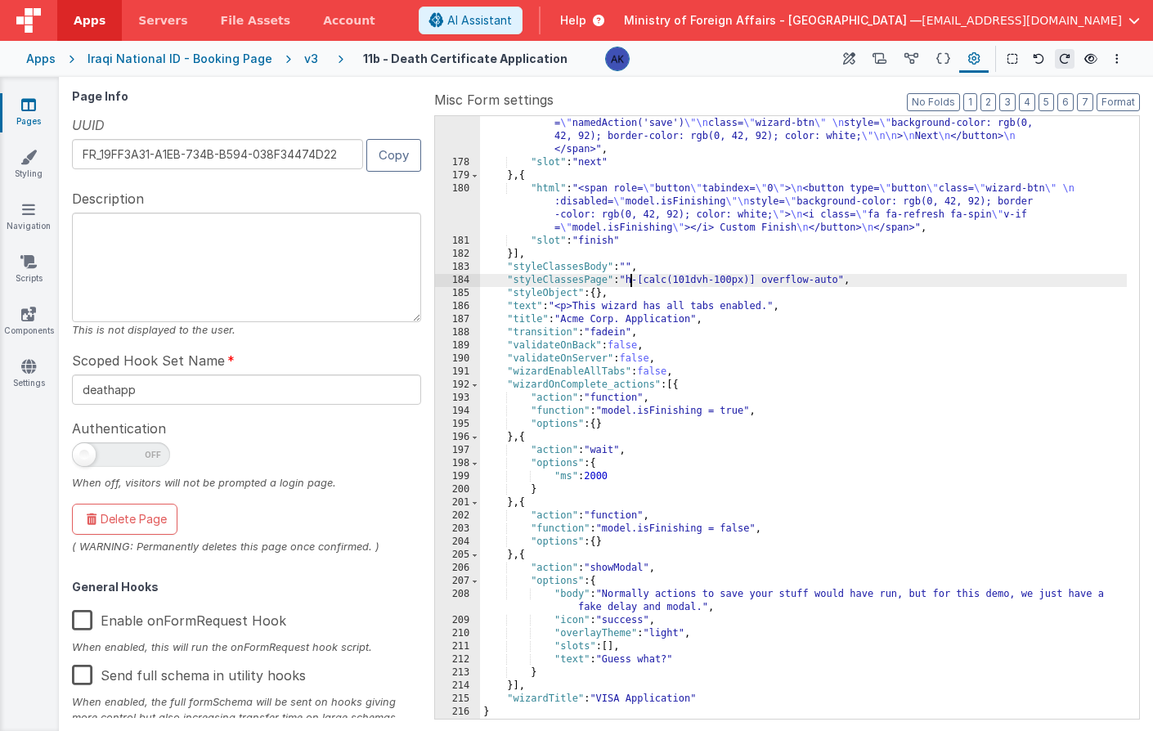
click at [629, 281] on div ""html" : "<span role= \" button \" tabindex= \" 0 \" > \n <button \n type= \" b…" at bounding box center [803, 438] width 647 height 668
drag, startPoint x: 629, startPoint y: 281, endPoint x: 684, endPoint y: 277, distance: 55.8
click at [684, 277] on div ""html" : "<span role= \" button \" tabindex= \" 0 \" > \n <button \n type= \" b…" at bounding box center [803, 438] width 647 height 668
click at [707, 284] on div ""html" : "<span role= \" button \" tabindex= \" 0 \" > \n <button \n type= \" b…" at bounding box center [803, 438] width 647 height 668
click at [1083, 61] on icon at bounding box center [1090, 58] width 13 height 11
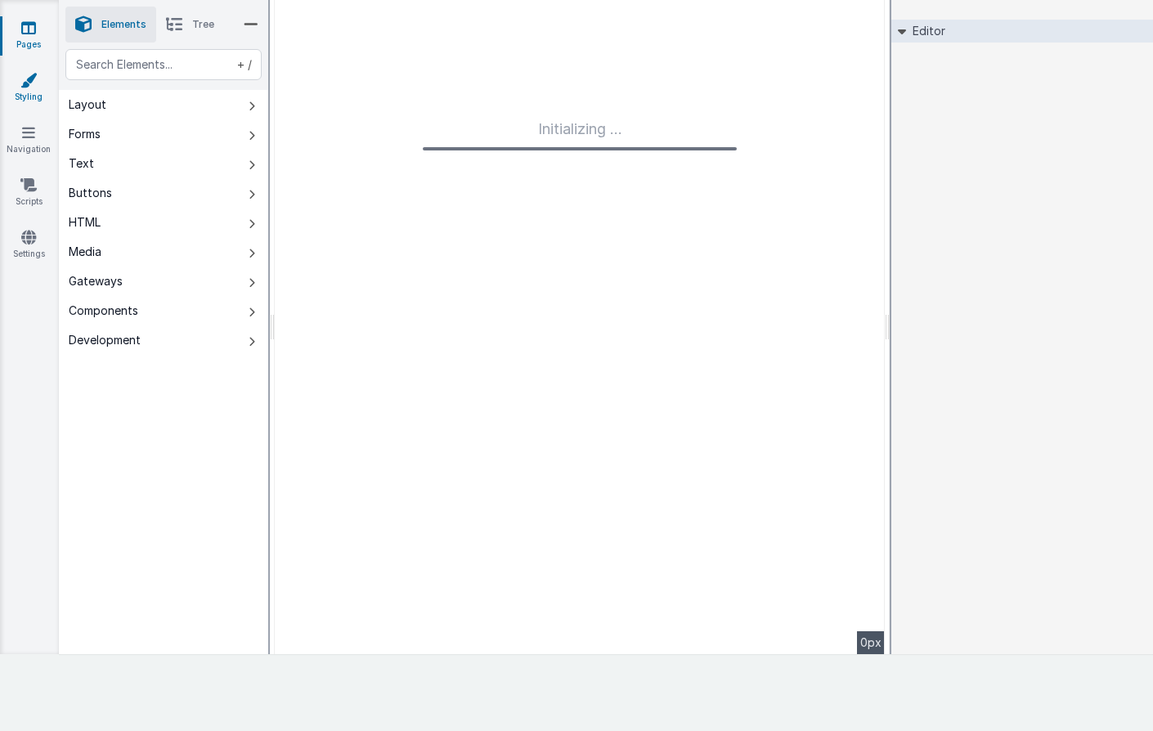
click at [40, 90] on link "Styling" at bounding box center [28, 88] width 59 height 33
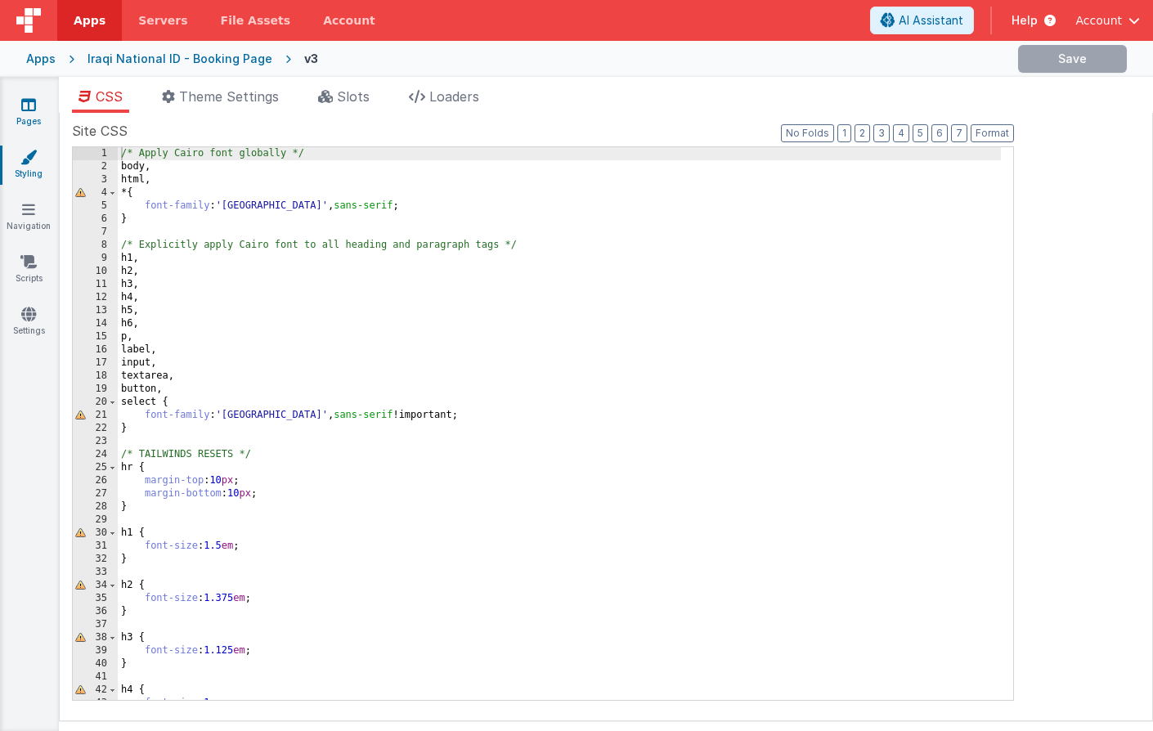
click at [38, 102] on link "Pages" at bounding box center [28, 112] width 59 height 33
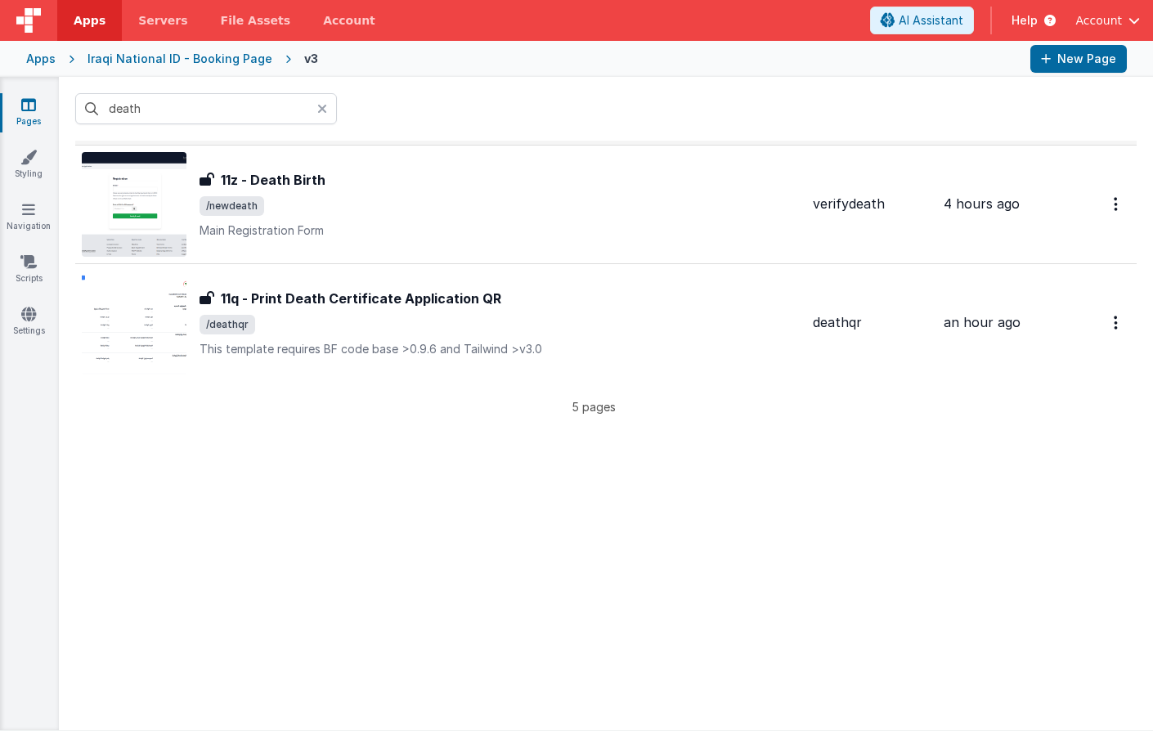
scroll to position [387, 0]
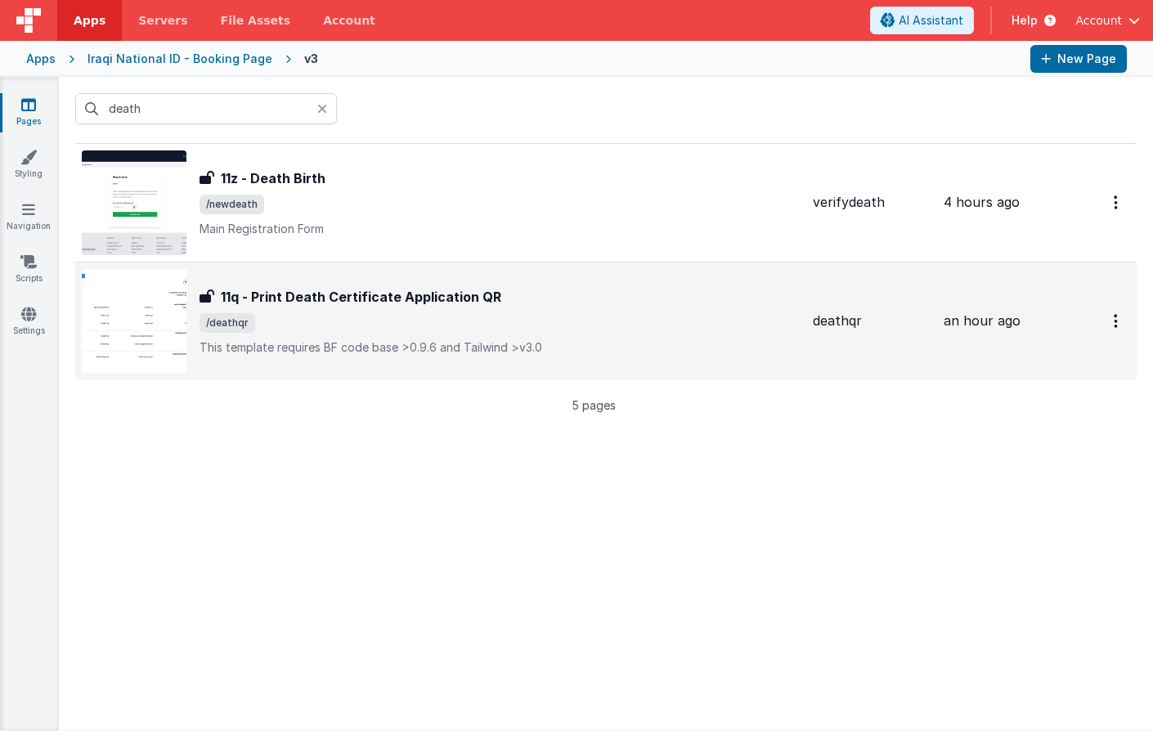
click at [168, 316] on img at bounding box center [134, 321] width 105 height 105
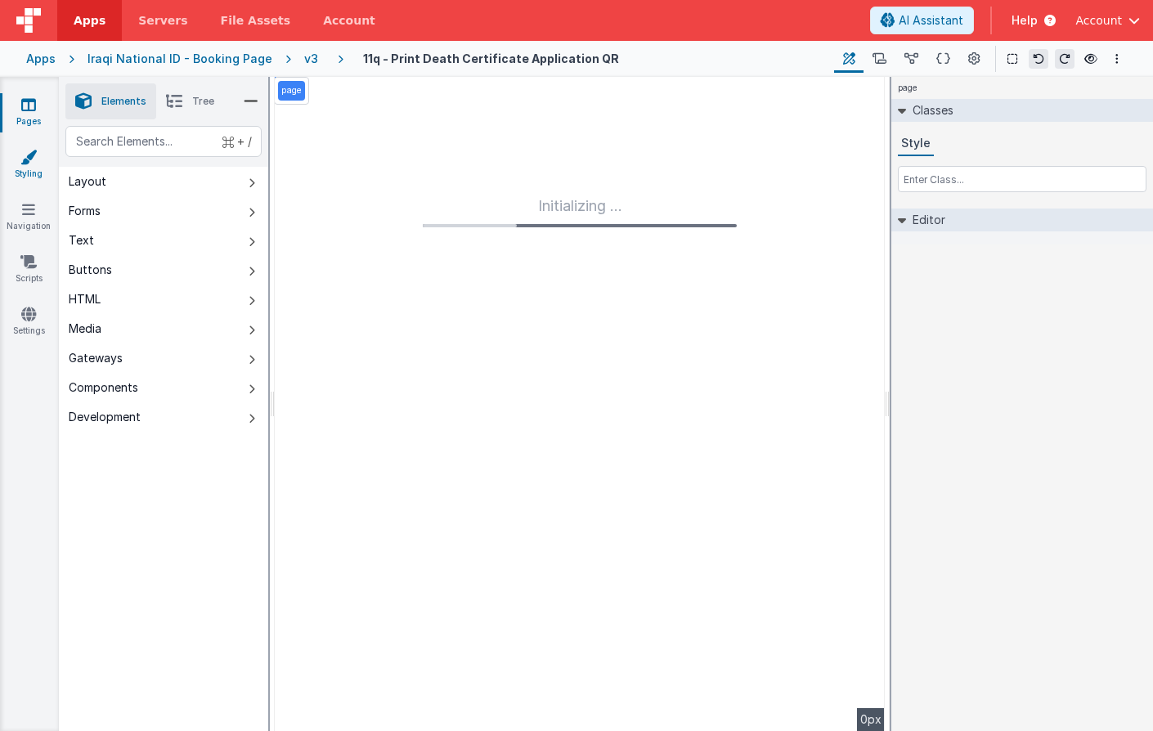
click at [43, 164] on link "Styling" at bounding box center [28, 165] width 59 height 33
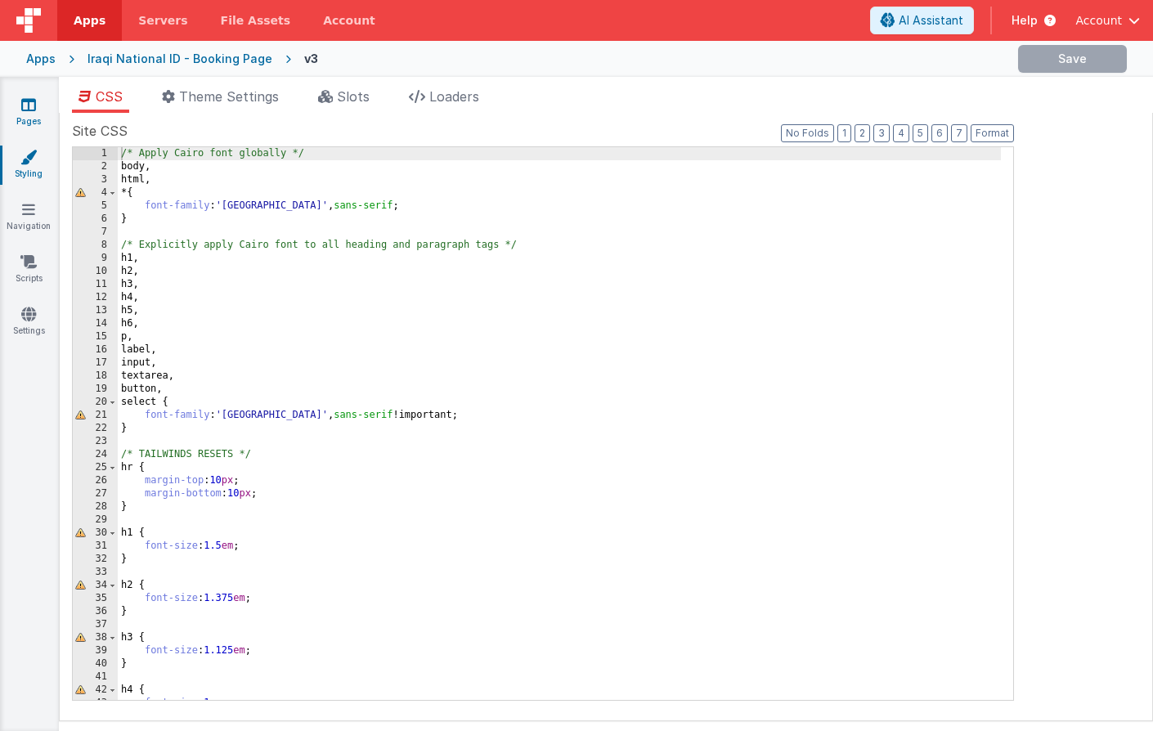
click at [31, 115] on link "Pages" at bounding box center [28, 112] width 59 height 33
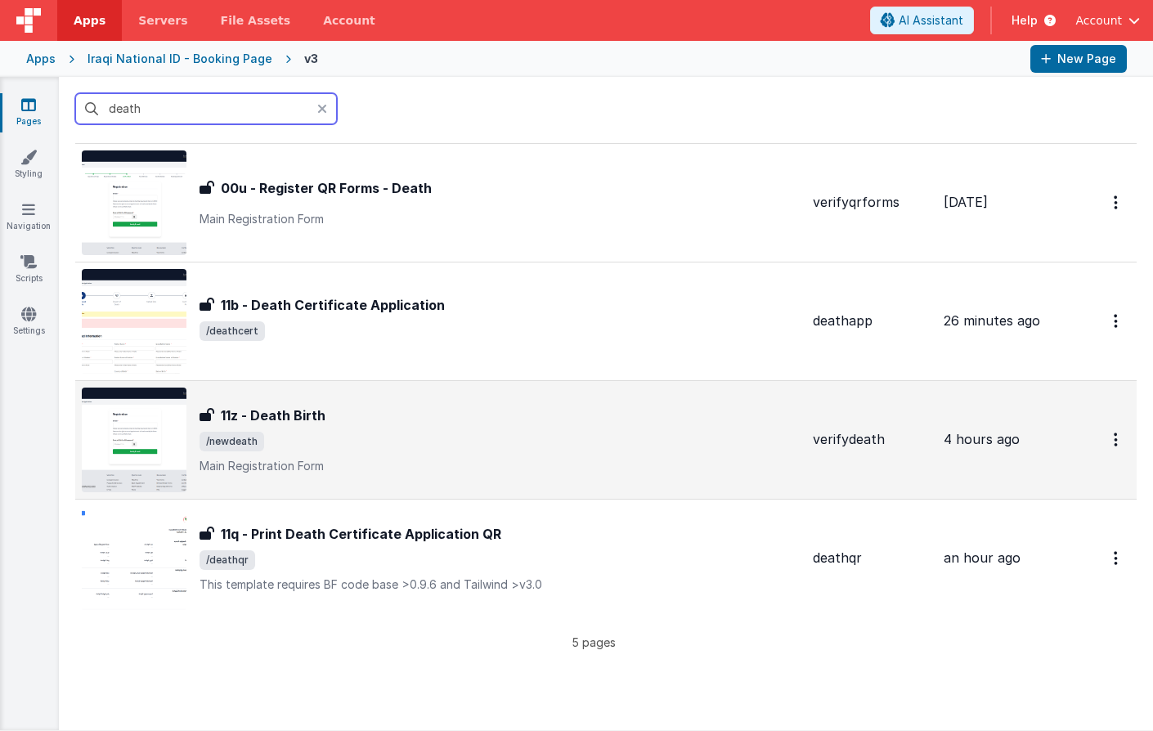
scroll to position [186, 0]
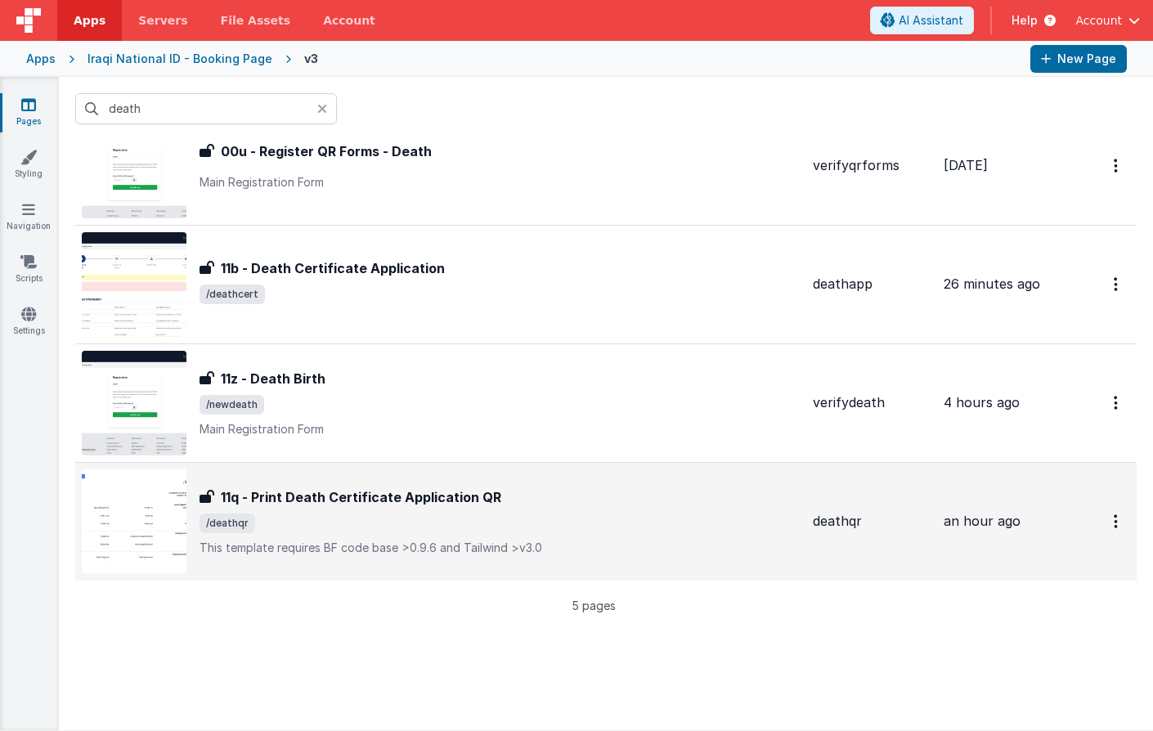
click at [179, 484] on img at bounding box center [134, 521] width 105 height 105
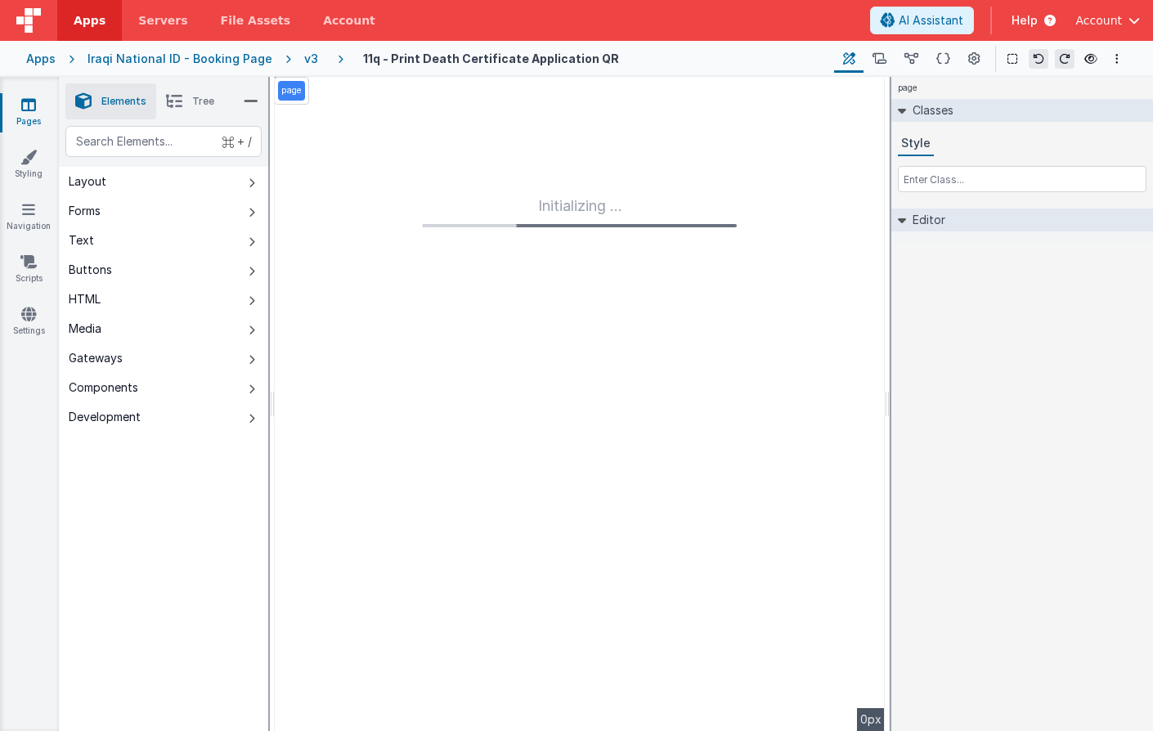
click at [1110, 12] on span "Account" at bounding box center [1098, 20] width 47 height 16
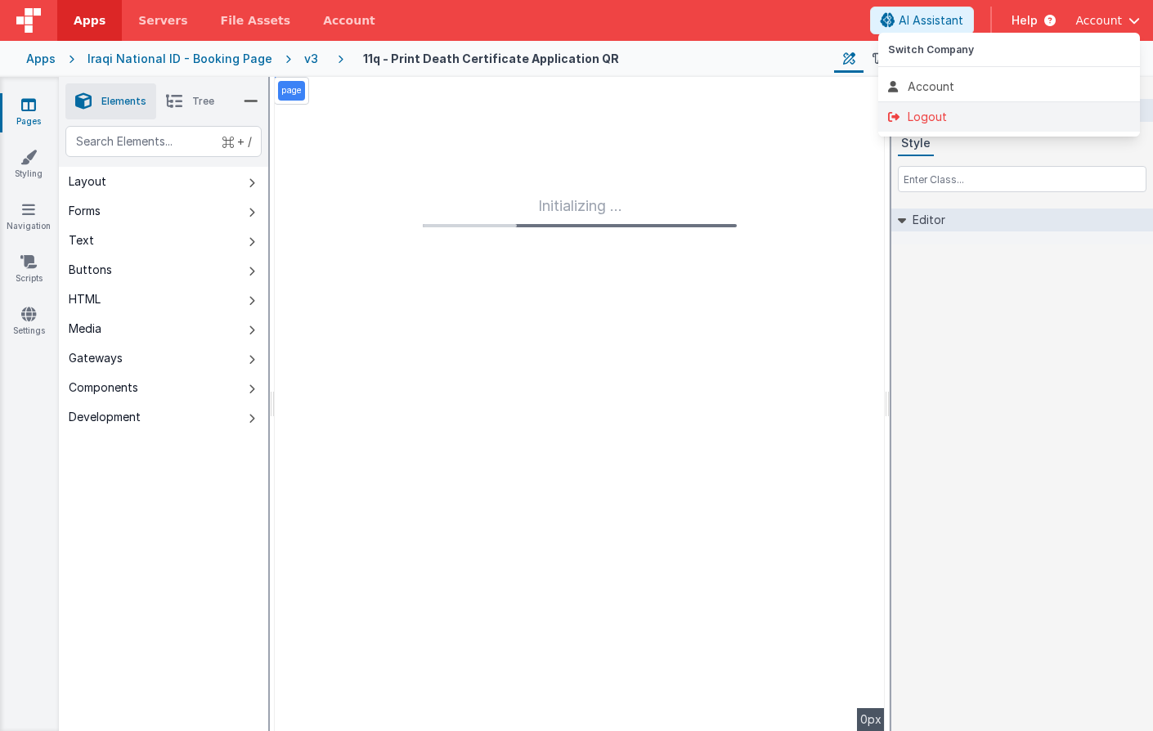
click at [1031, 124] on div "Logout" at bounding box center [1009, 117] width 242 height 16
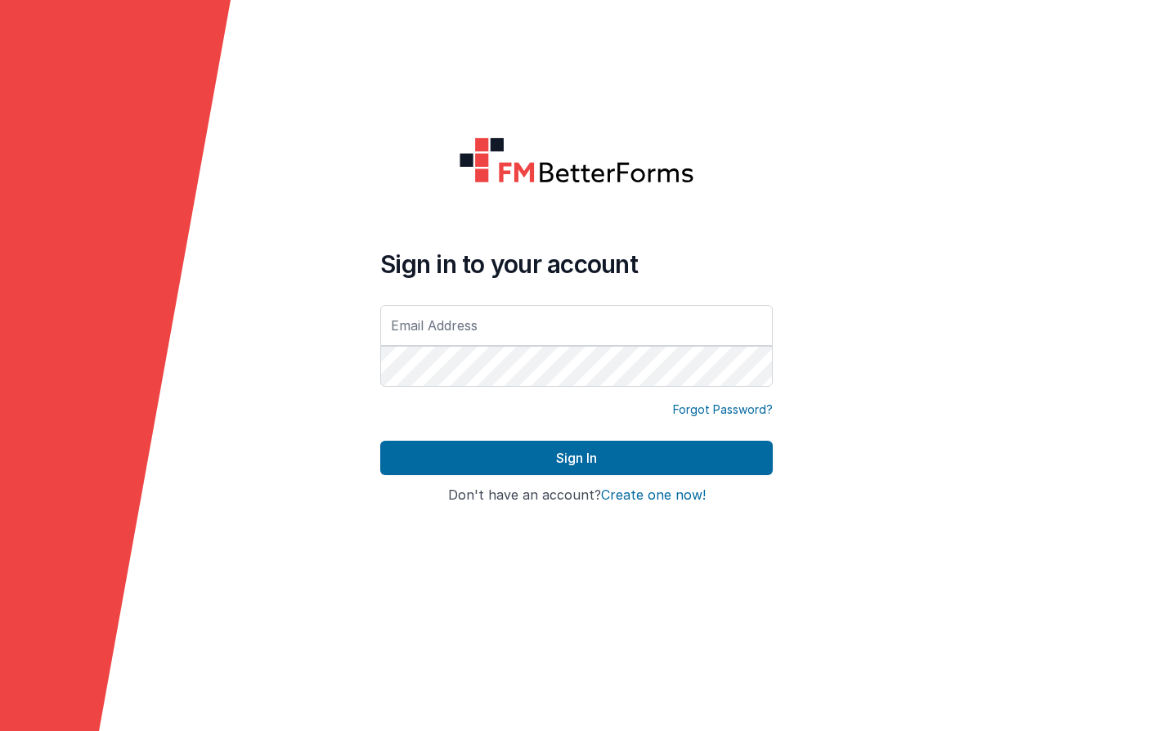
type input "[EMAIL_ADDRESS][DOMAIN_NAME]"
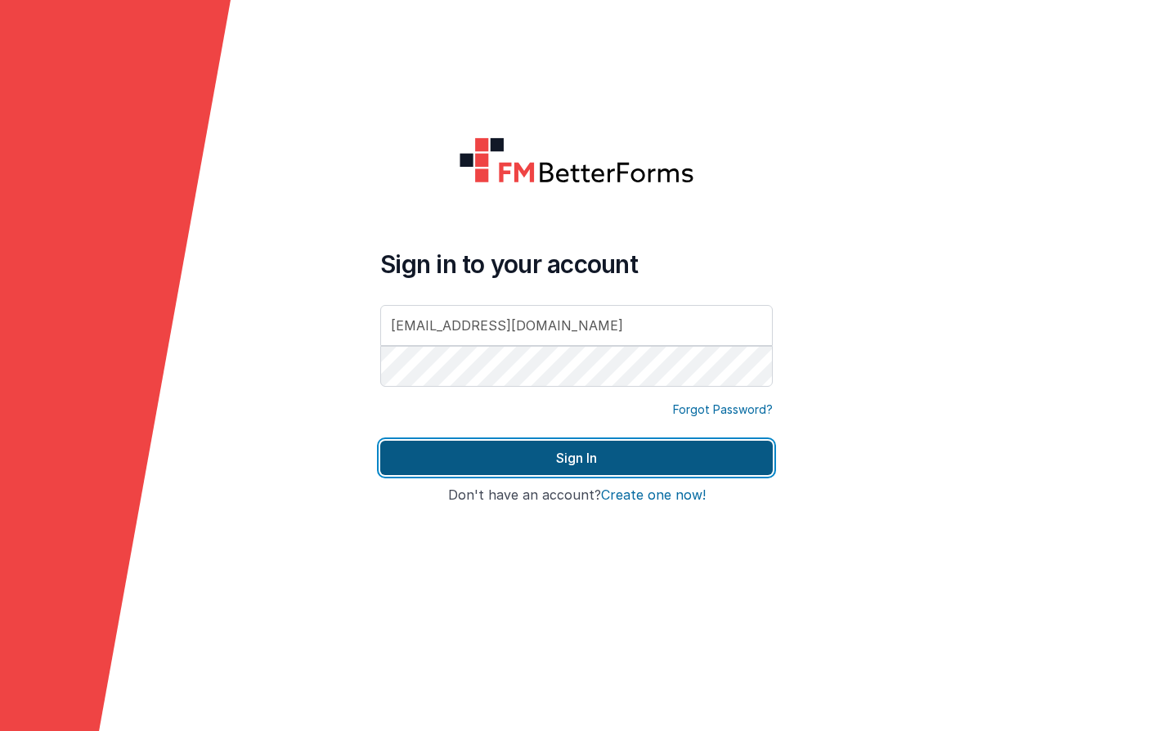
click at [713, 447] on button "Sign In" at bounding box center [576, 458] width 393 height 34
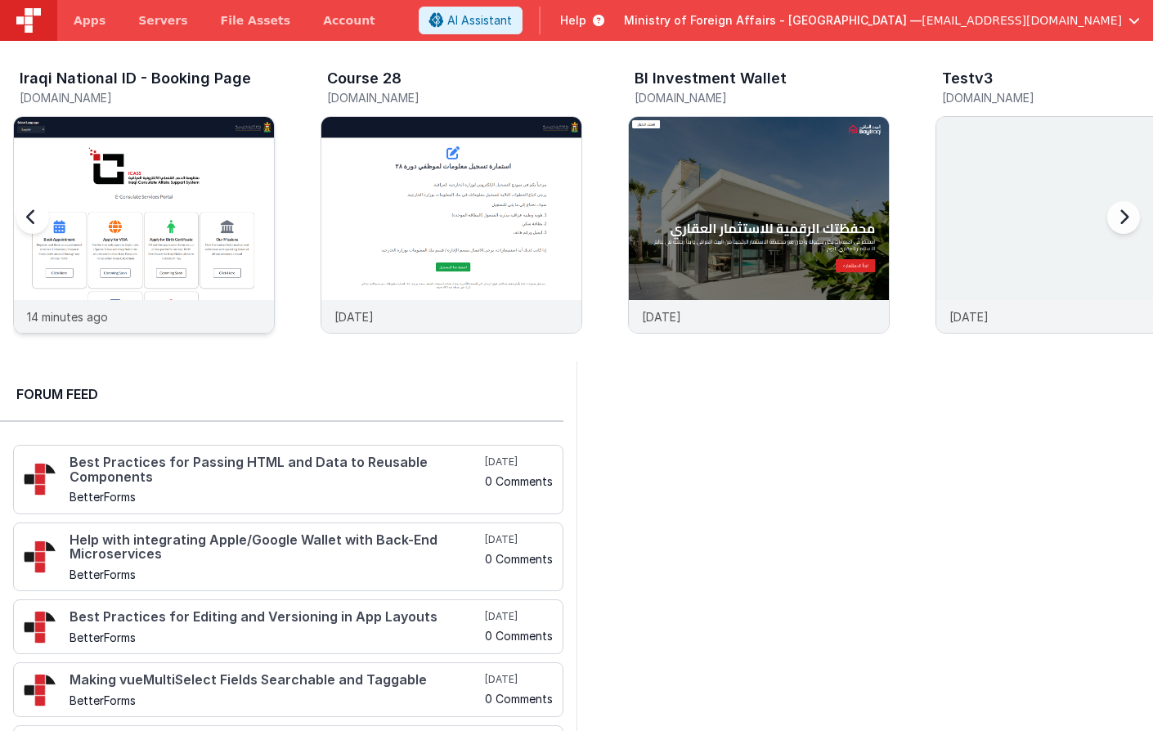
click at [138, 157] on div at bounding box center [144, 208] width 260 height 183
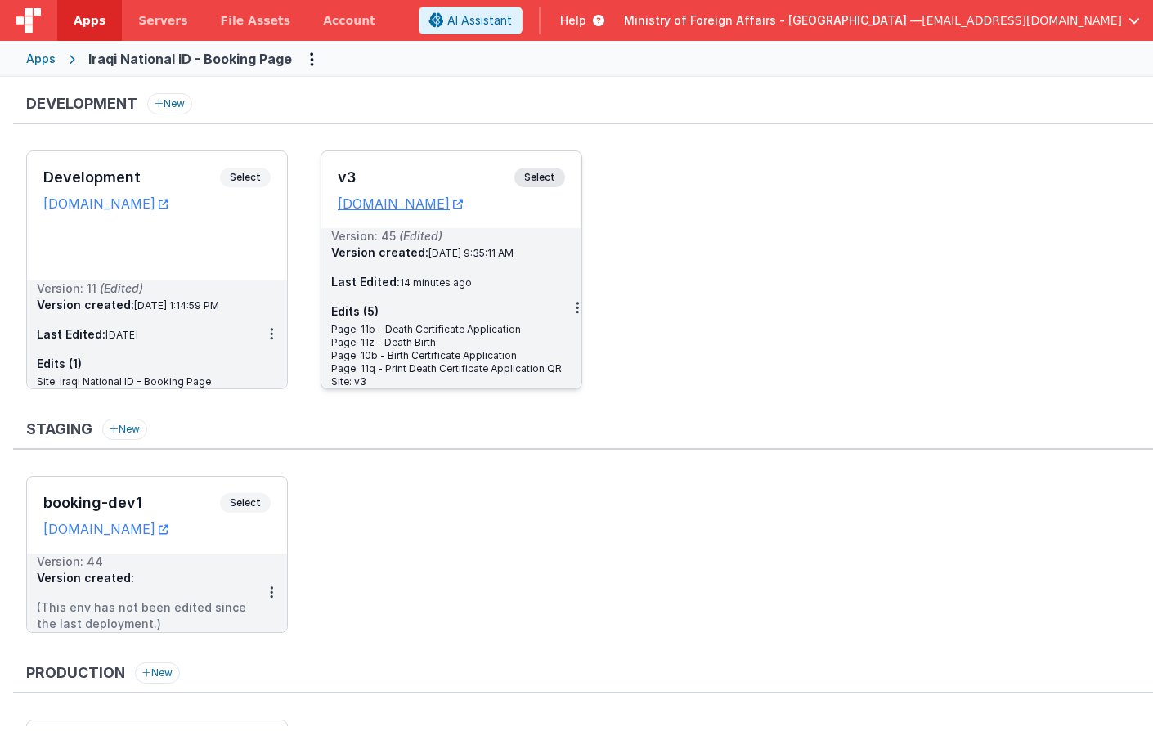
click at [550, 178] on span "Select" at bounding box center [539, 178] width 51 height 20
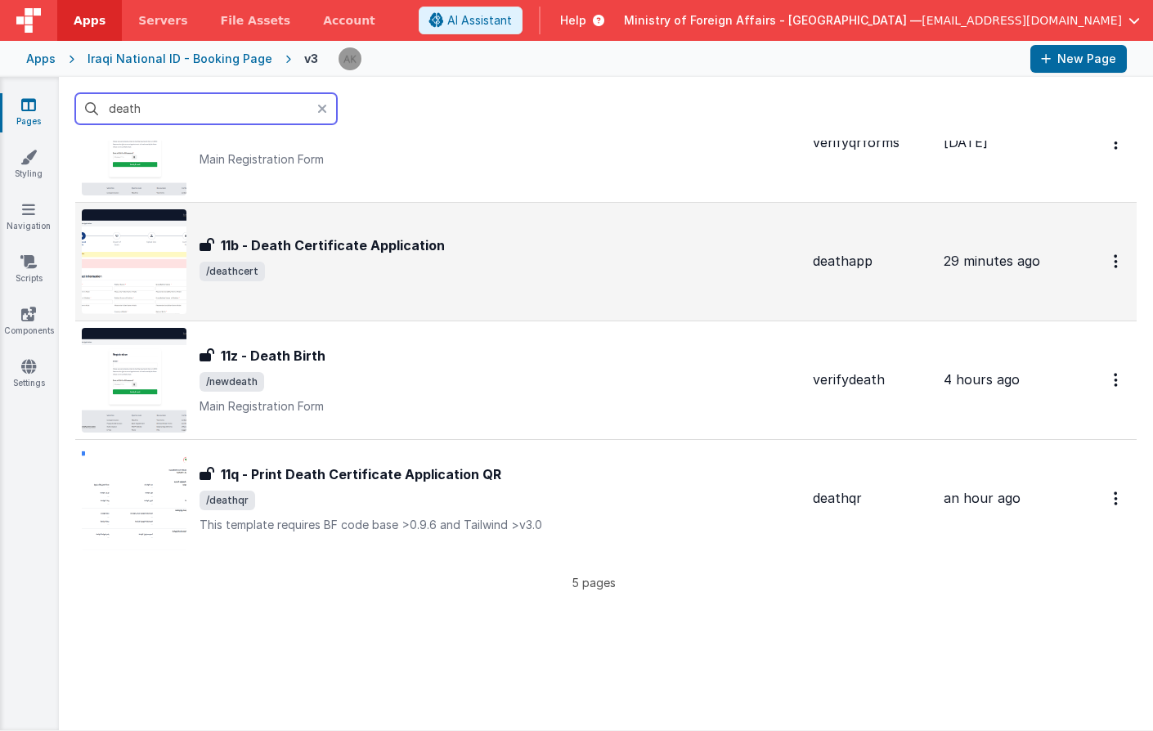
scroll to position [212, 0]
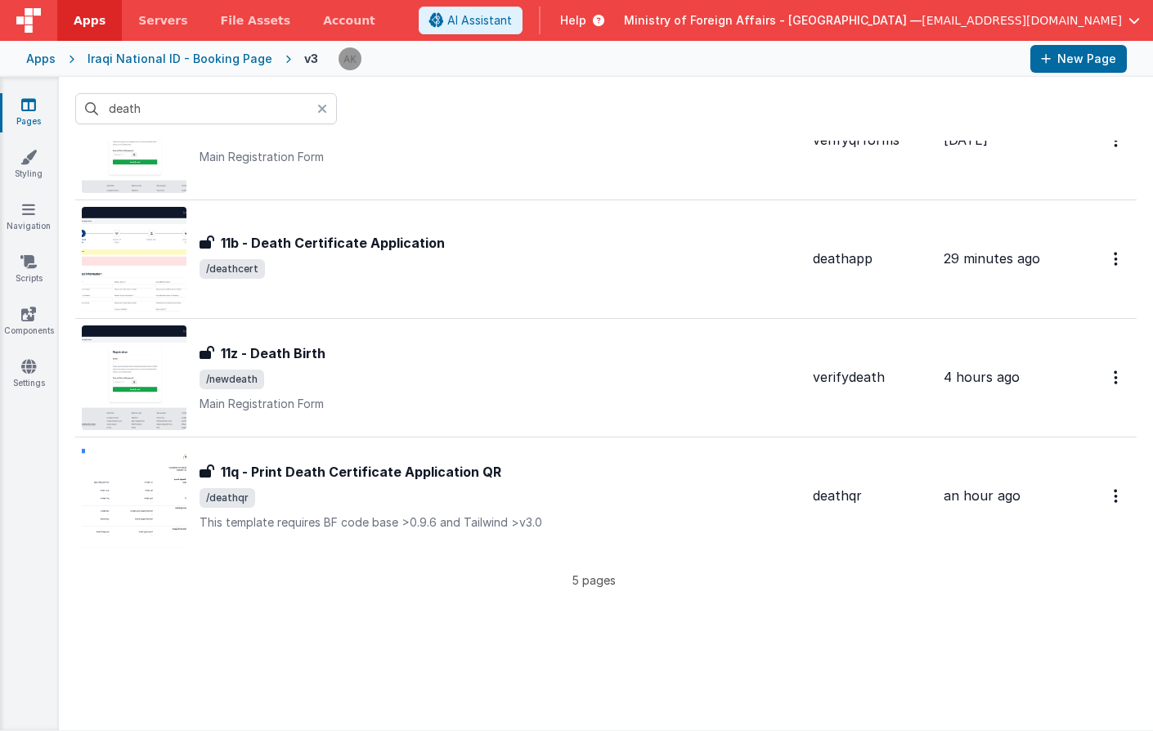
click at [325, 110] on icon at bounding box center [322, 108] width 10 height 13
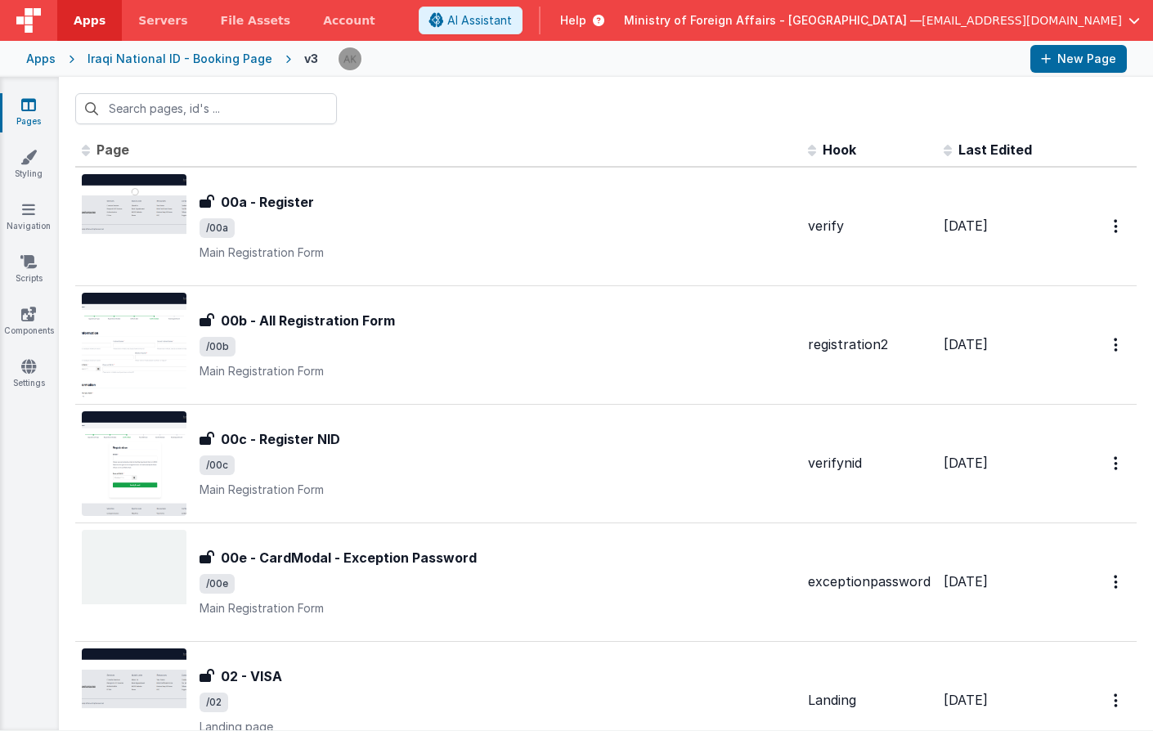
scroll to position [0, 0]
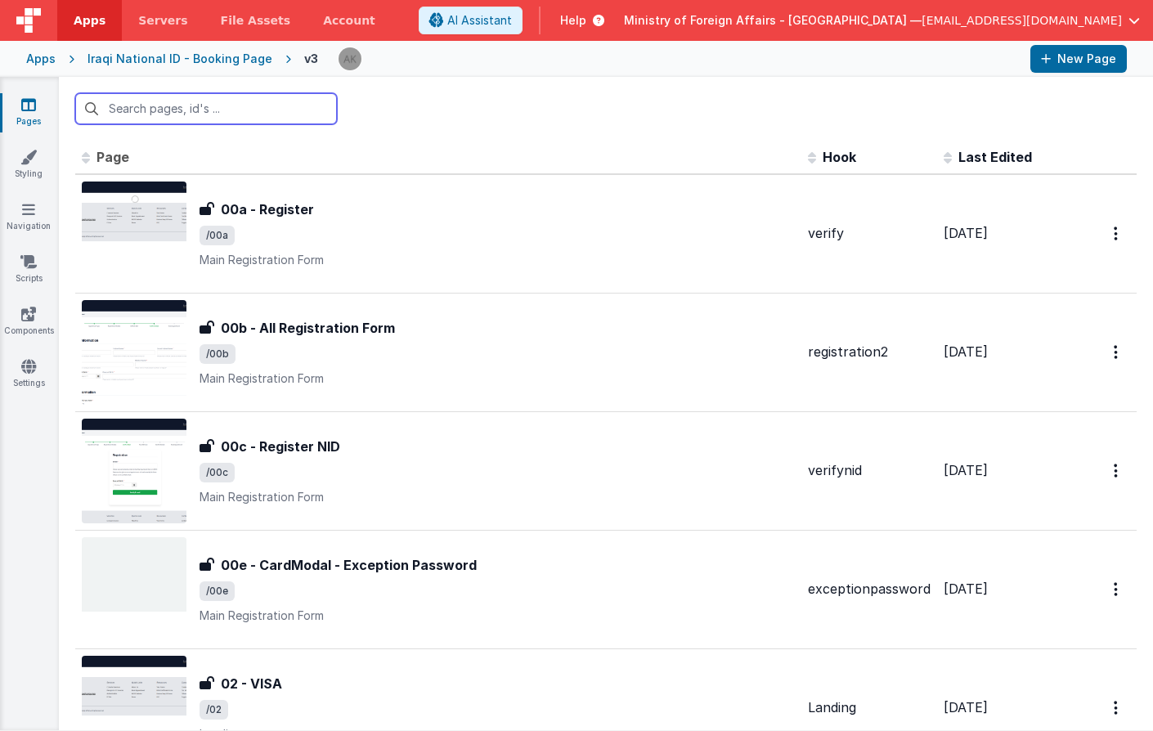
click at [248, 117] on input "text" at bounding box center [206, 108] width 262 height 31
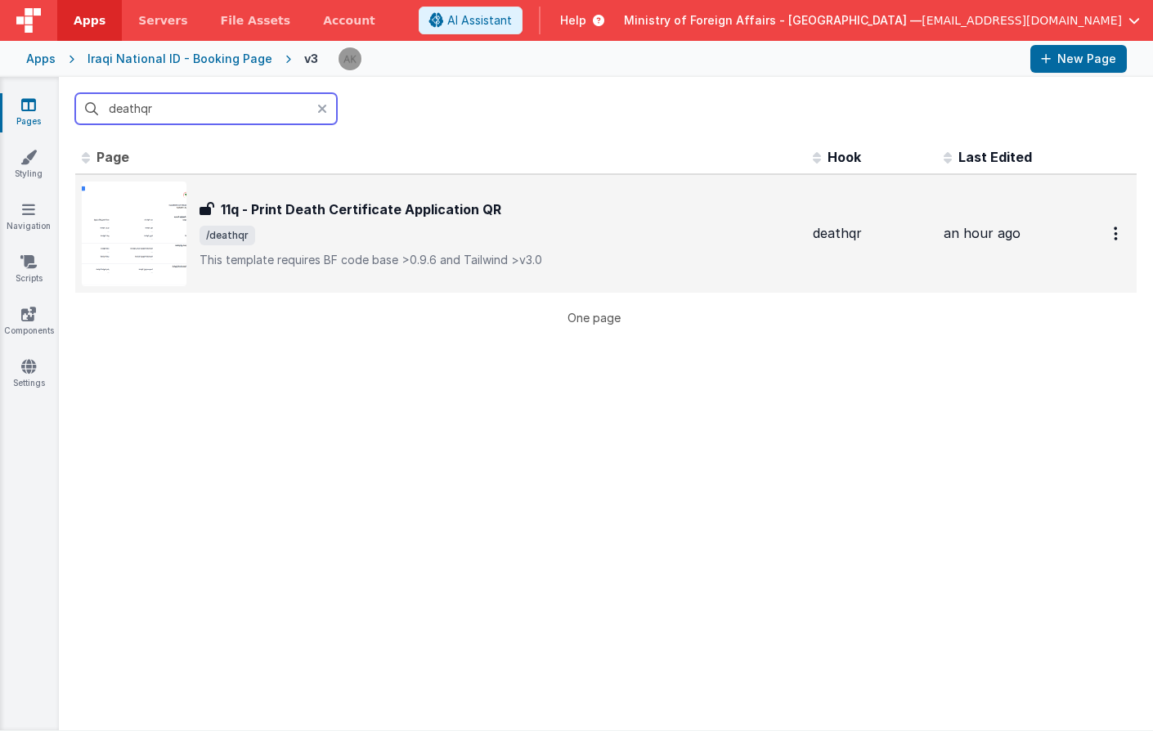
type input "deathqr"
click at [141, 205] on img at bounding box center [134, 234] width 105 height 105
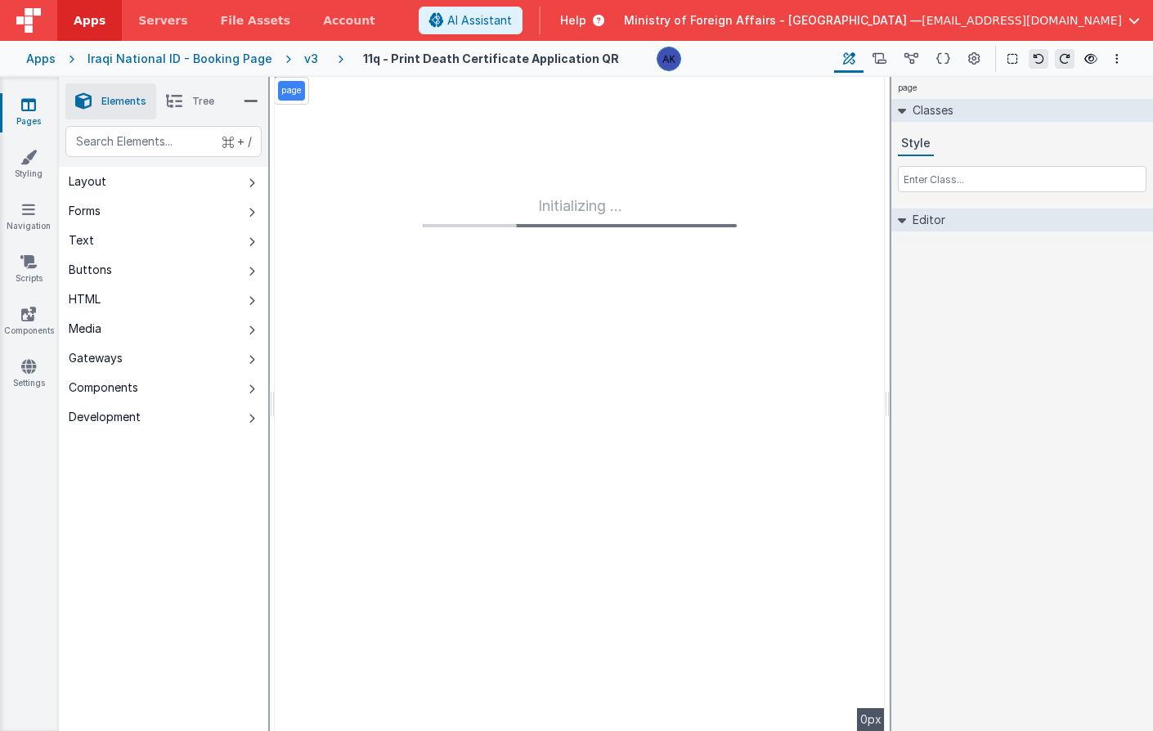
click at [538, 101] on div "Initializing ..." at bounding box center [580, 404] width 610 height 654
